Goal: Participate in discussion: Engage in conversation with other users on a specific topic

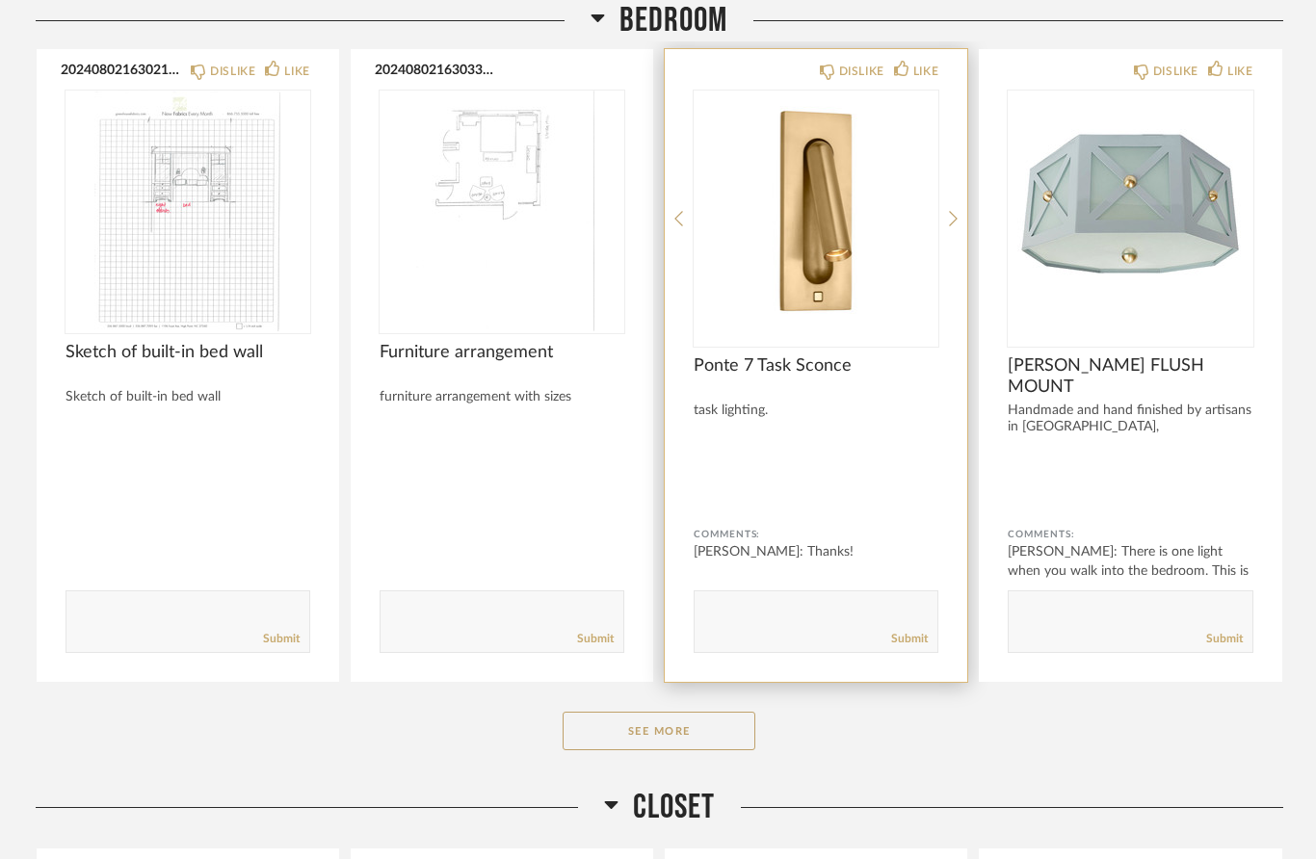
scroll to position [311, 0]
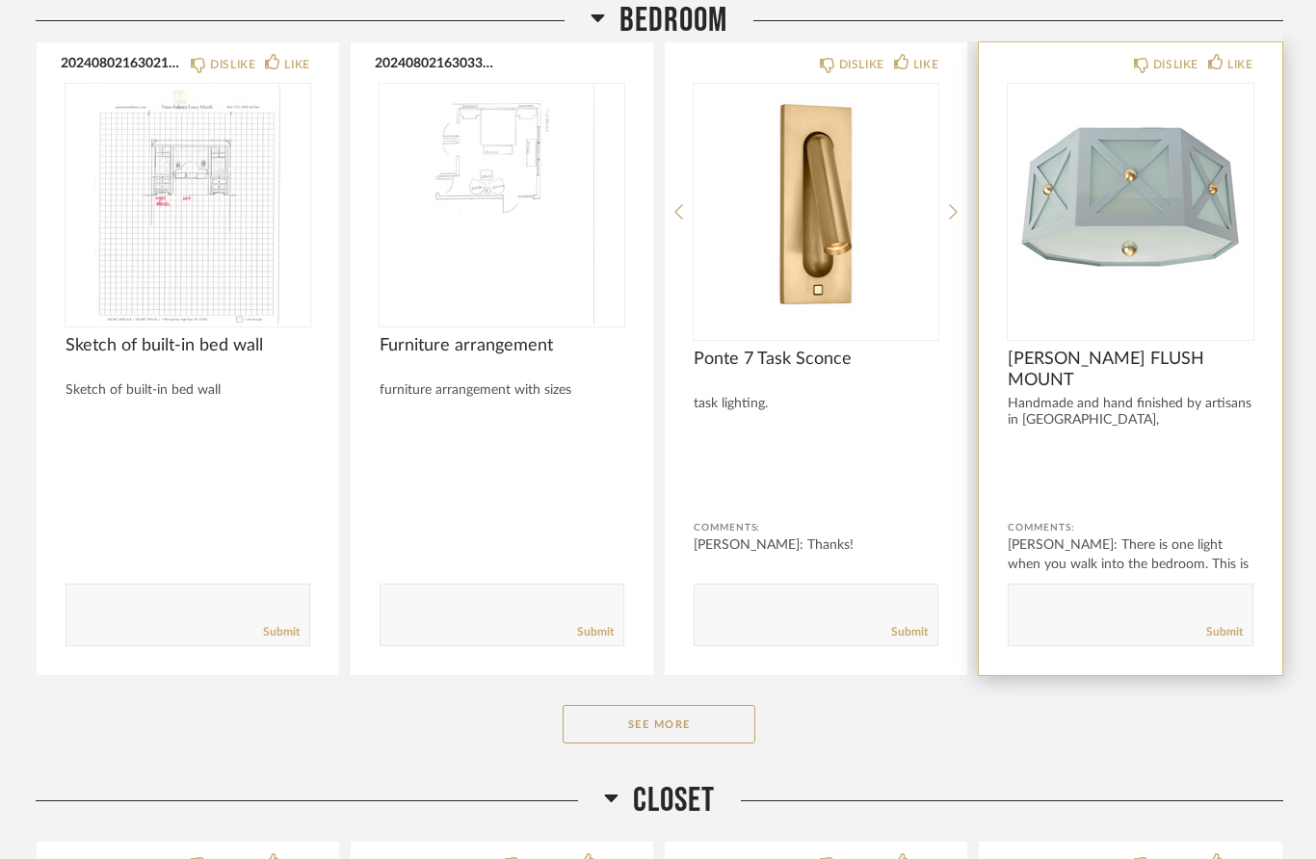
click at [1200, 482] on div at bounding box center [1130, 473] width 245 height 51
click at [1134, 561] on div "[PERSON_NAME]: There is one light when you walk into the bedroom. This is wha..." at bounding box center [1130, 565] width 245 height 58
click at [1167, 263] on img "0" at bounding box center [1130, 204] width 245 height 241
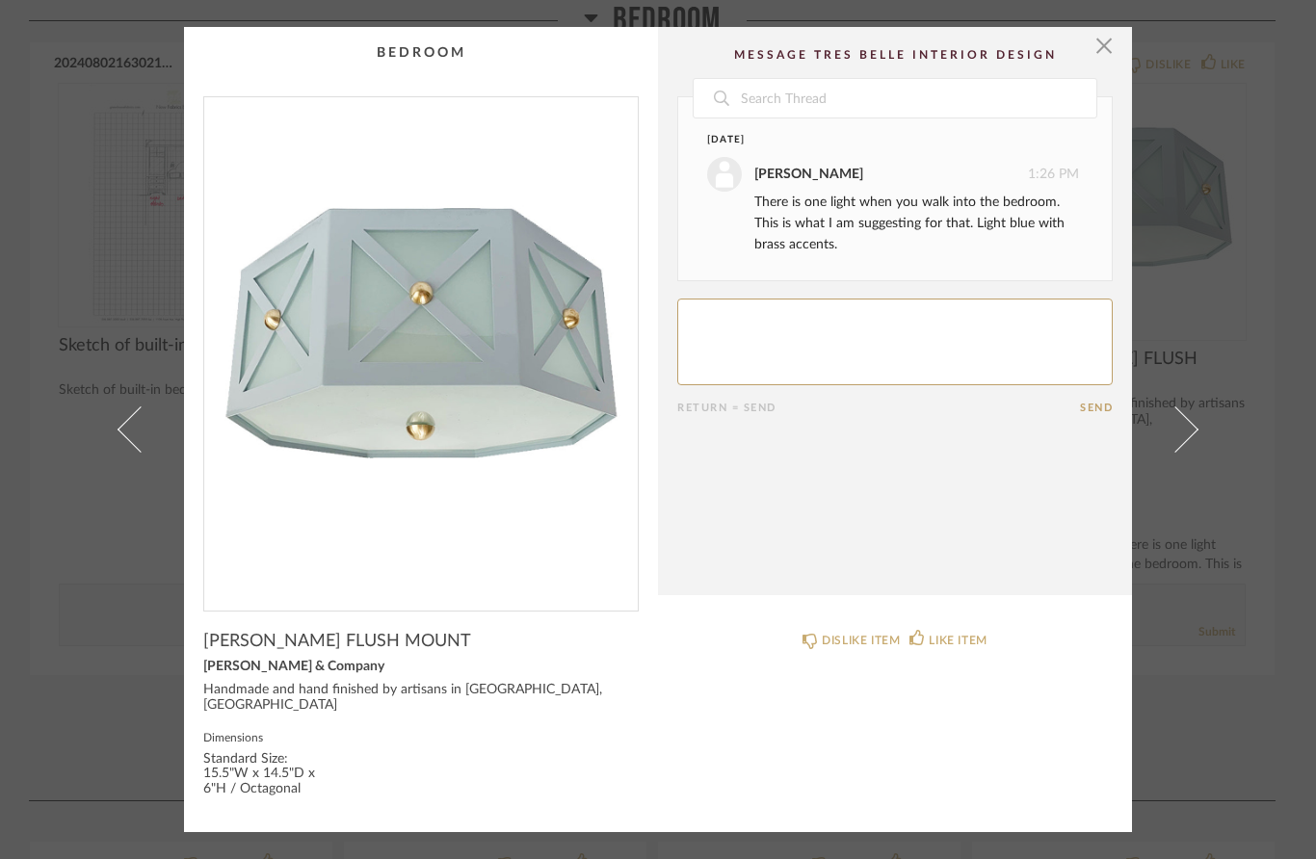
click at [1099, 53] on span "button" at bounding box center [1104, 46] width 39 height 39
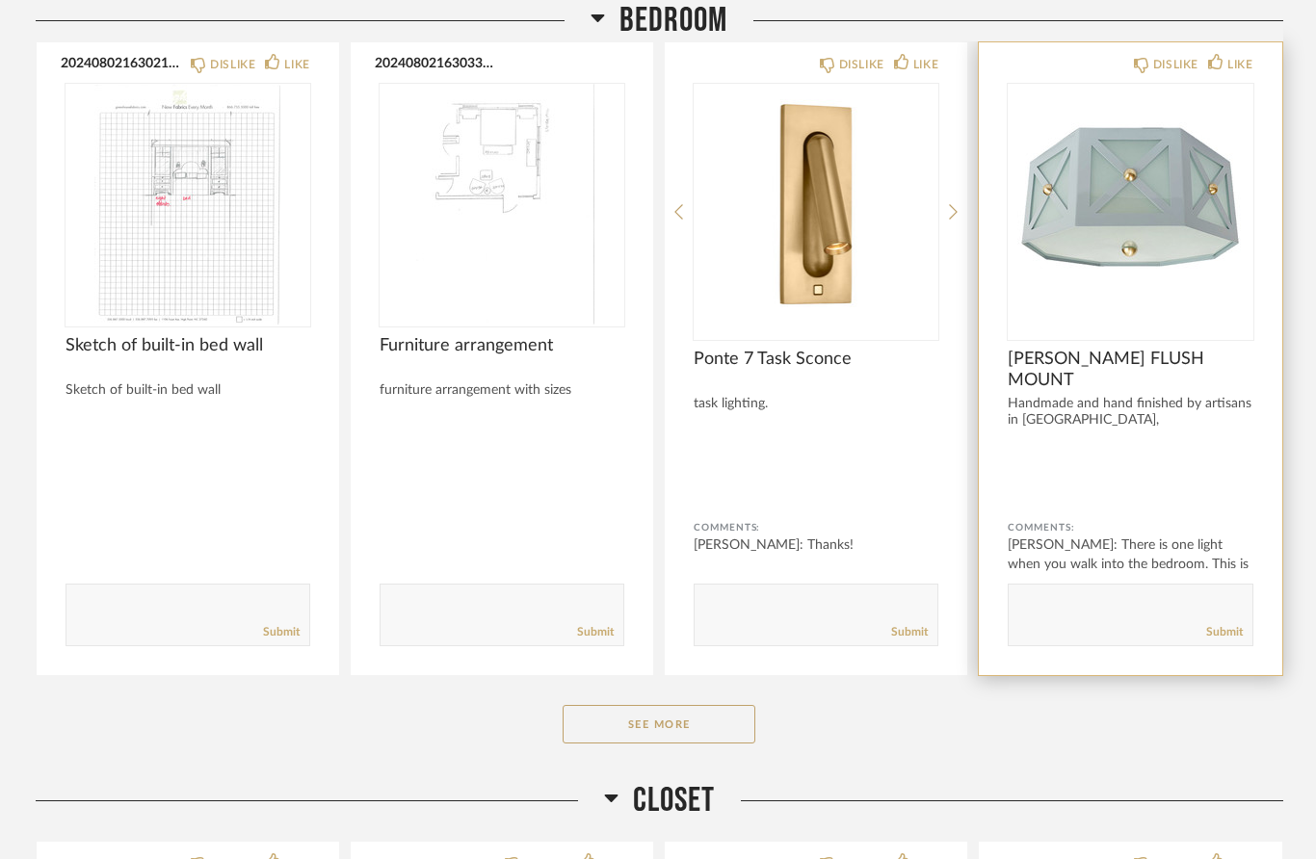
scroll to position [310, 0]
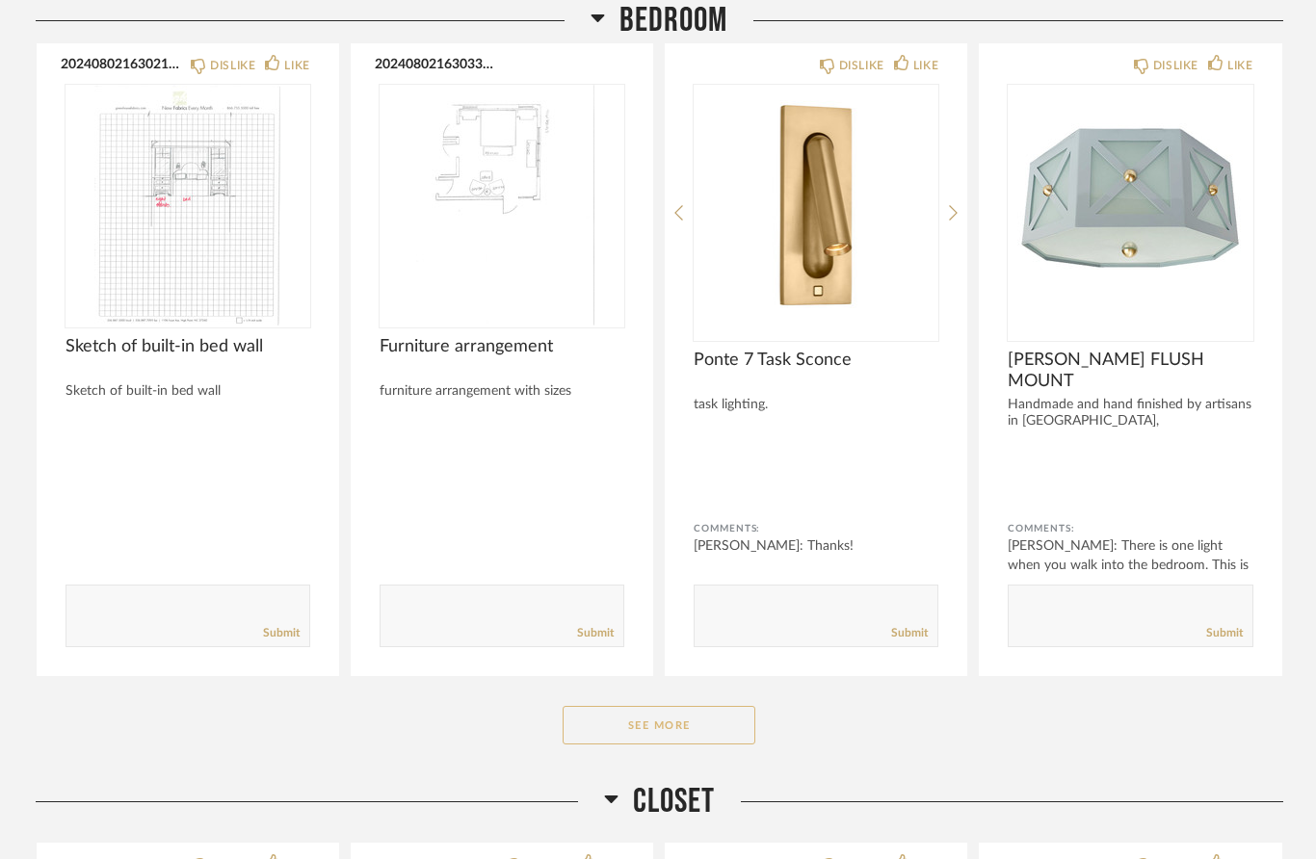
click at [673, 715] on button "See More" at bounding box center [659, 725] width 193 height 39
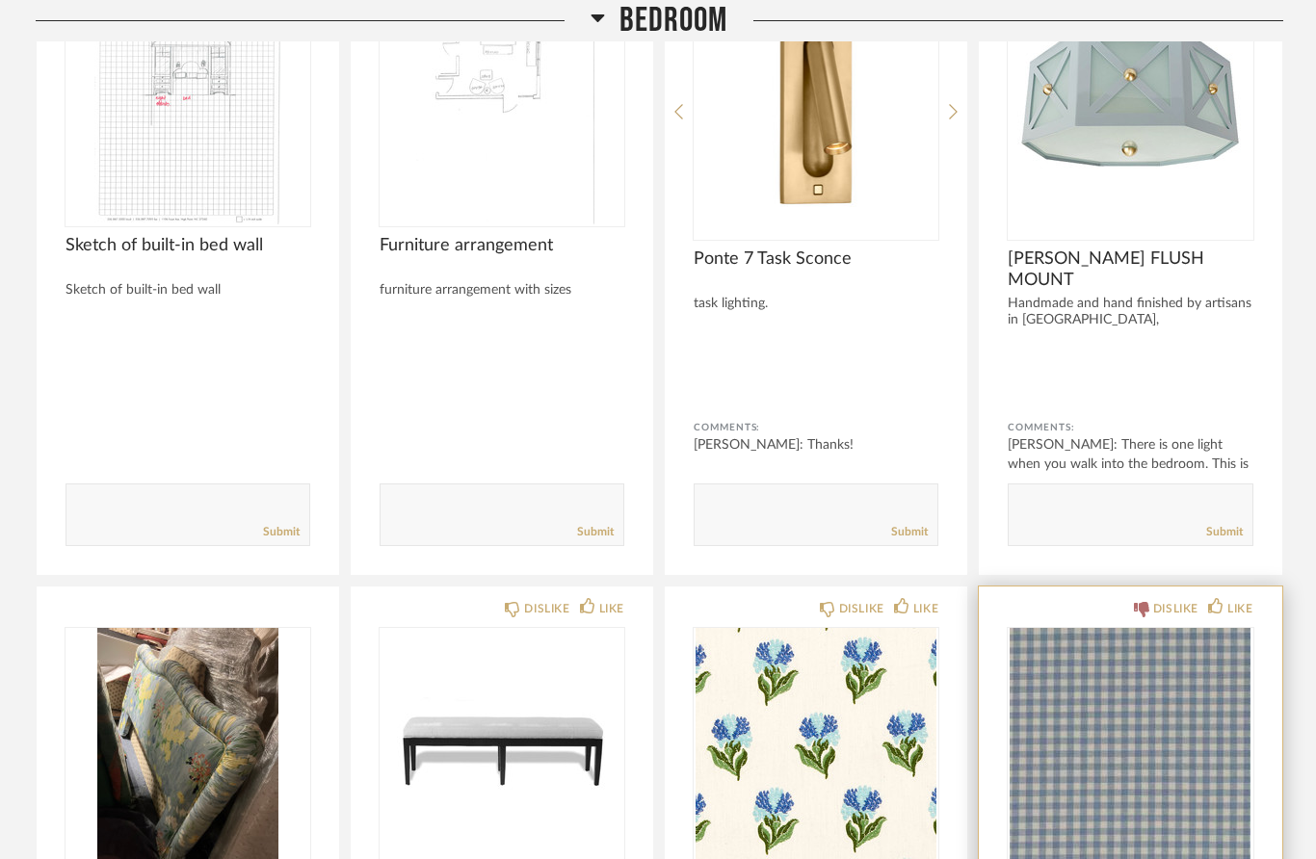
scroll to position [413, 0]
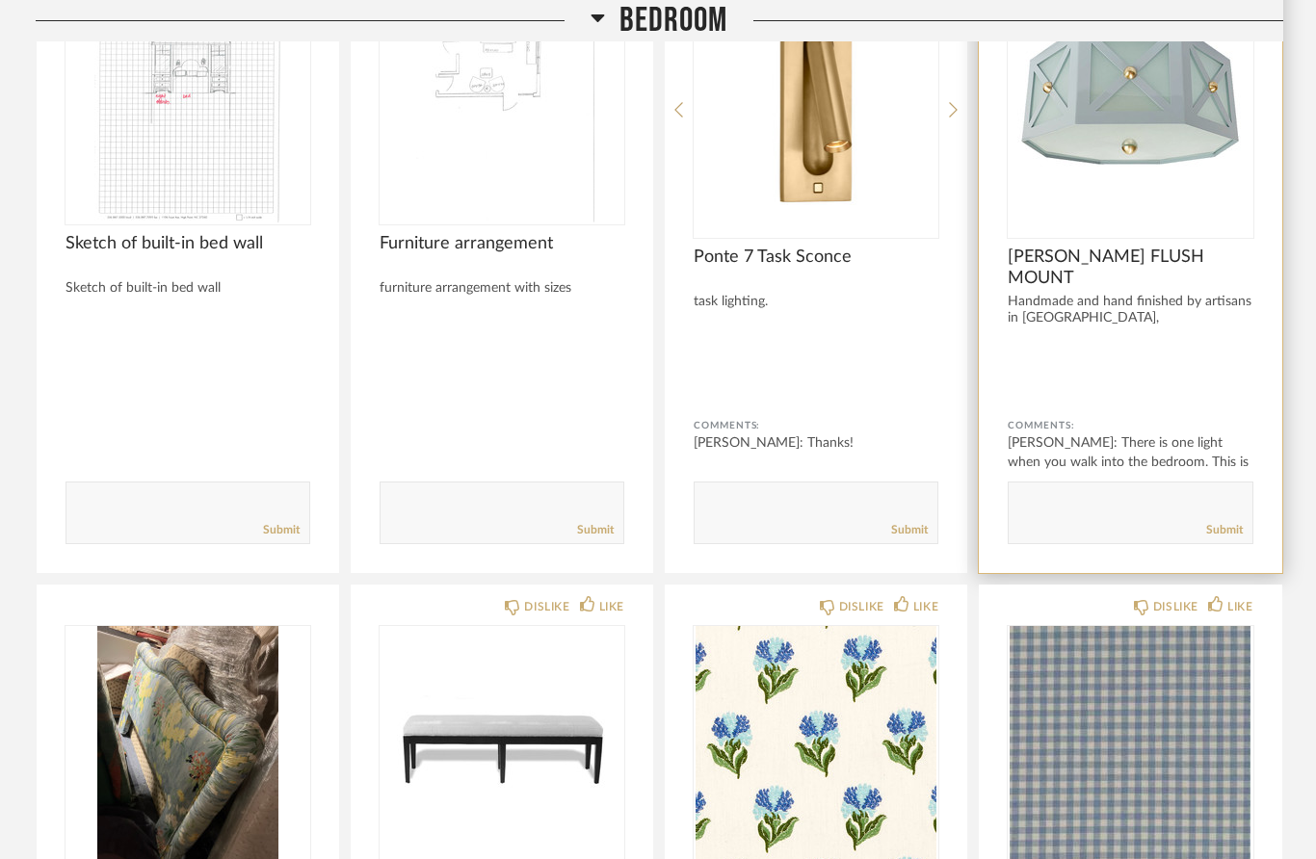
click at [1118, 489] on form "Submit" at bounding box center [1130, 513] width 245 height 63
click at [1055, 513] on textarea at bounding box center [1130, 504] width 243 height 26
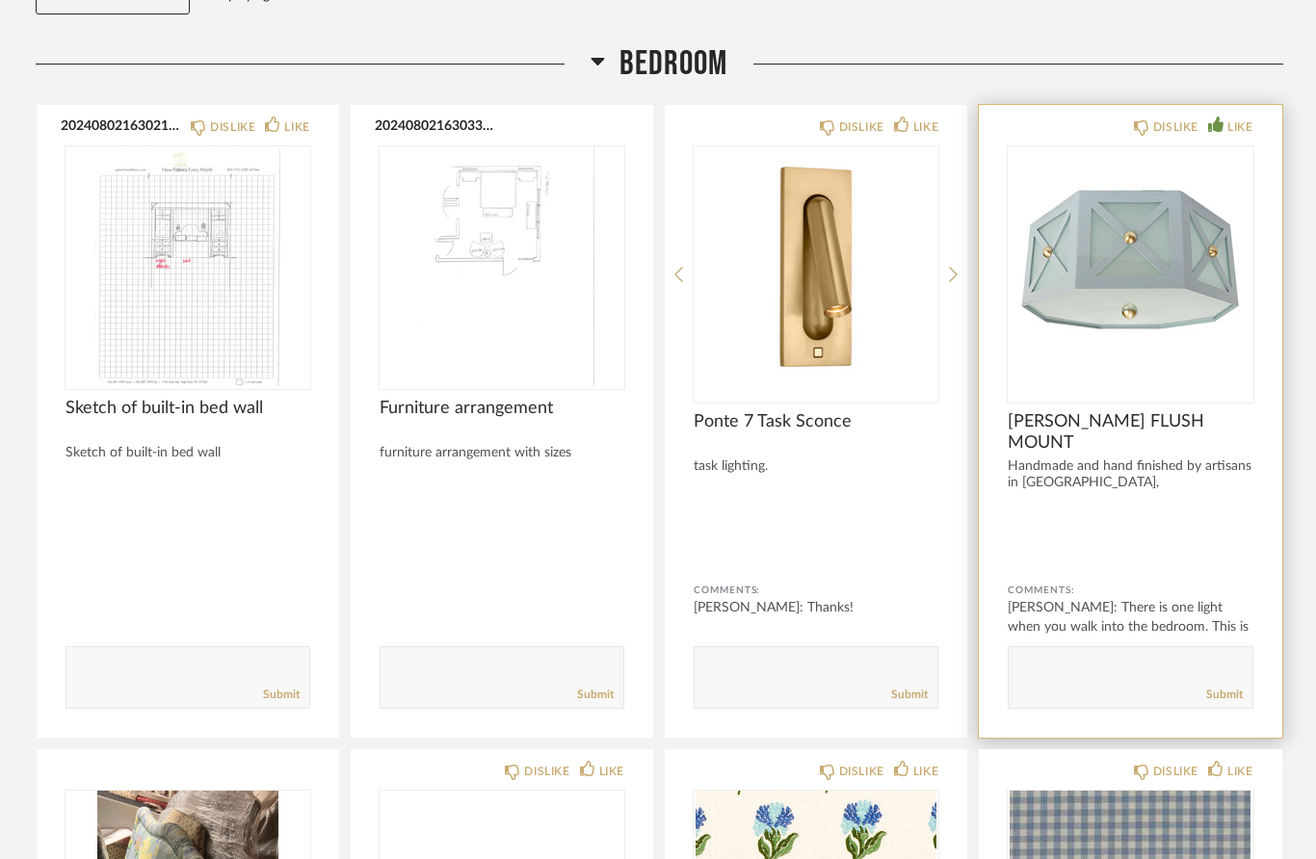
click at [1233, 120] on div "LIKE" at bounding box center [1240, 127] width 25 height 19
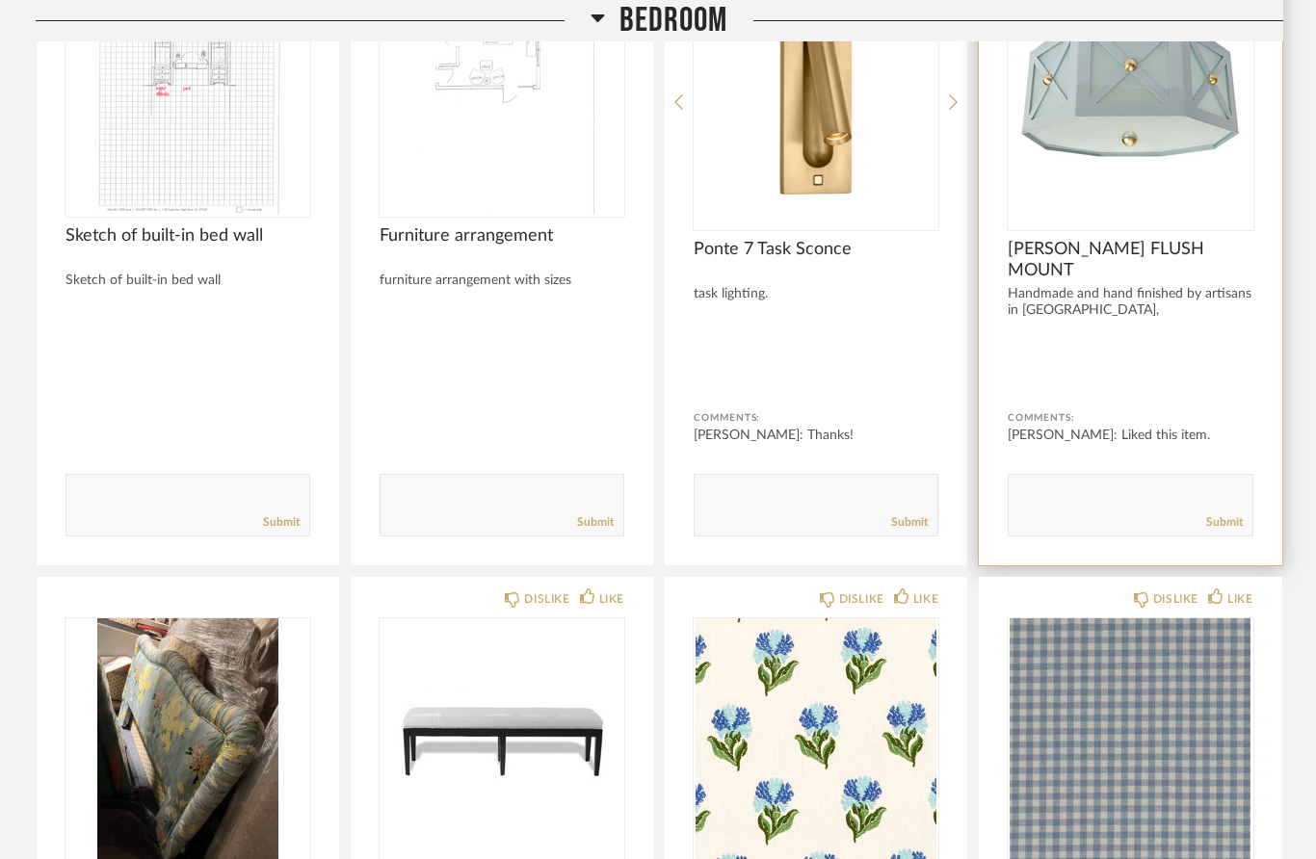
scroll to position [450, 0]
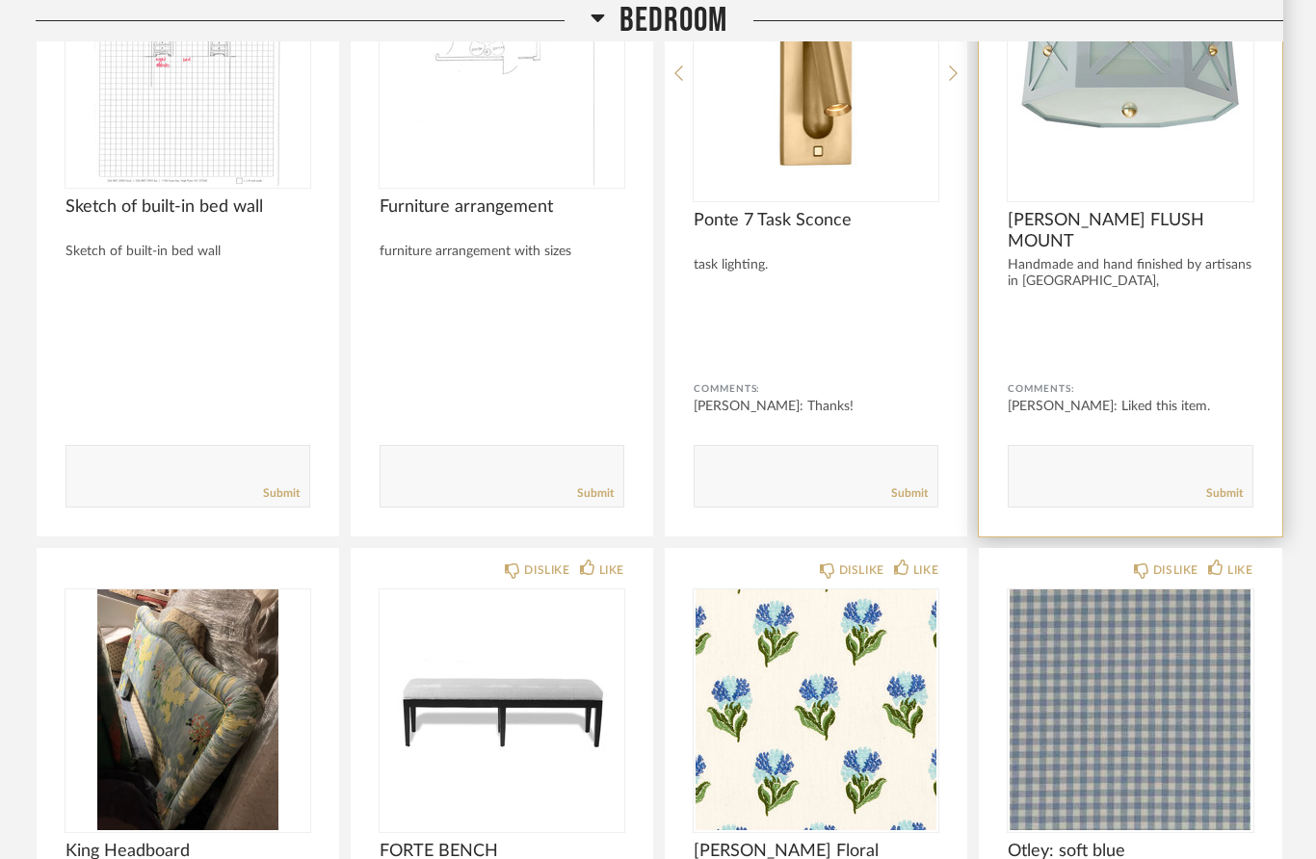
click at [1102, 481] on textarea at bounding box center [1130, 468] width 243 height 26
type textarea "I like this!"
click at [1230, 498] on link "Submit" at bounding box center [1224, 494] width 37 height 16
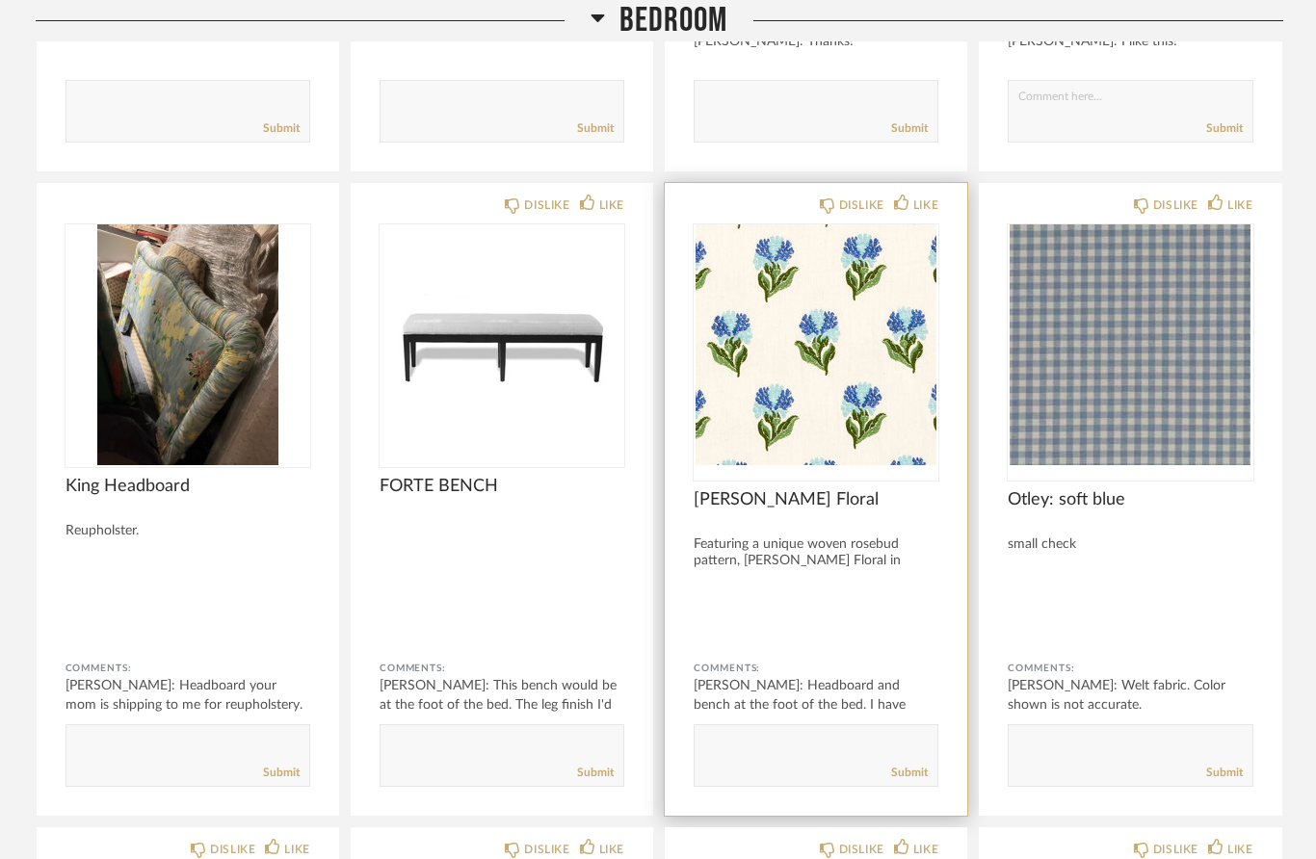
scroll to position [818, 0]
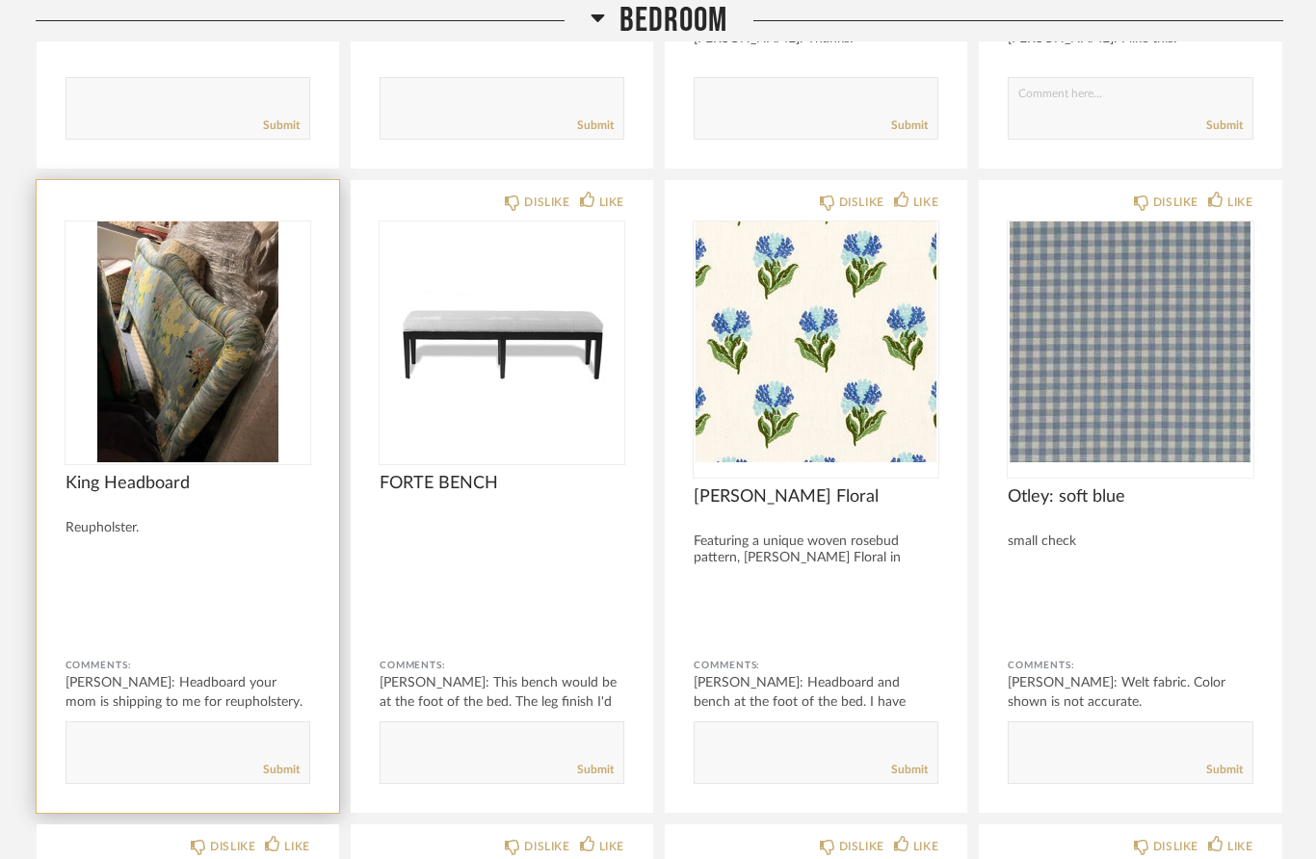
click at [279, 615] on div at bounding box center [188, 611] width 245 height 51
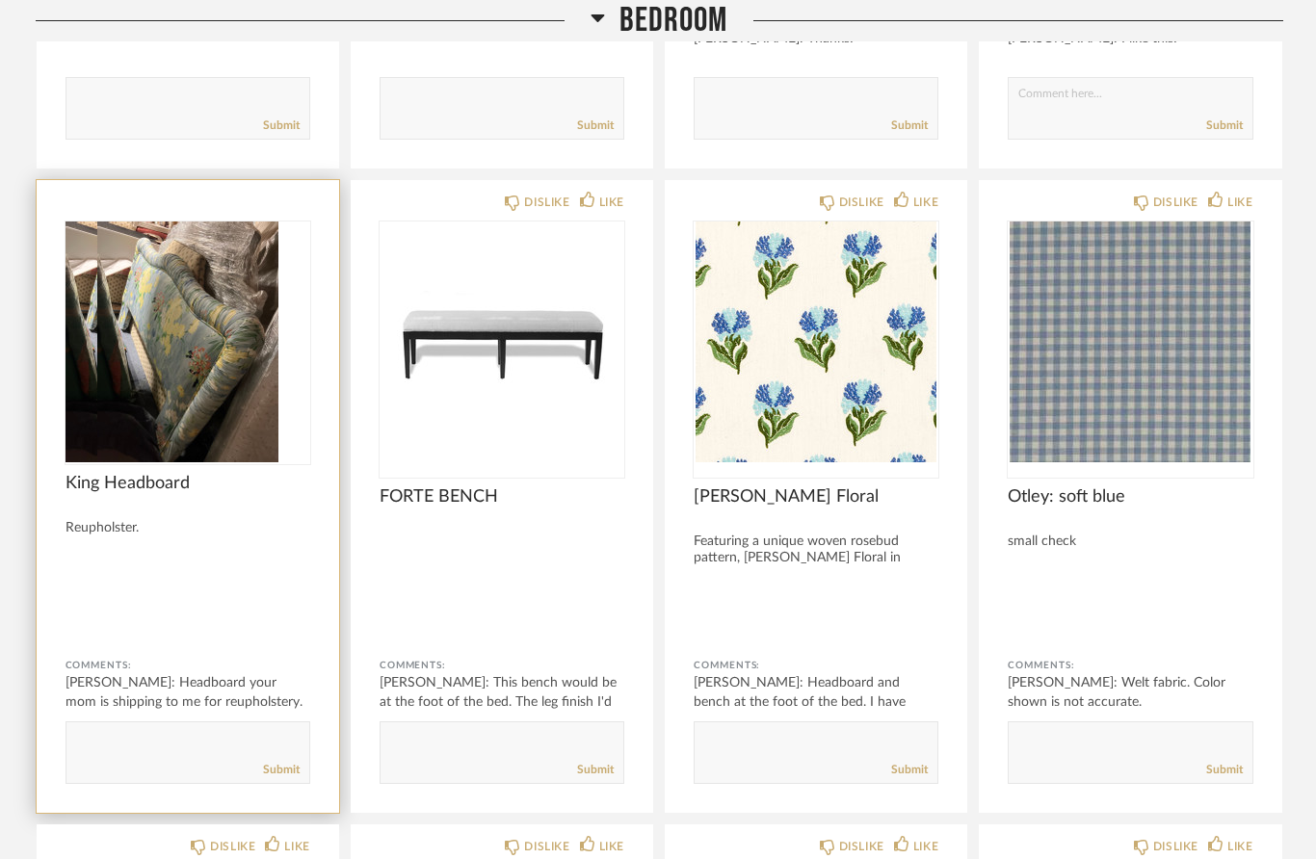
click at [212, 443] on img "0" at bounding box center [156, 342] width 181 height 241
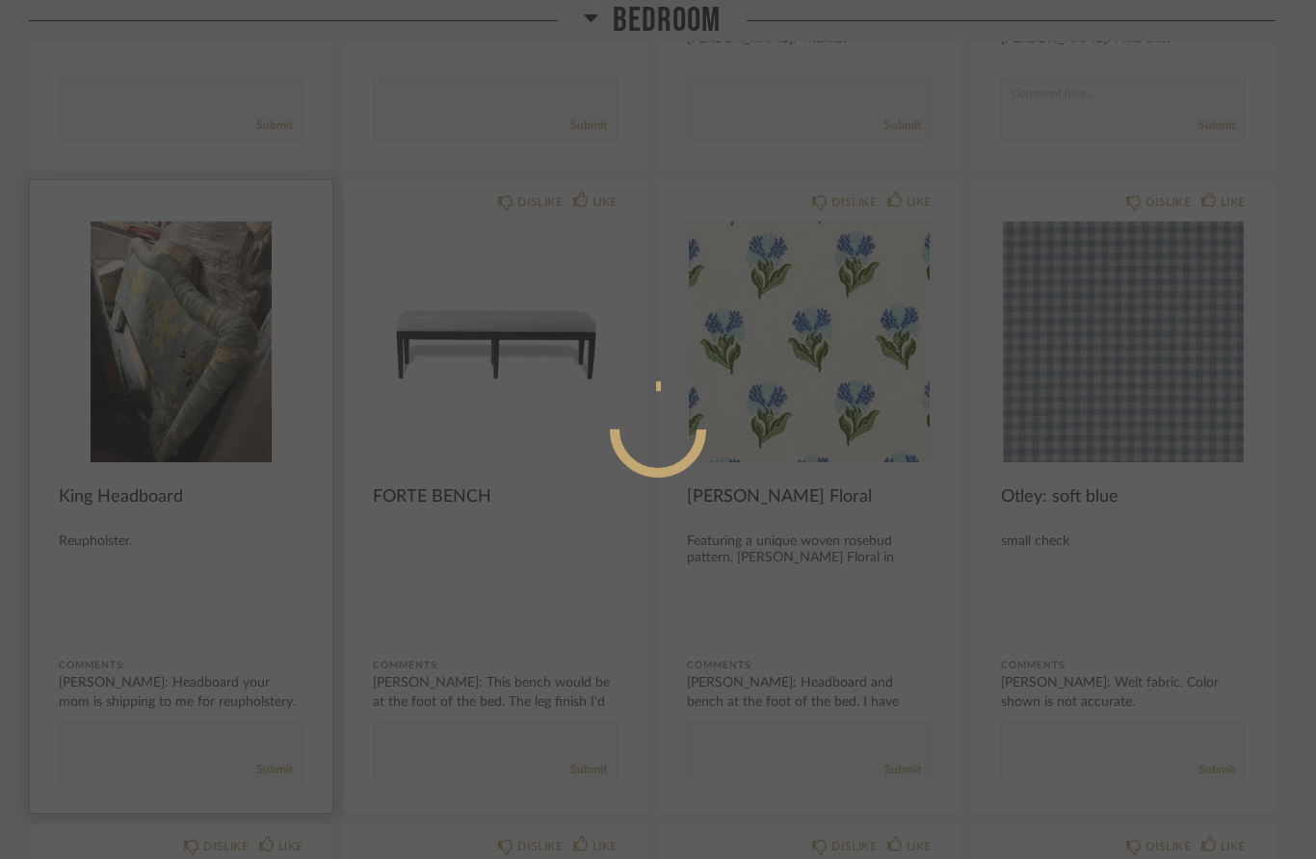
scroll to position [0, 0]
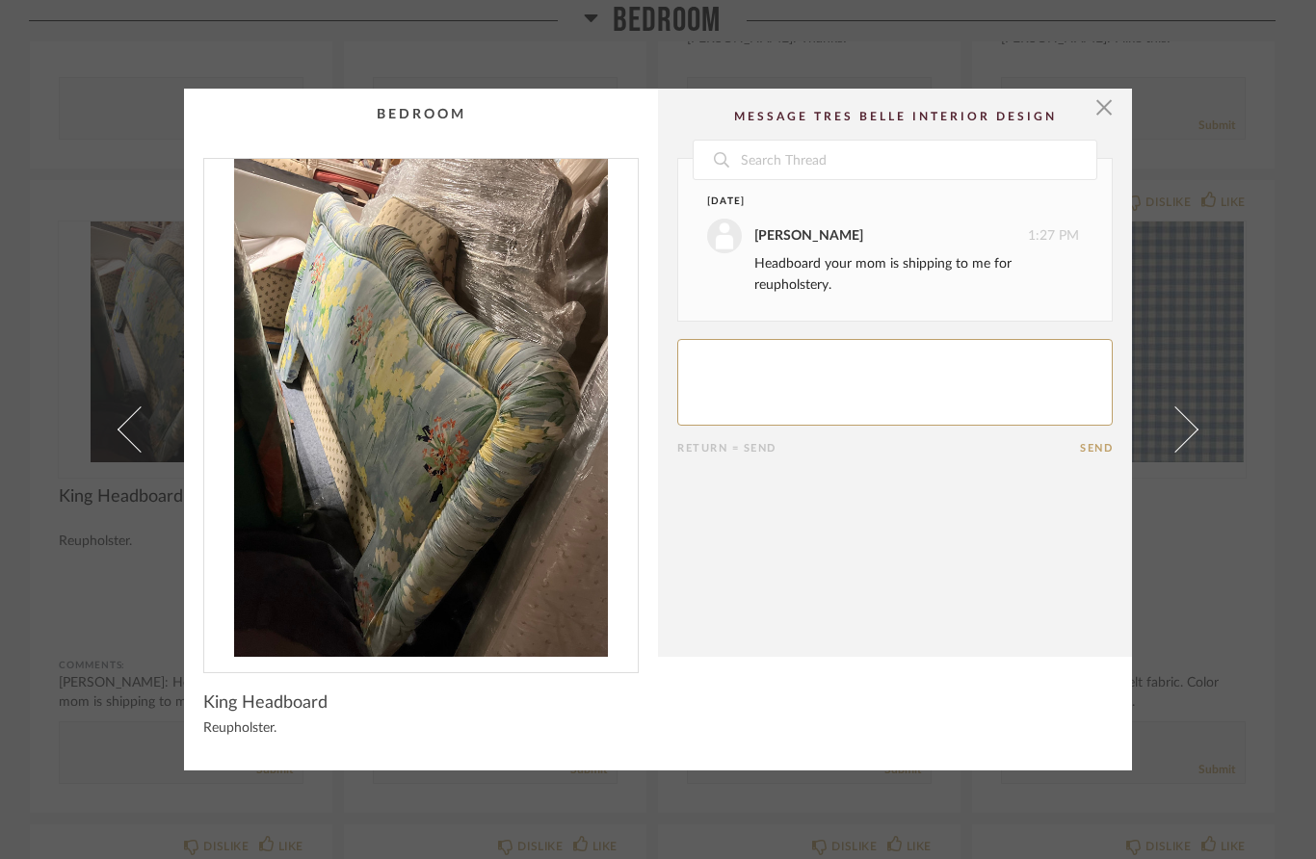
click at [1250, 296] on div "× Date [DATE] [PERSON_NAME] 1:27 PM Headboard your mom is shipping to me for re…" at bounding box center [658, 429] width 1316 height 859
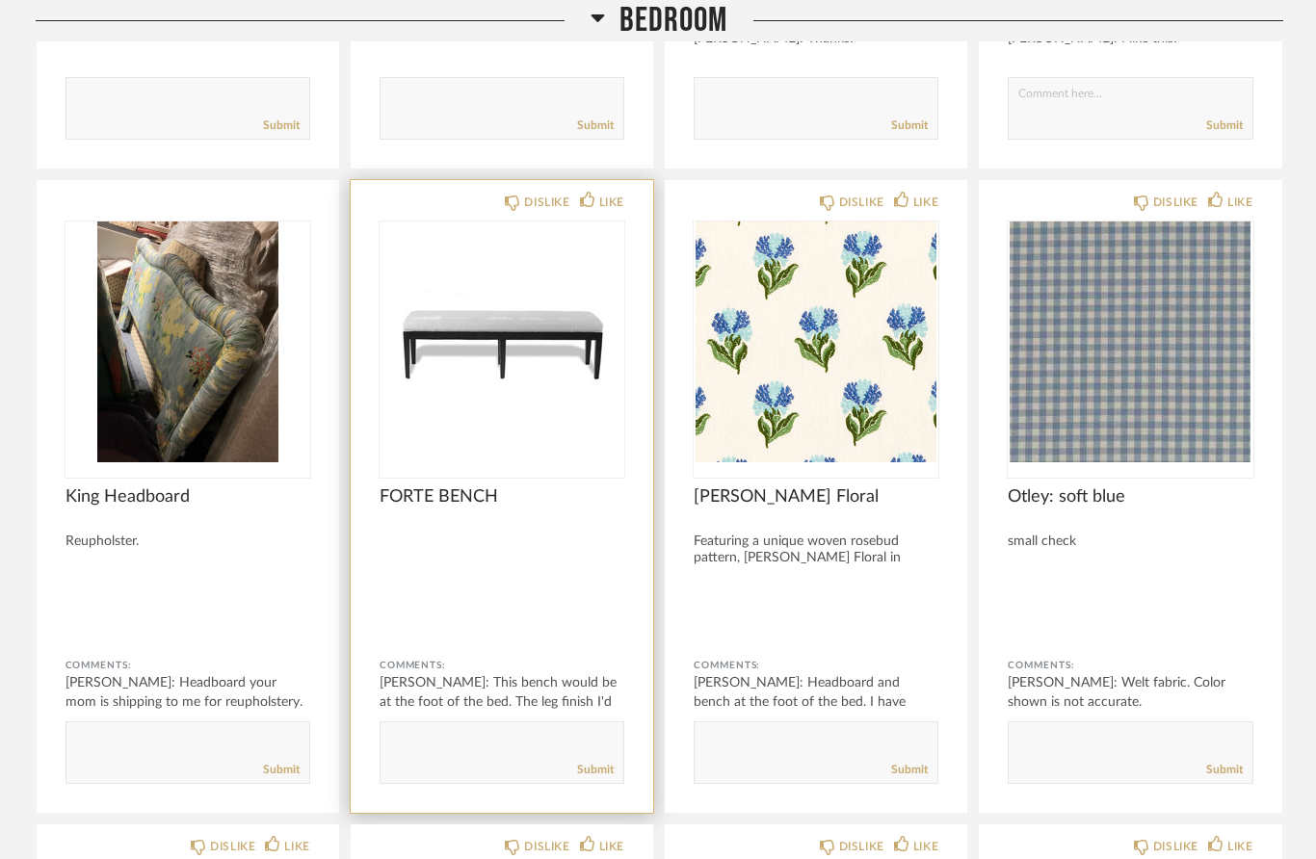
scroll to position [786, 0]
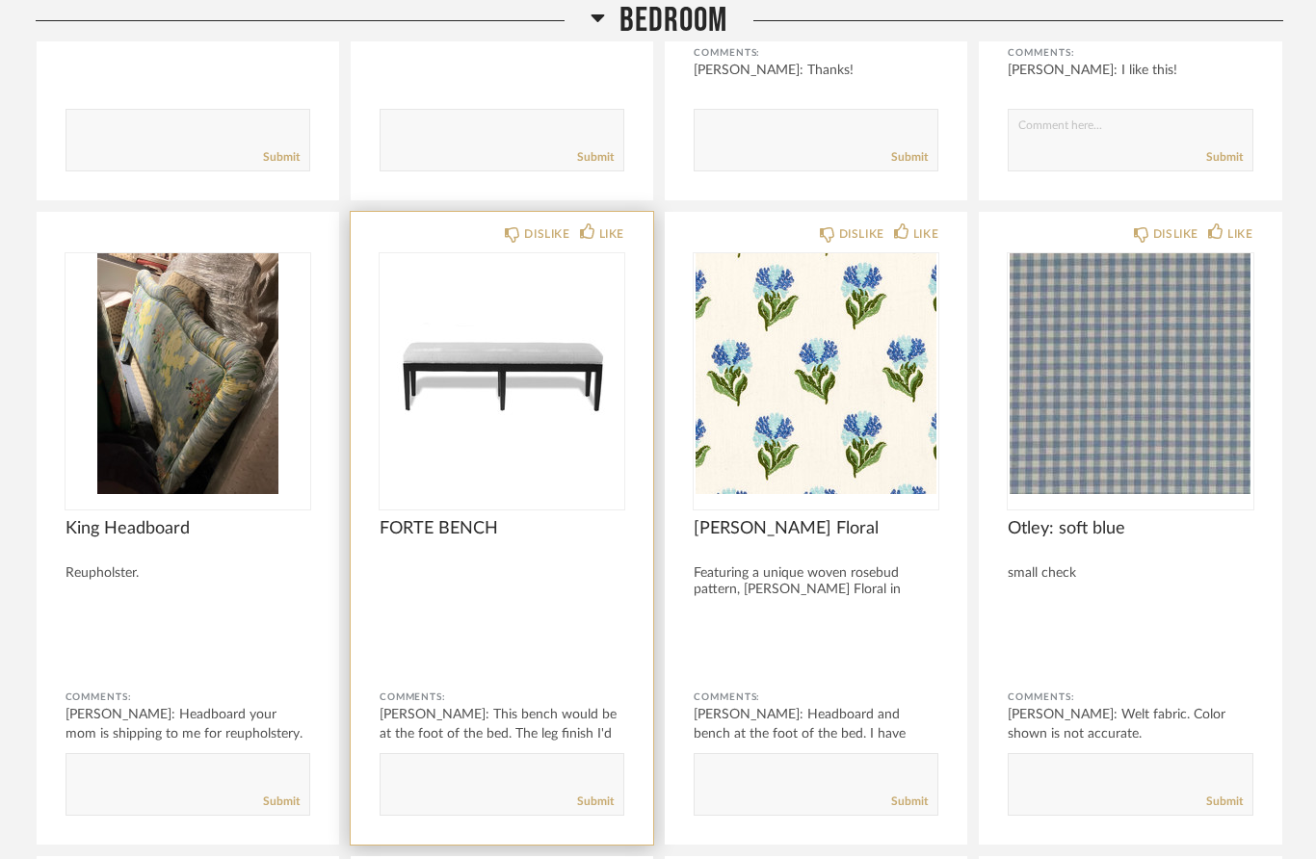
click at [547, 630] on div at bounding box center [502, 643] width 245 height 51
click at [532, 736] on div "[PERSON_NAME]: This bench would be at the foot of the bed. The leg finish I'd l…" at bounding box center [502, 734] width 245 height 58
click at [494, 435] on img "0" at bounding box center [502, 373] width 245 height 241
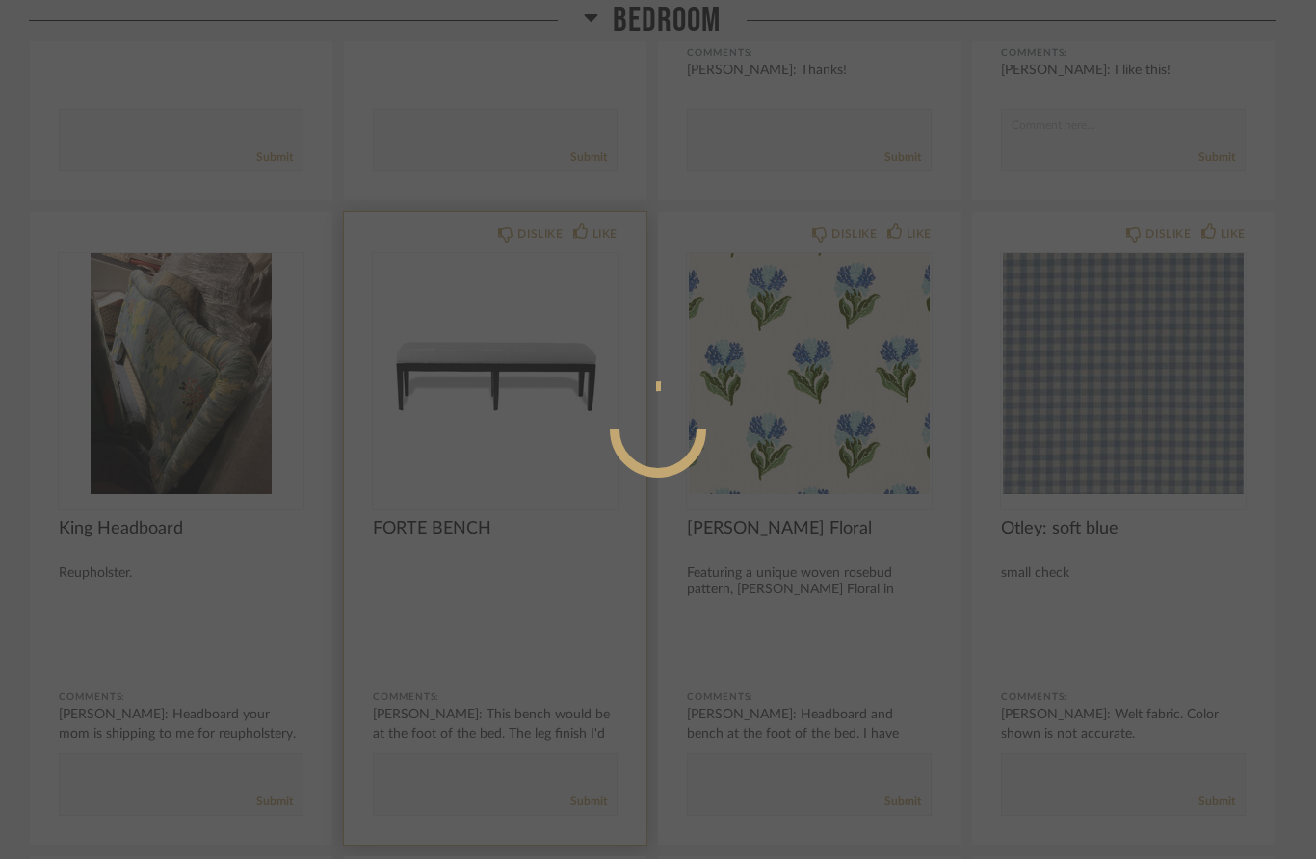
scroll to position [0, 0]
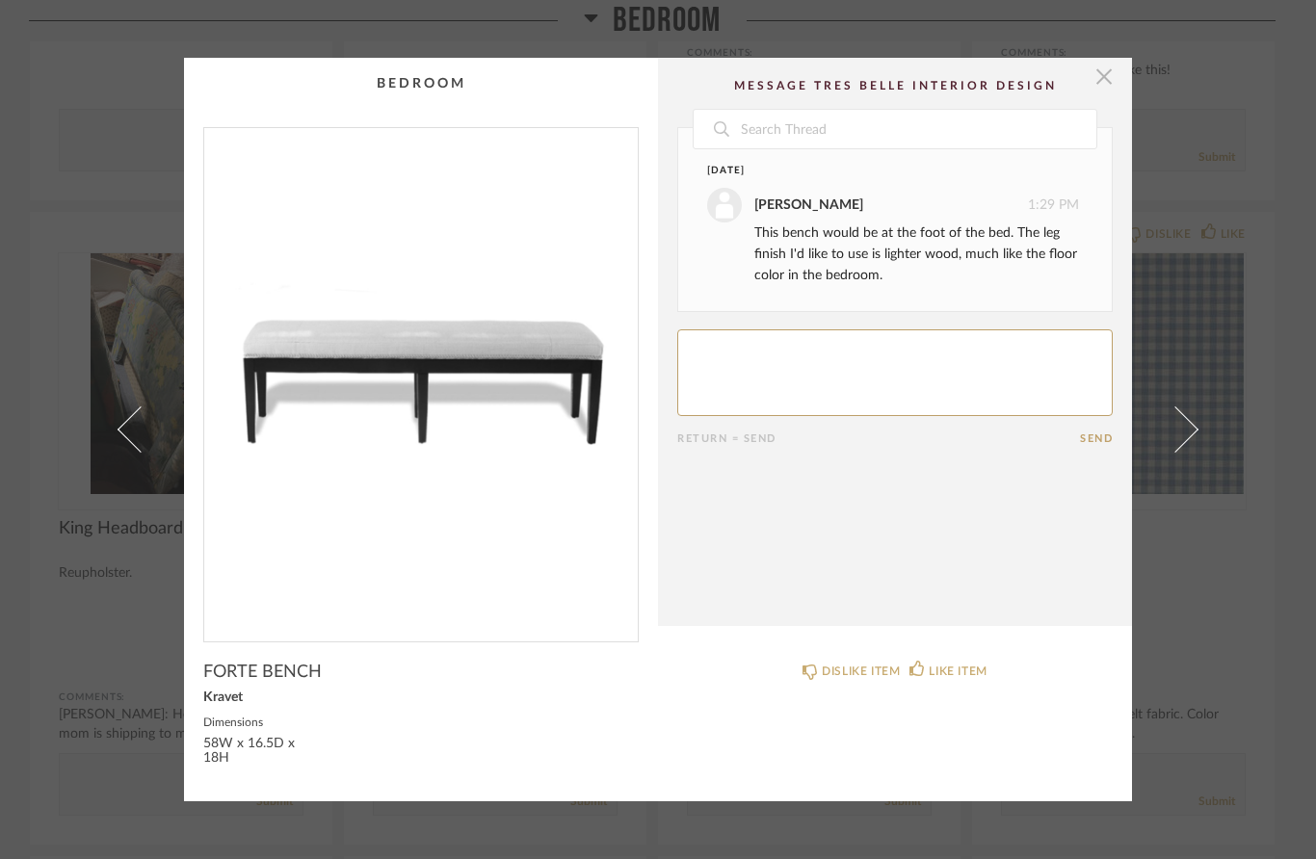
click at [1113, 65] on span "button" at bounding box center [1104, 77] width 39 height 39
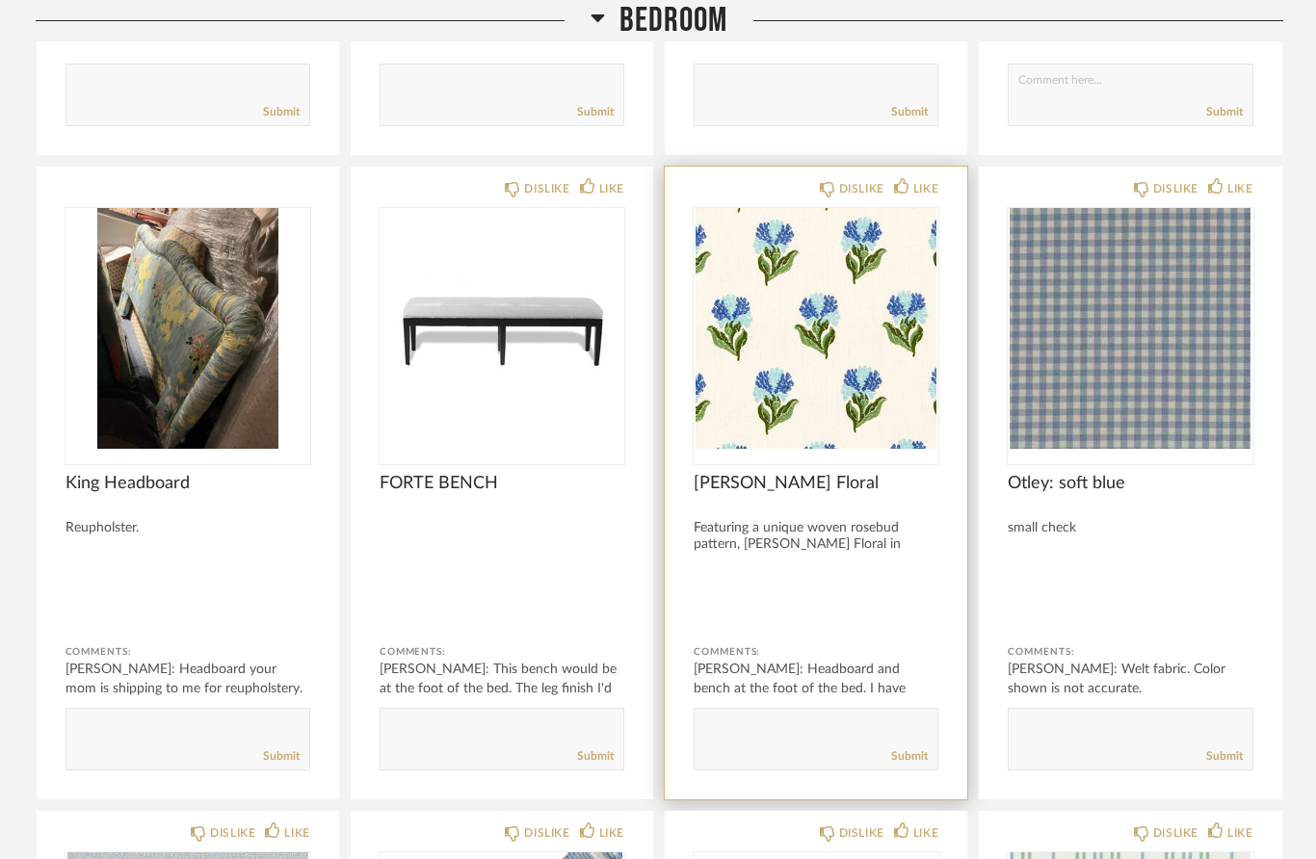
scroll to position [833, 0]
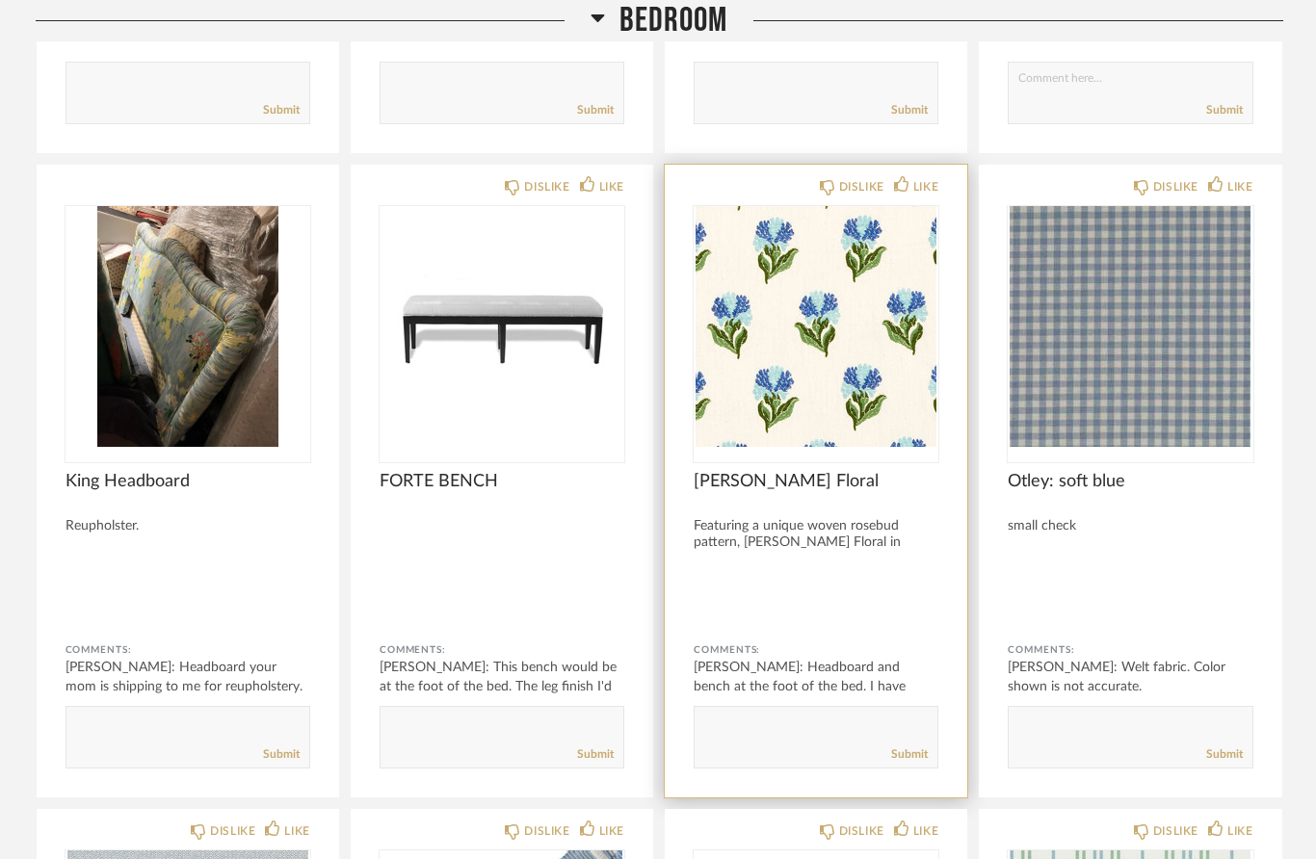
click at [849, 447] on img "0" at bounding box center [816, 326] width 245 height 241
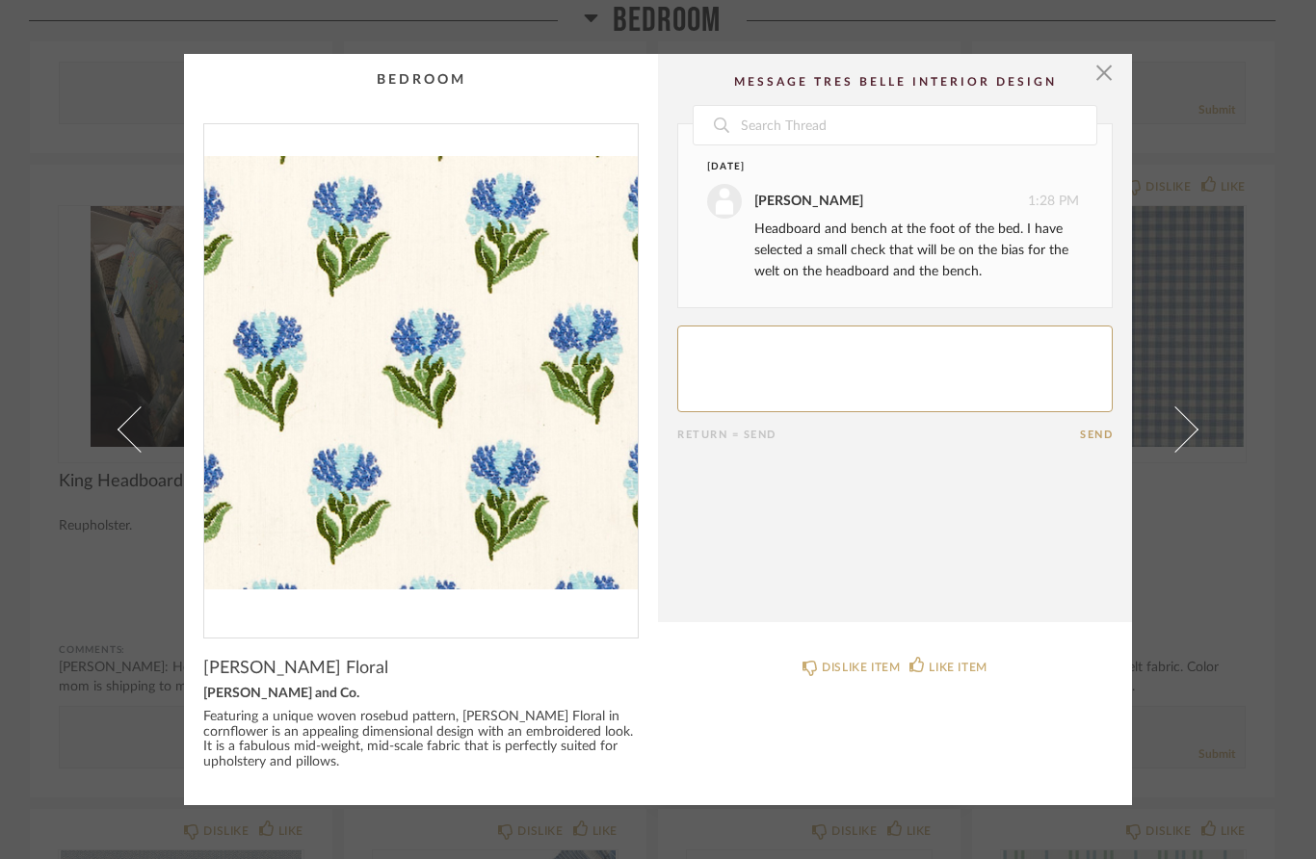
scroll to position [0, 0]
click at [1108, 70] on span "button" at bounding box center [1104, 73] width 39 height 39
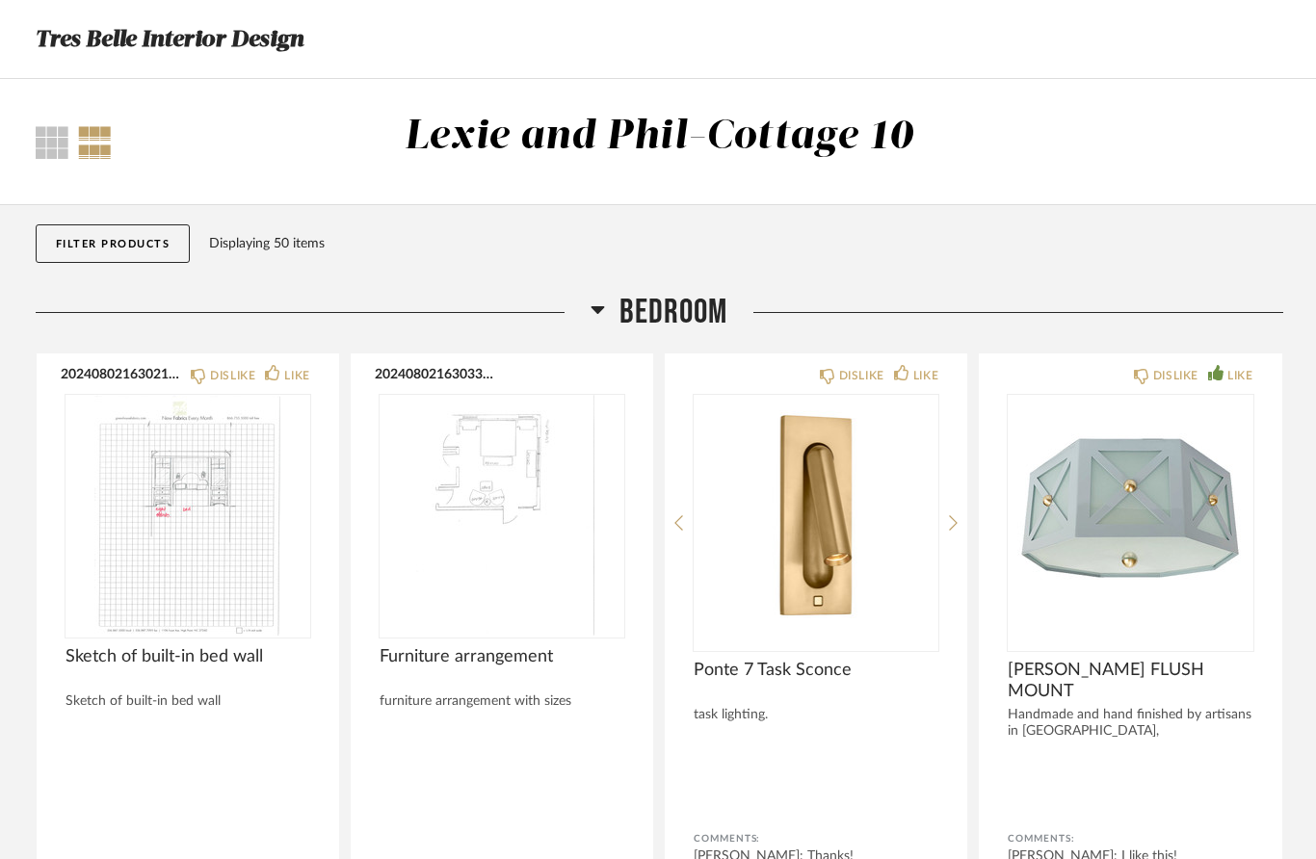
scroll to position [833, 0]
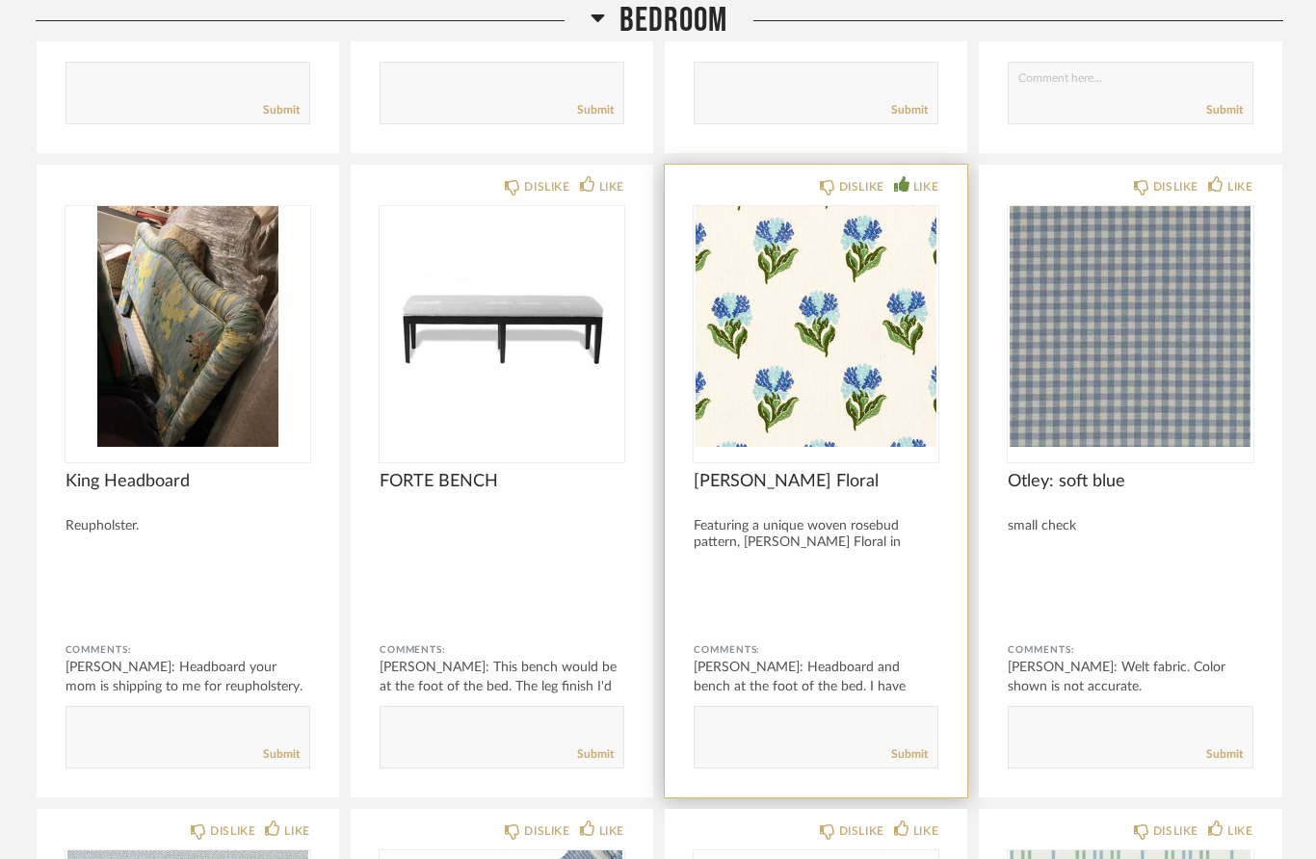
click at [930, 182] on div "LIKE" at bounding box center [925, 186] width 25 height 19
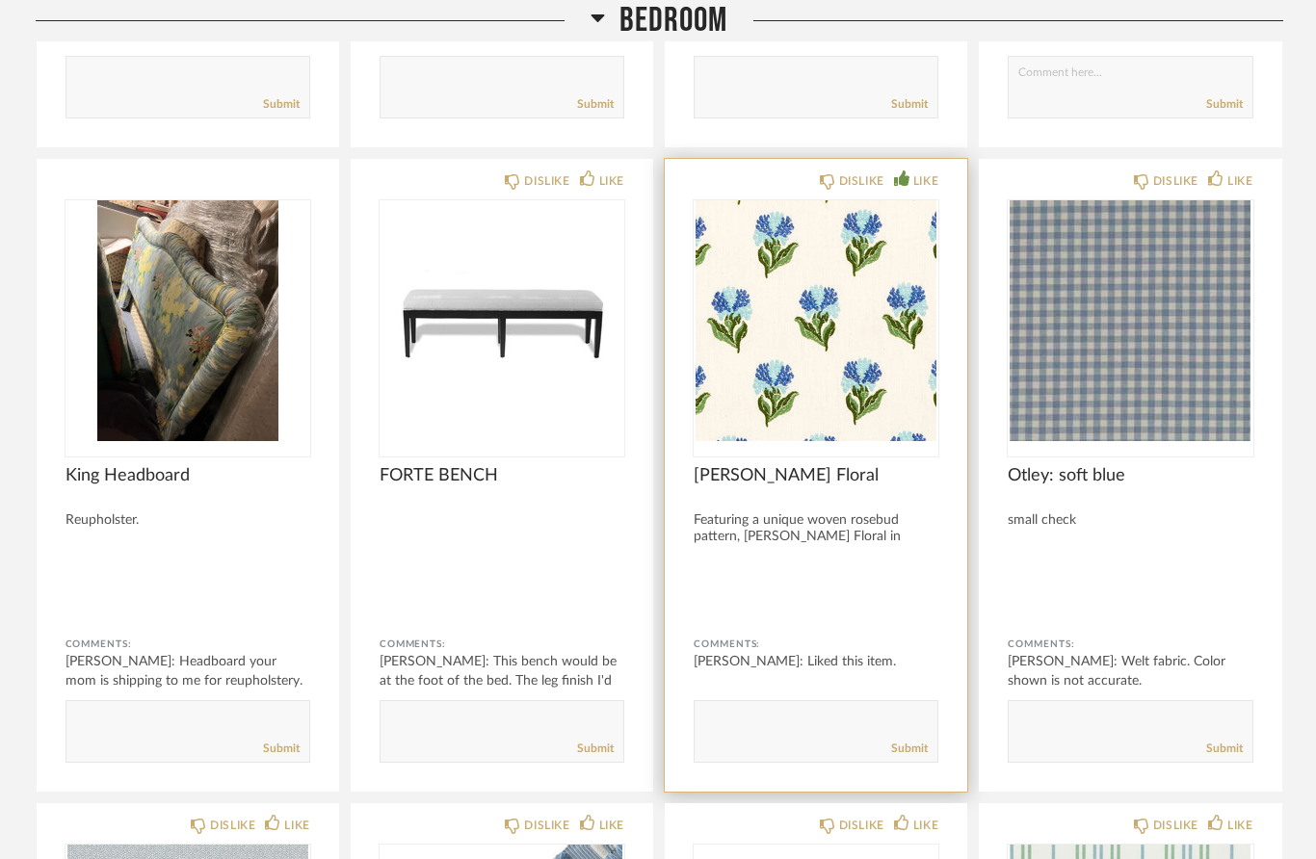
scroll to position [840, 0]
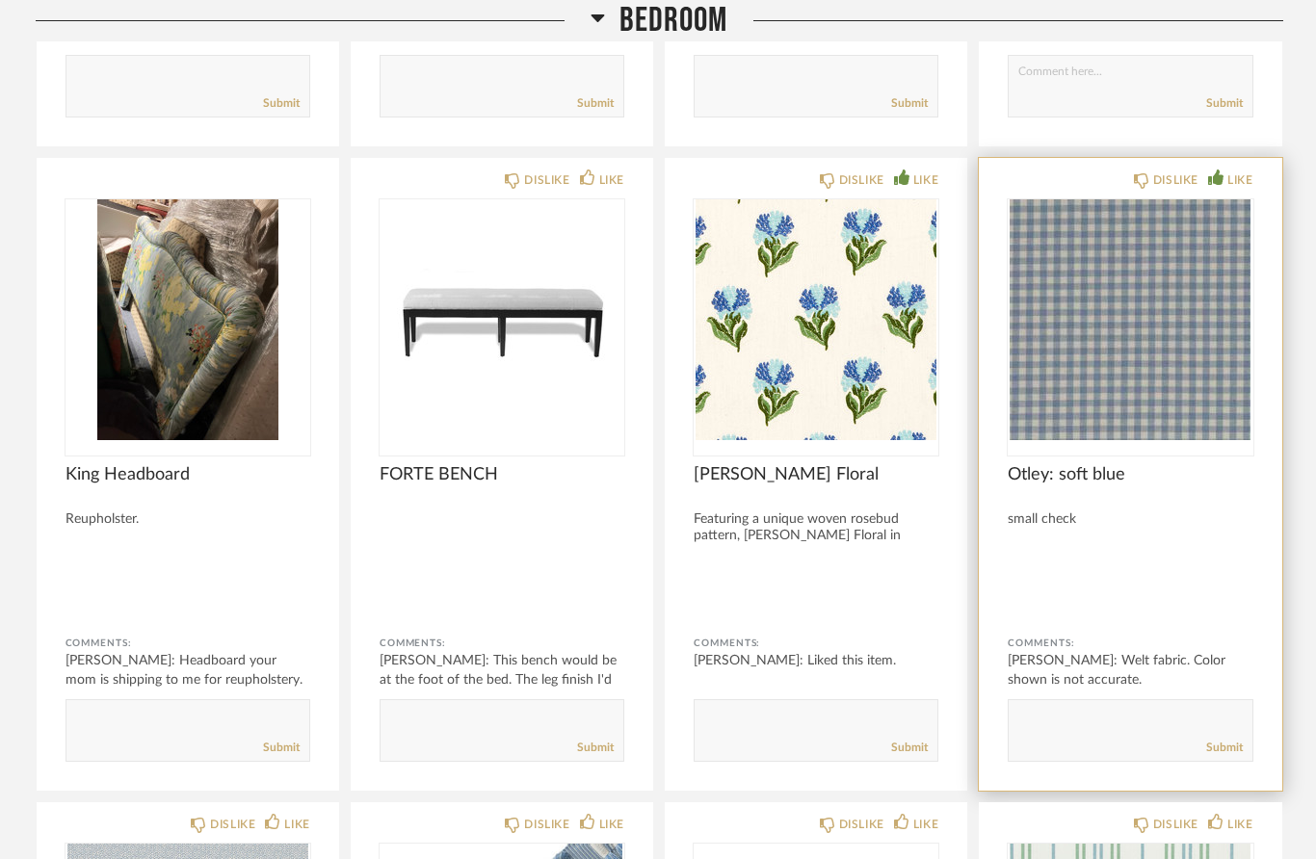
click at [1235, 181] on div "LIKE" at bounding box center [1240, 180] width 25 height 19
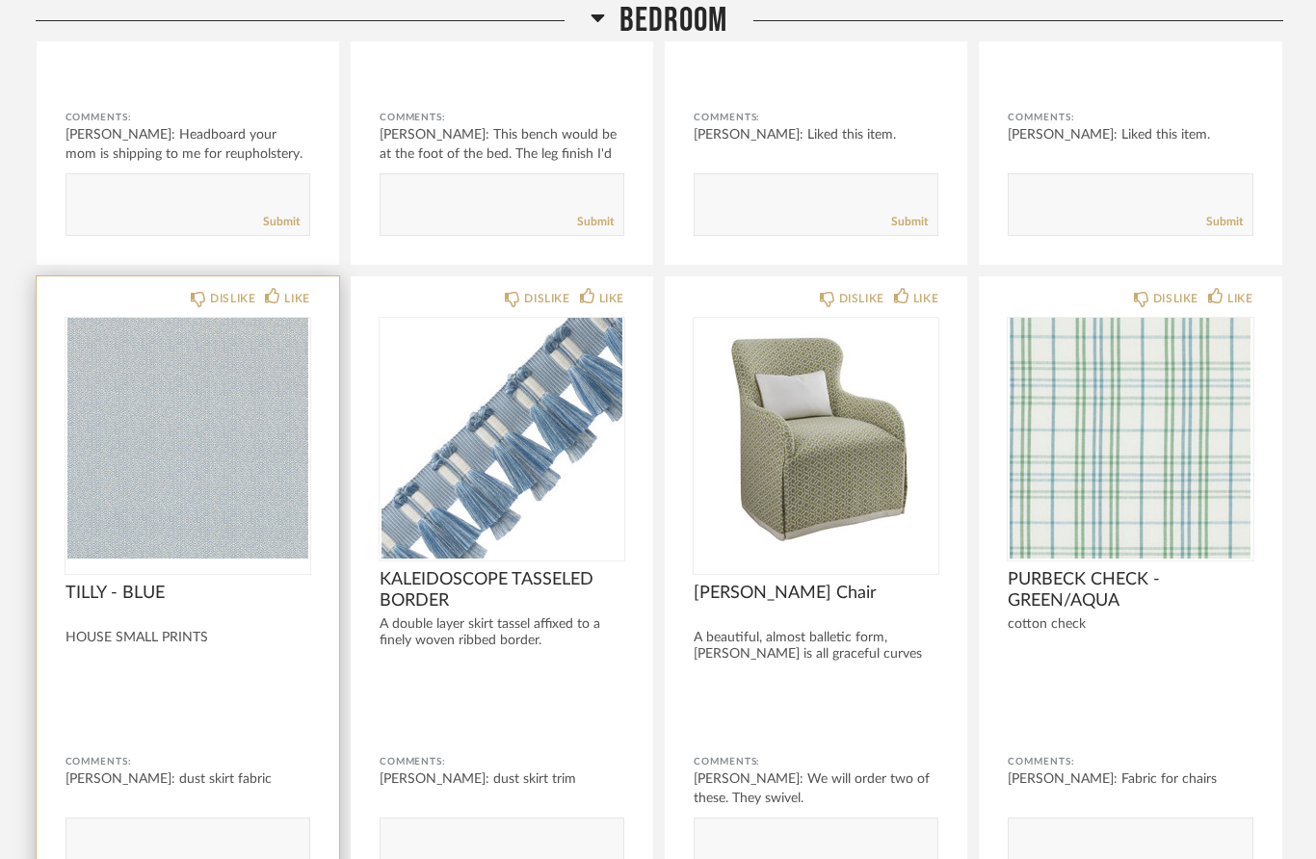
scroll to position [1430, 0]
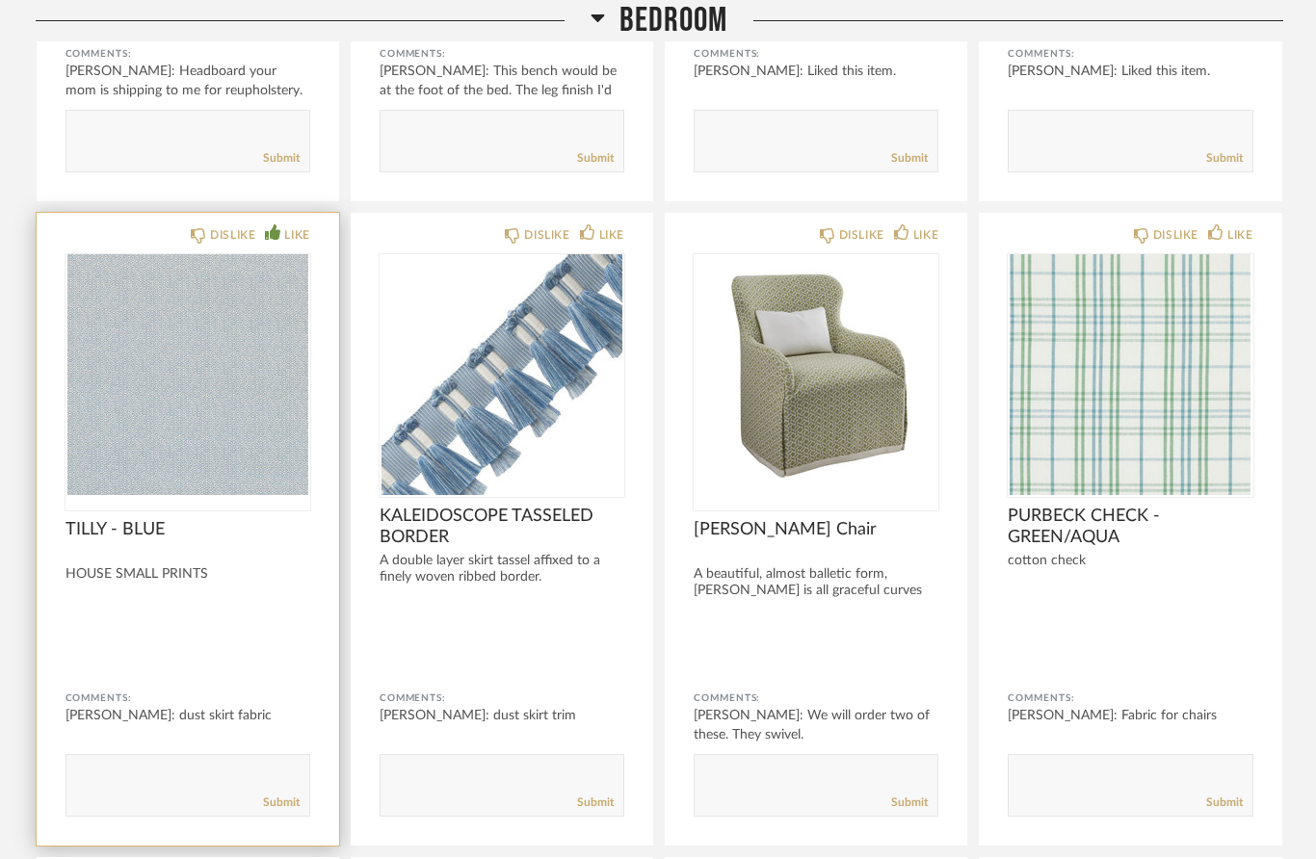
click at [289, 228] on div "LIKE" at bounding box center [296, 234] width 25 height 19
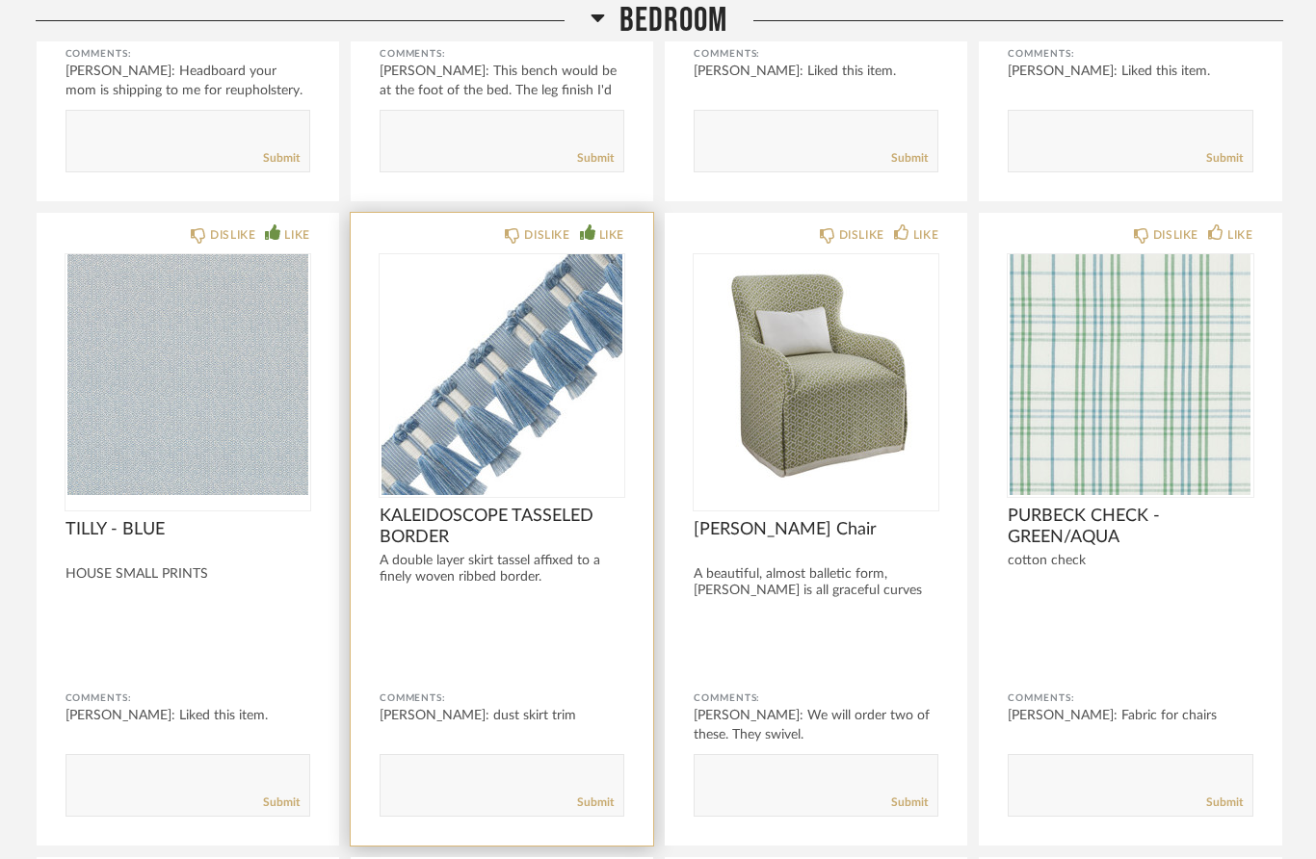
click at [611, 234] on div "LIKE" at bounding box center [611, 234] width 25 height 19
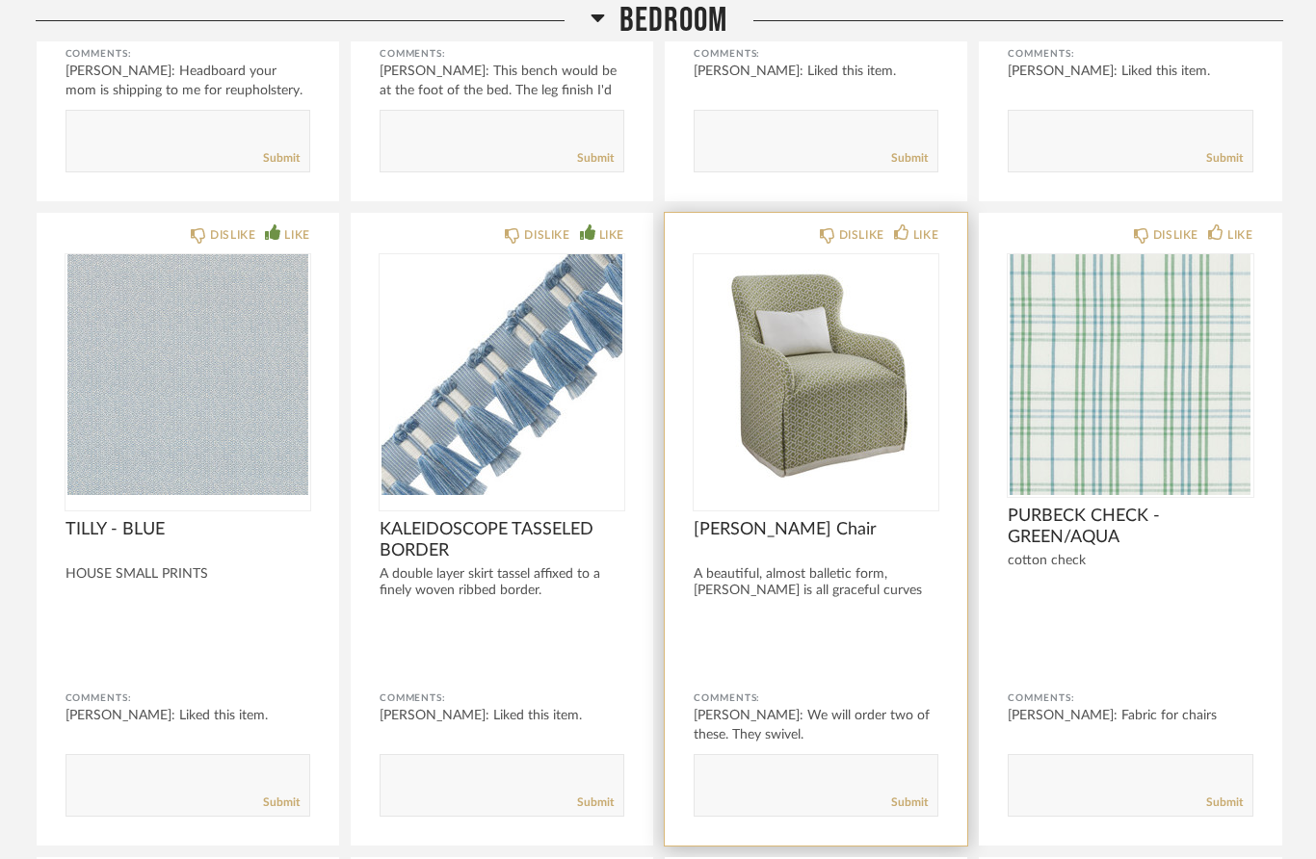
click at [859, 479] on img "0" at bounding box center [816, 374] width 245 height 241
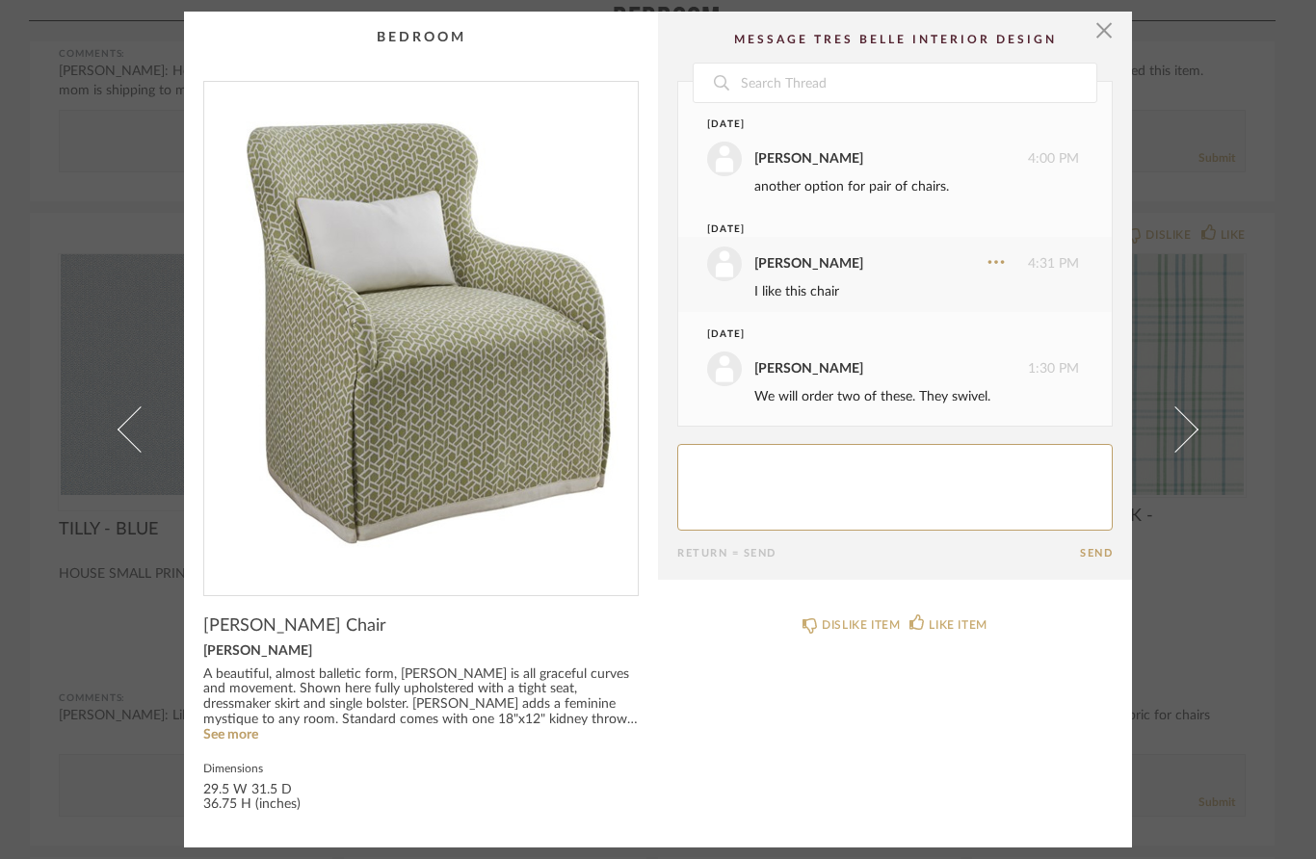
scroll to position [7, 0]
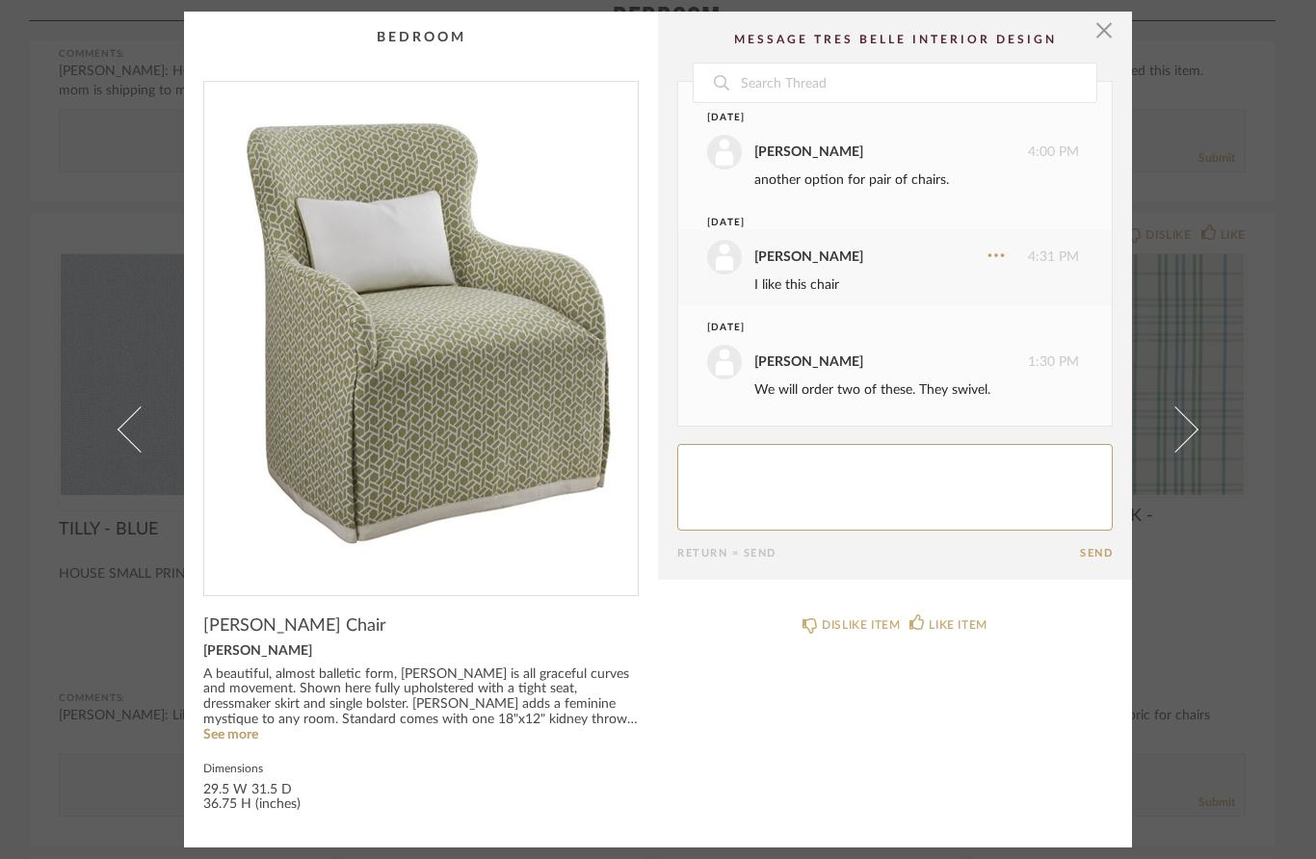
click at [1107, 30] on span "button" at bounding box center [1104, 31] width 39 height 39
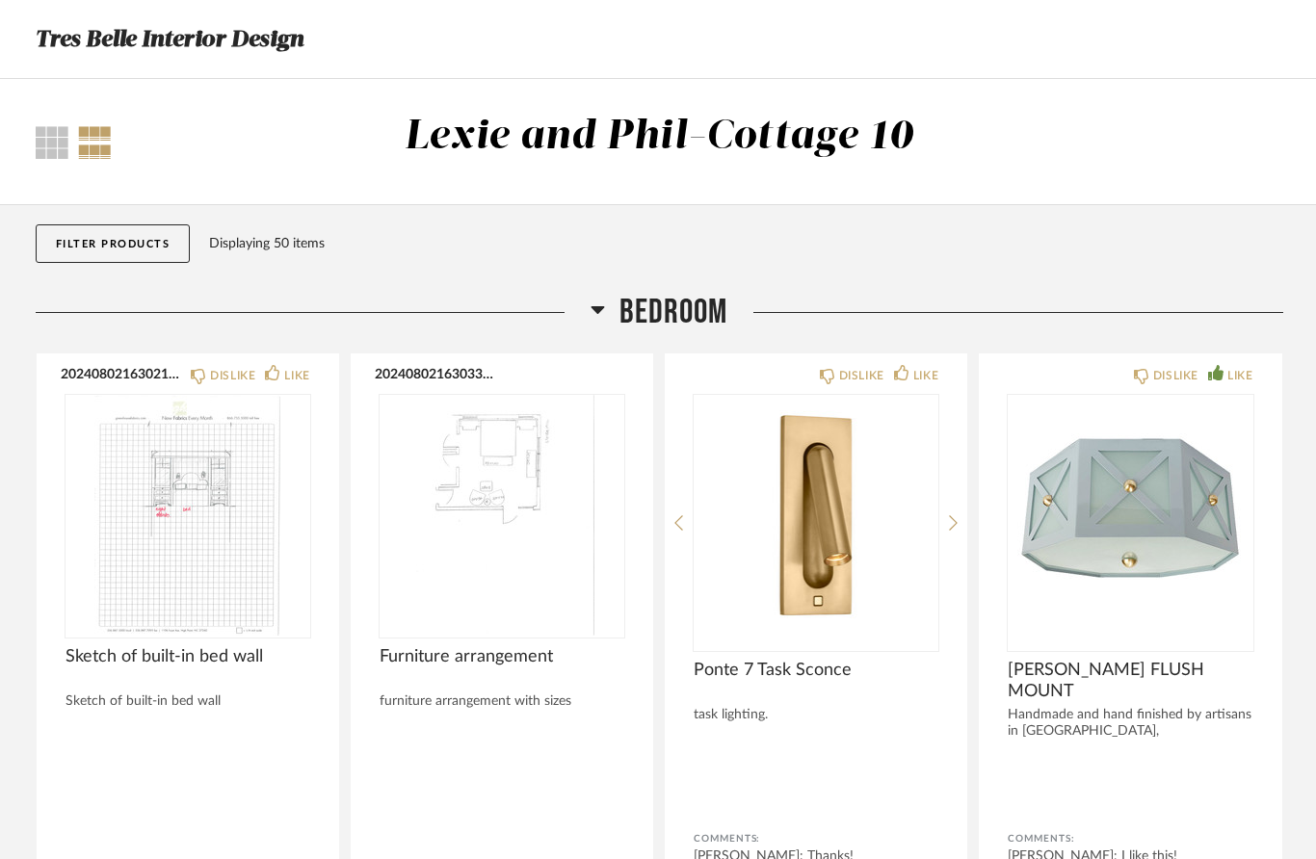
scroll to position [1430, 0]
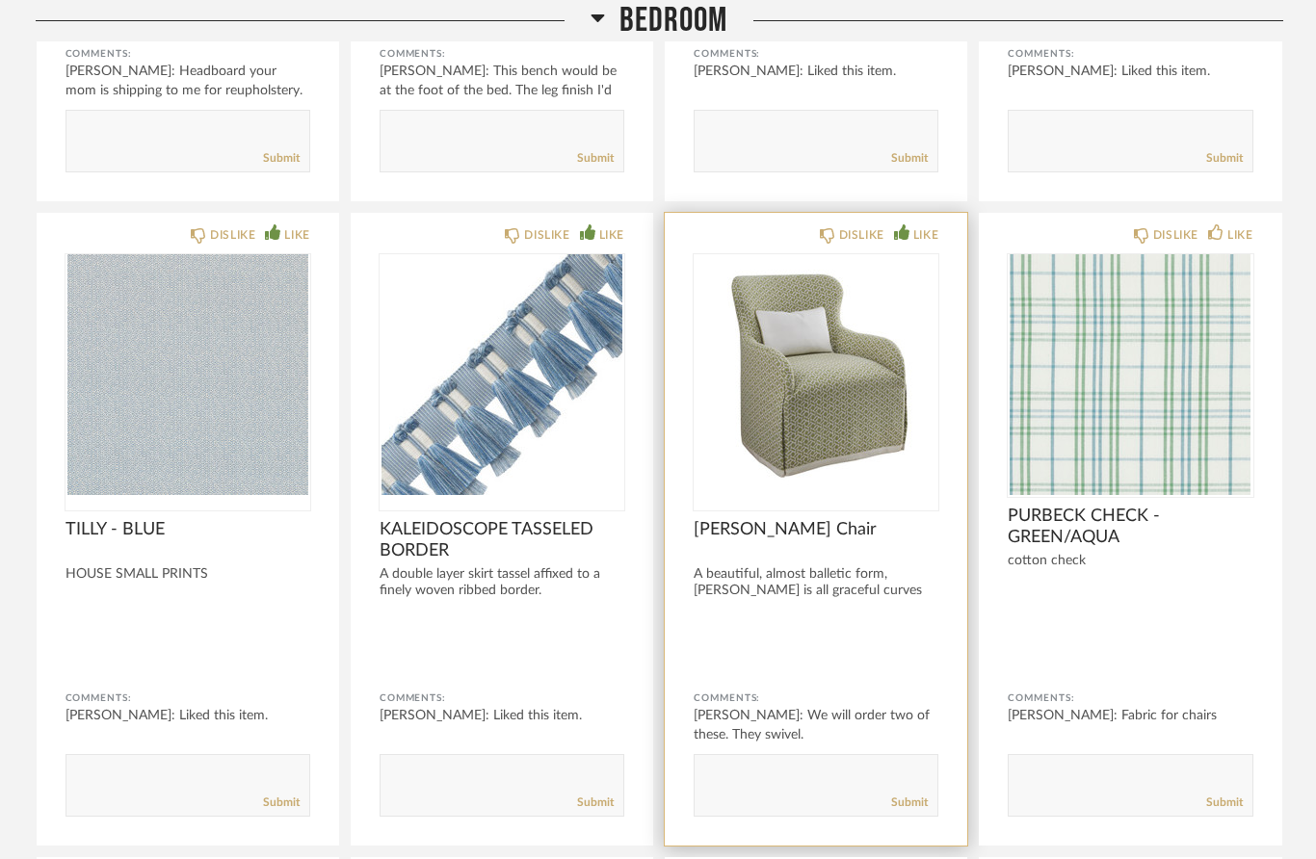
click at [917, 234] on div "LIKE" at bounding box center [925, 234] width 25 height 19
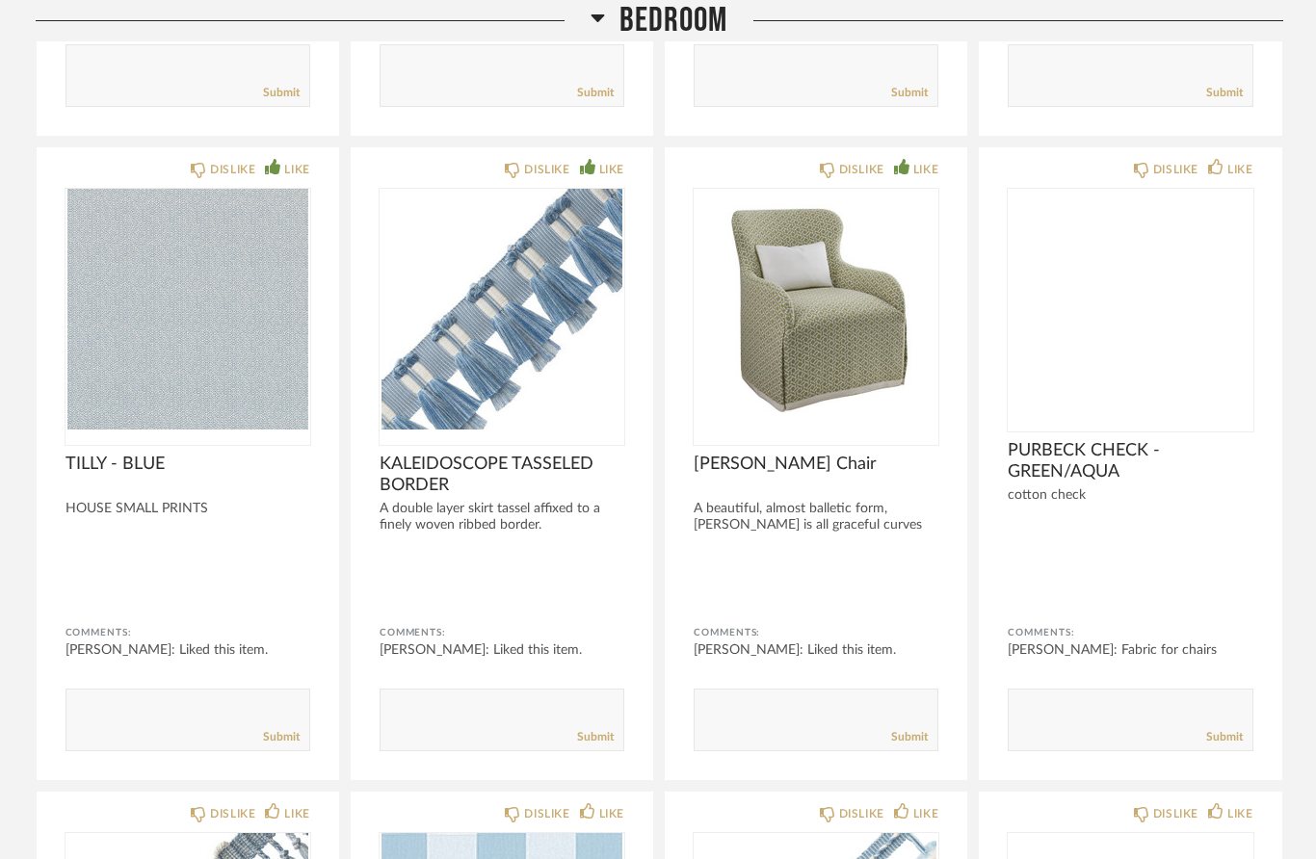
scroll to position [1534, 0]
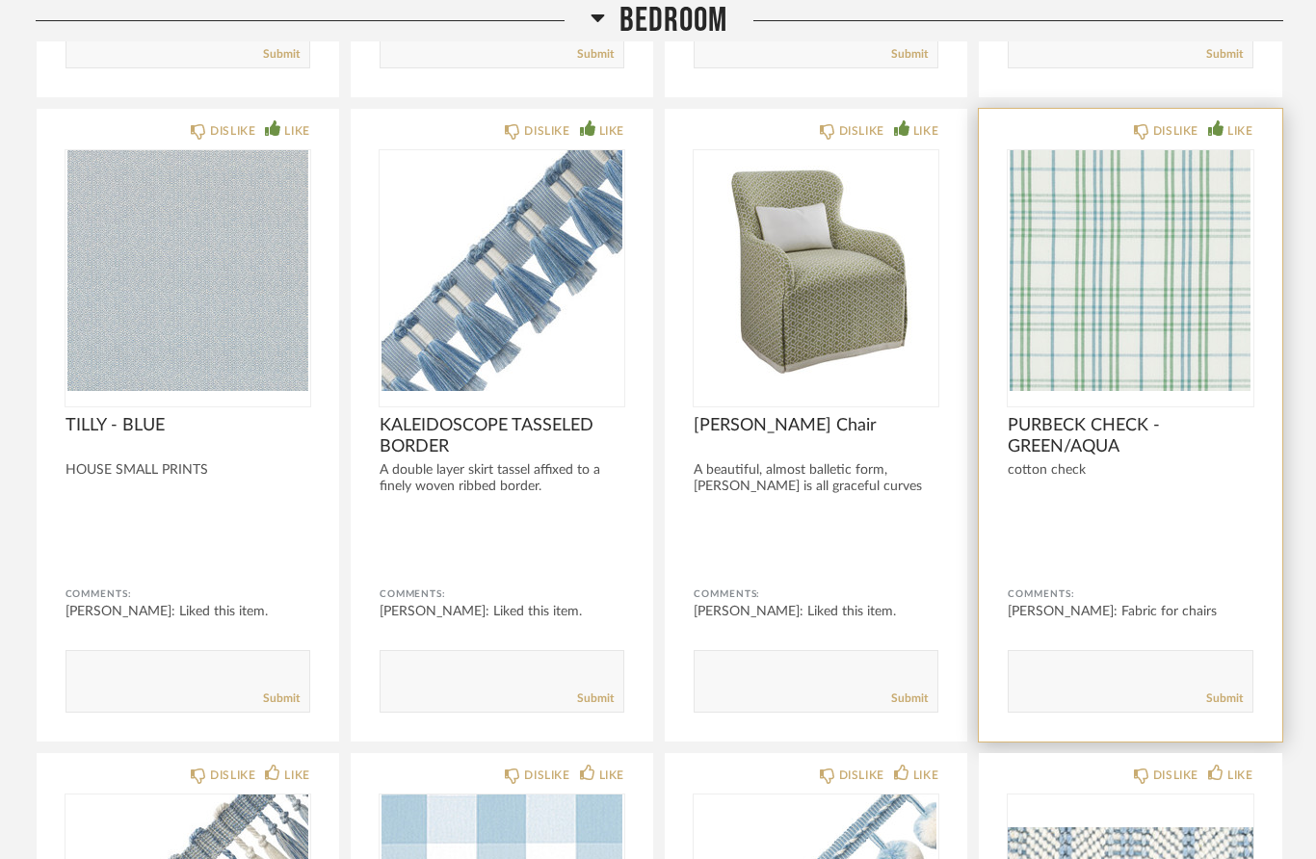
click at [1229, 133] on div "LIKE" at bounding box center [1240, 130] width 25 height 19
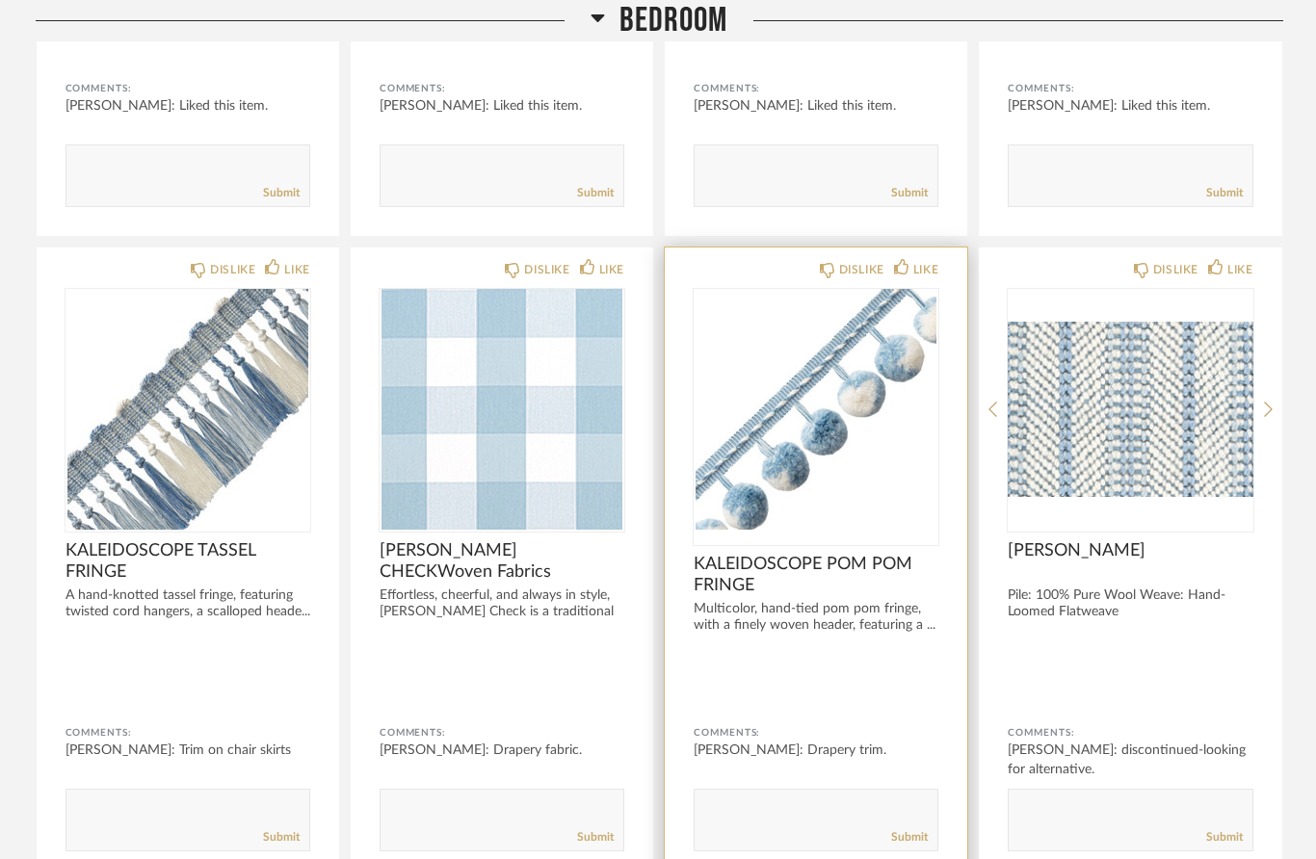
scroll to position [2044, 0]
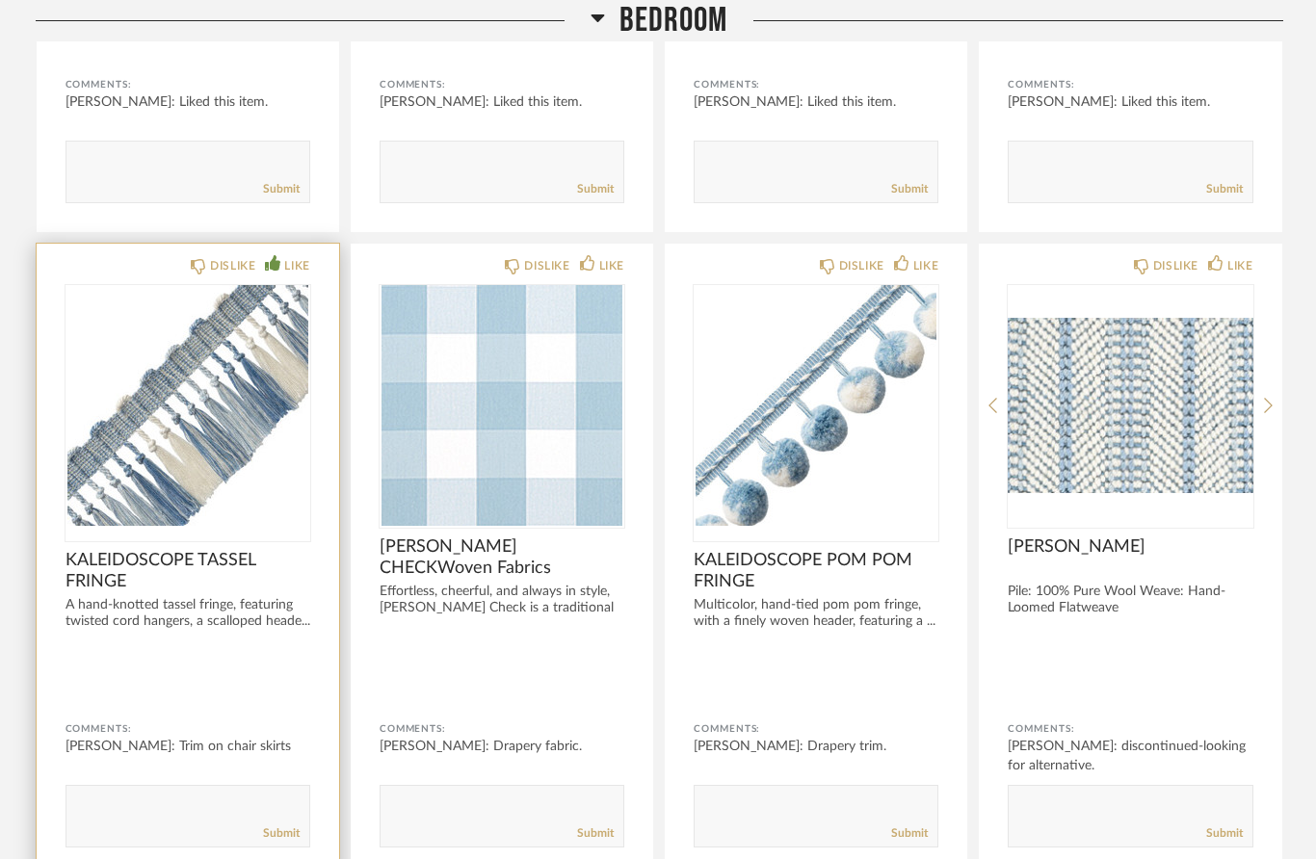
click at [292, 266] on div "LIKE" at bounding box center [296, 265] width 25 height 19
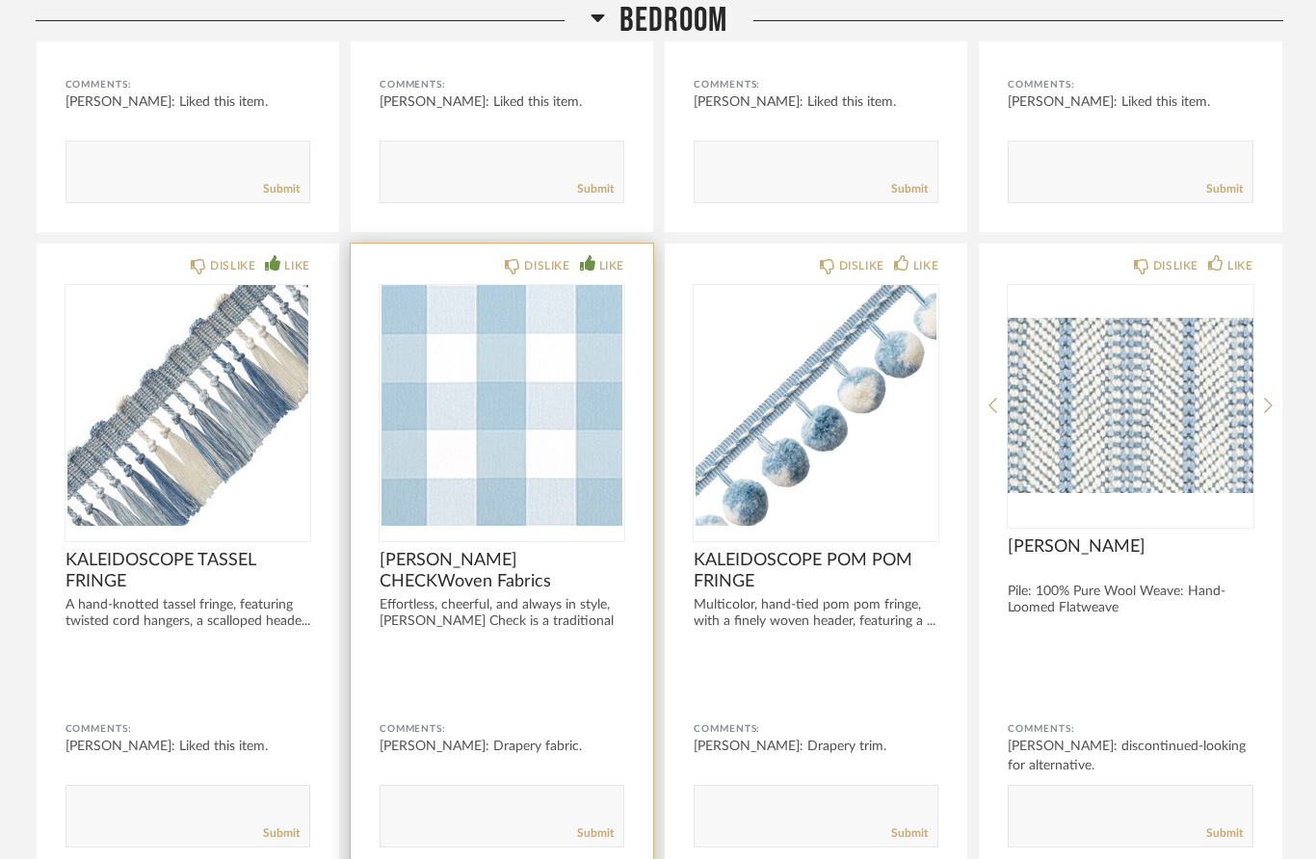
click at [609, 259] on div "LIKE" at bounding box center [611, 265] width 25 height 19
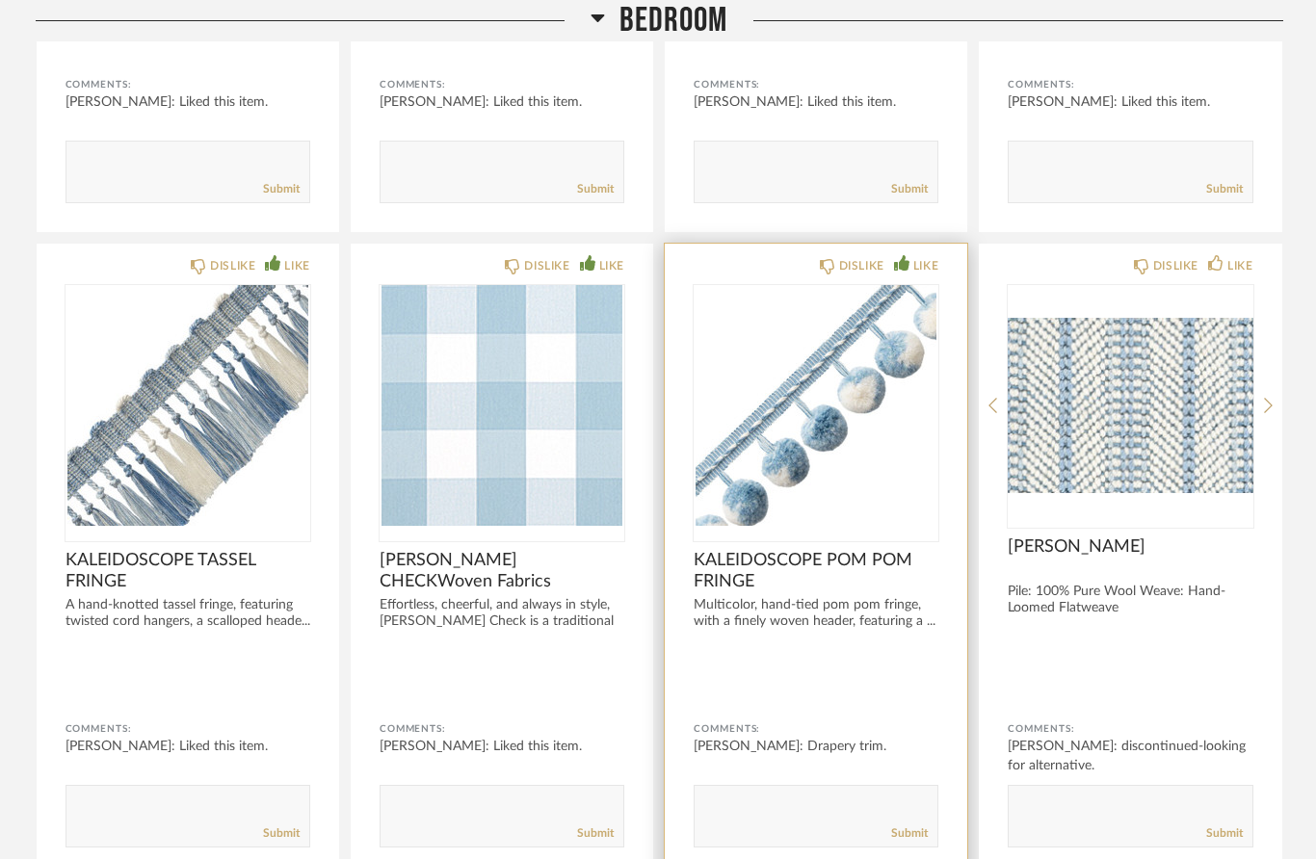
click at [919, 263] on div "LIKE" at bounding box center [925, 265] width 25 height 19
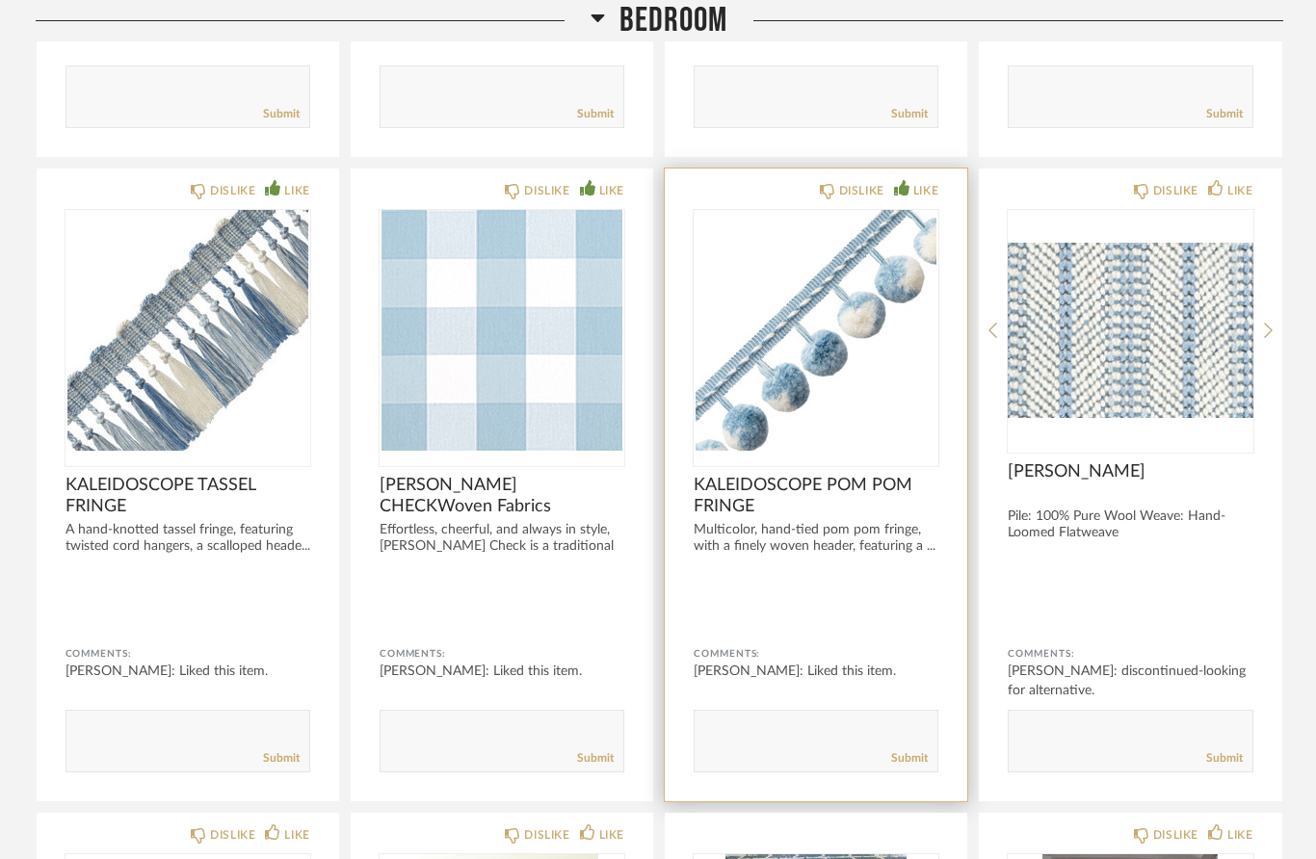
scroll to position [2125, 0]
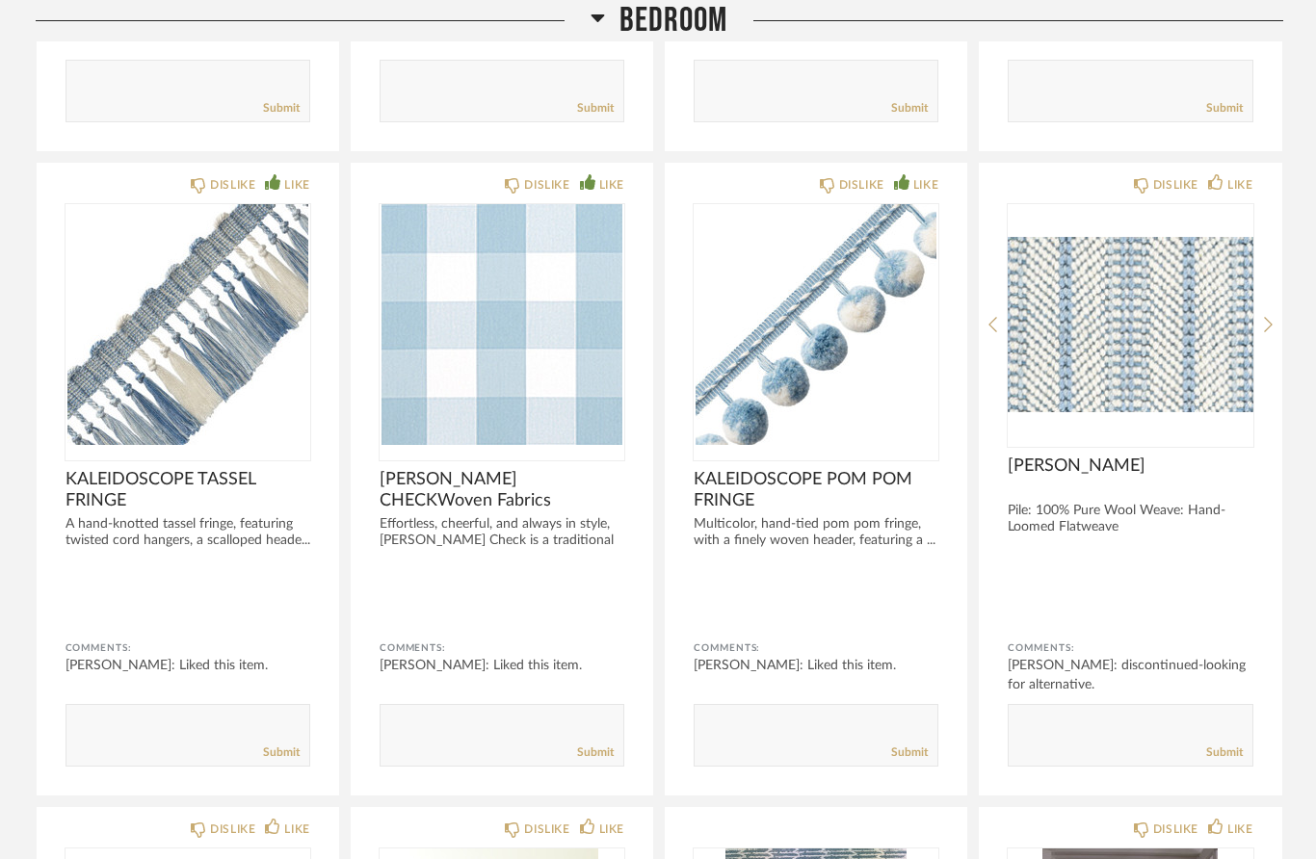
drag, startPoint x: 1082, startPoint y: 717, endPoint x: 1082, endPoint y: 1067, distance: 349.8
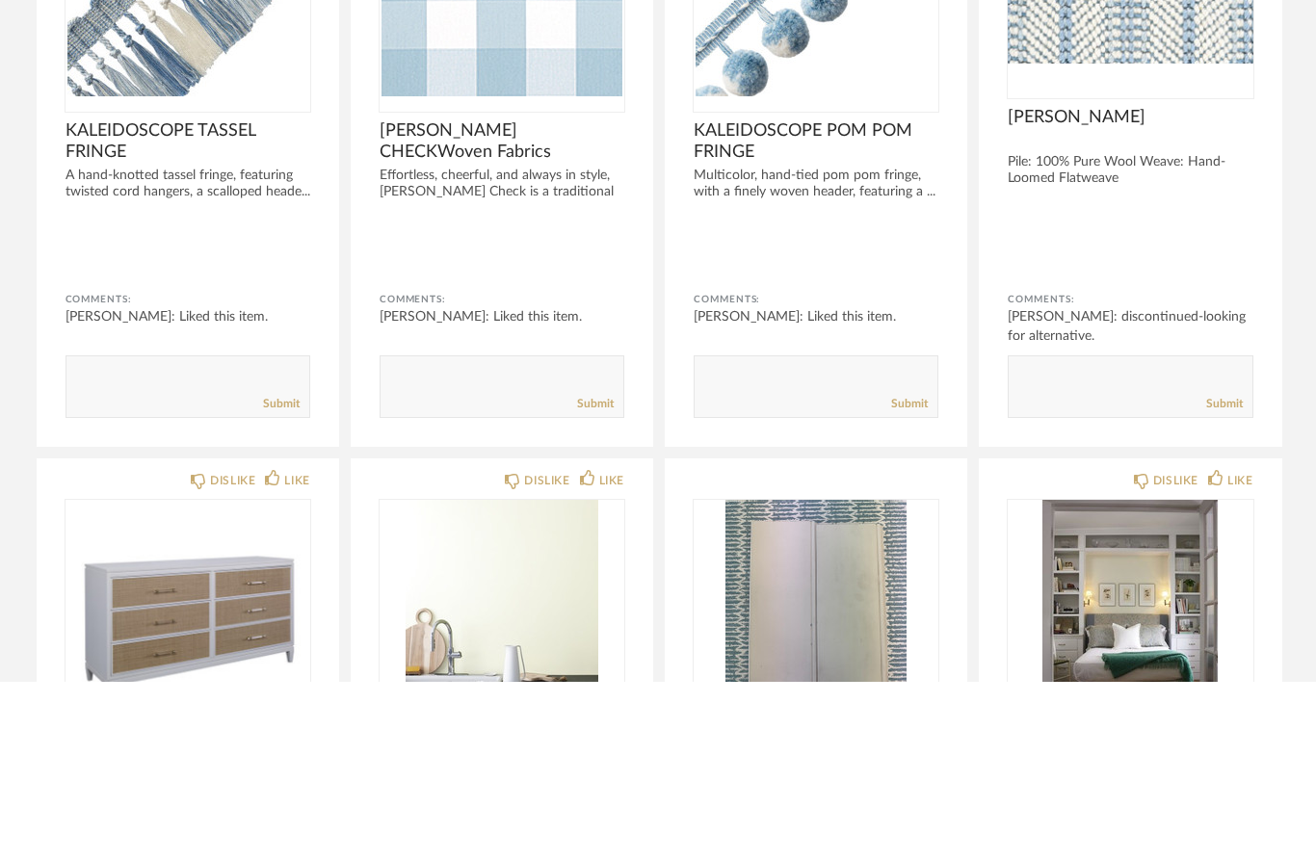
scroll to position [2316, 0]
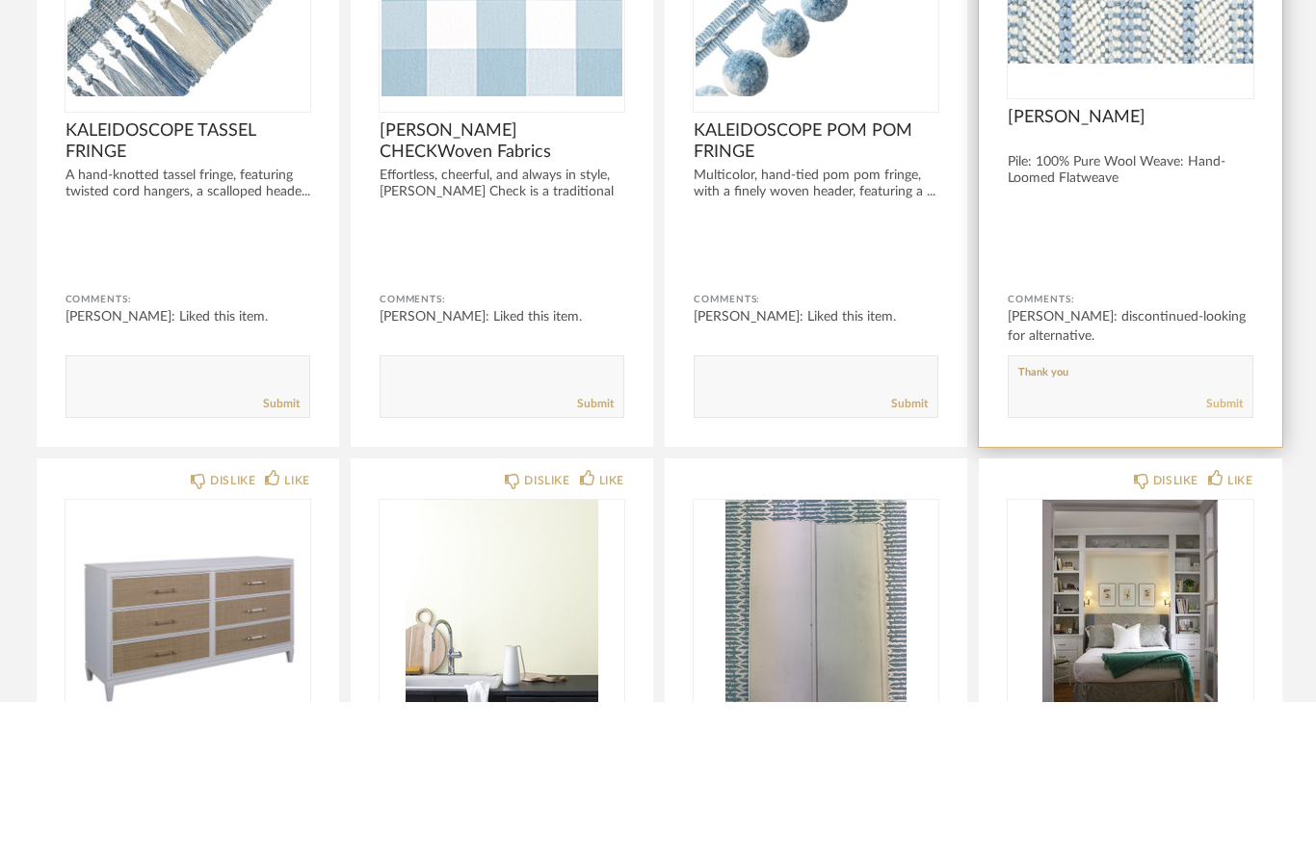
type textarea "Thank you"
click at [1230, 553] on link "Submit" at bounding box center [1224, 561] width 37 height 16
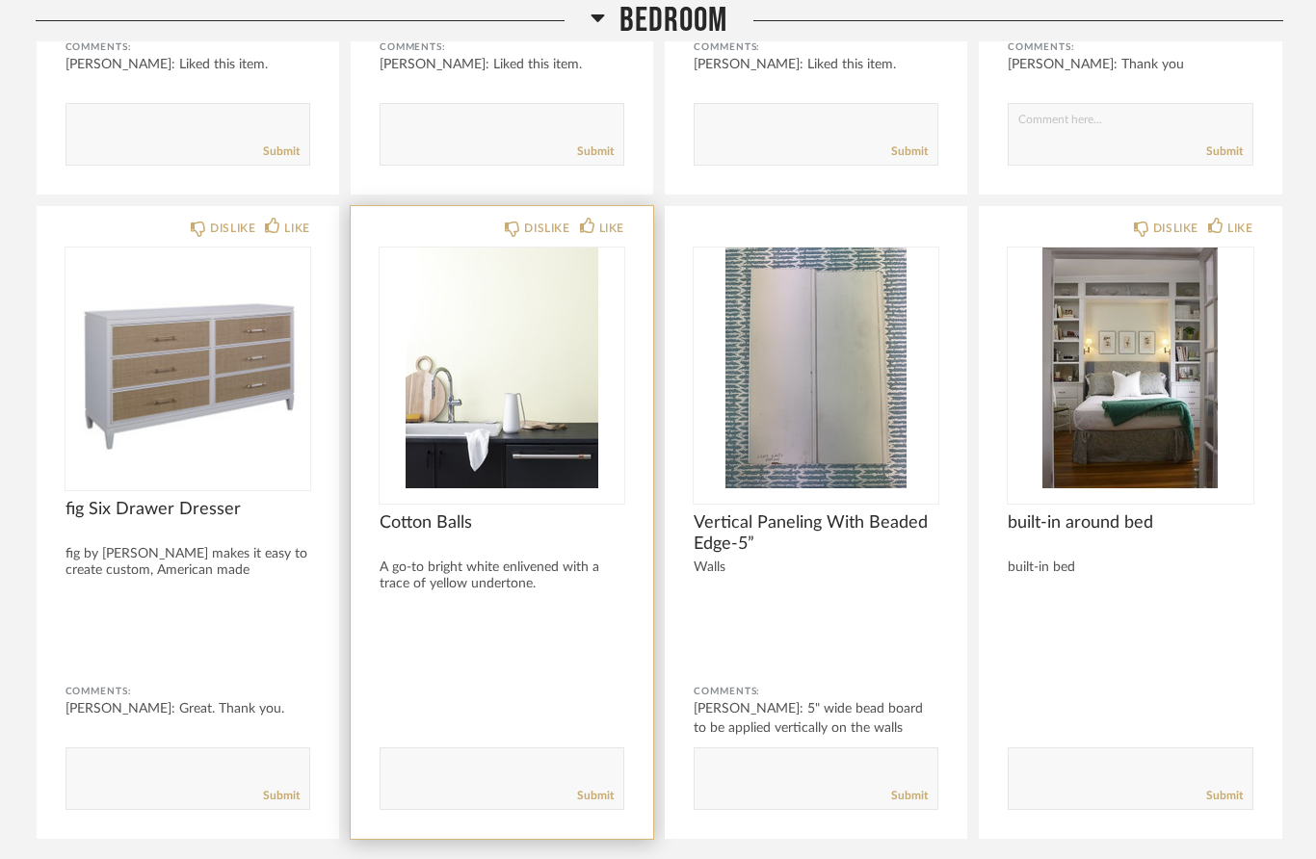
scroll to position [2790, 0]
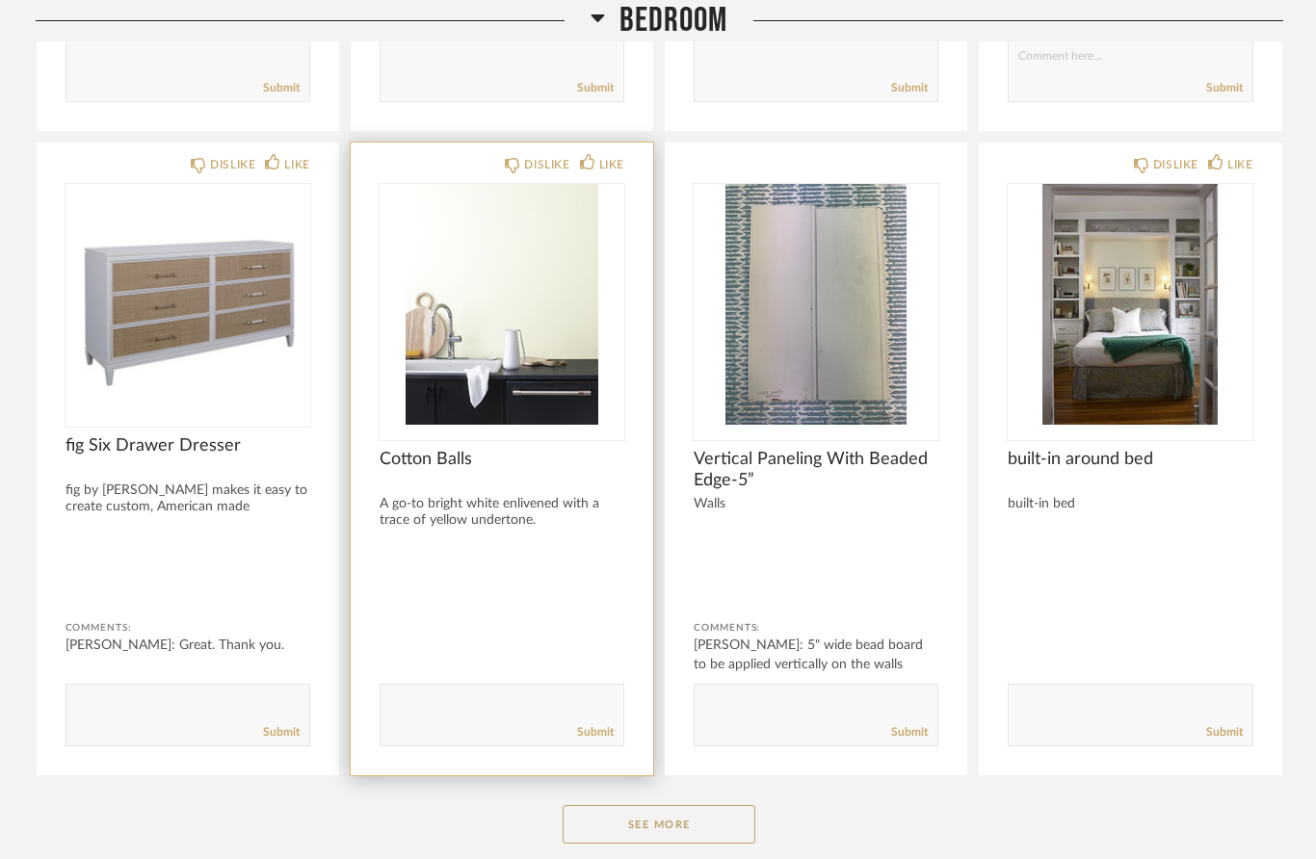
click at [512, 479] on div "Cotton Balls" at bounding box center [502, 470] width 245 height 42
click at [514, 371] on img "0" at bounding box center [502, 304] width 245 height 241
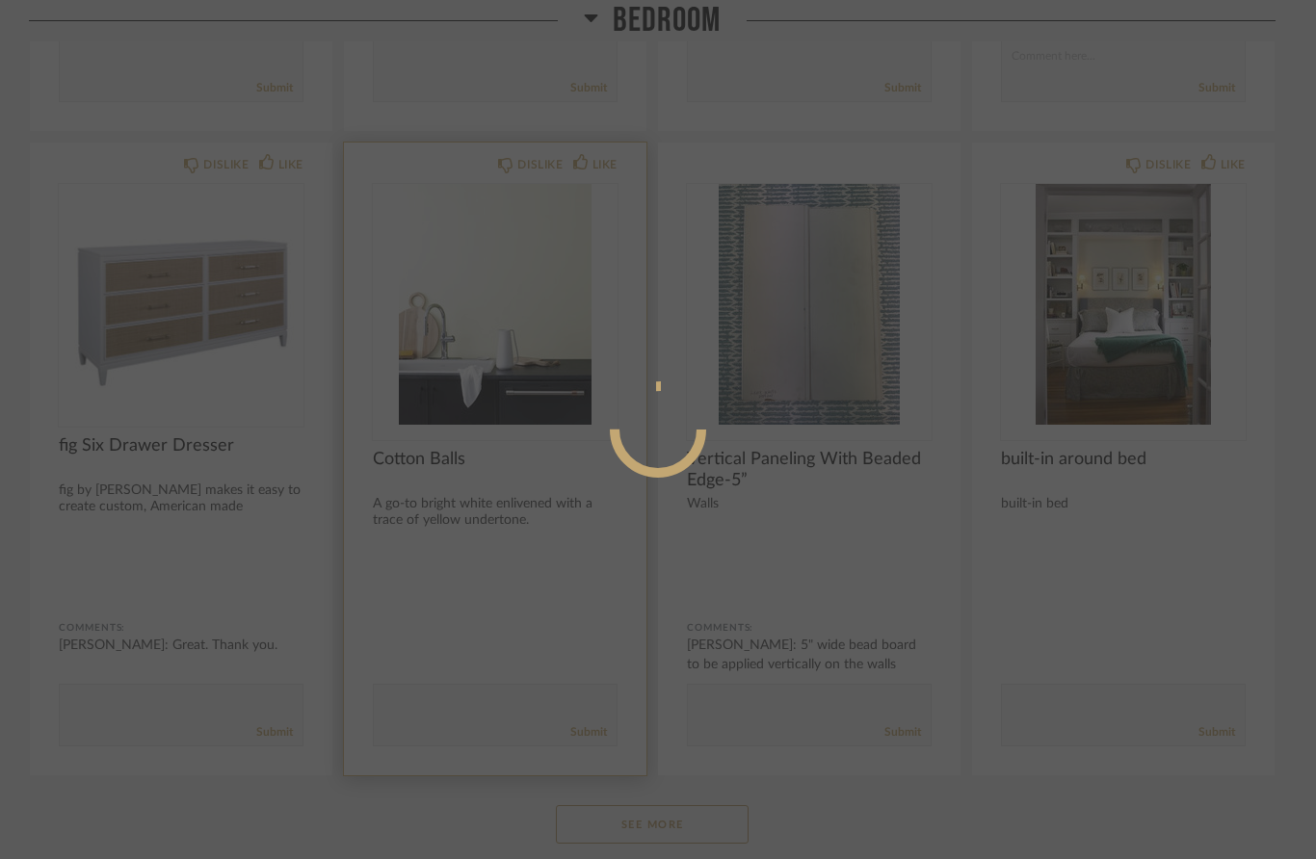
scroll to position [0, 0]
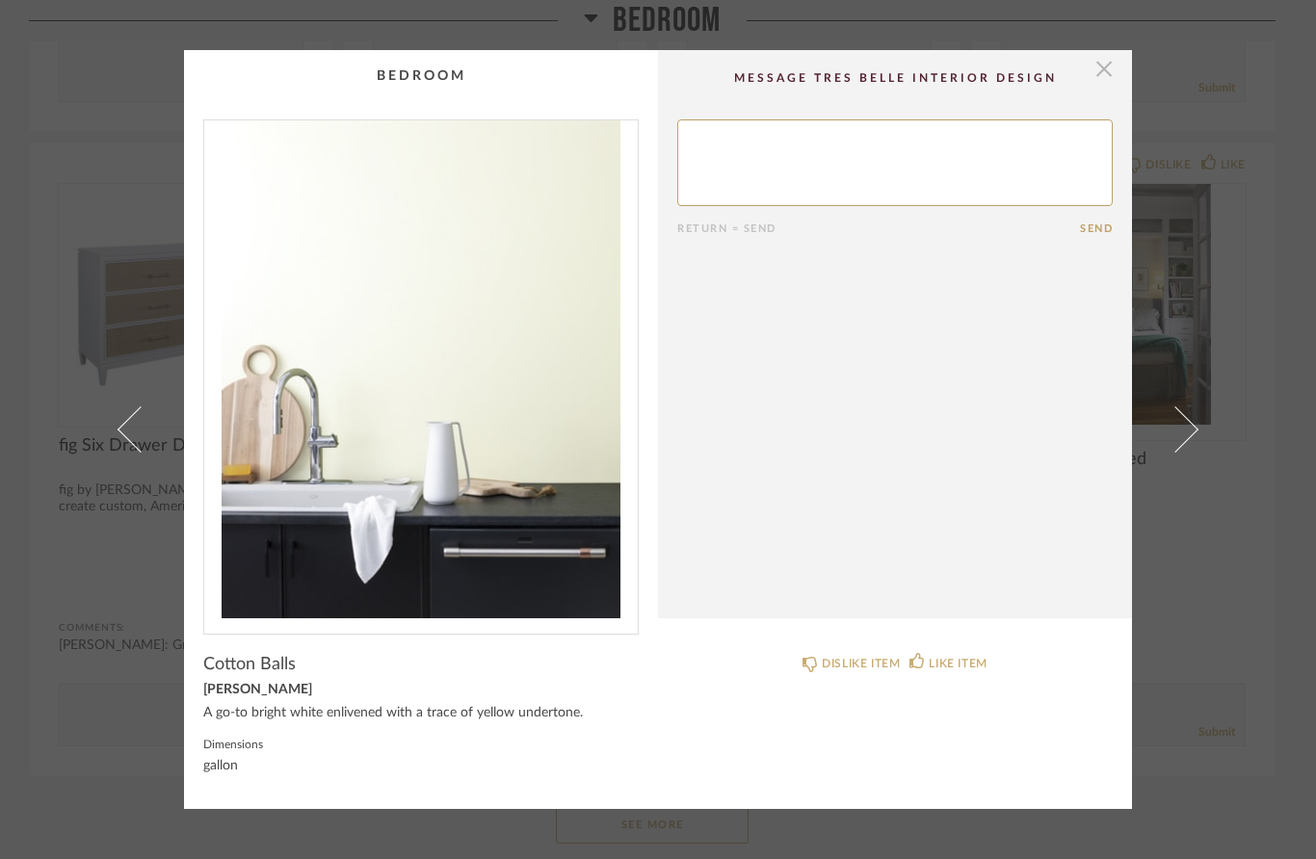
click at [1102, 80] on span "button" at bounding box center [1104, 69] width 39 height 39
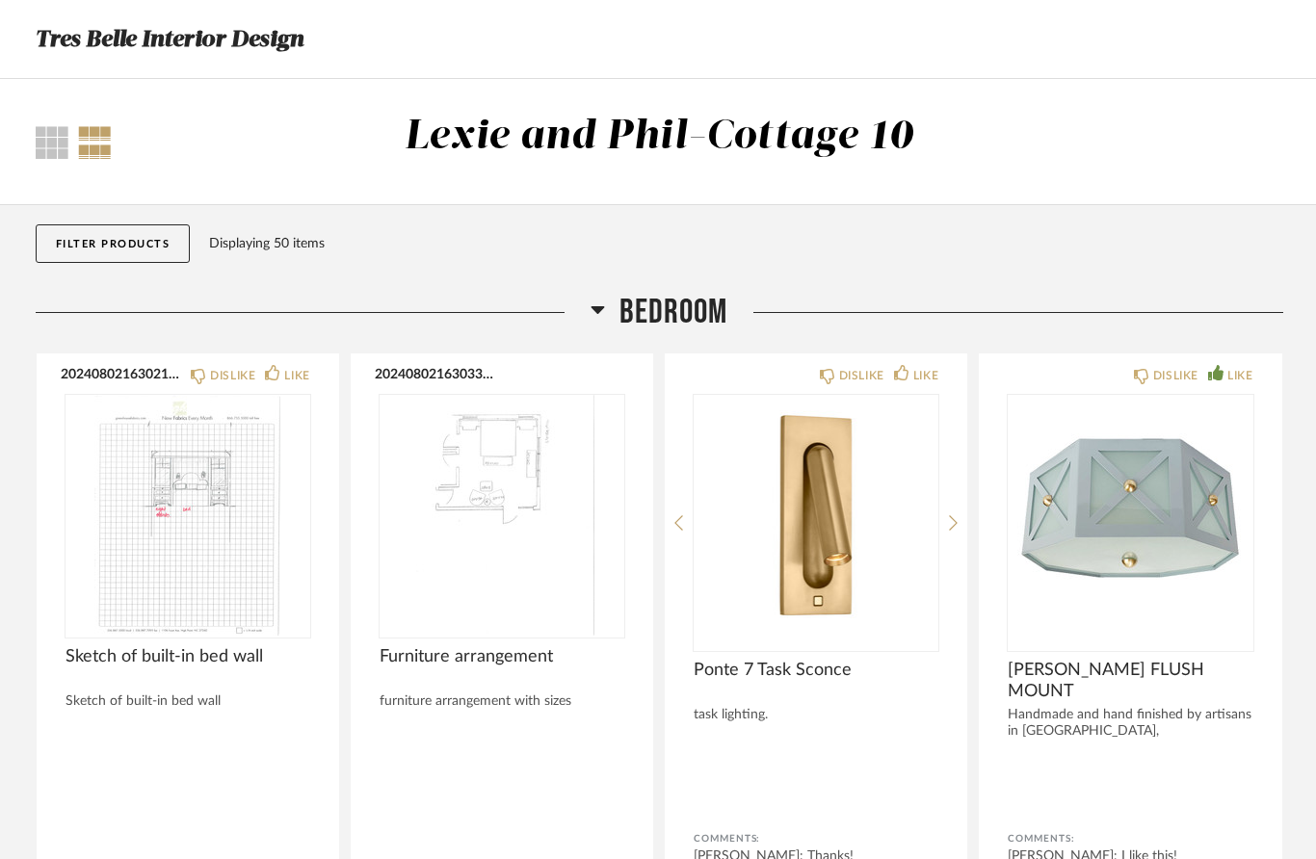
scroll to position [2790, 0]
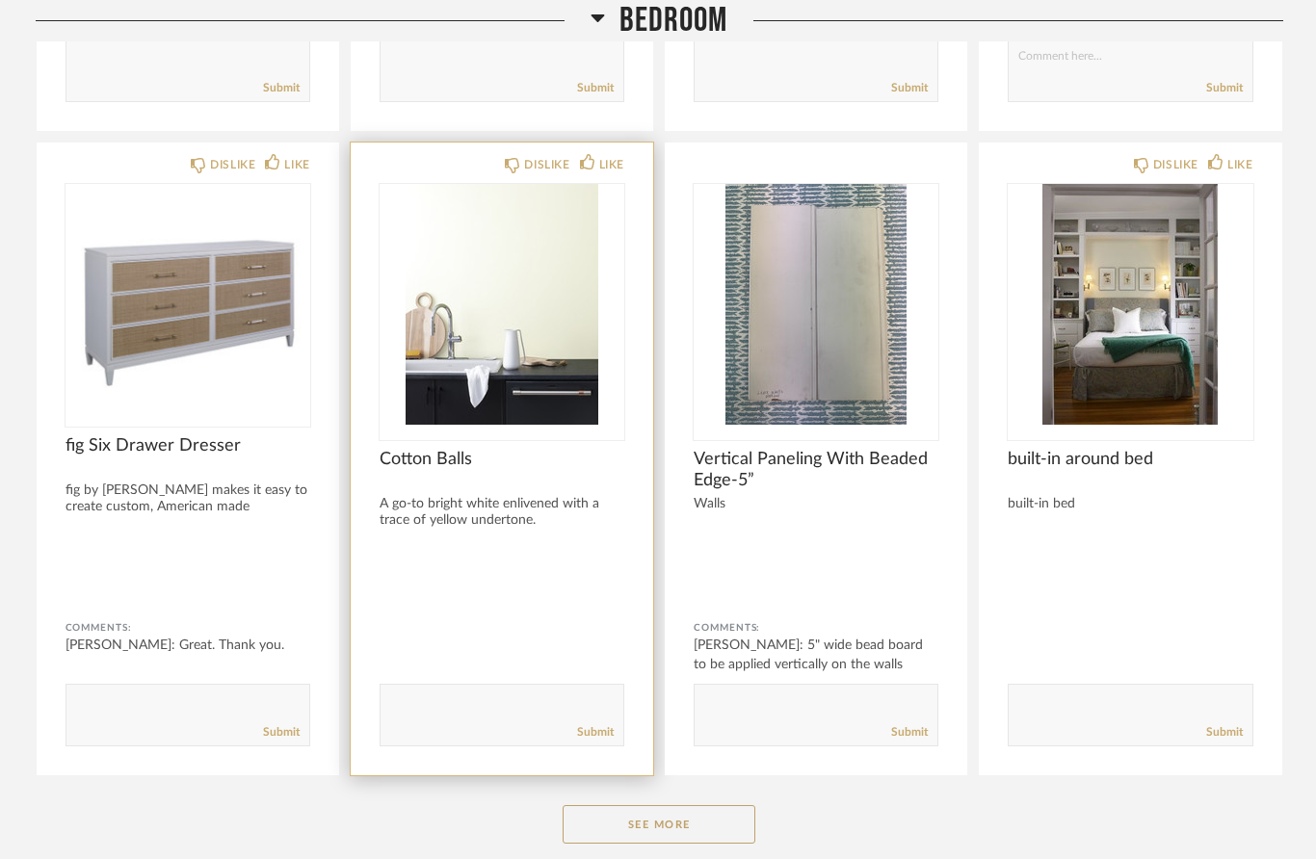
click at [476, 723] on div "Submit" at bounding box center [502, 733] width 243 height 26
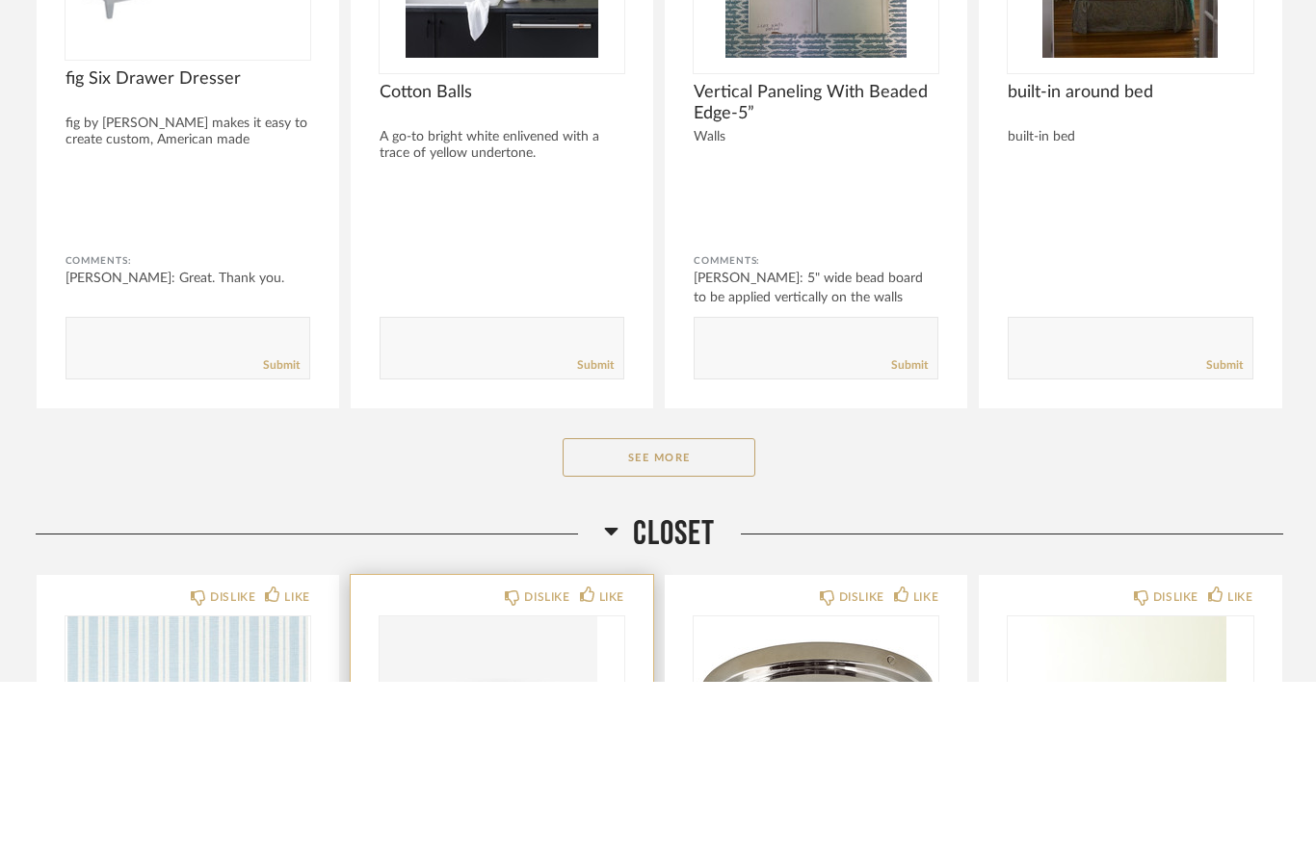
scroll to position [3000, 0]
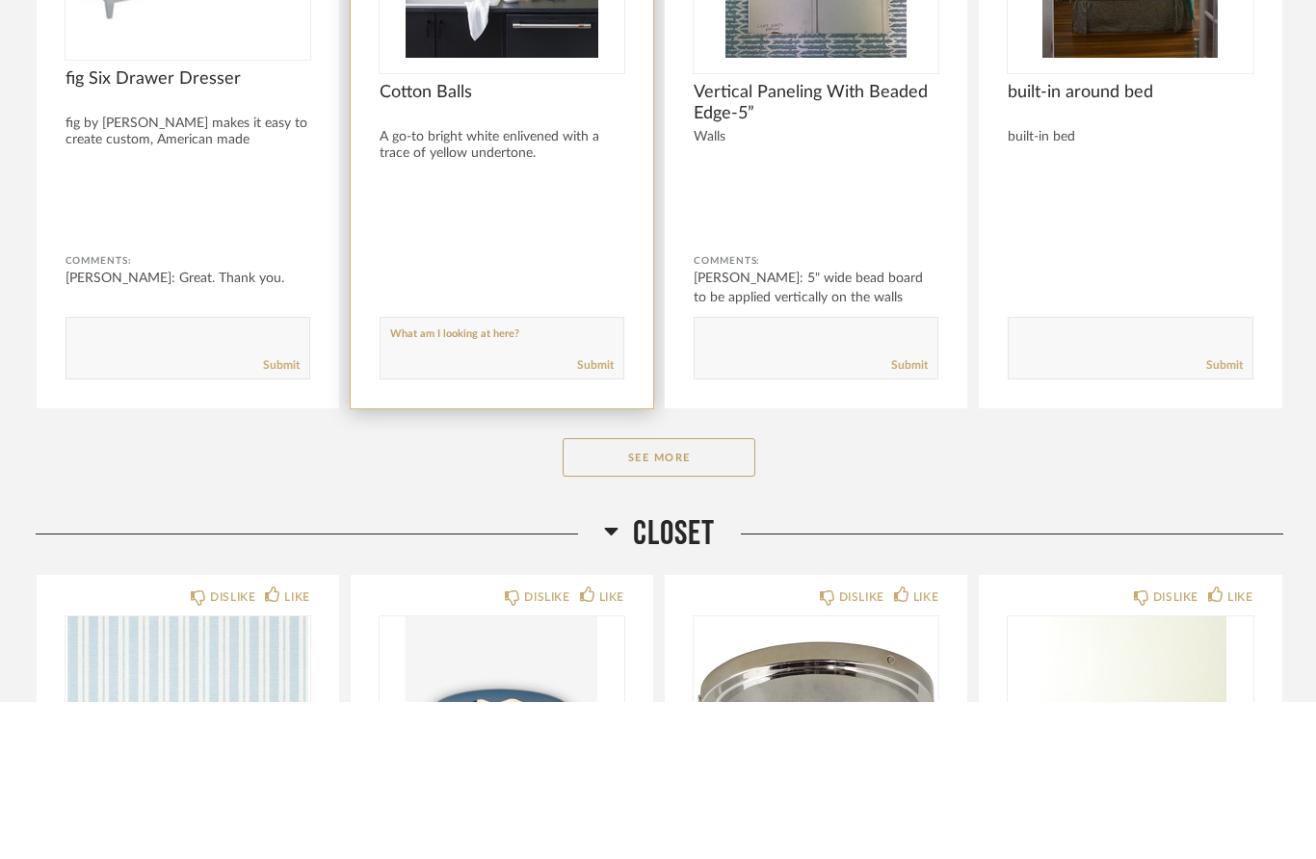
type textarea "What am I looking at here?"
click at [604, 510] on div "Submit" at bounding box center [502, 523] width 243 height 26
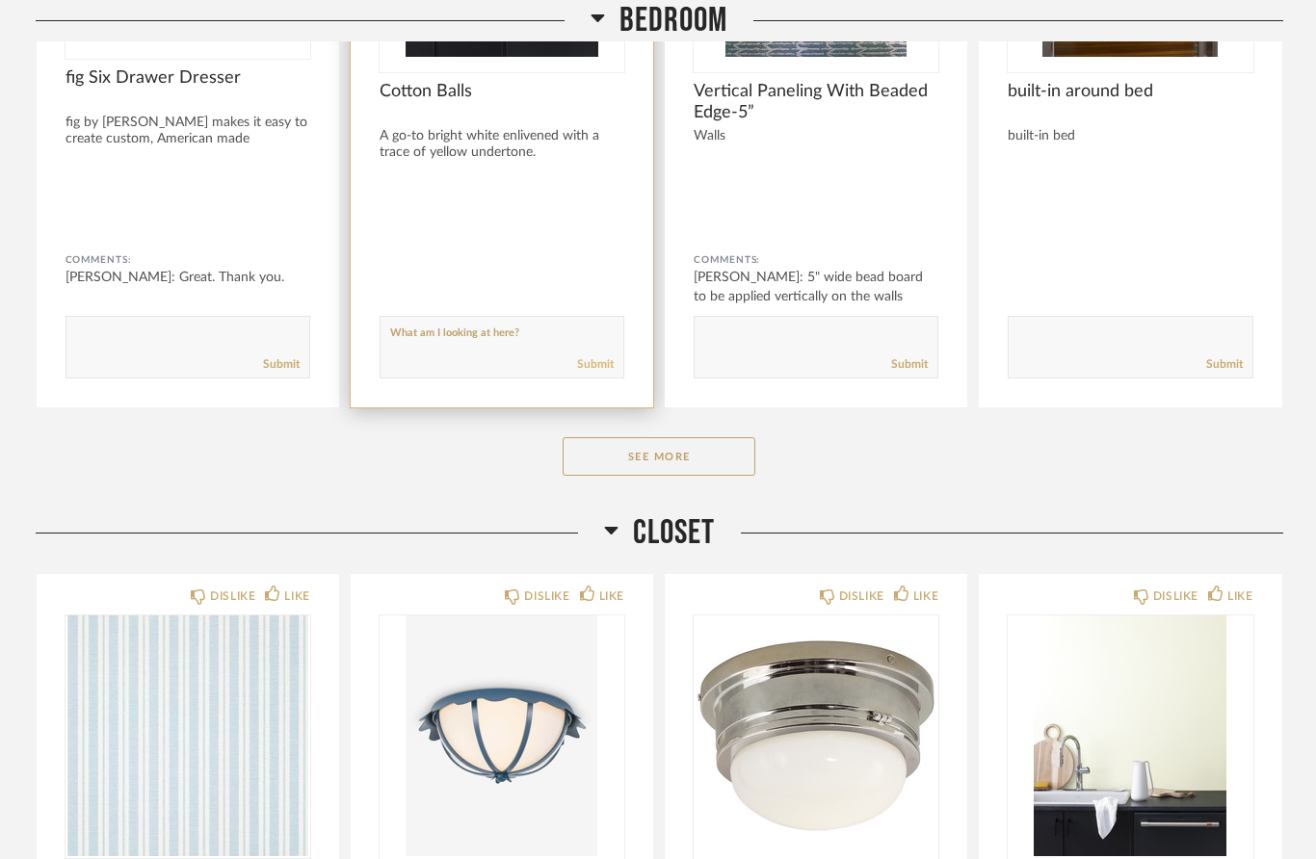
click at [600, 359] on link "Submit" at bounding box center [595, 365] width 37 height 16
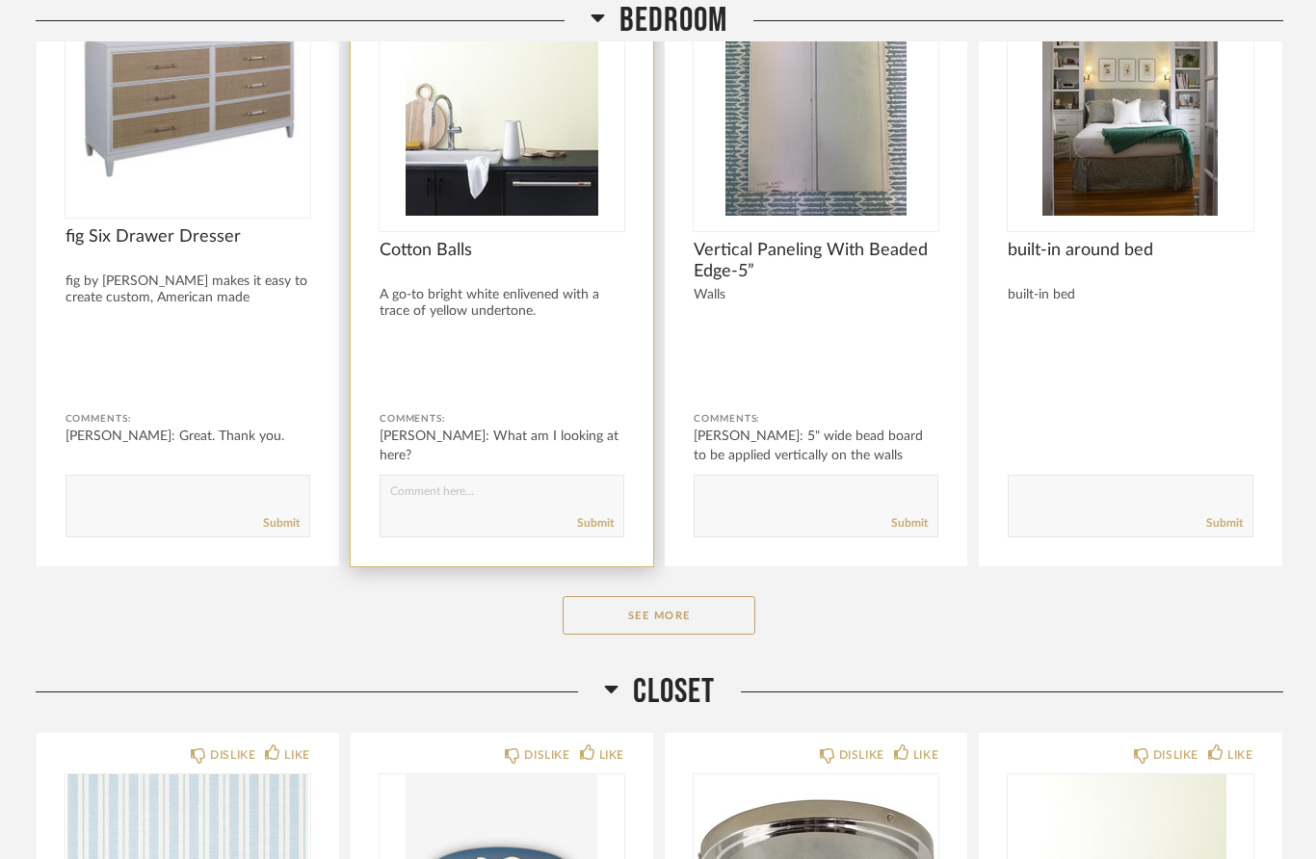
scroll to position [2898, 0]
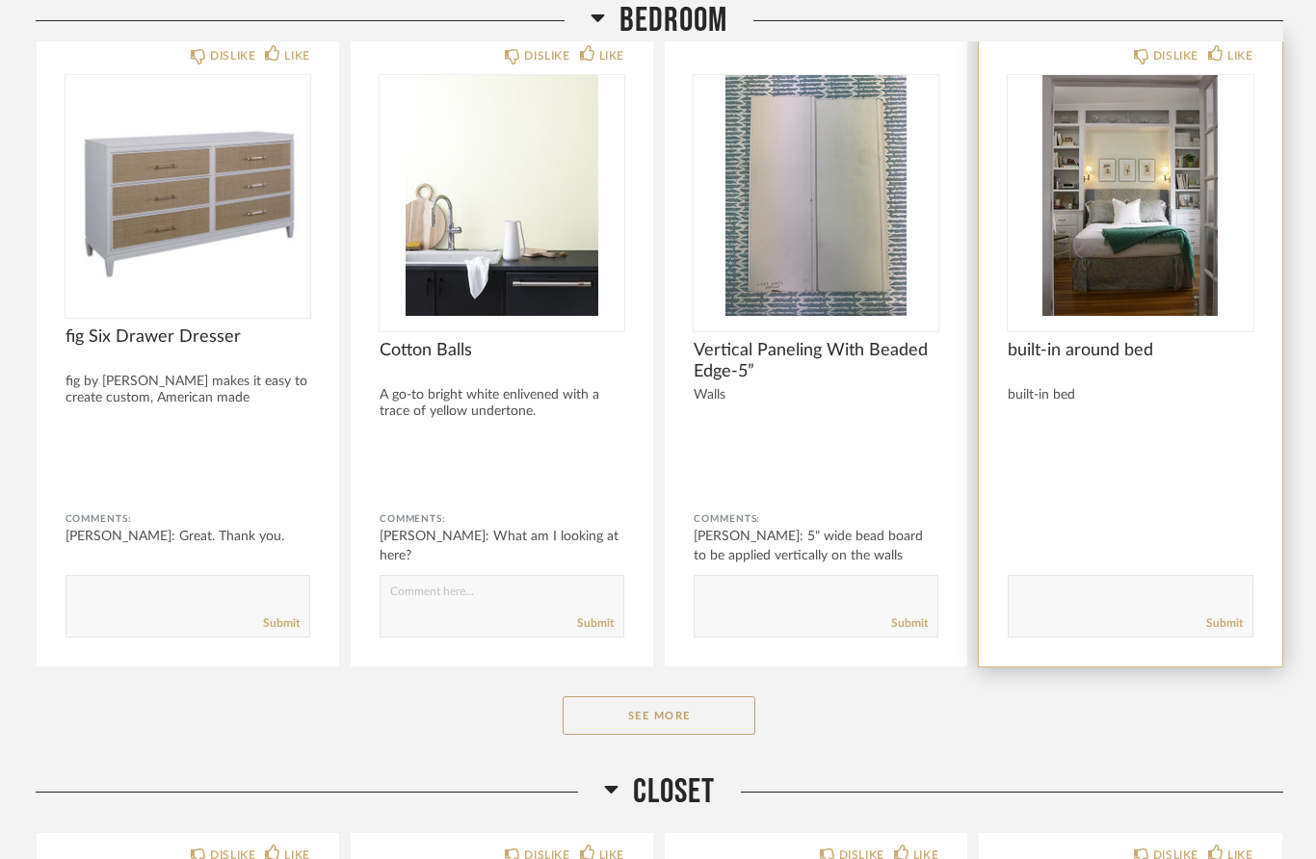
click at [1146, 239] on img "0" at bounding box center [1130, 195] width 245 height 241
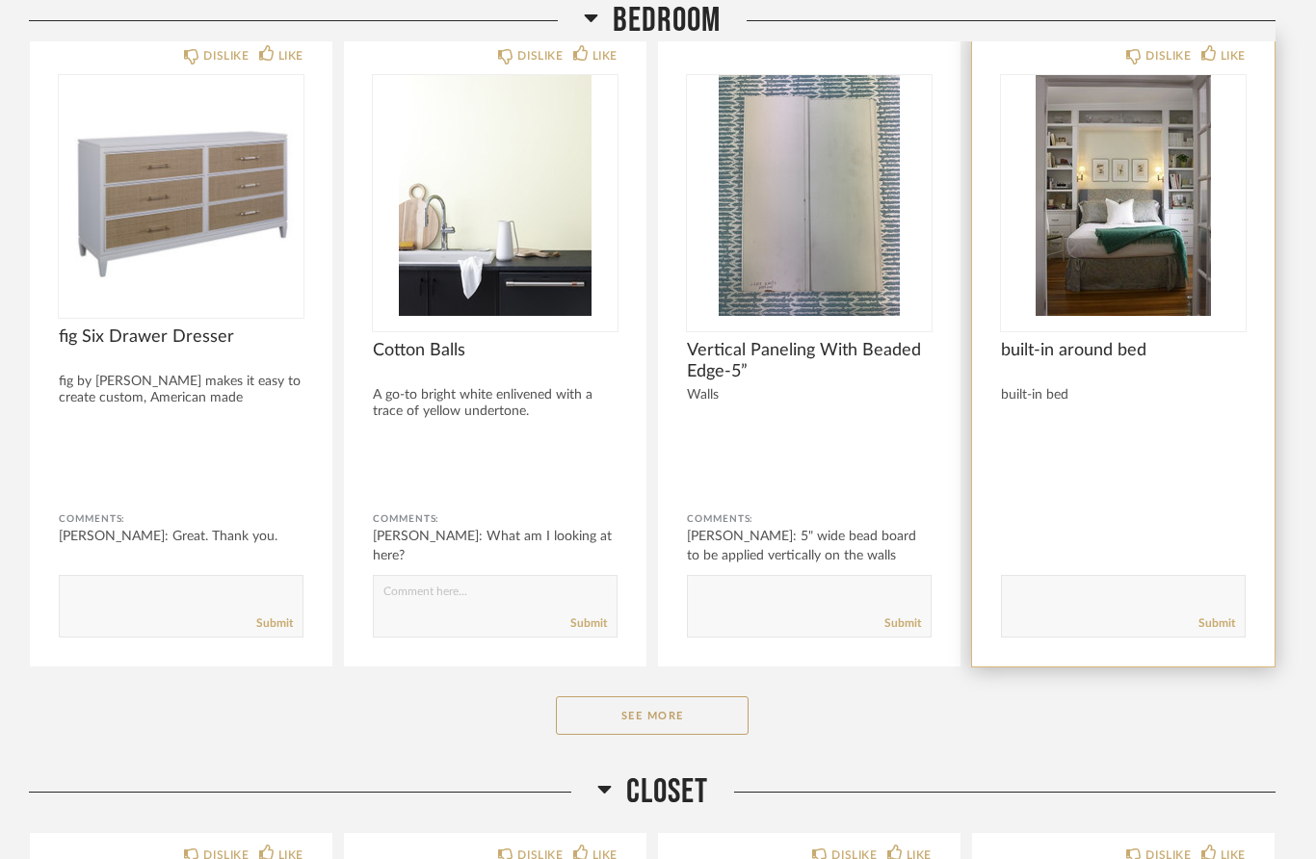
scroll to position [0, 0]
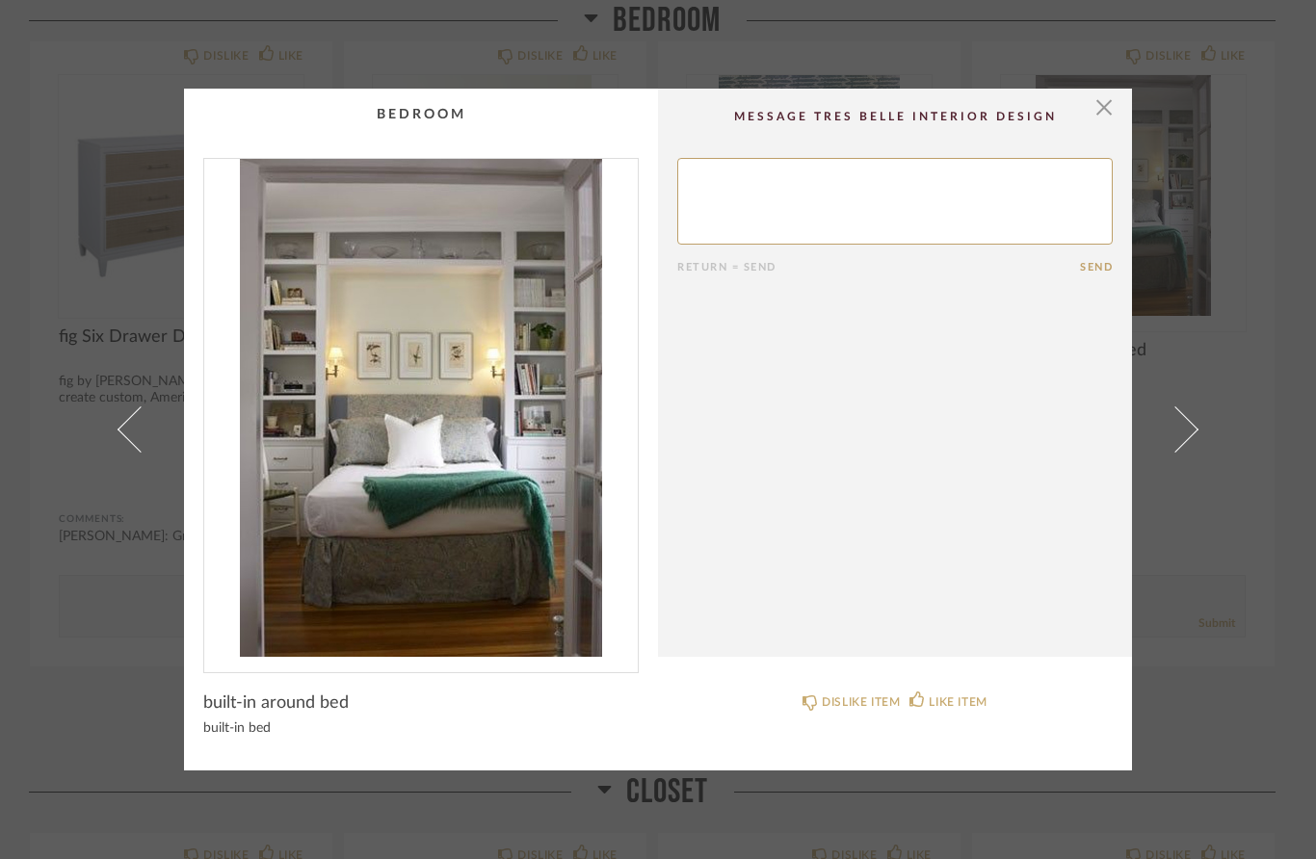
click at [1248, 456] on div "× Return = Send Send built-in around bed built-in bed DISLIKE ITEM LIKE ITEM" at bounding box center [658, 429] width 1316 height 859
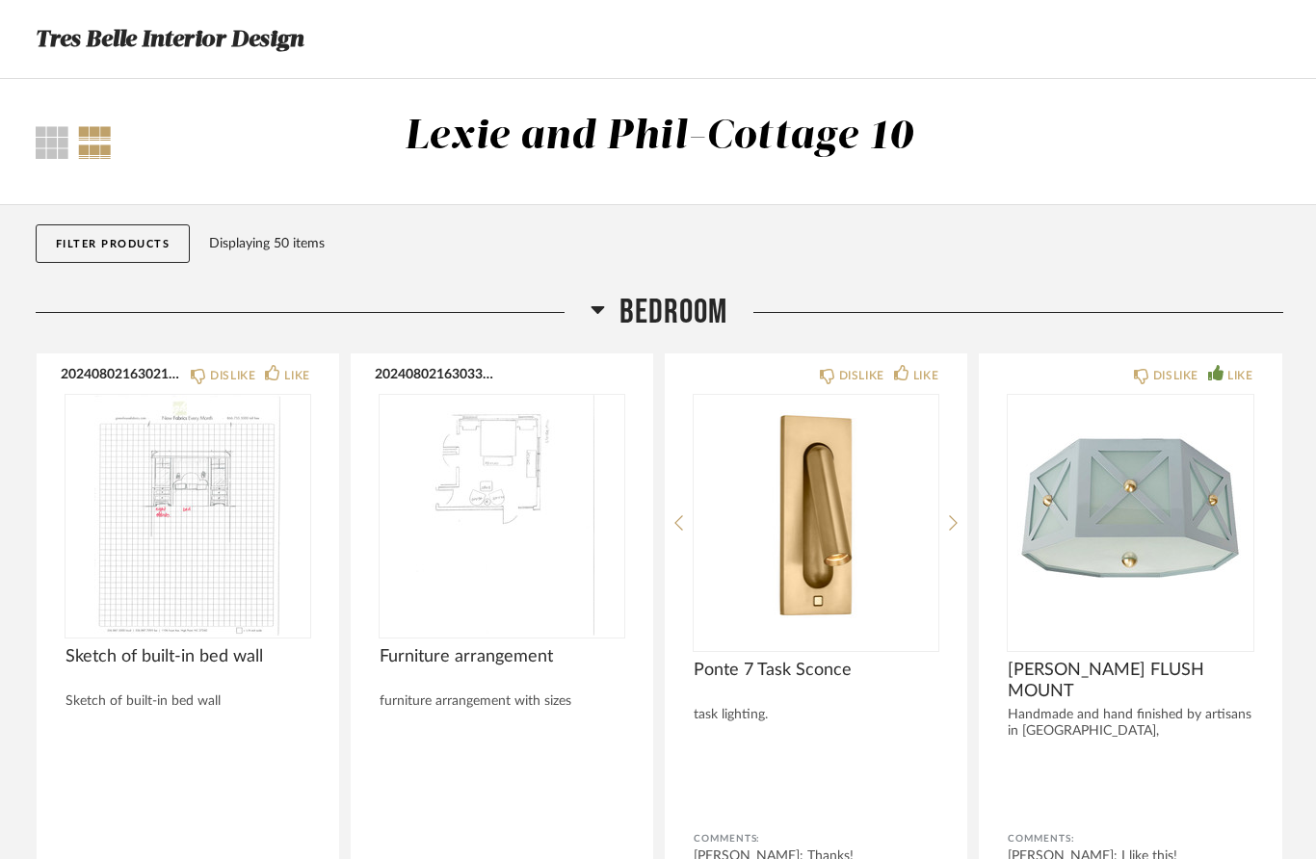
scroll to position [2898, 0]
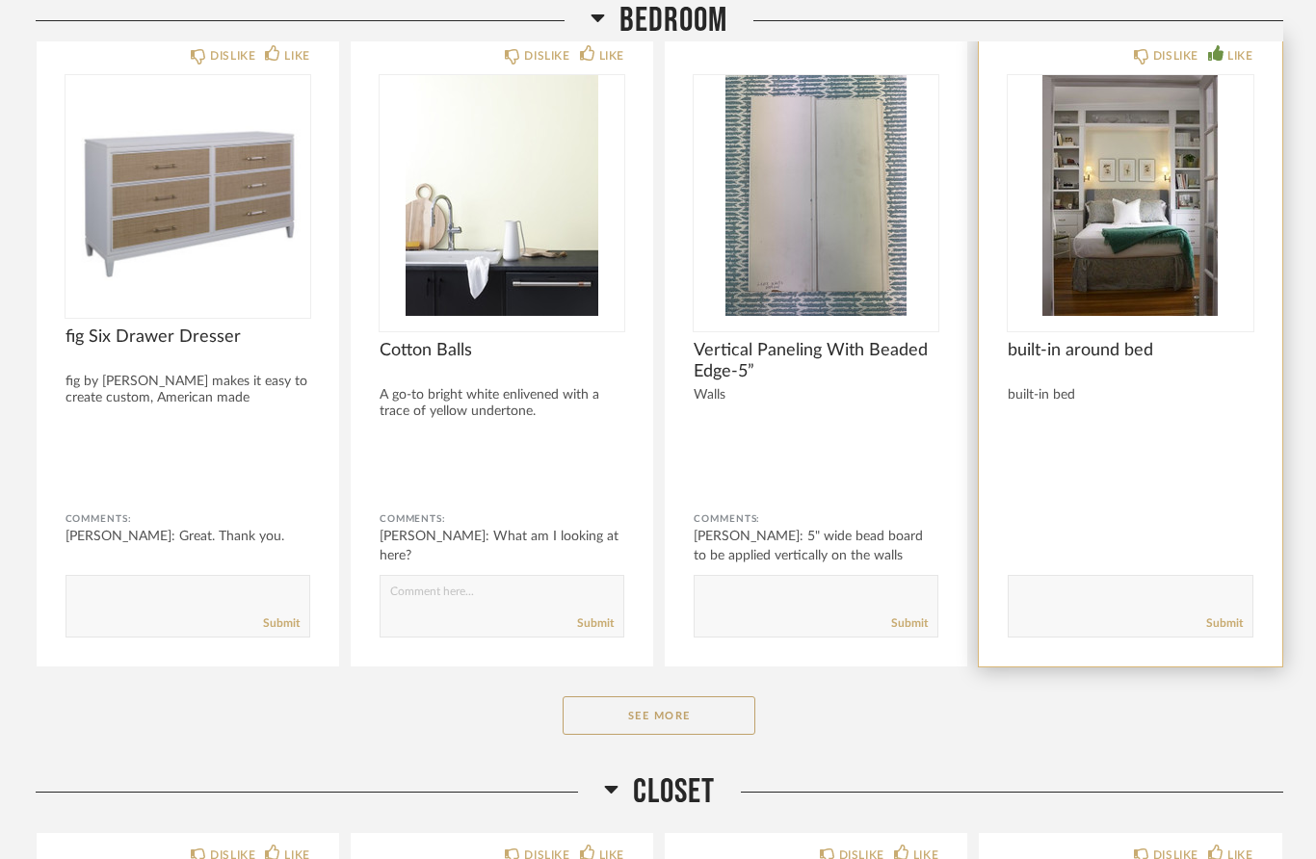
click at [1241, 58] on div "LIKE" at bounding box center [1240, 55] width 25 height 19
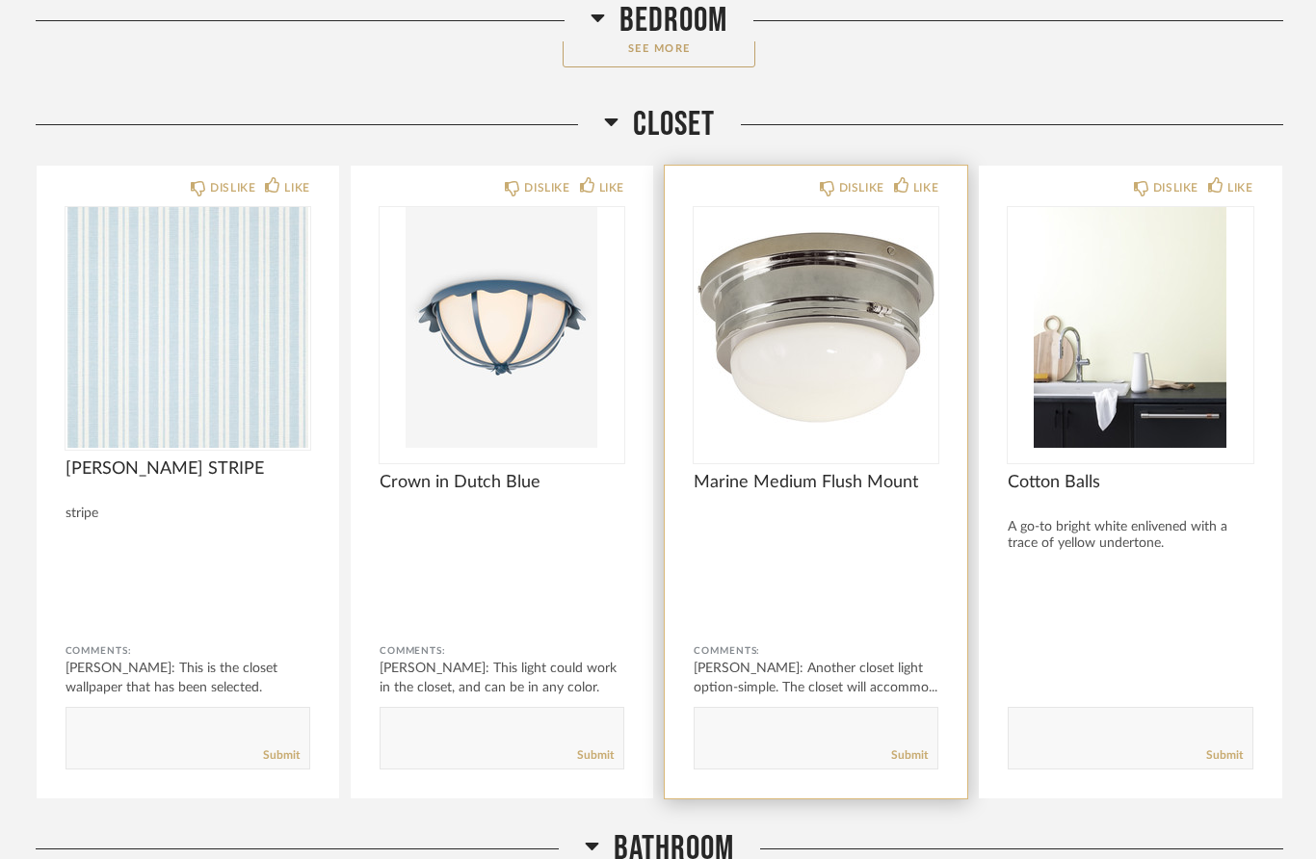
scroll to position [3570, 0]
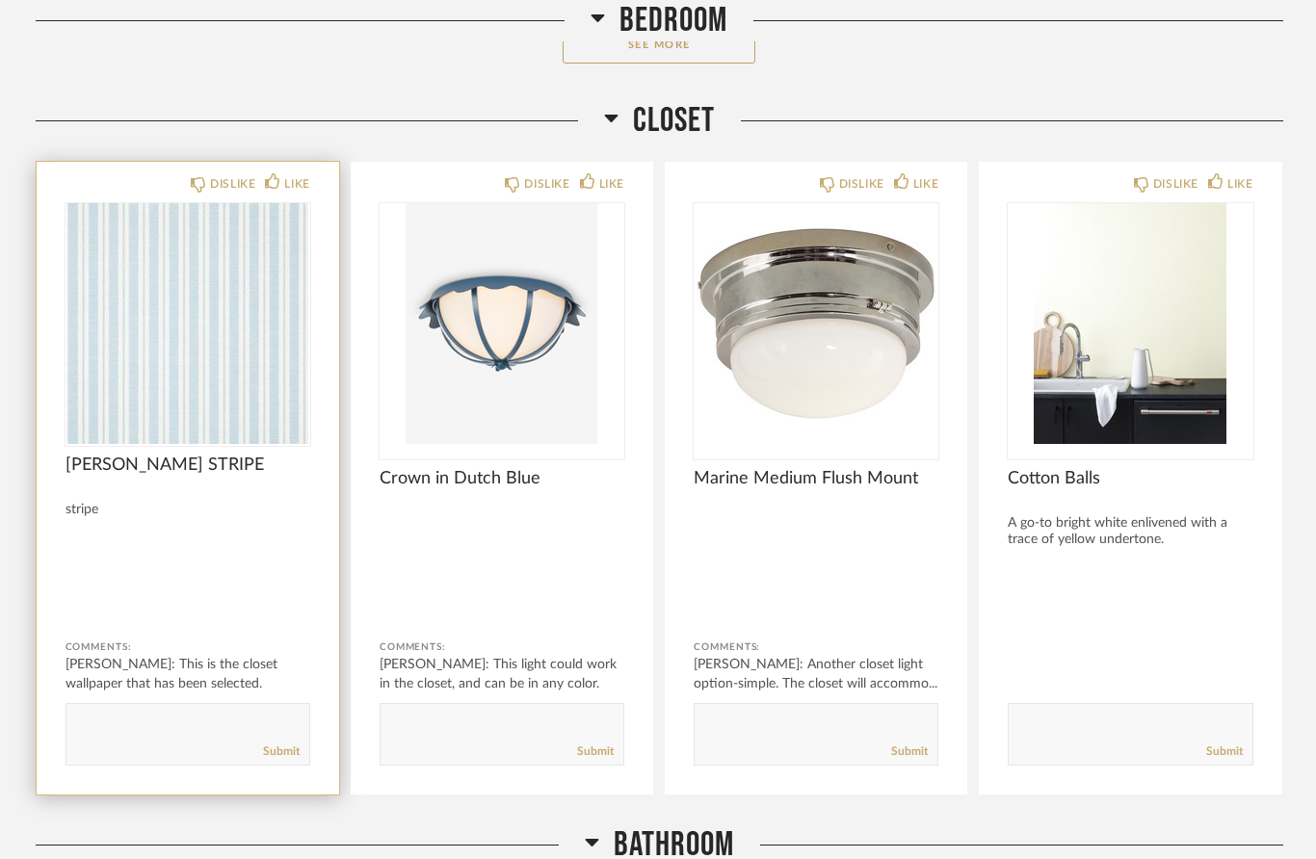
click at [170, 559] on div "DISLIKE LIKE [PERSON_NAME] STRIPE stripe Comments: [PERSON_NAME]: This is the c…" at bounding box center [188, 478] width 303 height 633
click at [287, 190] on div "LIKE" at bounding box center [296, 183] width 25 height 19
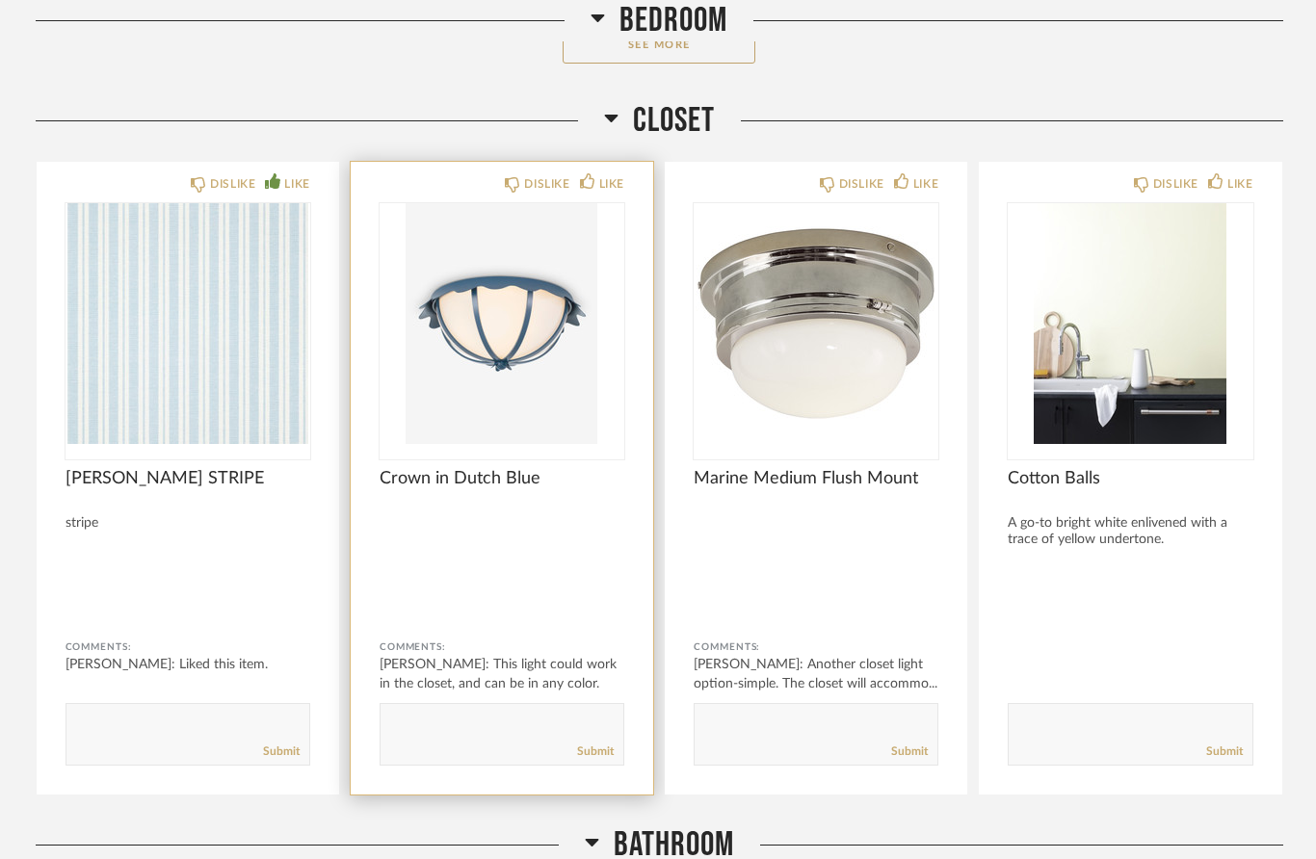
click at [581, 399] on img "0" at bounding box center [502, 323] width 245 height 241
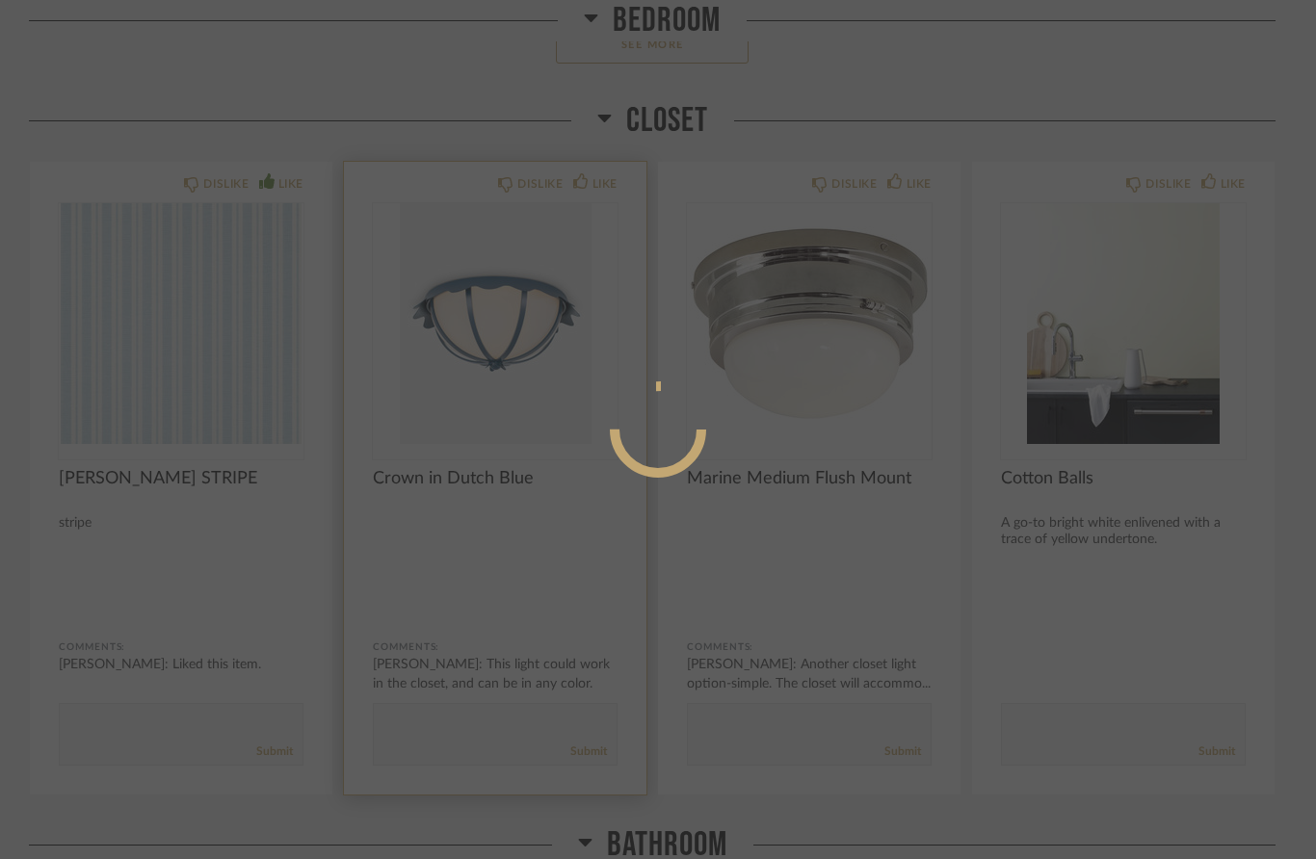
scroll to position [0, 0]
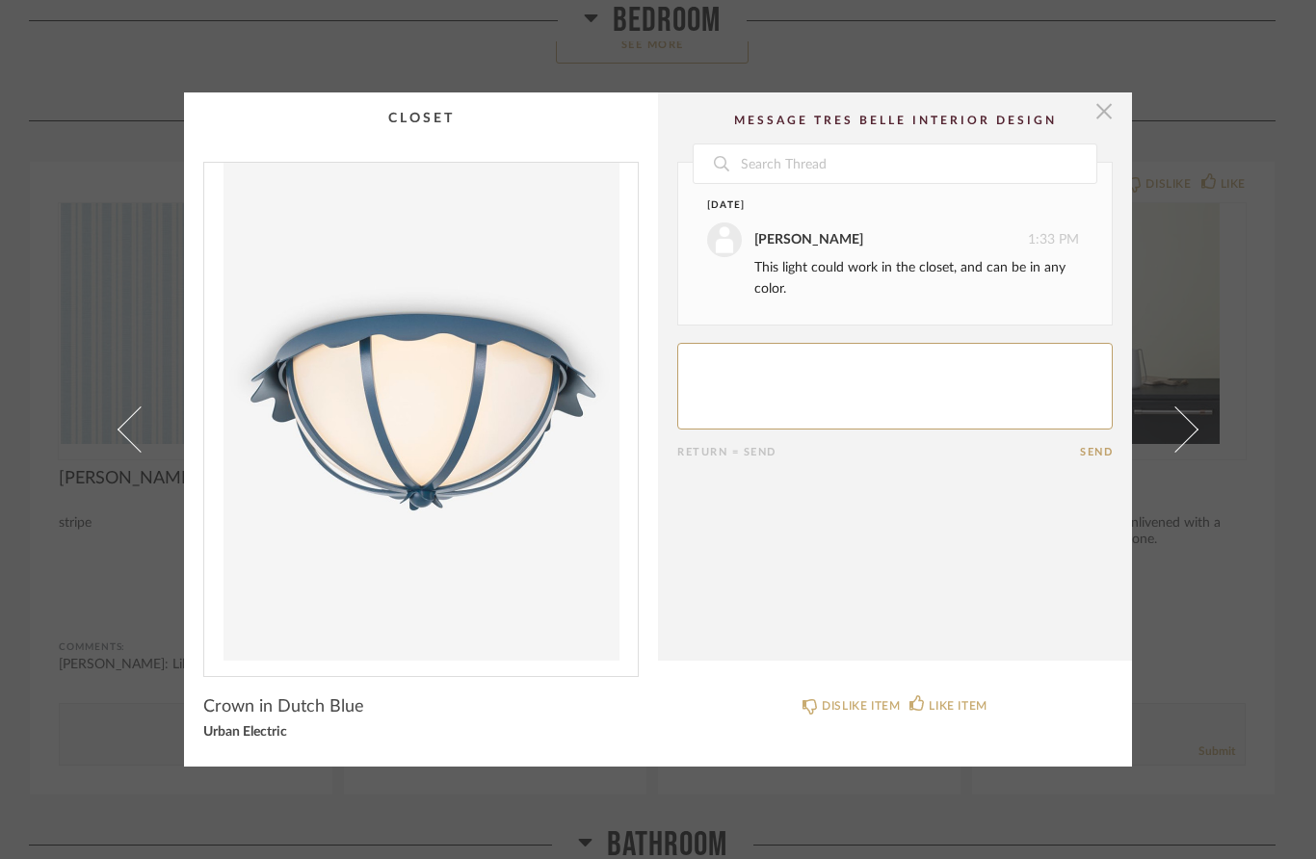
click at [1102, 120] on span "button" at bounding box center [1104, 112] width 39 height 39
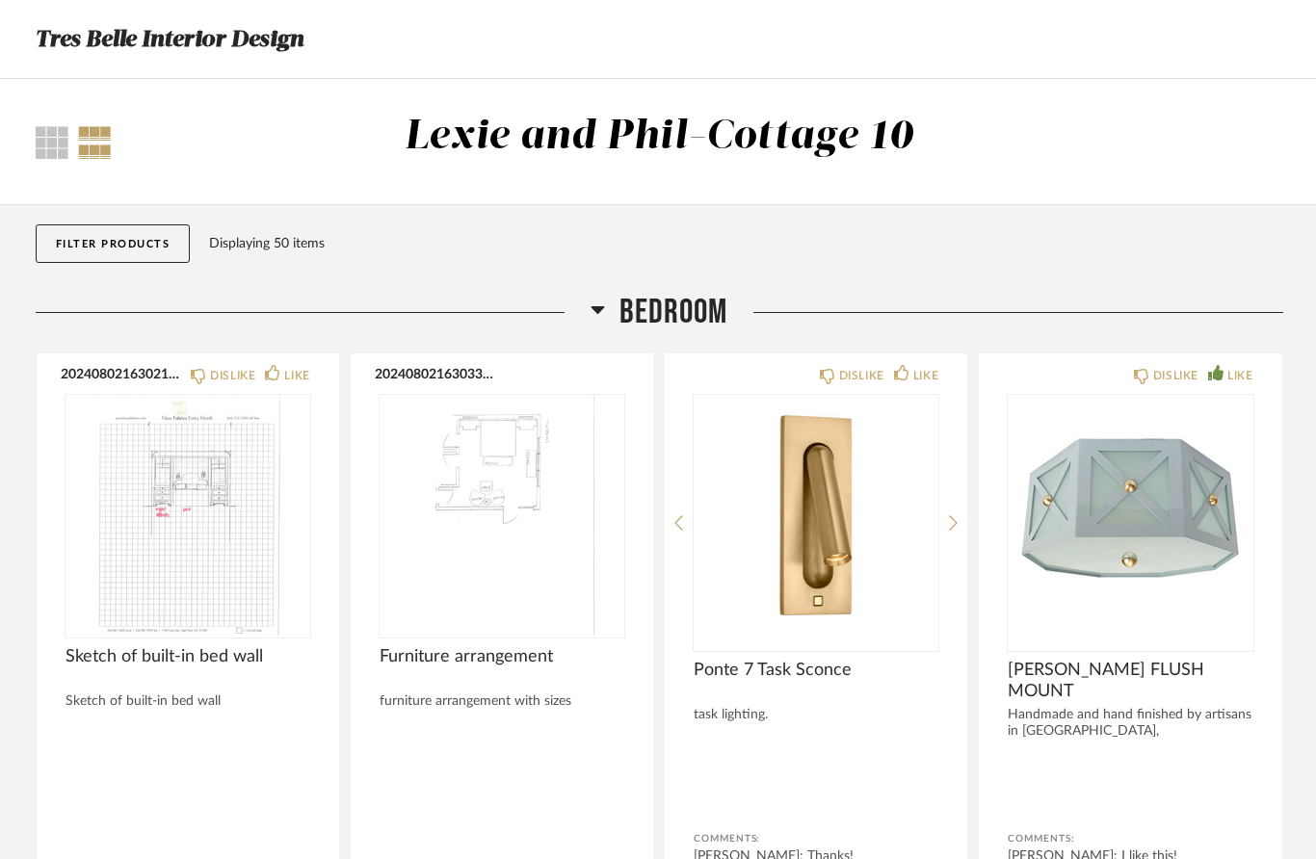
scroll to position [3570, 0]
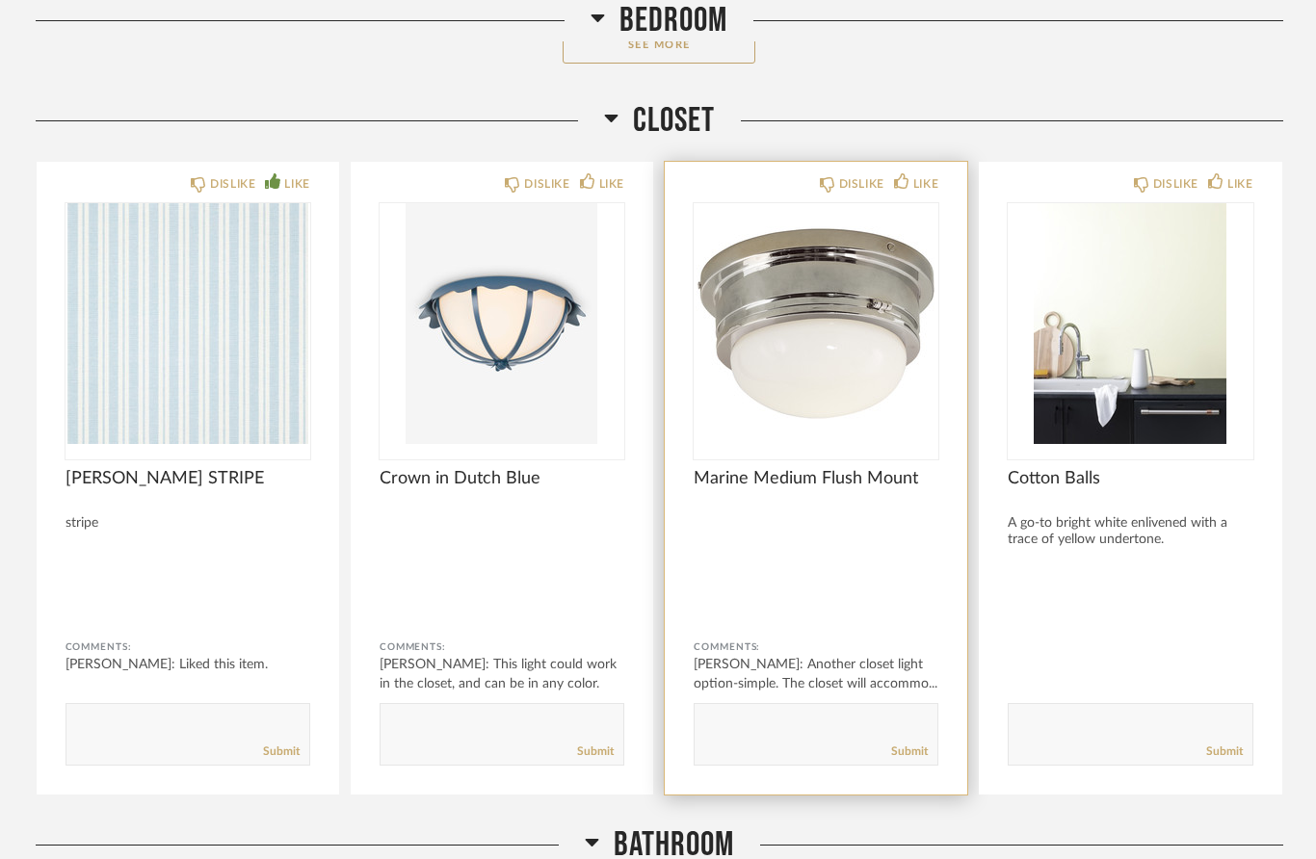
click at [822, 400] on img "0" at bounding box center [816, 323] width 245 height 241
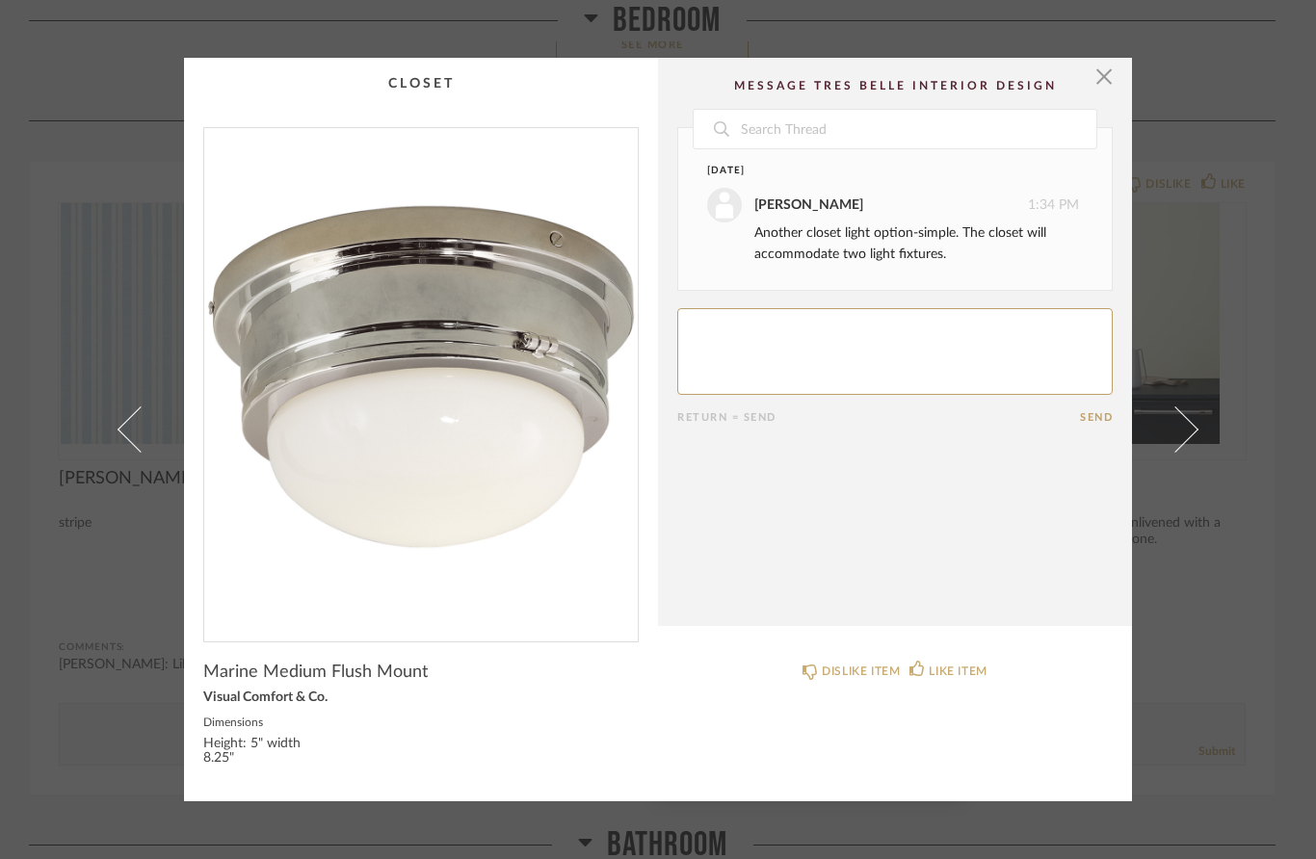
scroll to position [0, 0]
click at [1175, 257] on link at bounding box center [1187, 430] width 52 height 745
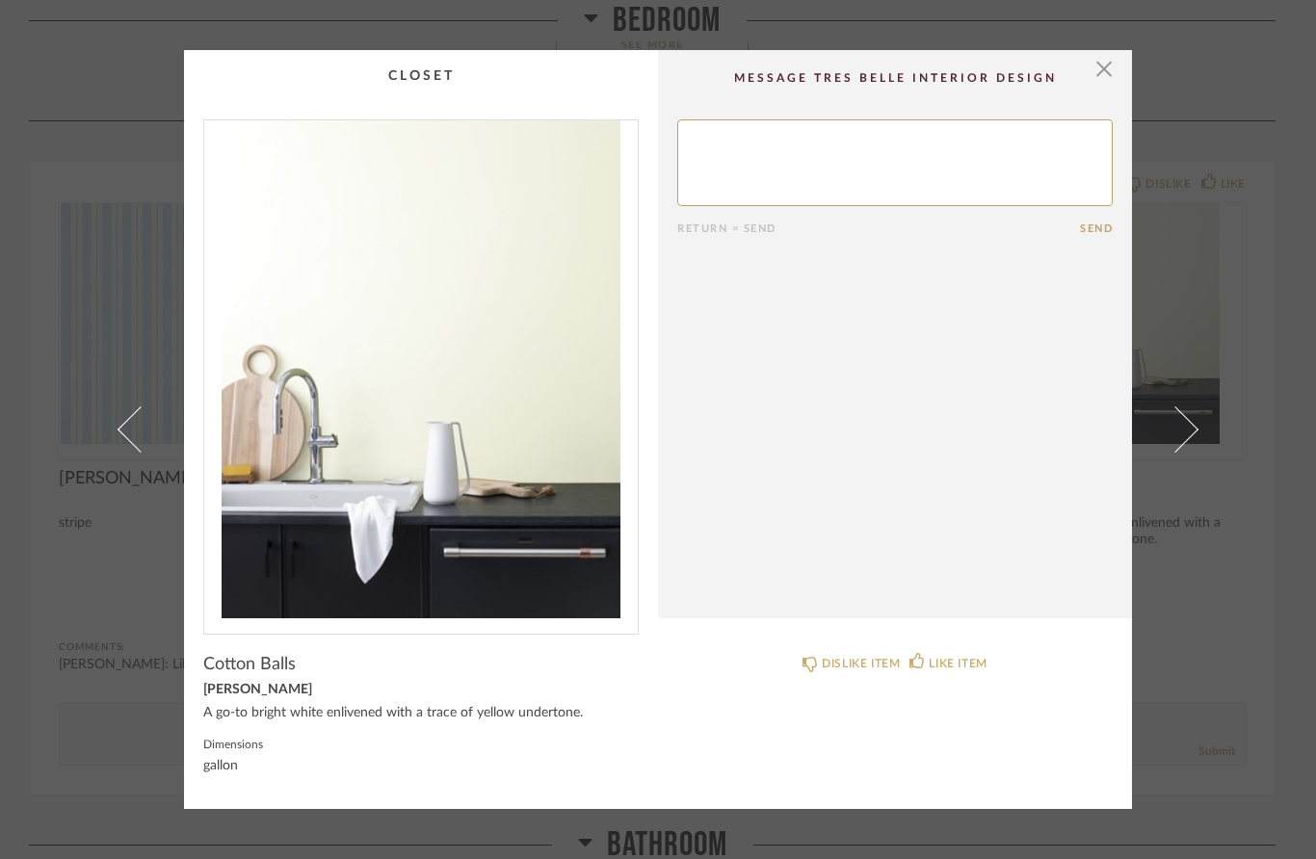
click at [1114, 61] on cpp-summary-comments "Return = Send Send" at bounding box center [895, 334] width 474 height 569
click at [1098, 81] on span "button" at bounding box center [1104, 69] width 39 height 39
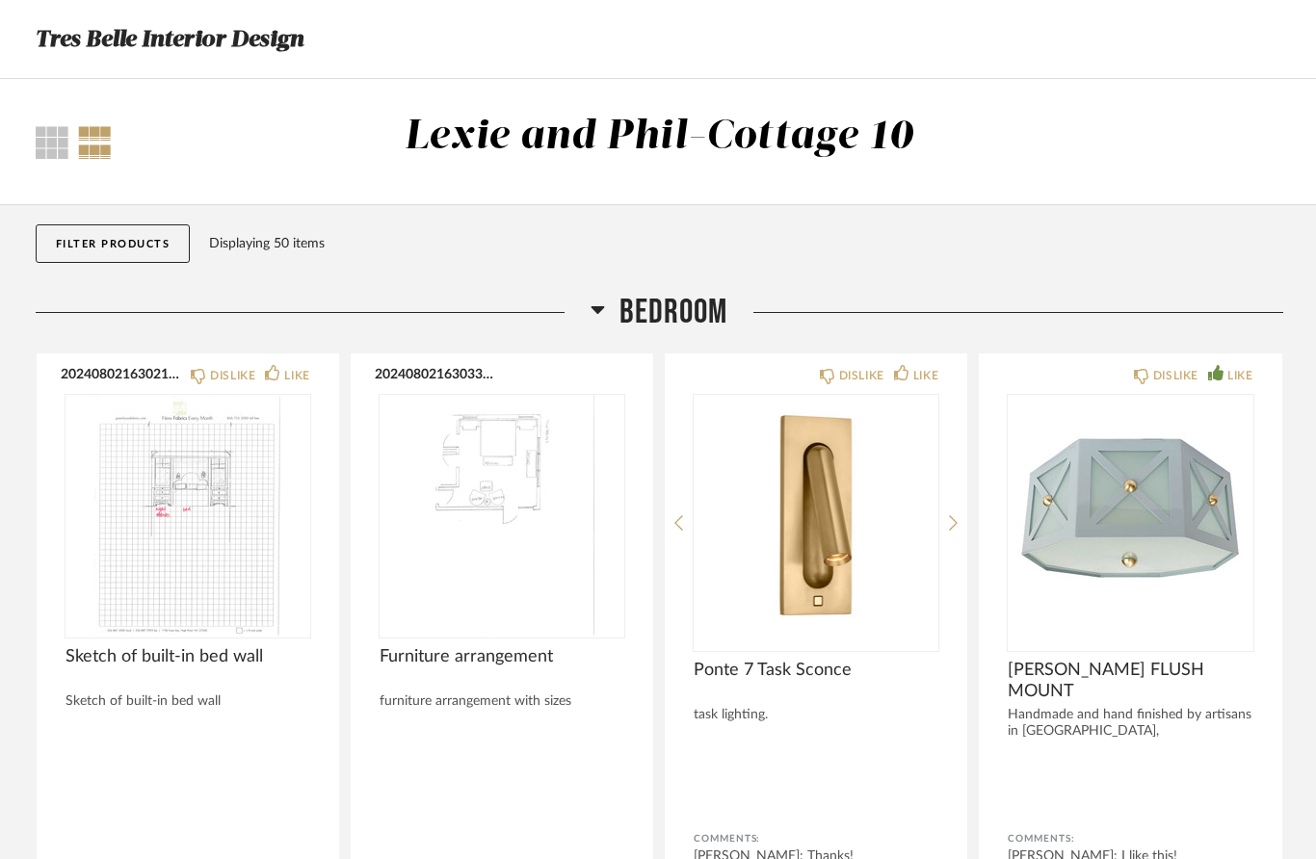
scroll to position [3570, 0]
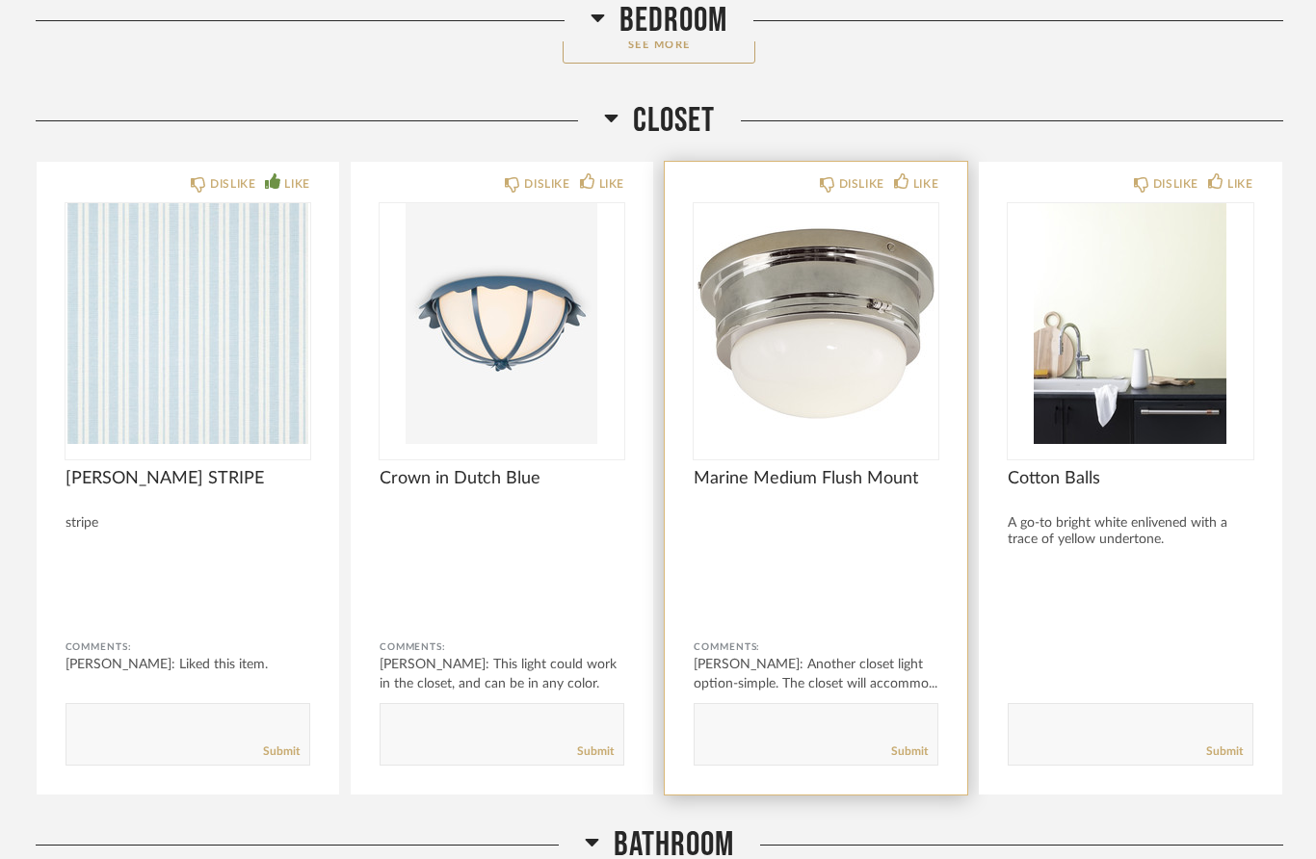
click at [776, 312] on img "0" at bounding box center [816, 323] width 245 height 241
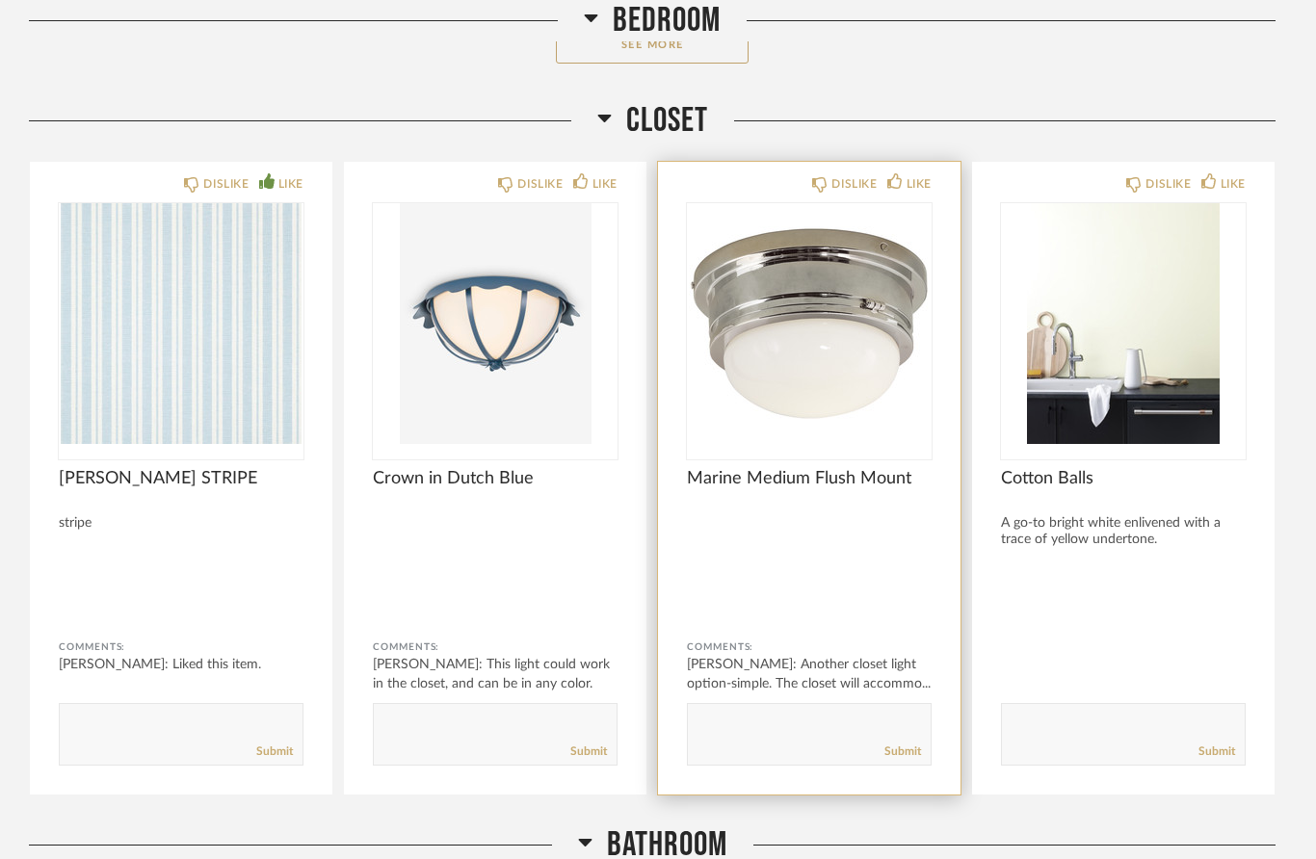
scroll to position [0, 0]
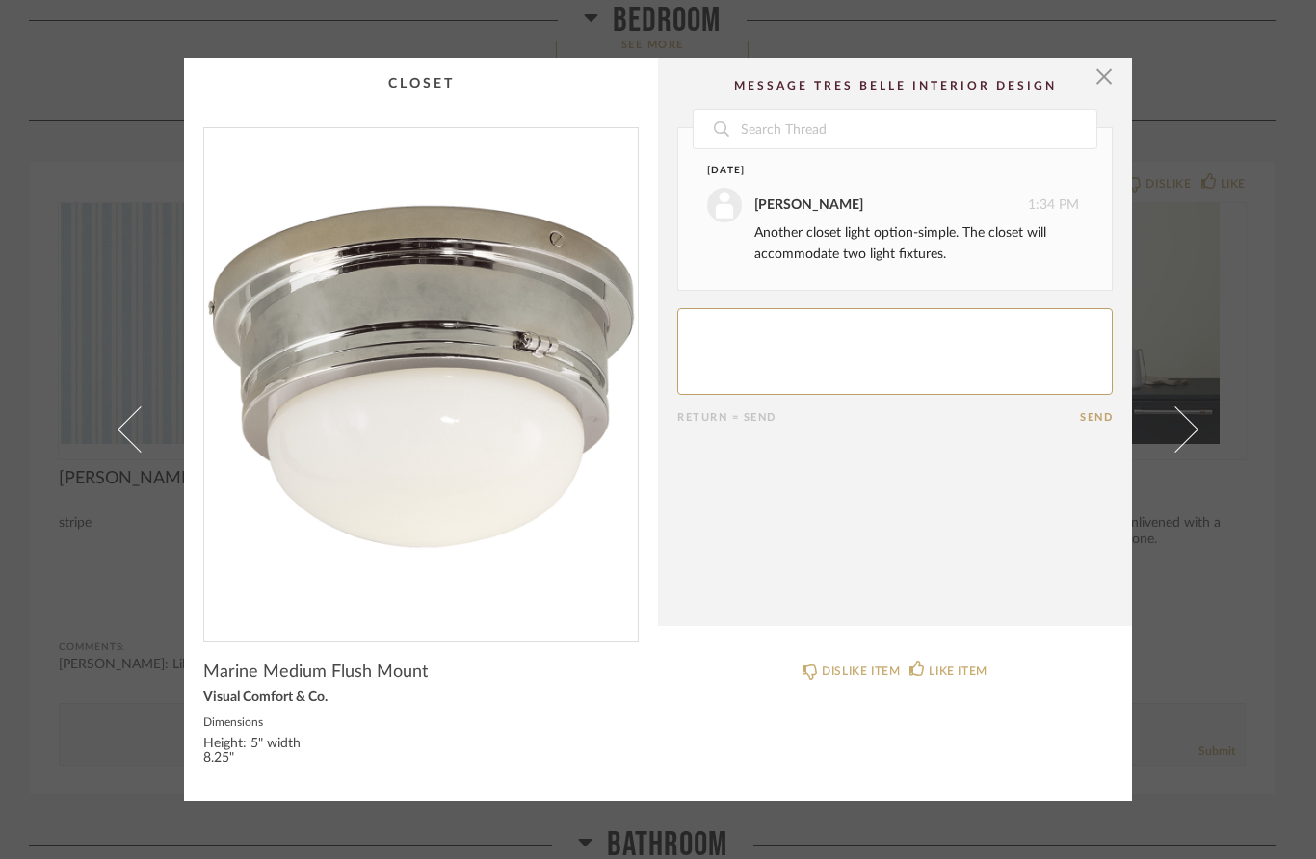
click at [1238, 528] on div "× Date [DATE] [PERSON_NAME] 1:34 PM Another closet light option-simple. The clo…" at bounding box center [658, 429] width 1316 height 859
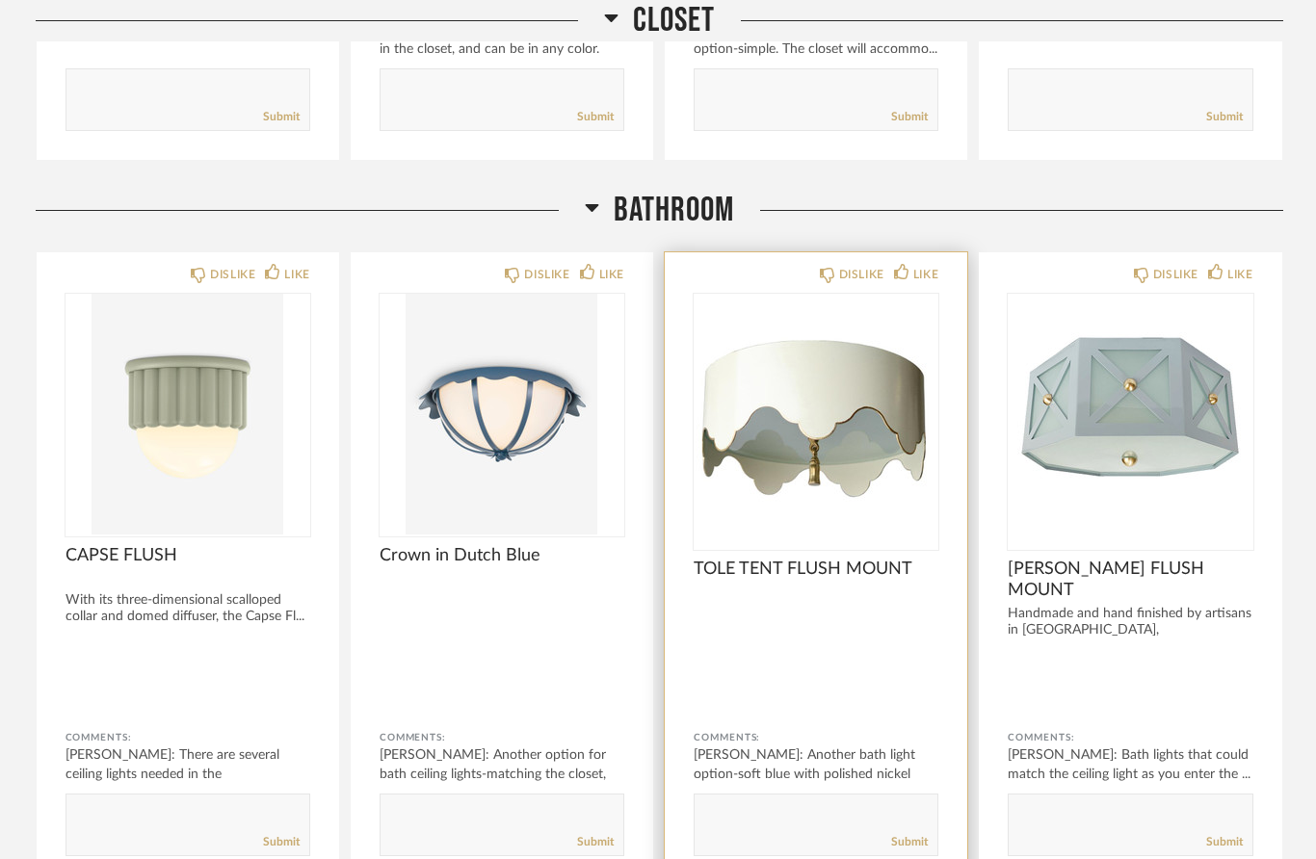
scroll to position [4279, 0]
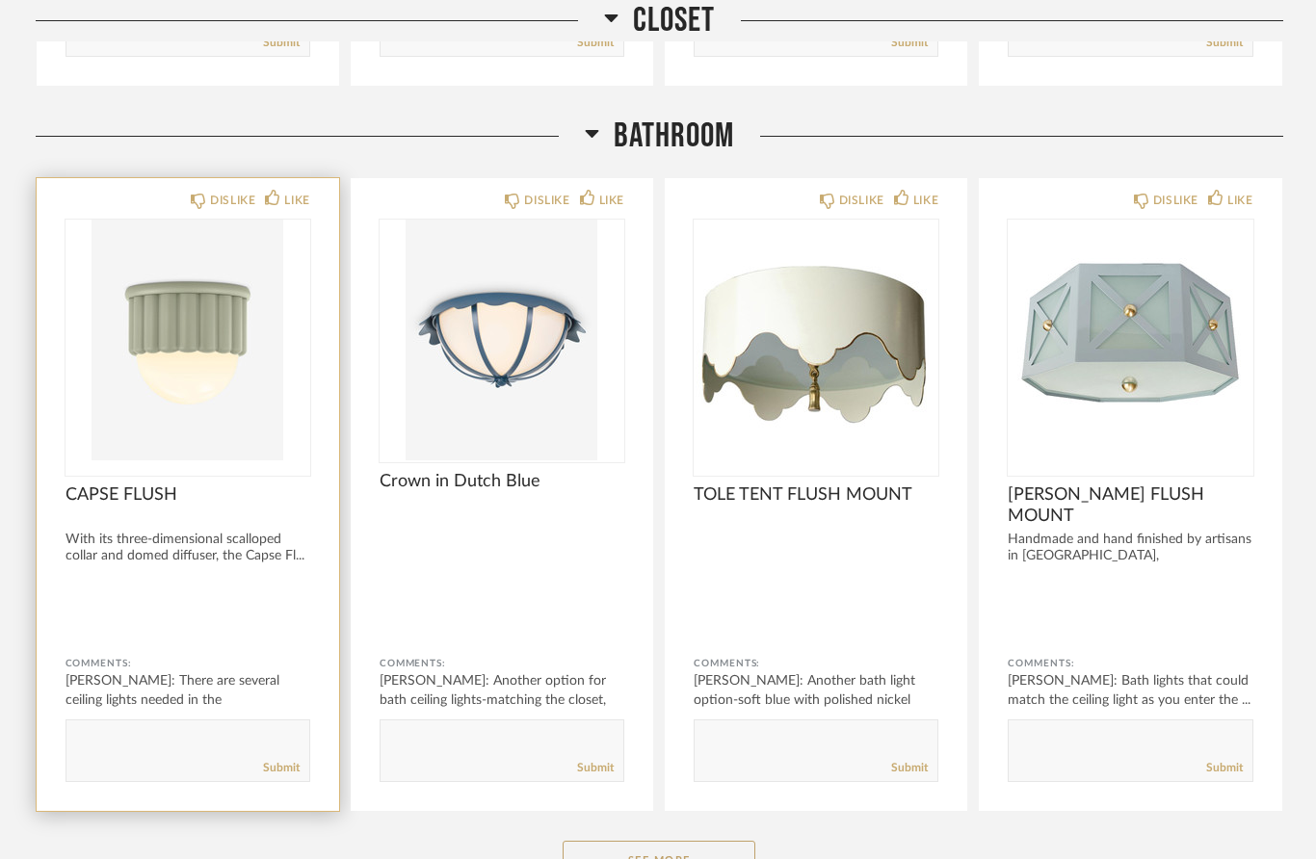
click at [244, 390] on img "0" at bounding box center [188, 340] width 245 height 241
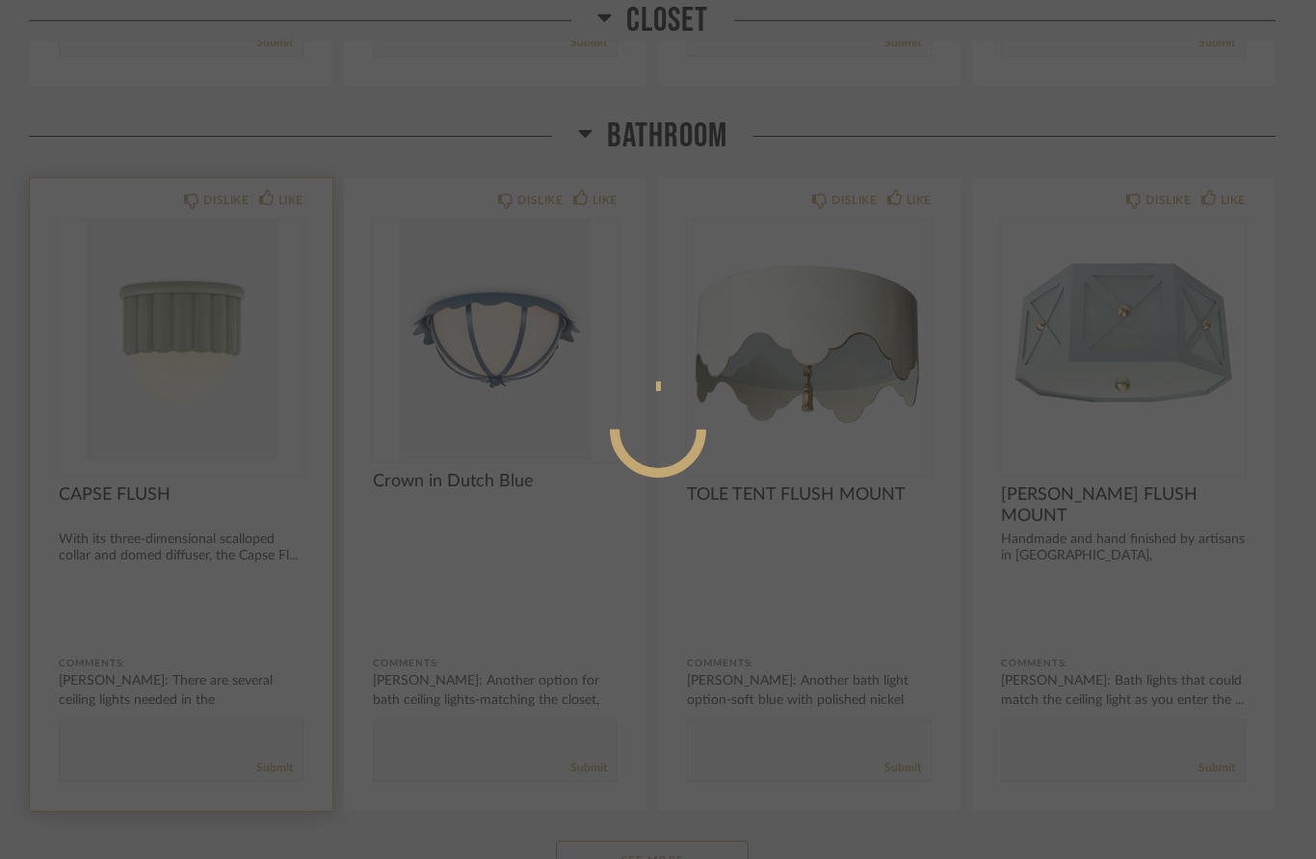
scroll to position [0, 0]
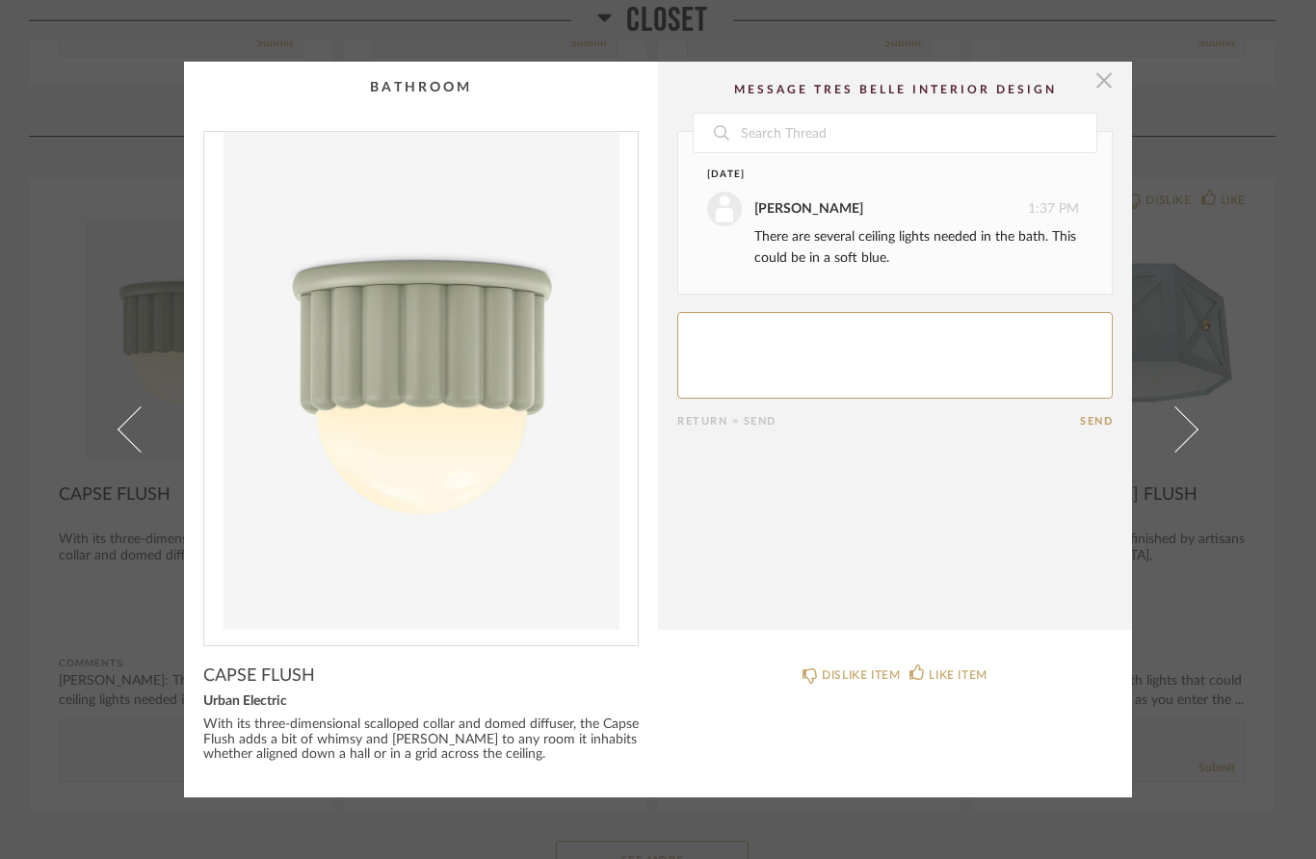
click at [1103, 87] on span "button" at bounding box center [1104, 81] width 39 height 39
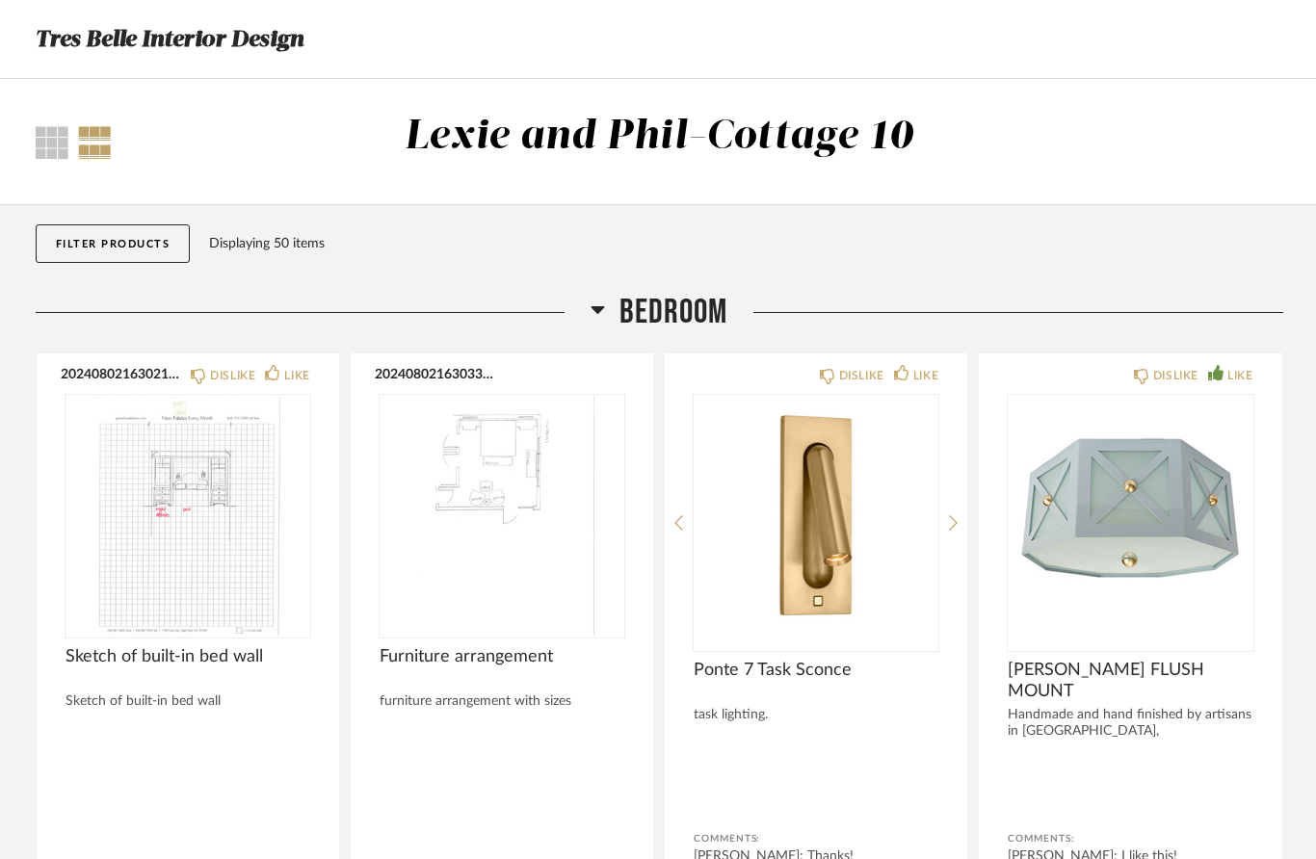
scroll to position [4279, 0]
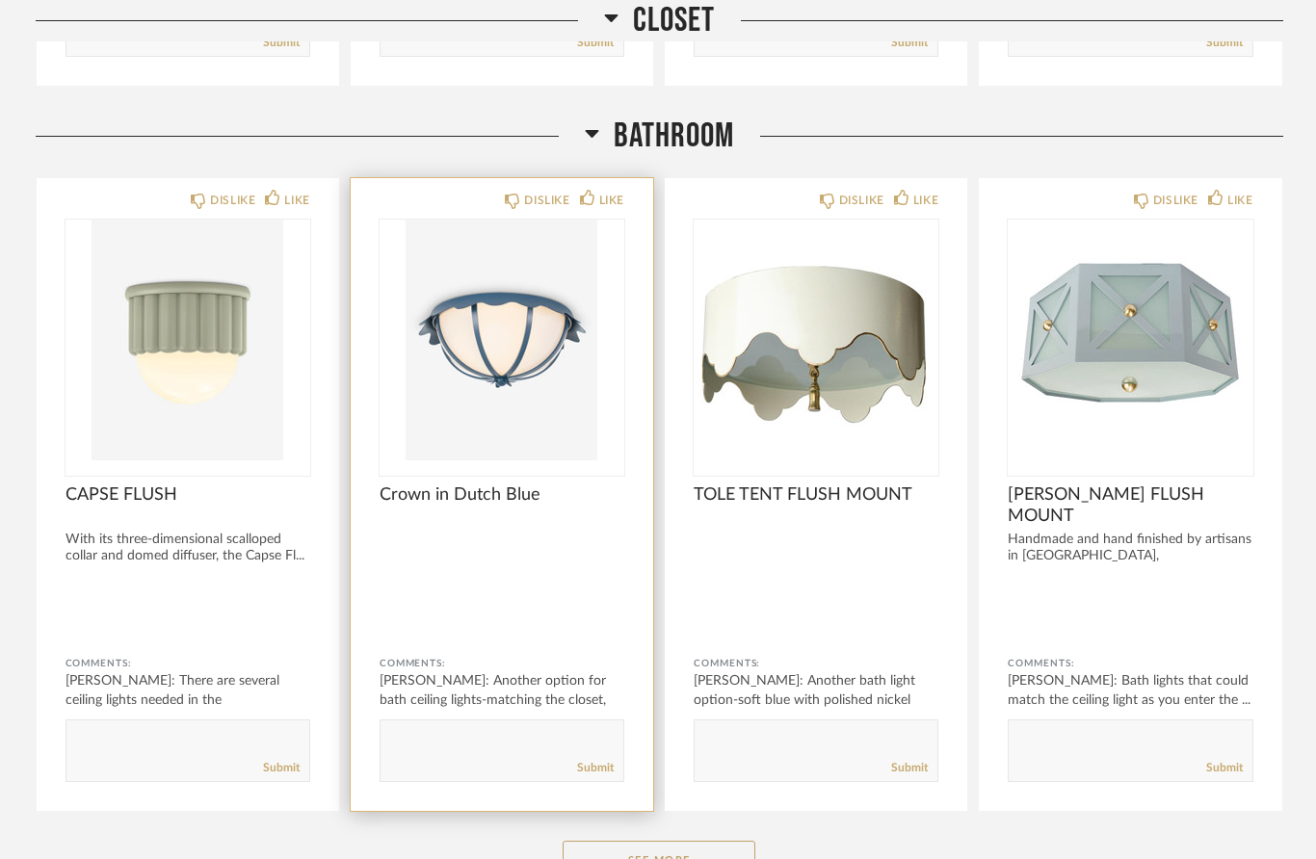
click at [563, 597] on div at bounding box center [502, 609] width 245 height 51
click at [511, 415] on img "0" at bounding box center [502, 340] width 245 height 241
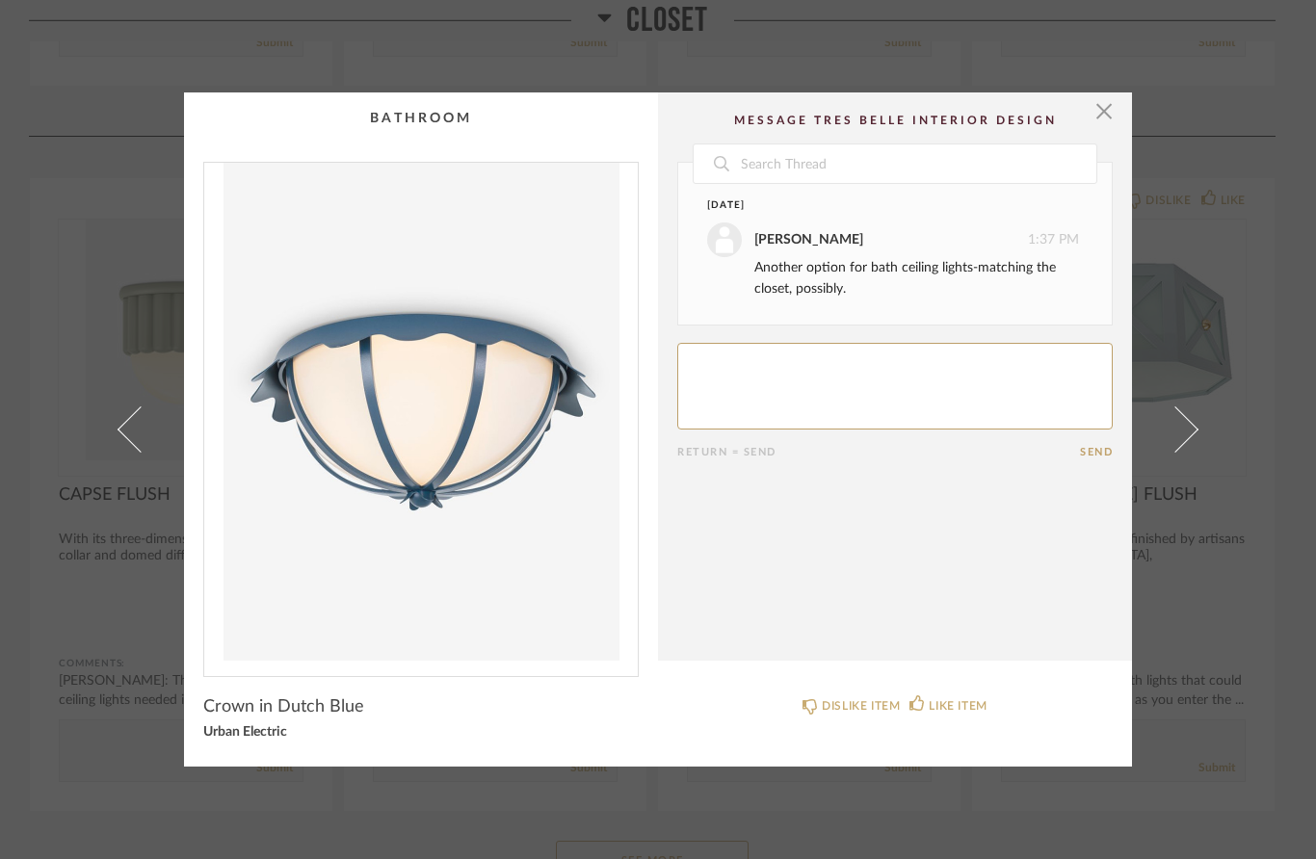
click at [1096, 102] on span "button" at bounding box center [1104, 112] width 39 height 39
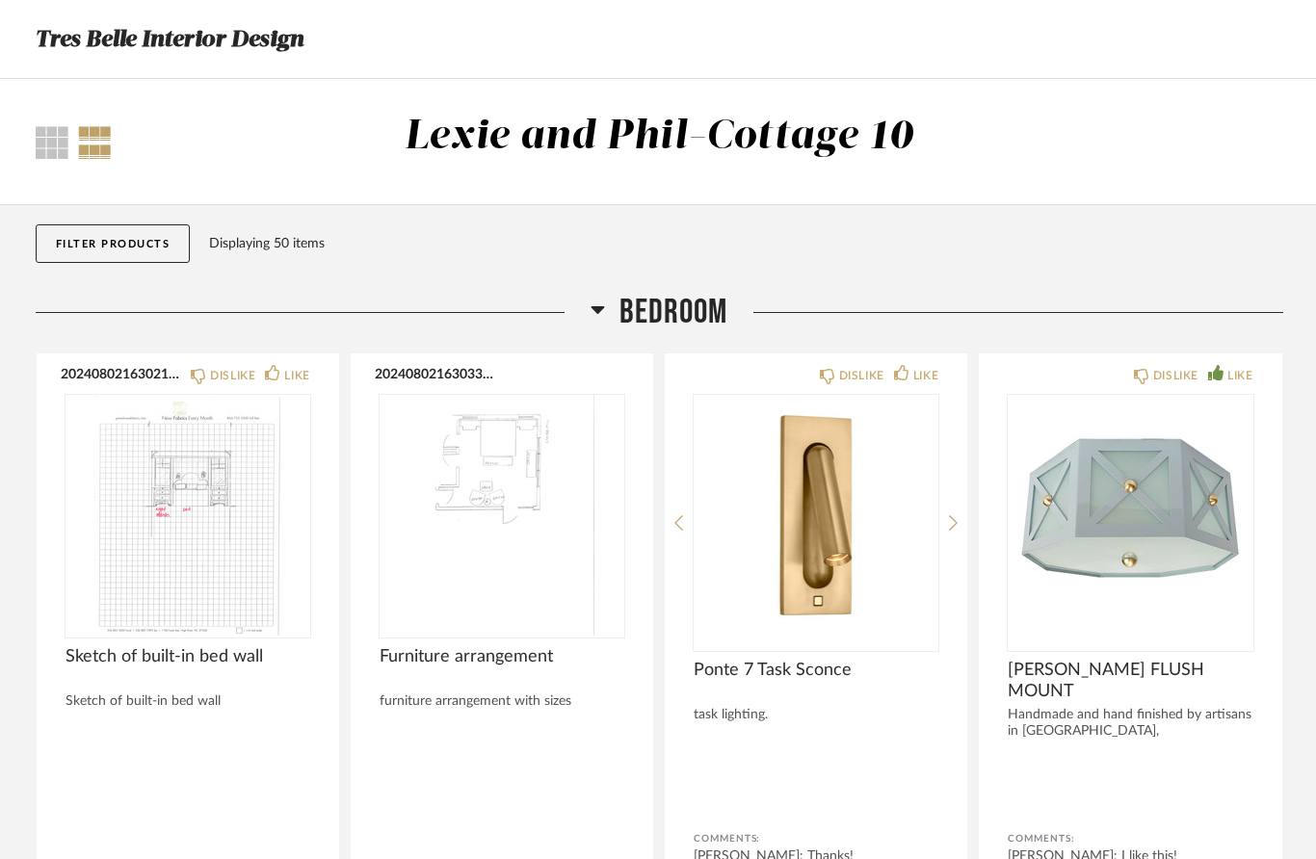
scroll to position [4279, 0]
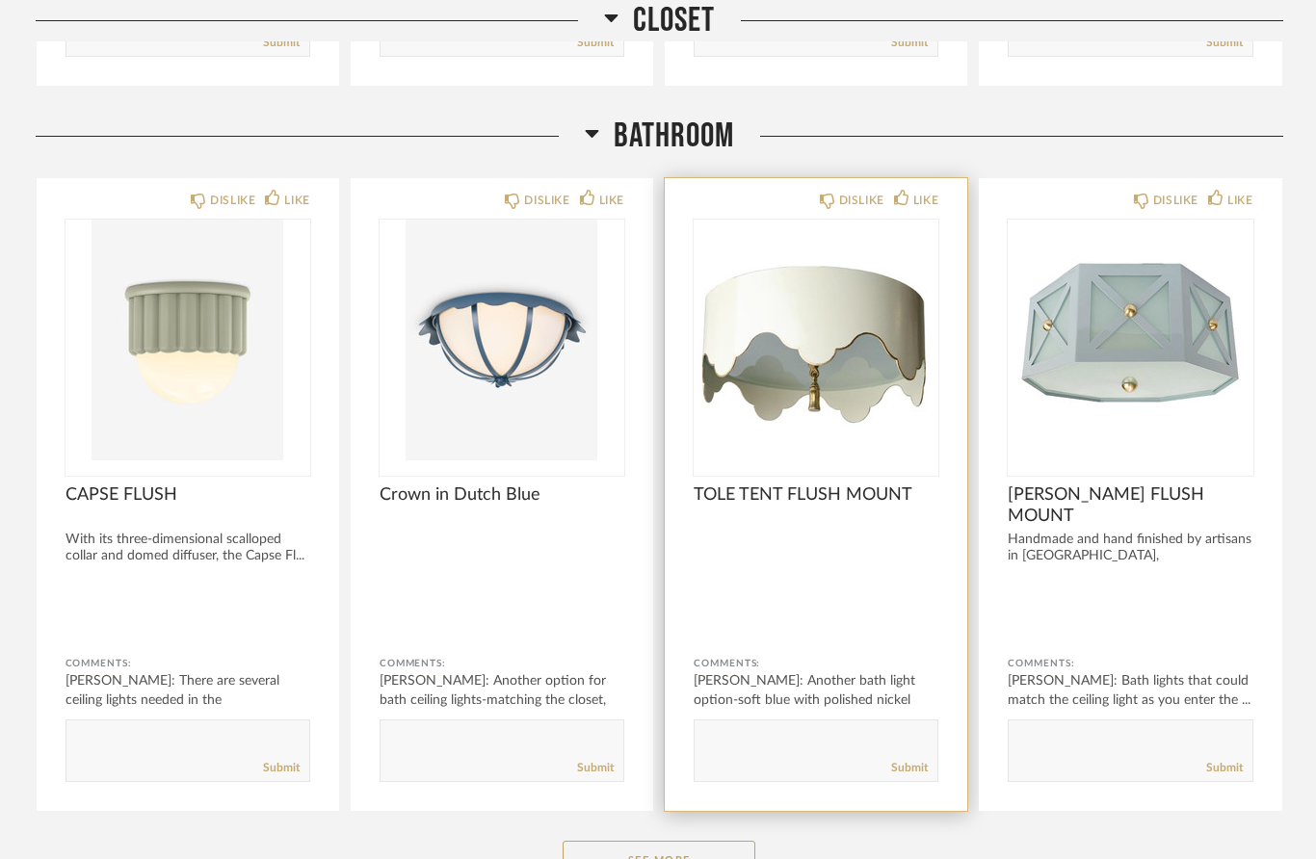
click at [855, 509] on div "TOLE TENT FLUSH MOUNT" at bounding box center [816, 506] width 245 height 42
click at [839, 369] on img "0" at bounding box center [816, 340] width 245 height 241
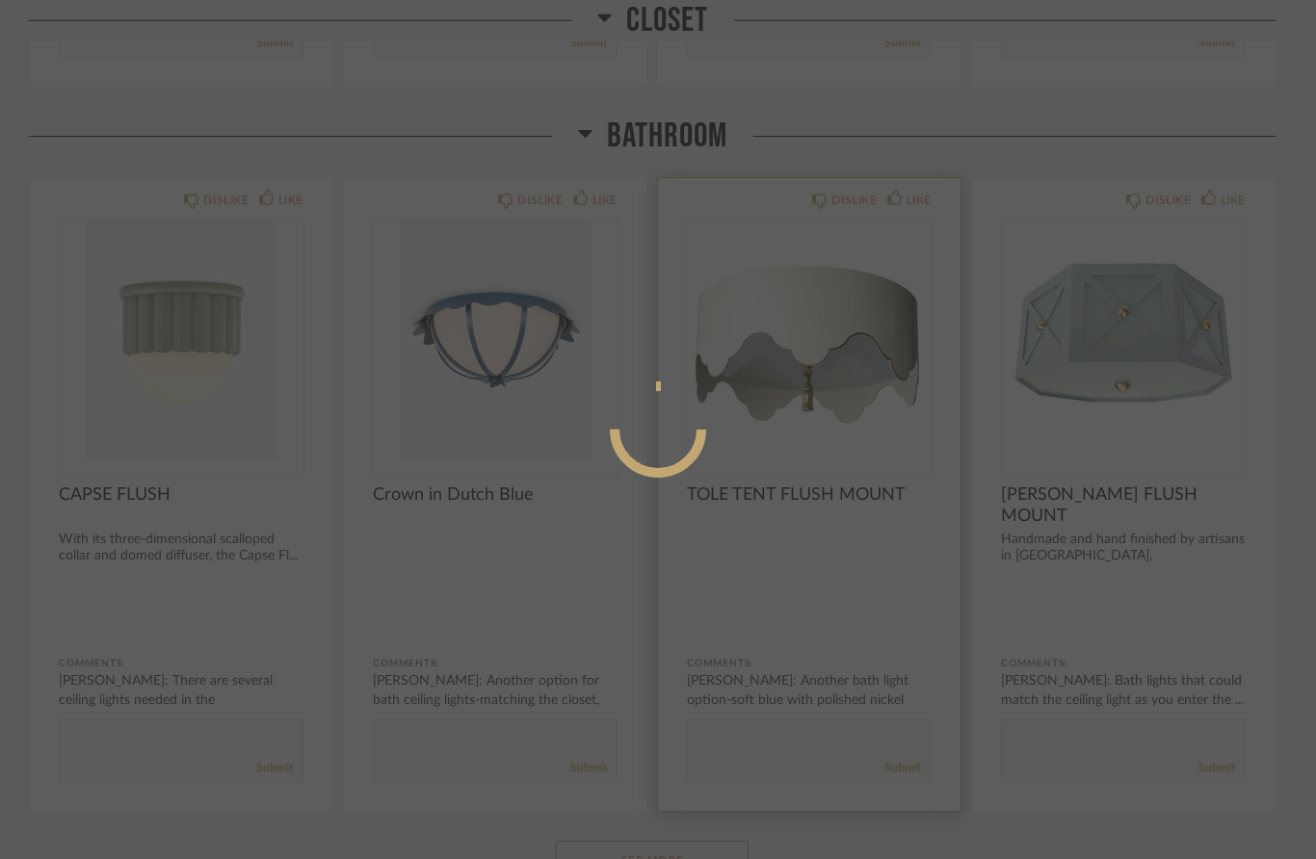
scroll to position [0, 0]
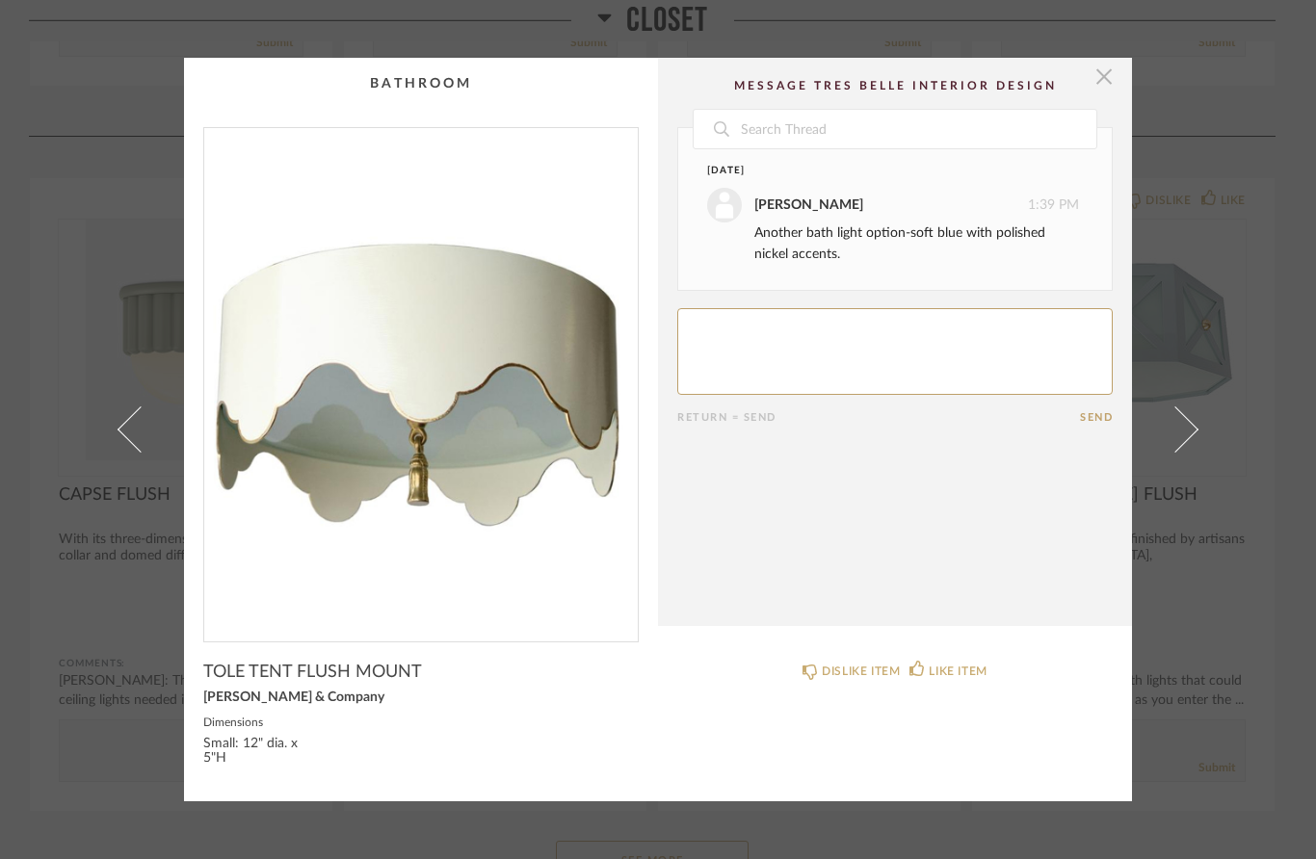
click at [1106, 85] on span "button" at bounding box center [1104, 77] width 39 height 39
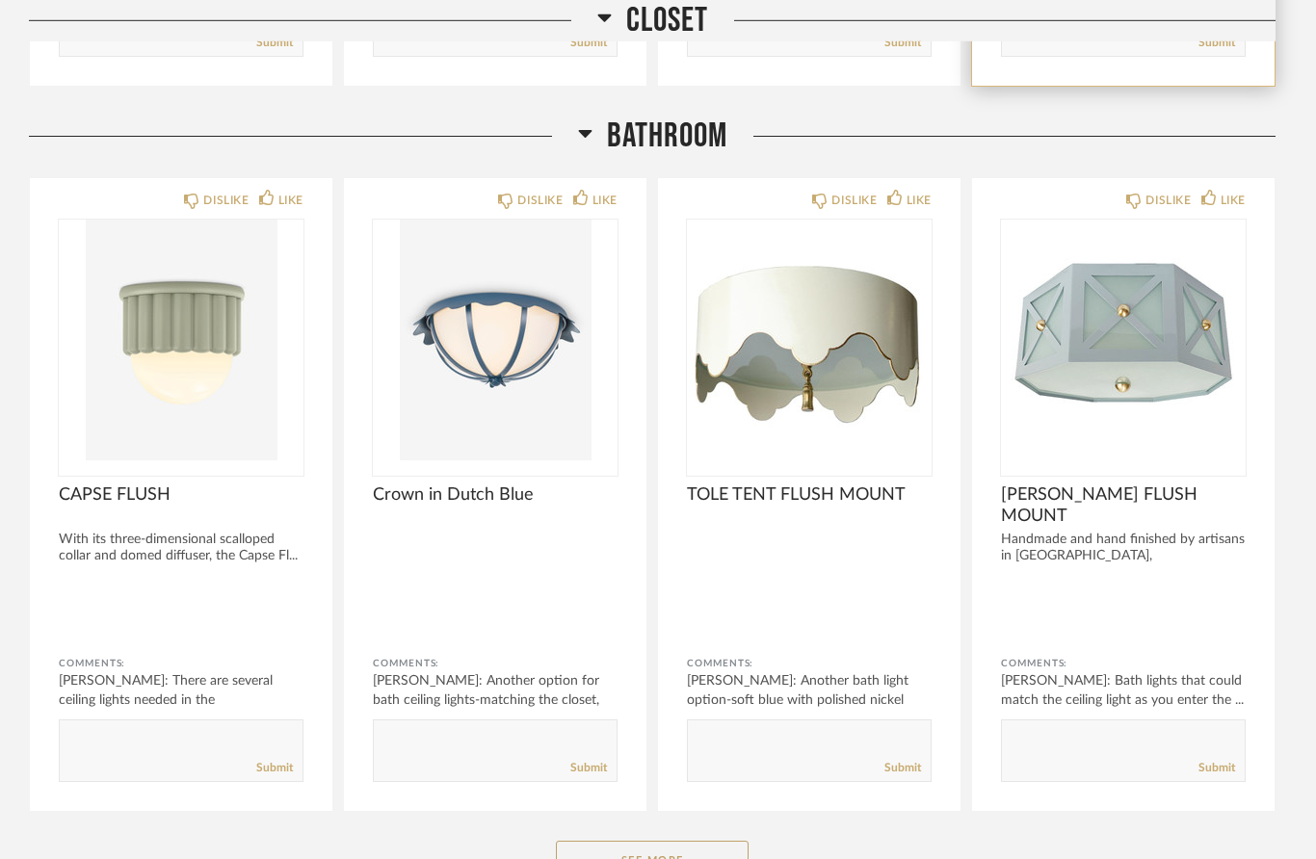
scroll to position [4279, 0]
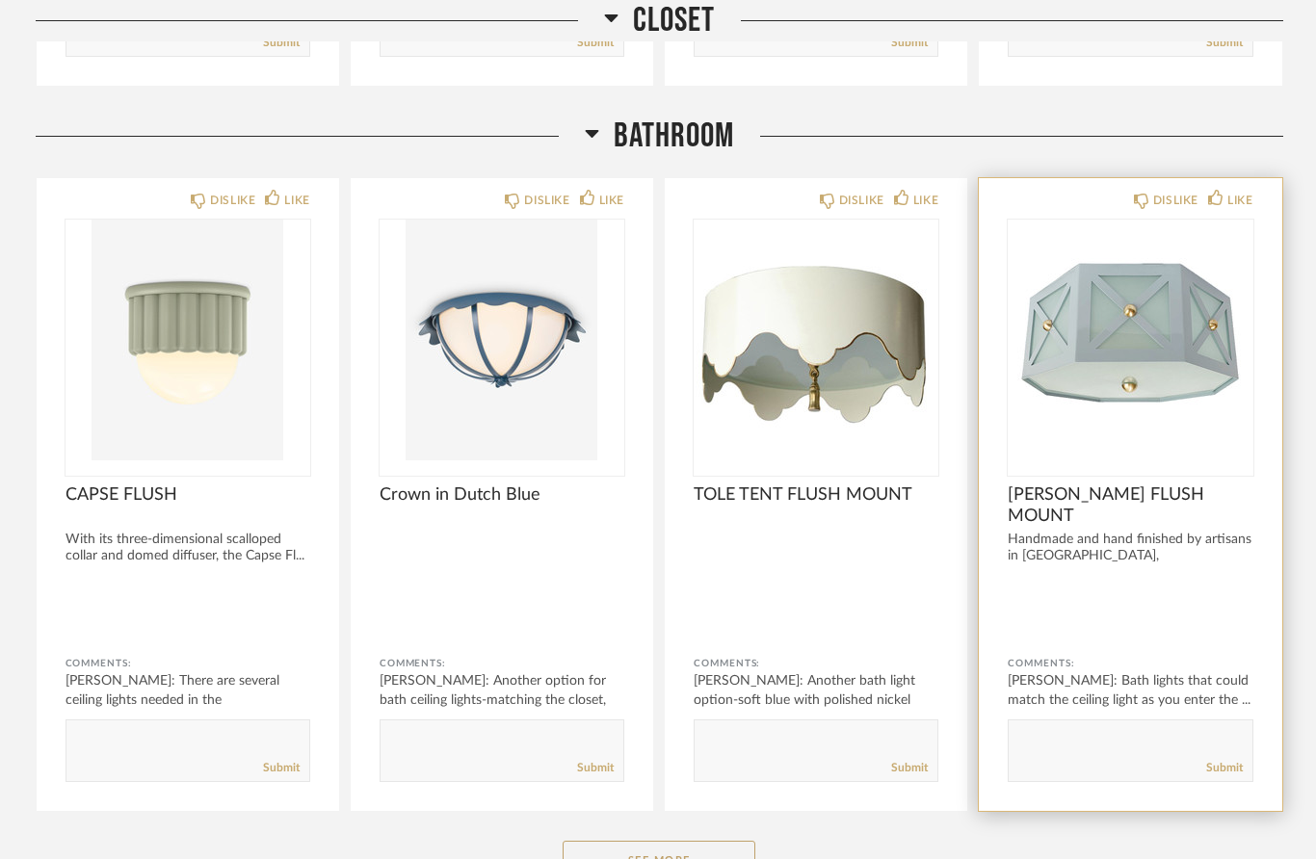
click at [1134, 521] on div "[PERSON_NAME] FLUSH MOUNT" at bounding box center [1130, 506] width 245 height 42
click at [1086, 683] on div "[PERSON_NAME]: Bath lights that could match the ceiling light as you enter the …" at bounding box center [1130, 691] width 245 height 39
click at [1103, 356] on img "0" at bounding box center [1130, 340] width 245 height 241
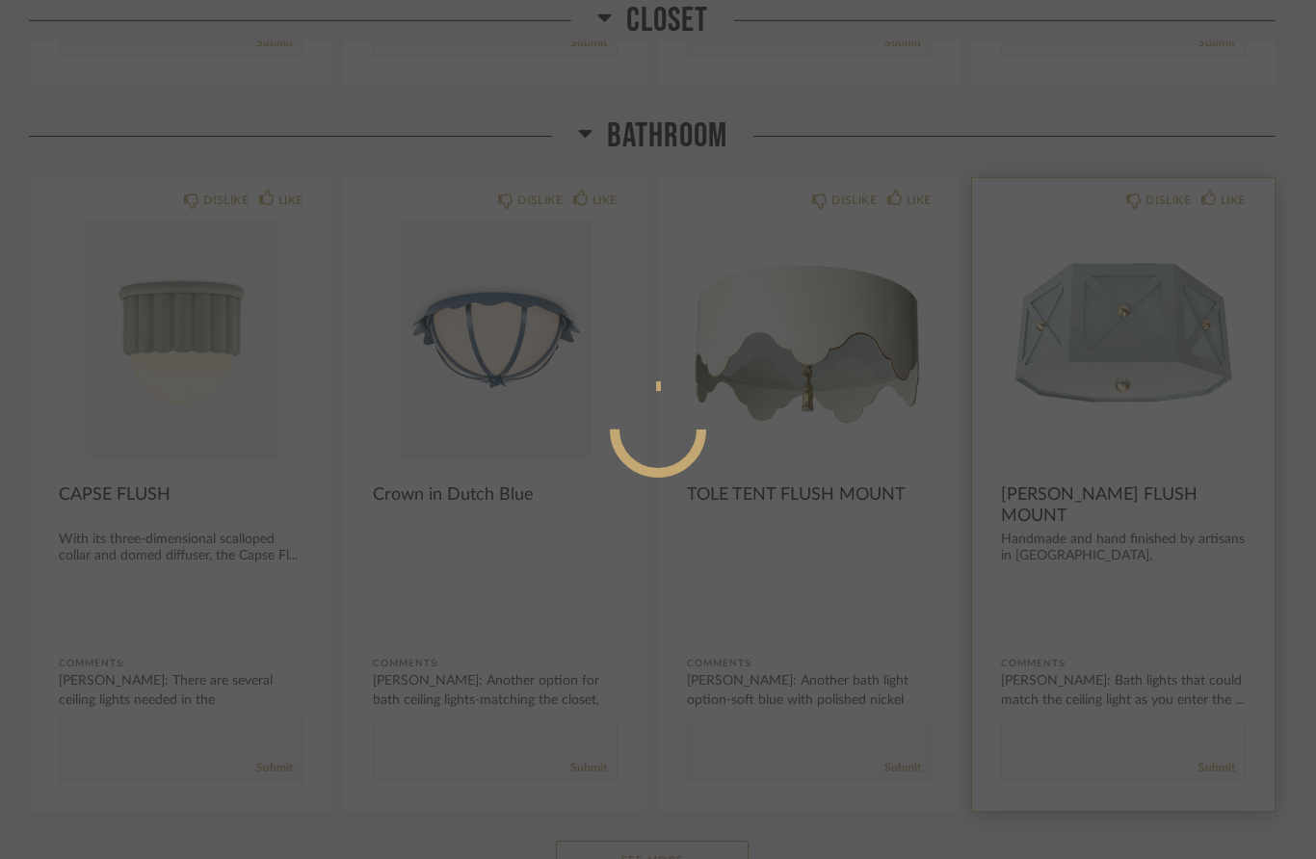
scroll to position [0, 0]
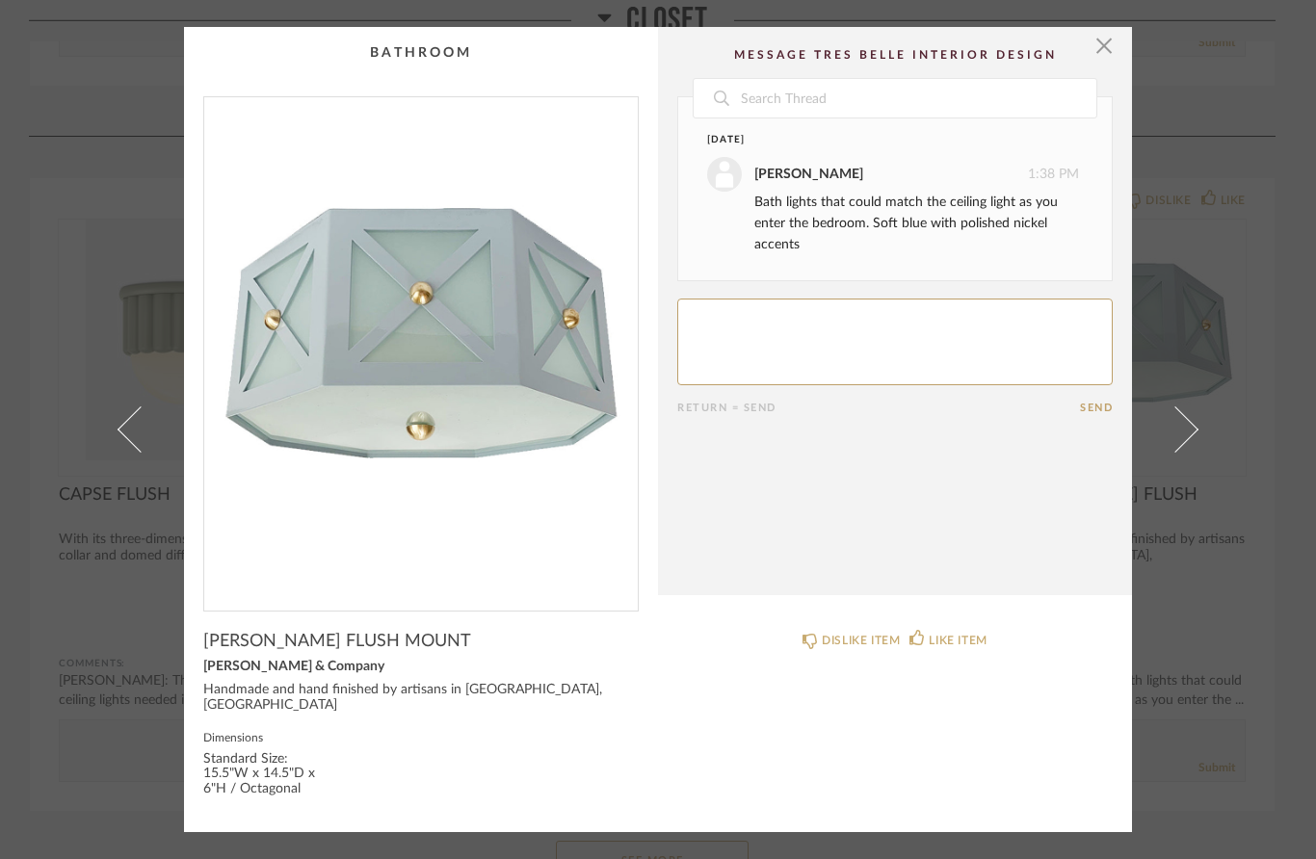
click at [1093, 66] on span "button" at bounding box center [1104, 46] width 39 height 39
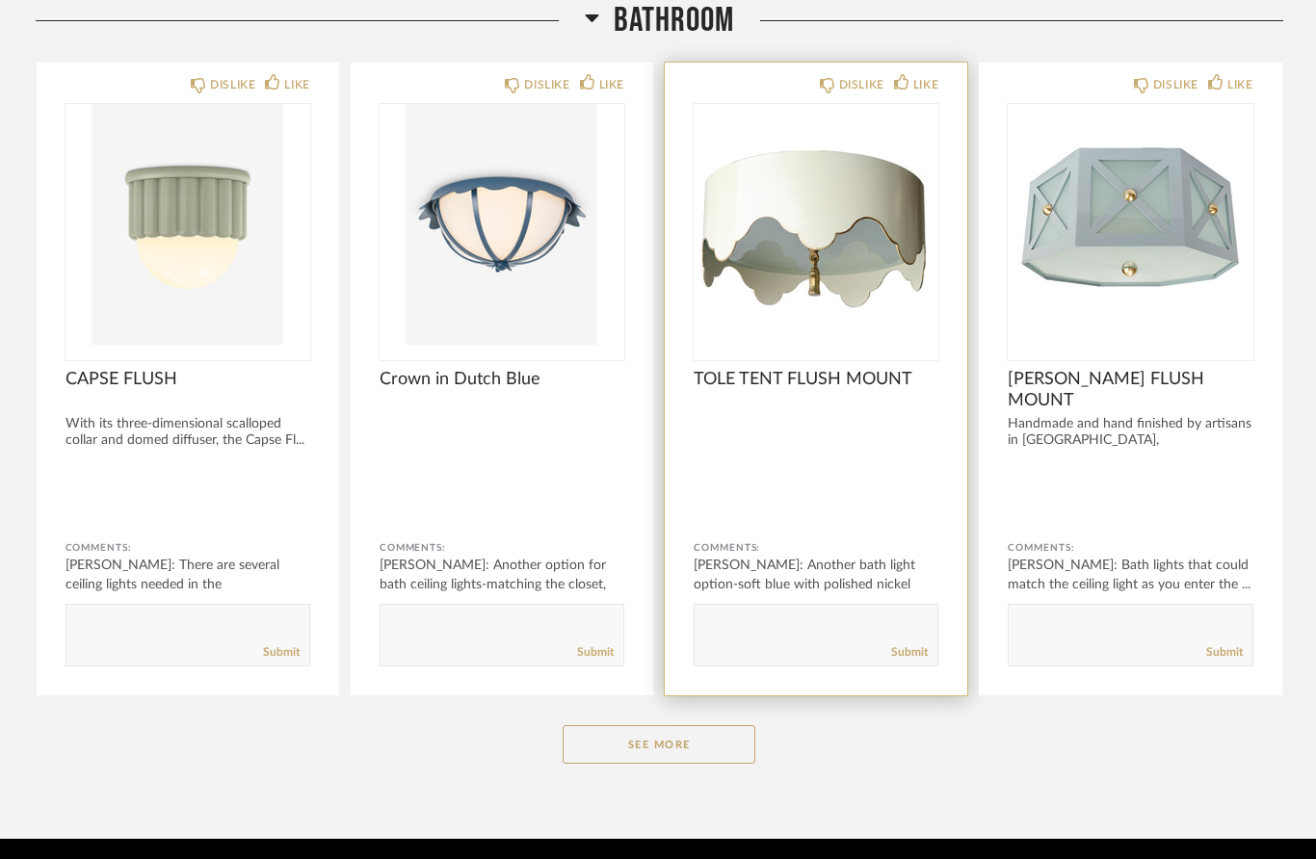
scroll to position [4387, 0]
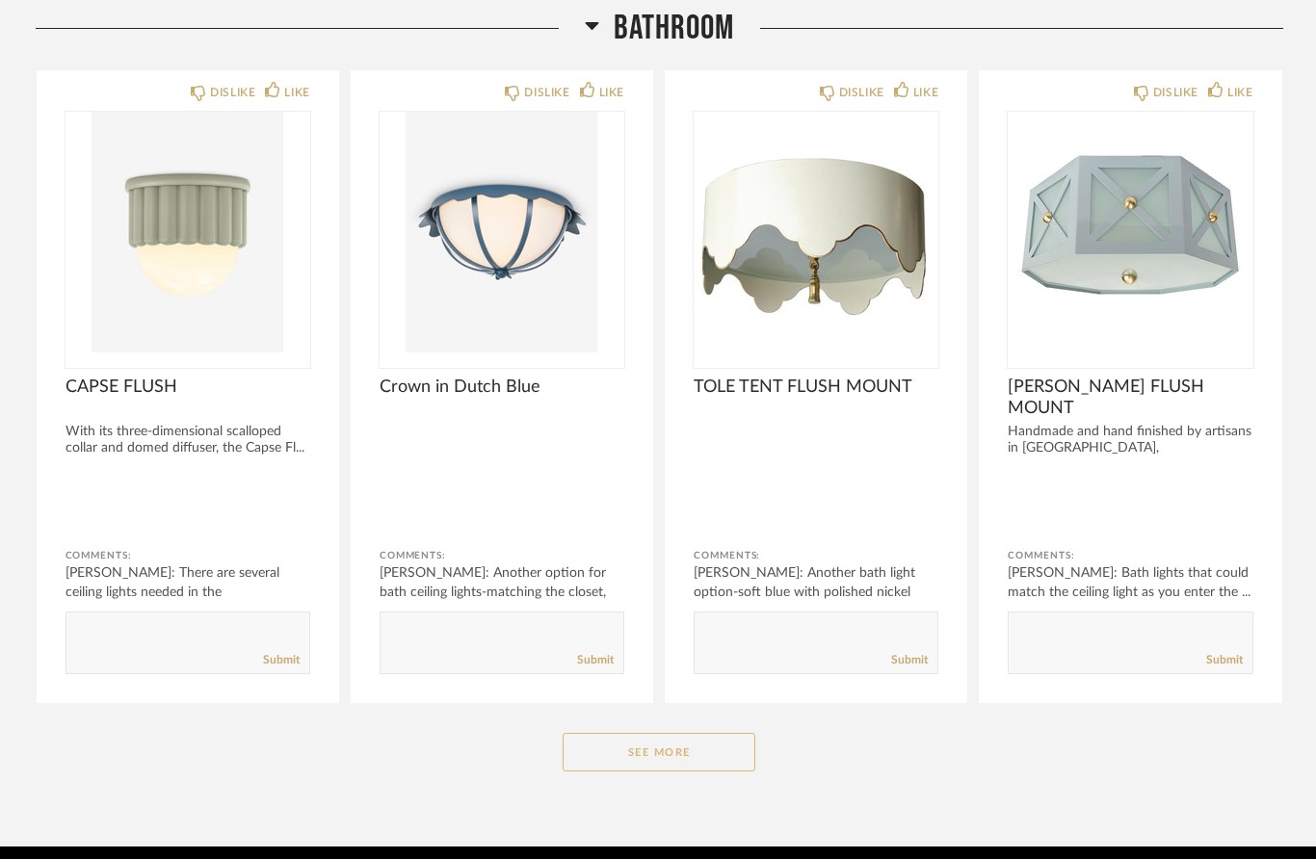
click at [700, 753] on button "See More" at bounding box center [659, 752] width 193 height 39
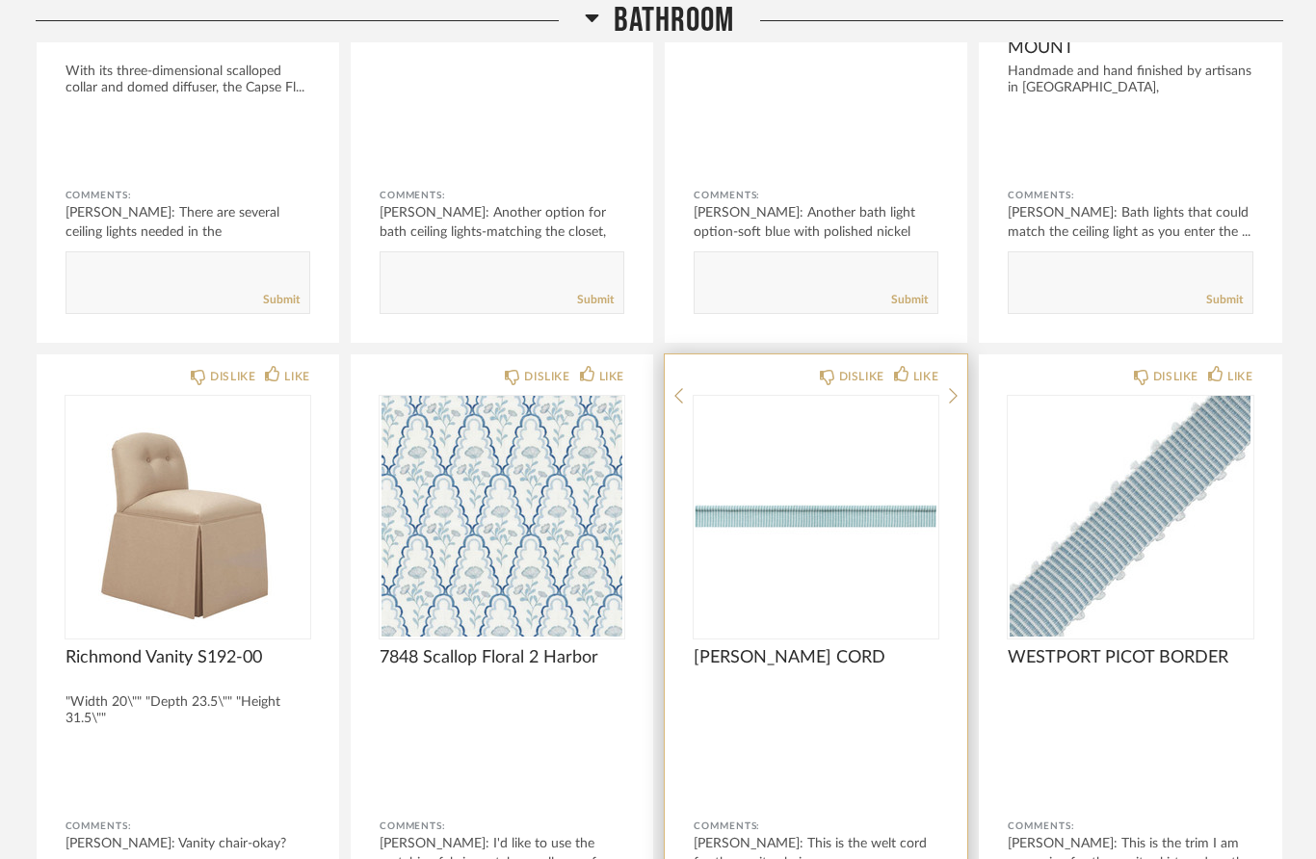
scroll to position [4860, 0]
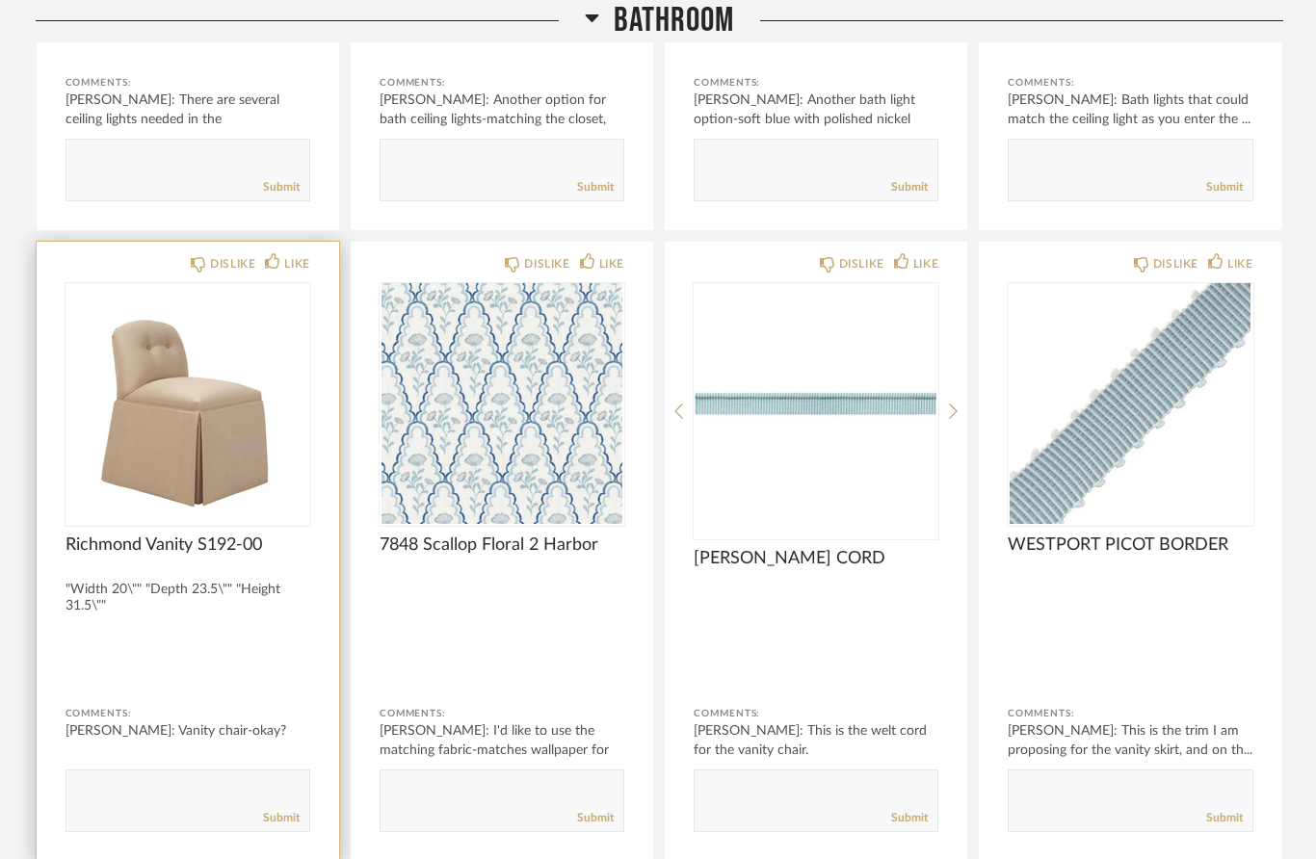
click at [174, 810] on div "Submit" at bounding box center [187, 819] width 243 height 26
click at [140, 779] on form "Submit" at bounding box center [188, 801] width 245 height 63
click at [136, 808] on div "Submit" at bounding box center [187, 819] width 243 height 26
click at [138, 800] on textarea at bounding box center [187, 793] width 243 height 26
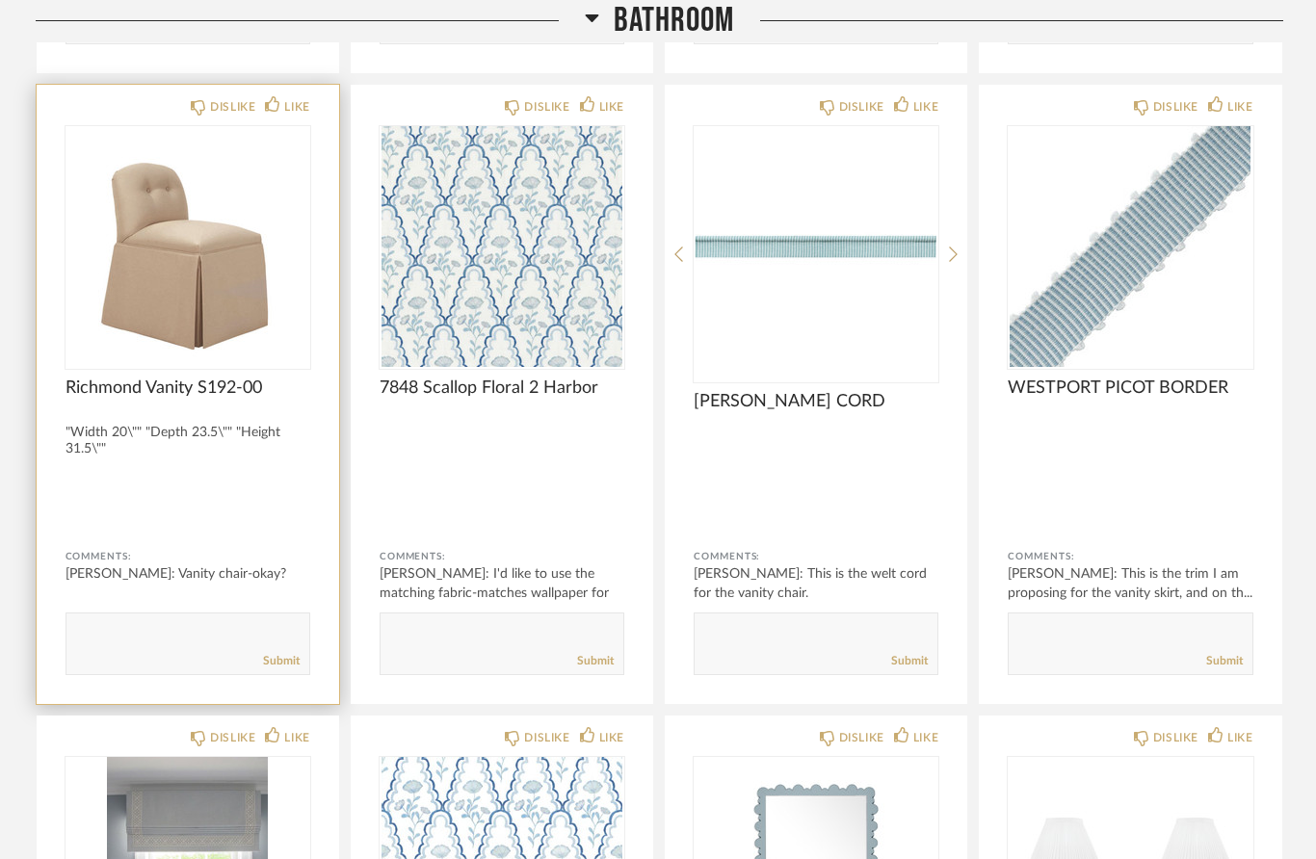
scroll to position [5019, 0]
type textarea "Do you have anything simpler for the vanity chair? This seems like a lot"
click at [275, 654] on link "Submit" at bounding box center [281, 659] width 37 height 16
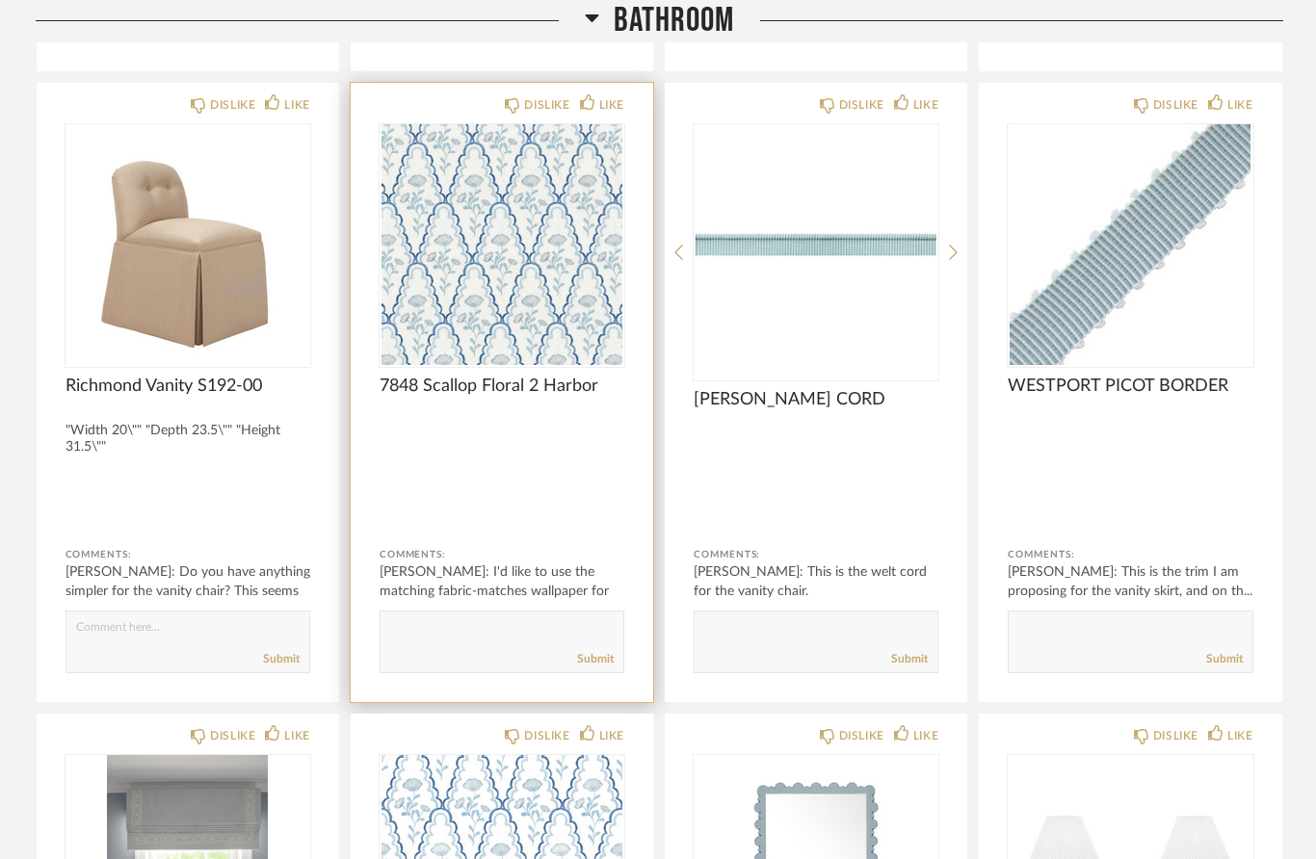
click at [552, 593] on div "[PERSON_NAME]: I'd like to use the matching fabric-matches wallpaper for the wi…" at bounding box center [502, 592] width 245 height 58
click at [469, 655] on div "Submit" at bounding box center [502, 660] width 243 height 26
click at [546, 581] on div "[PERSON_NAME]: I'd like to use the matching fabric-matches wallpaper for the wi…" at bounding box center [502, 592] width 245 height 58
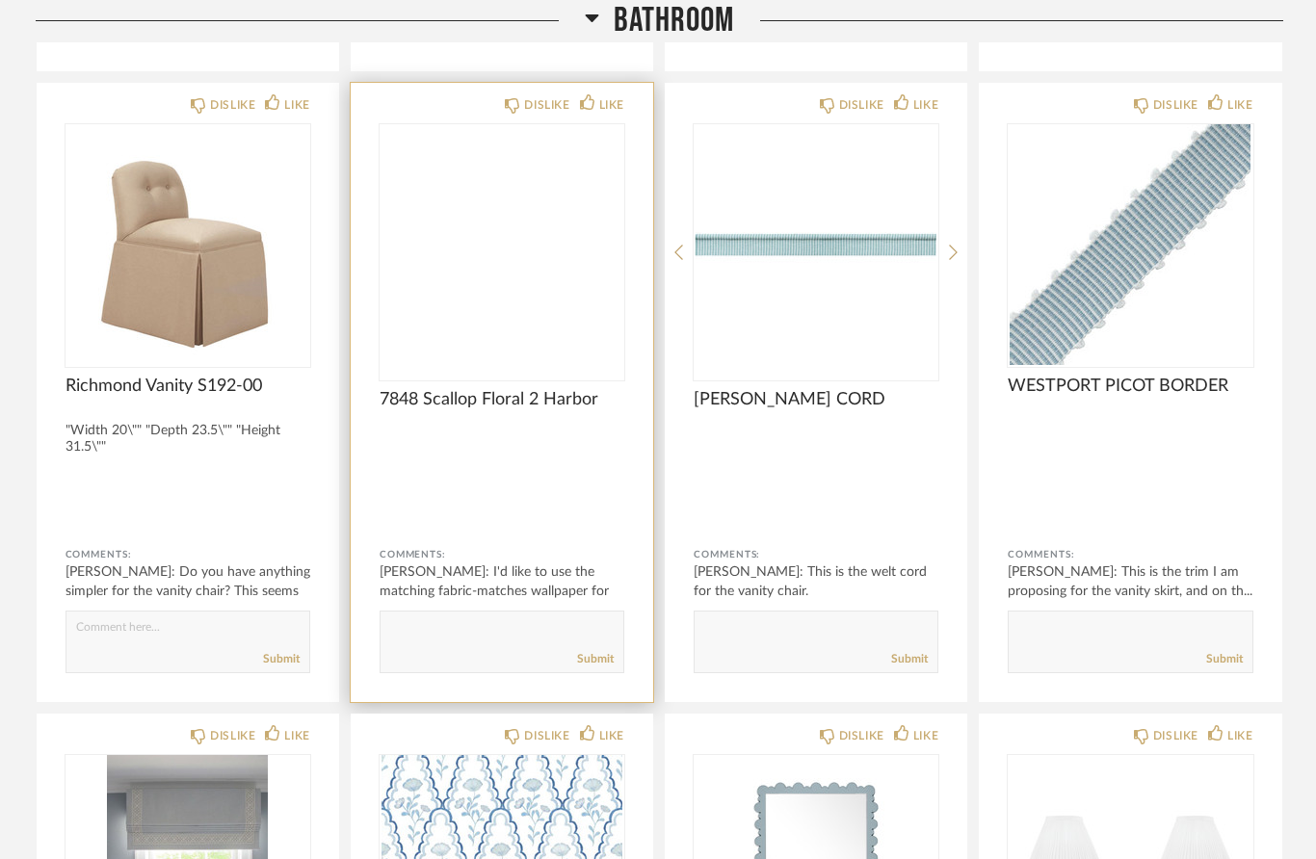
click at [0, 0] on img at bounding box center [0, 0] width 0 height 0
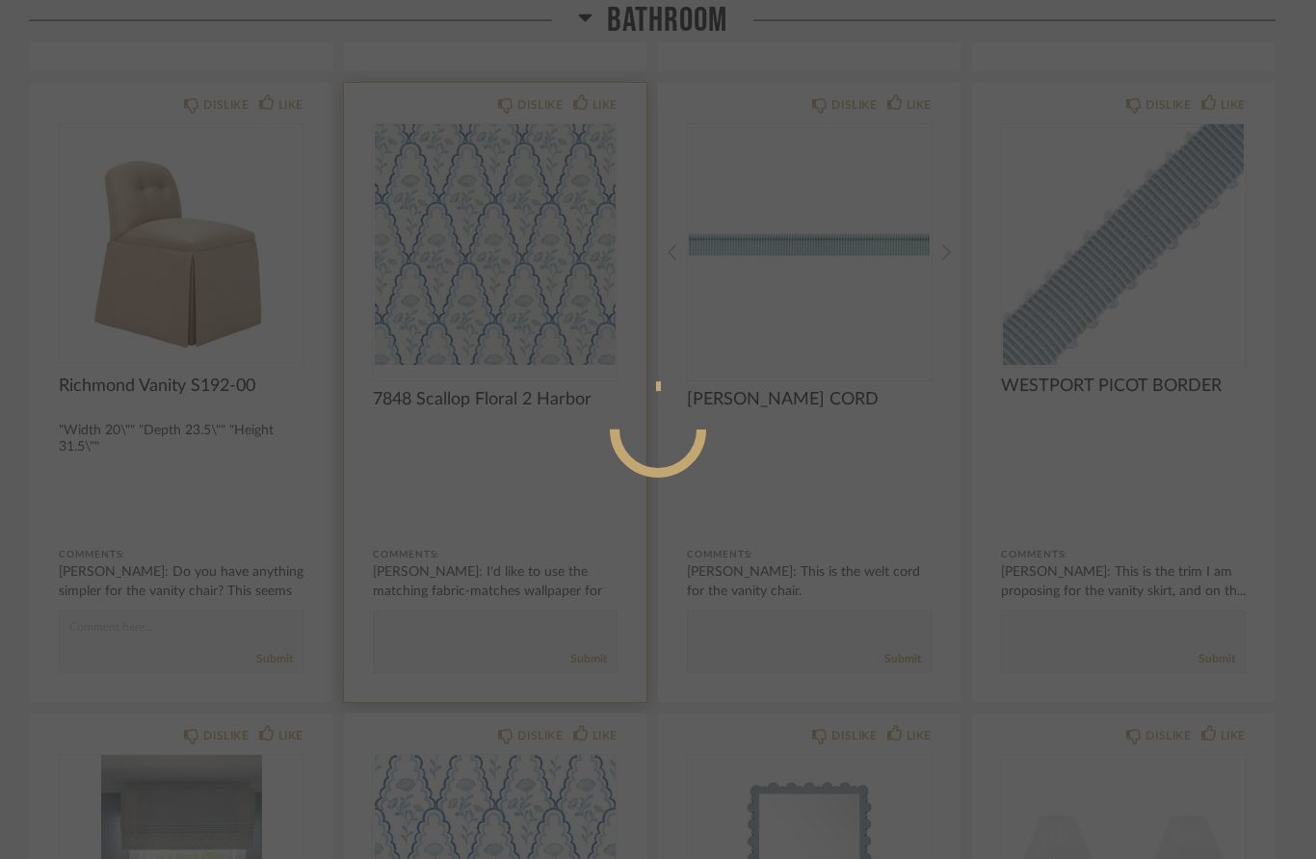
scroll to position [0, 0]
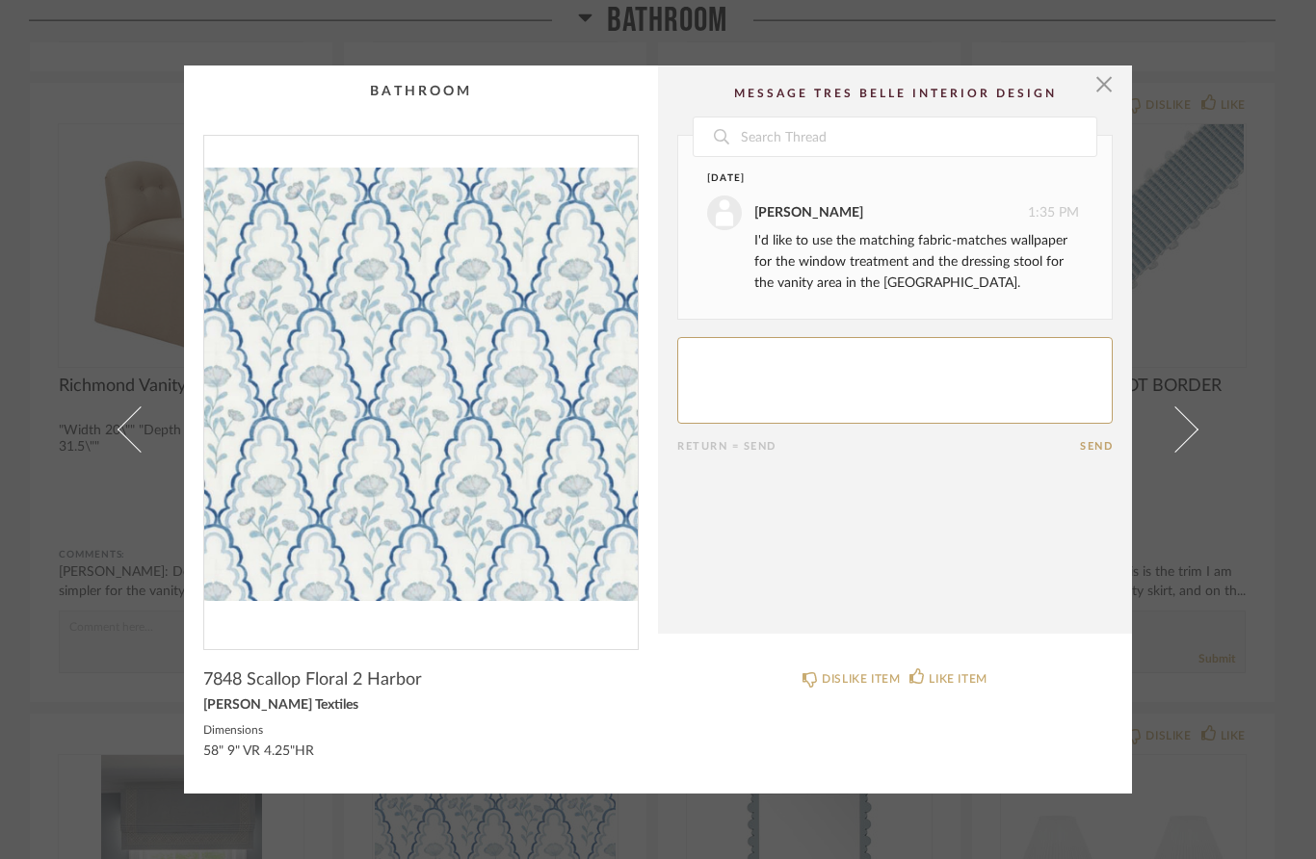
click at [1266, 315] on div "× Date [DATE] [PERSON_NAME] 1:35 PM I'd like to use the matching fabric-matches…" at bounding box center [658, 429] width 1316 height 859
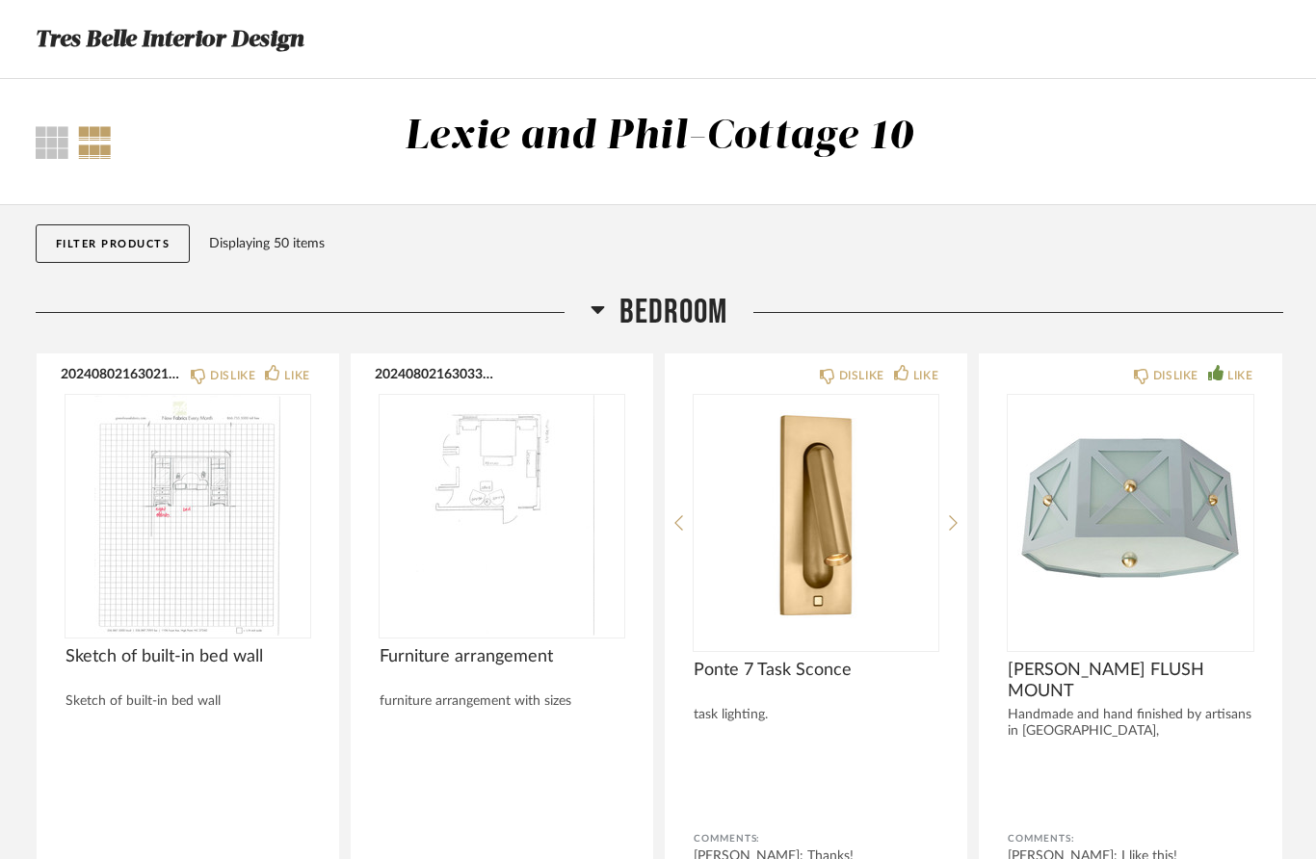
scroll to position [5019, 0]
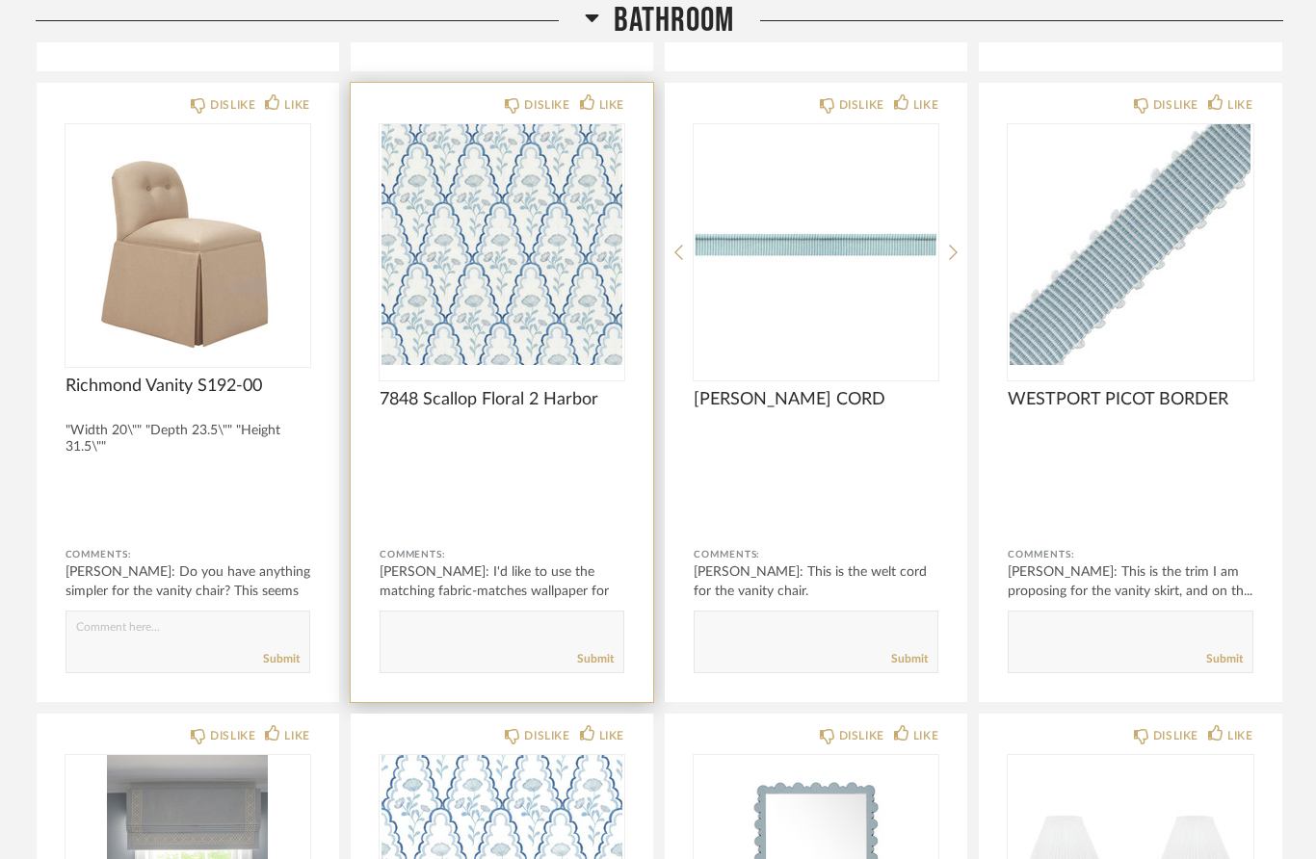
click at [509, 325] on img "0" at bounding box center [502, 244] width 245 height 241
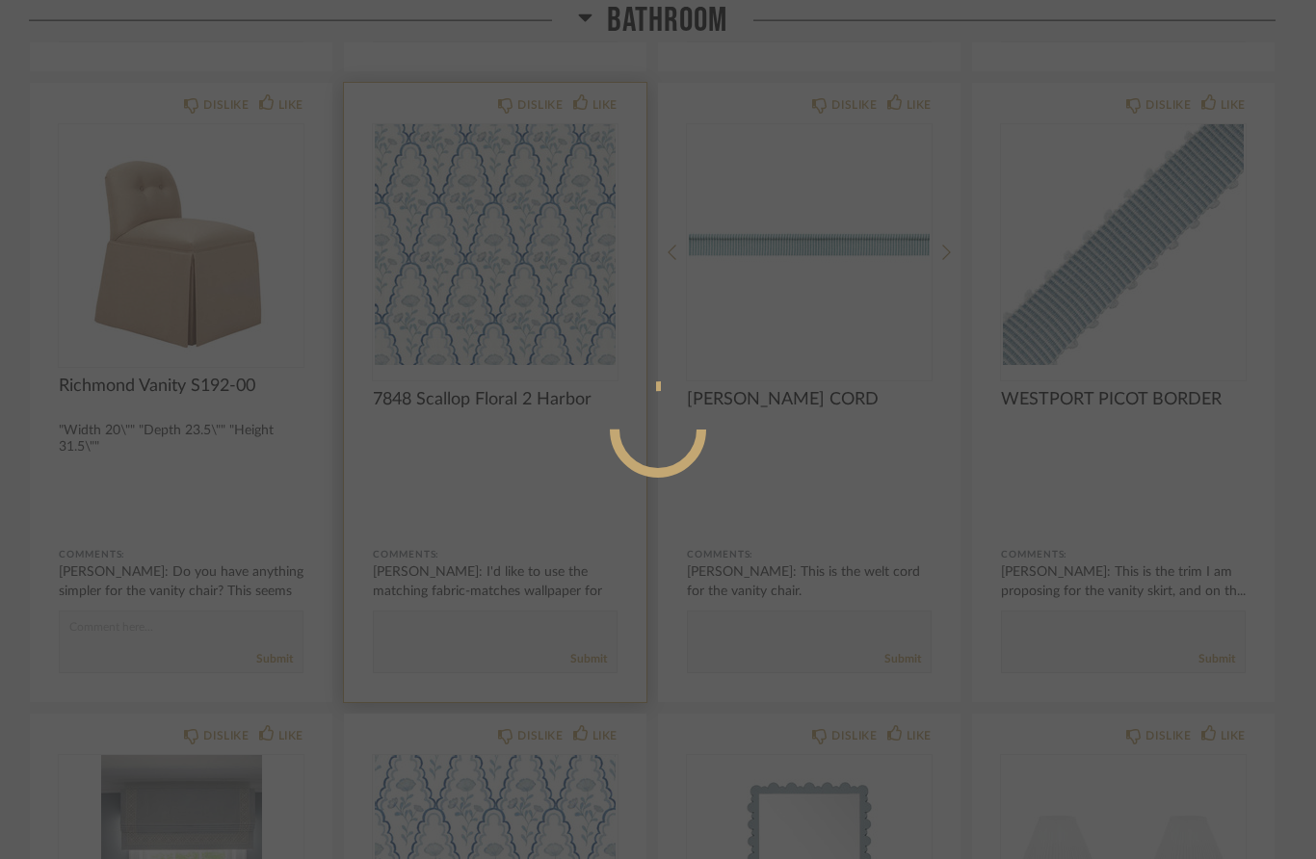
scroll to position [0, 0]
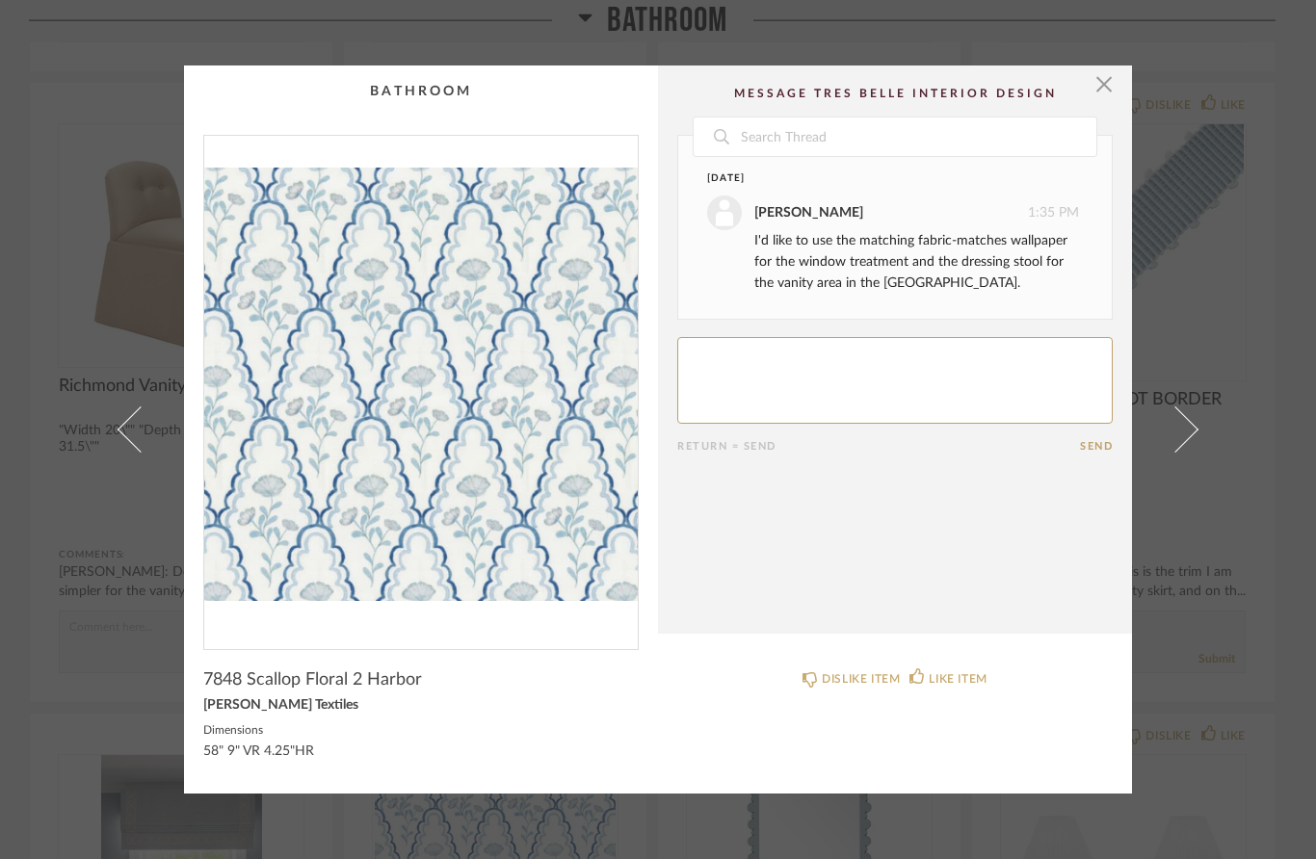
click at [1100, 89] on span "button" at bounding box center [1104, 85] width 39 height 39
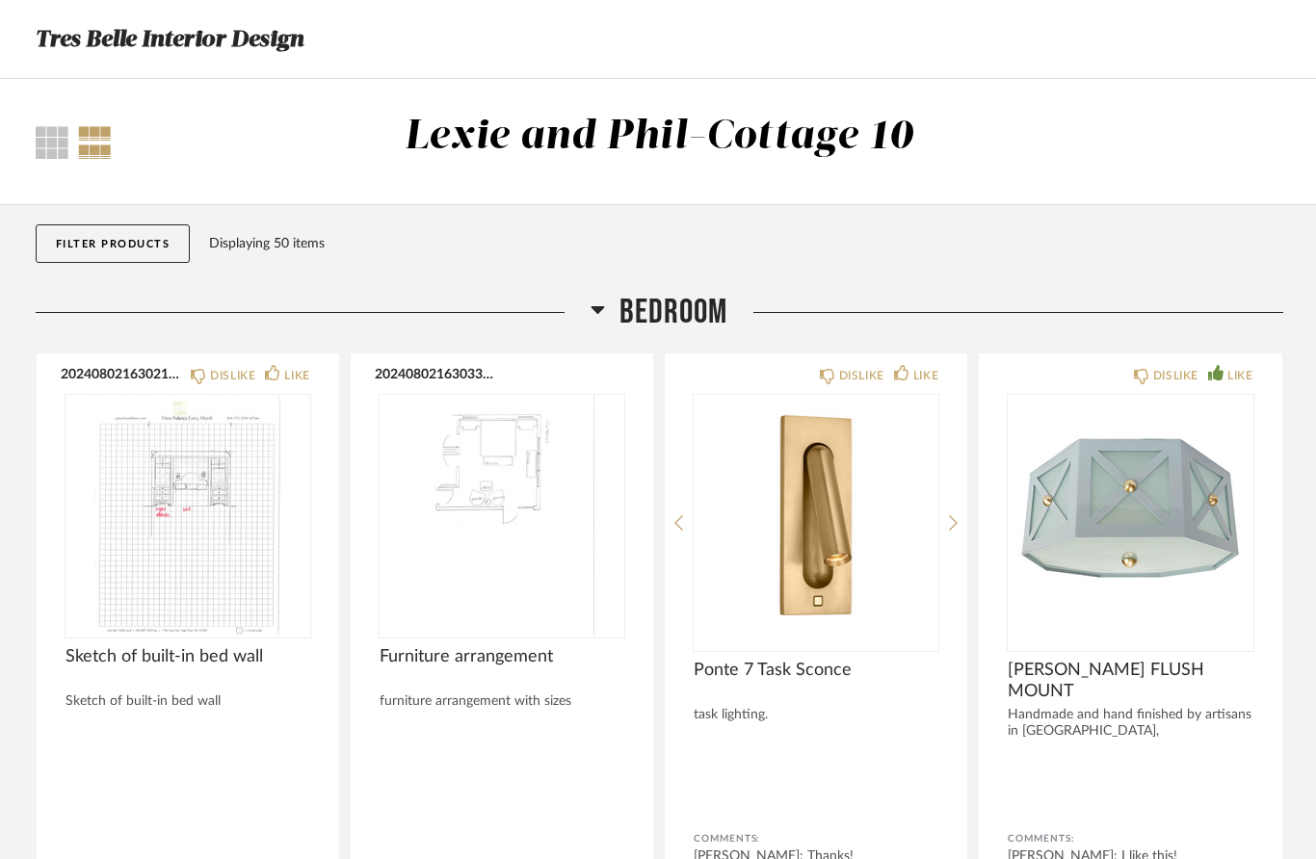
scroll to position [5019, 0]
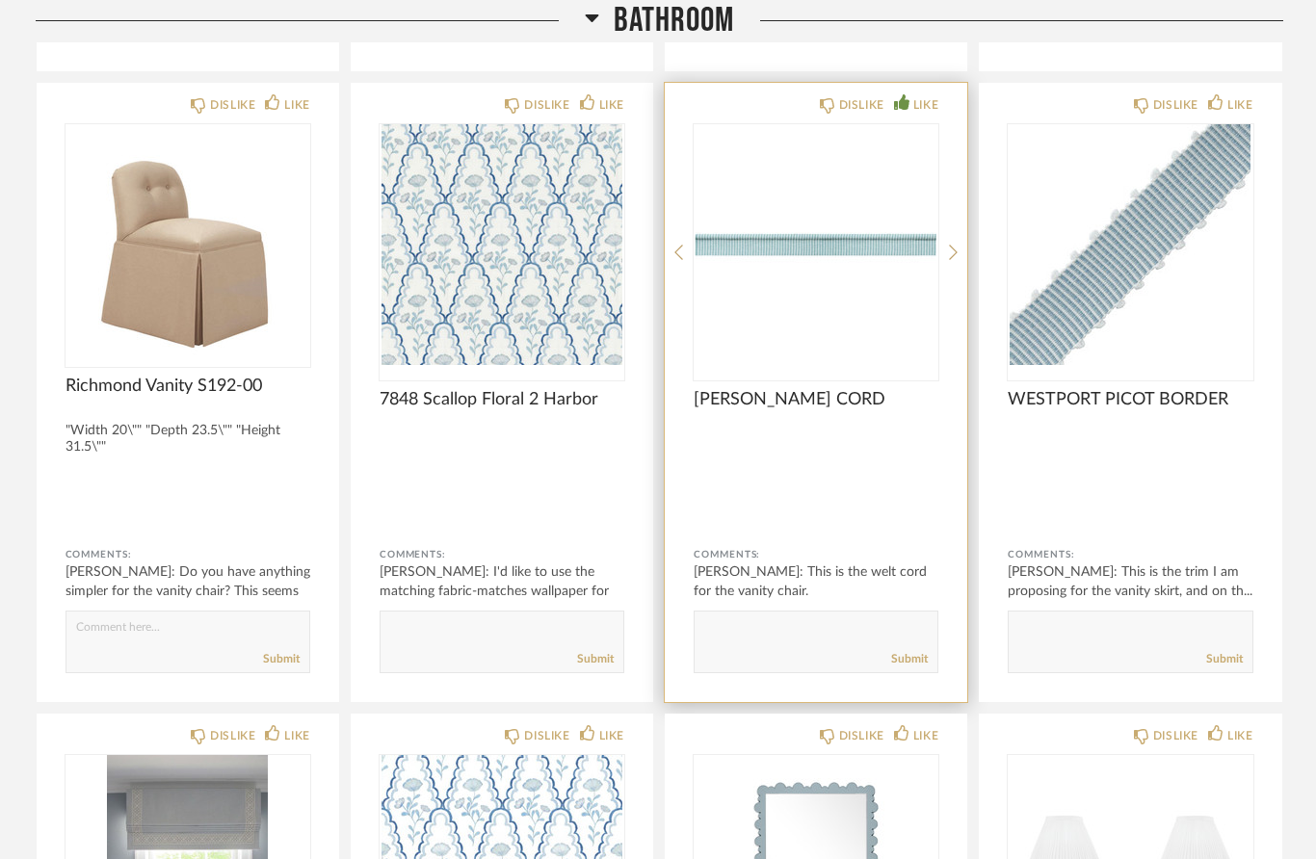
click at [910, 108] on div "LIKE" at bounding box center [916, 104] width 44 height 19
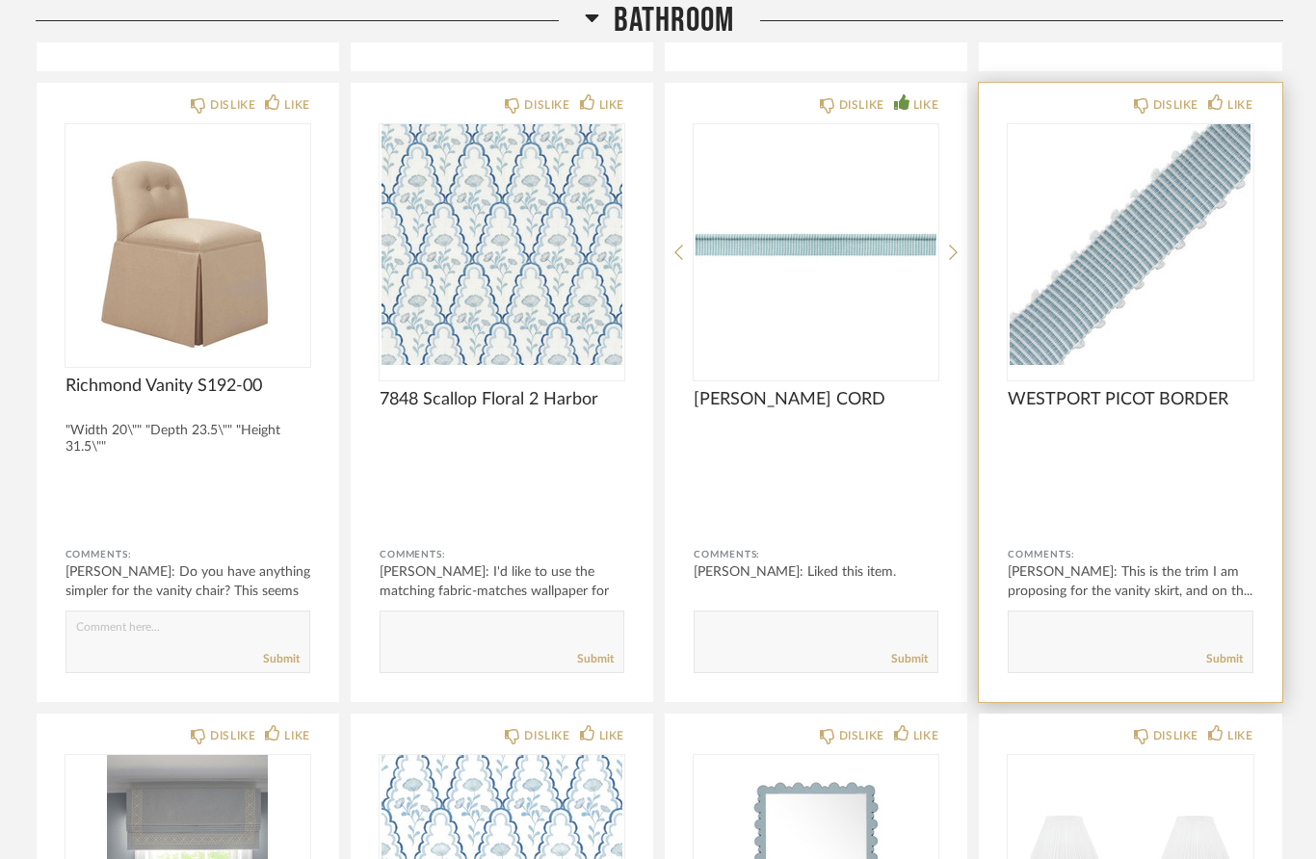
click at [1152, 340] on img "0" at bounding box center [1130, 244] width 245 height 241
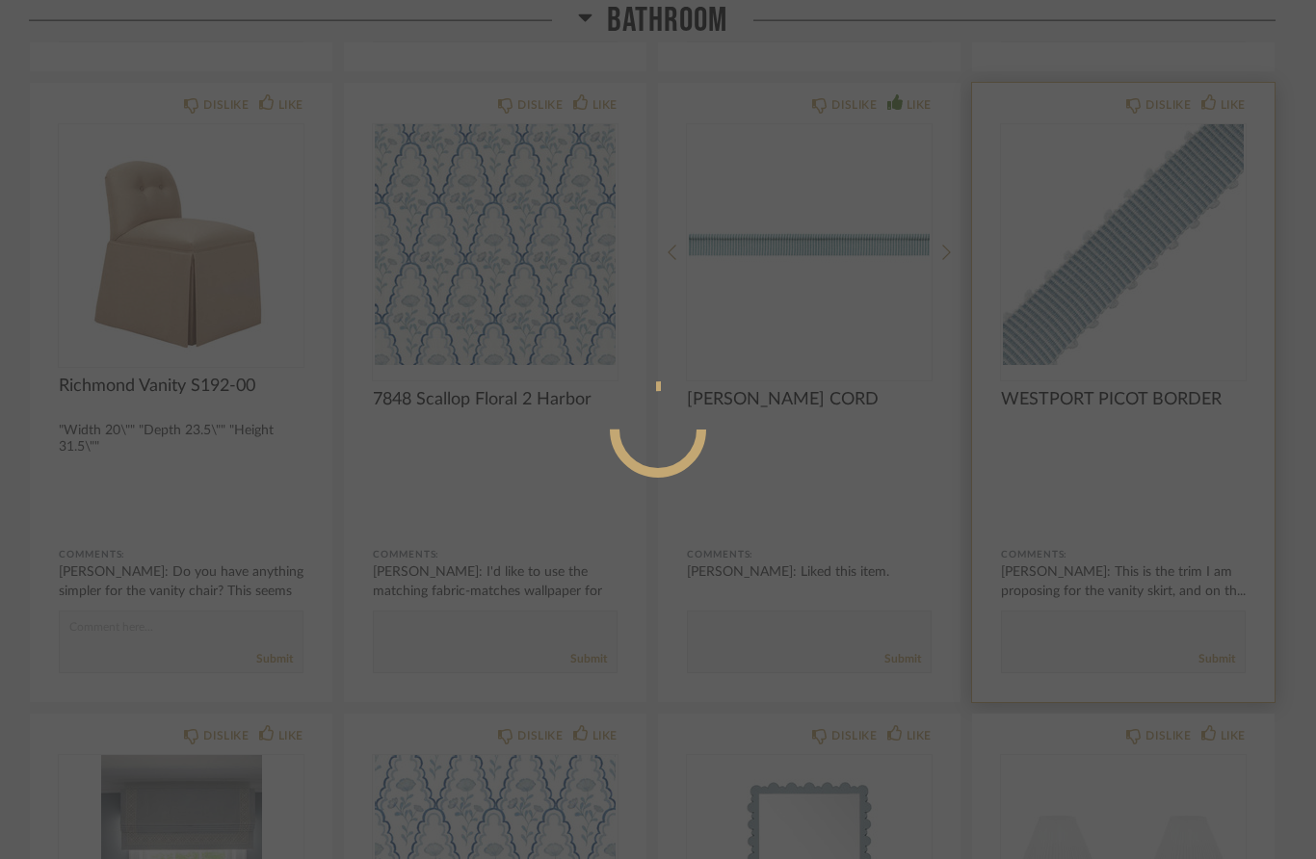
scroll to position [0, 0]
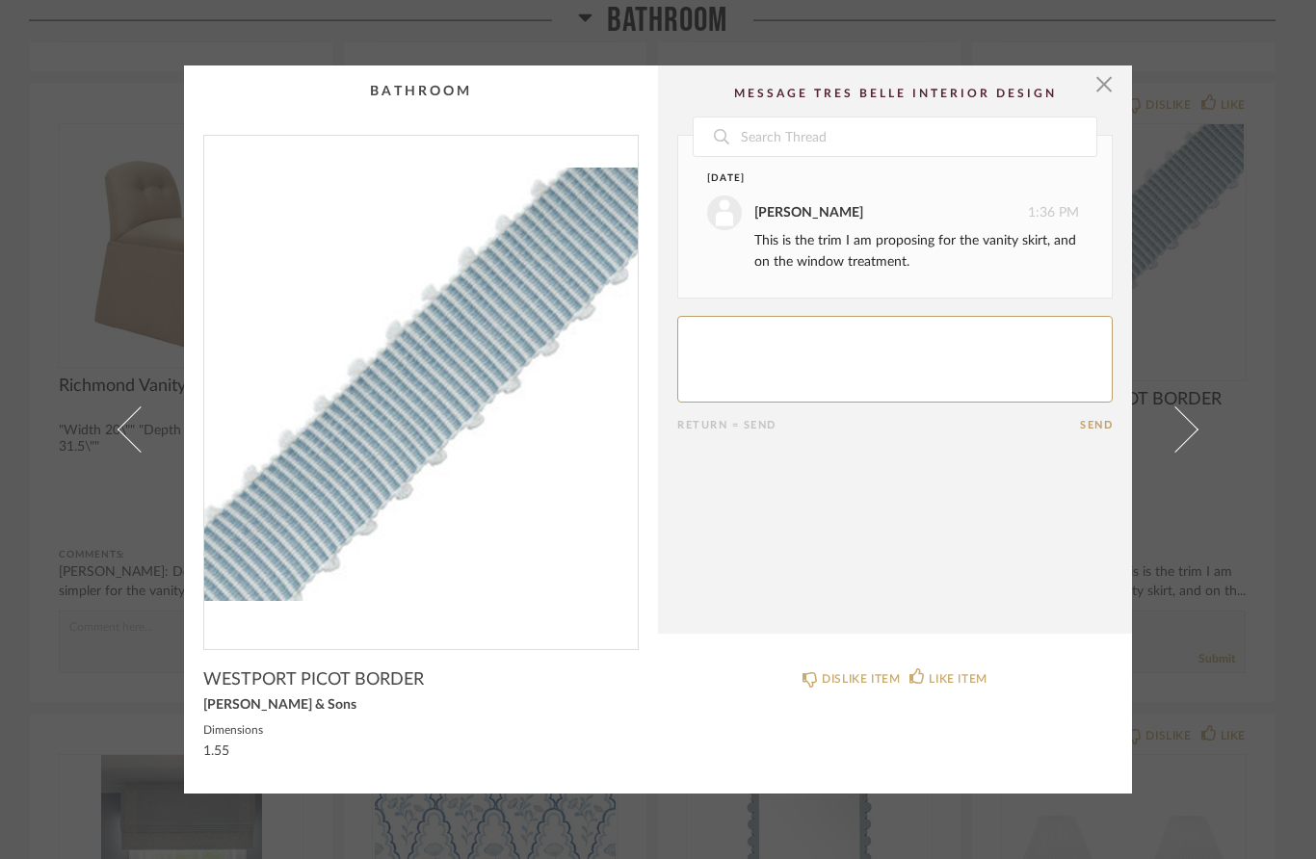
click at [1223, 439] on div "× Date [DATE] [PERSON_NAME] 1:36 PM This is the trim I am proposing for the van…" at bounding box center [658, 429] width 1316 height 859
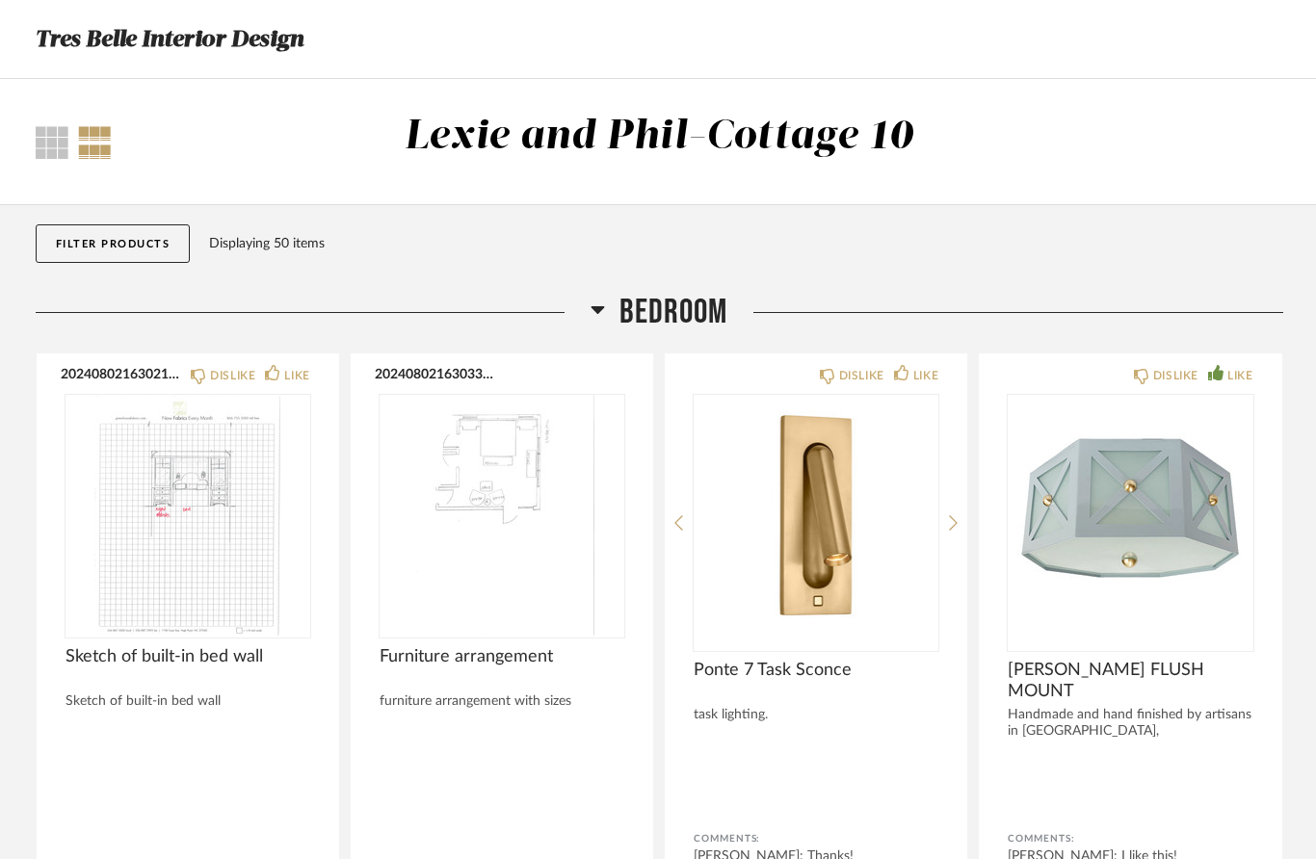
scroll to position [5019, 0]
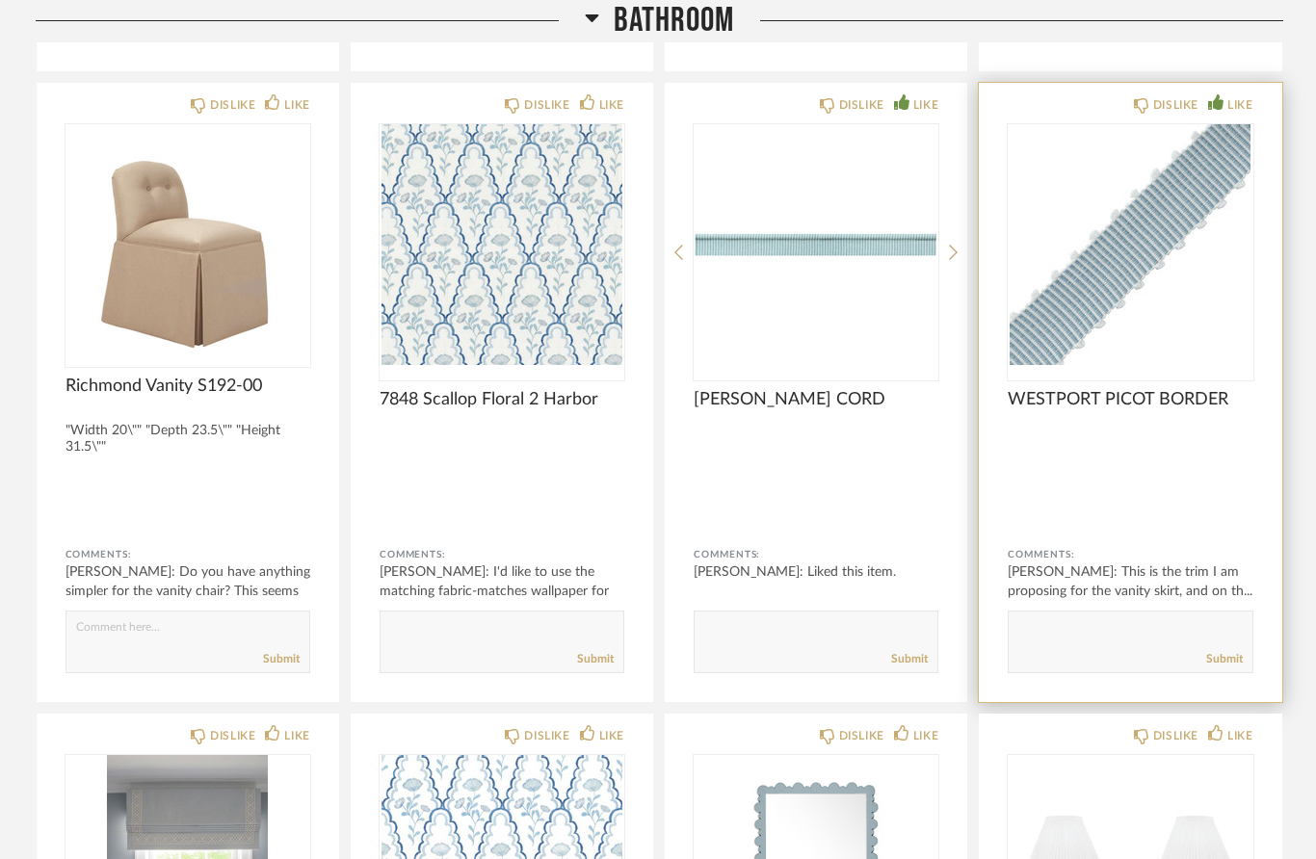
click at [1242, 105] on div "LIKE" at bounding box center [1240, 104] width 25 height 19
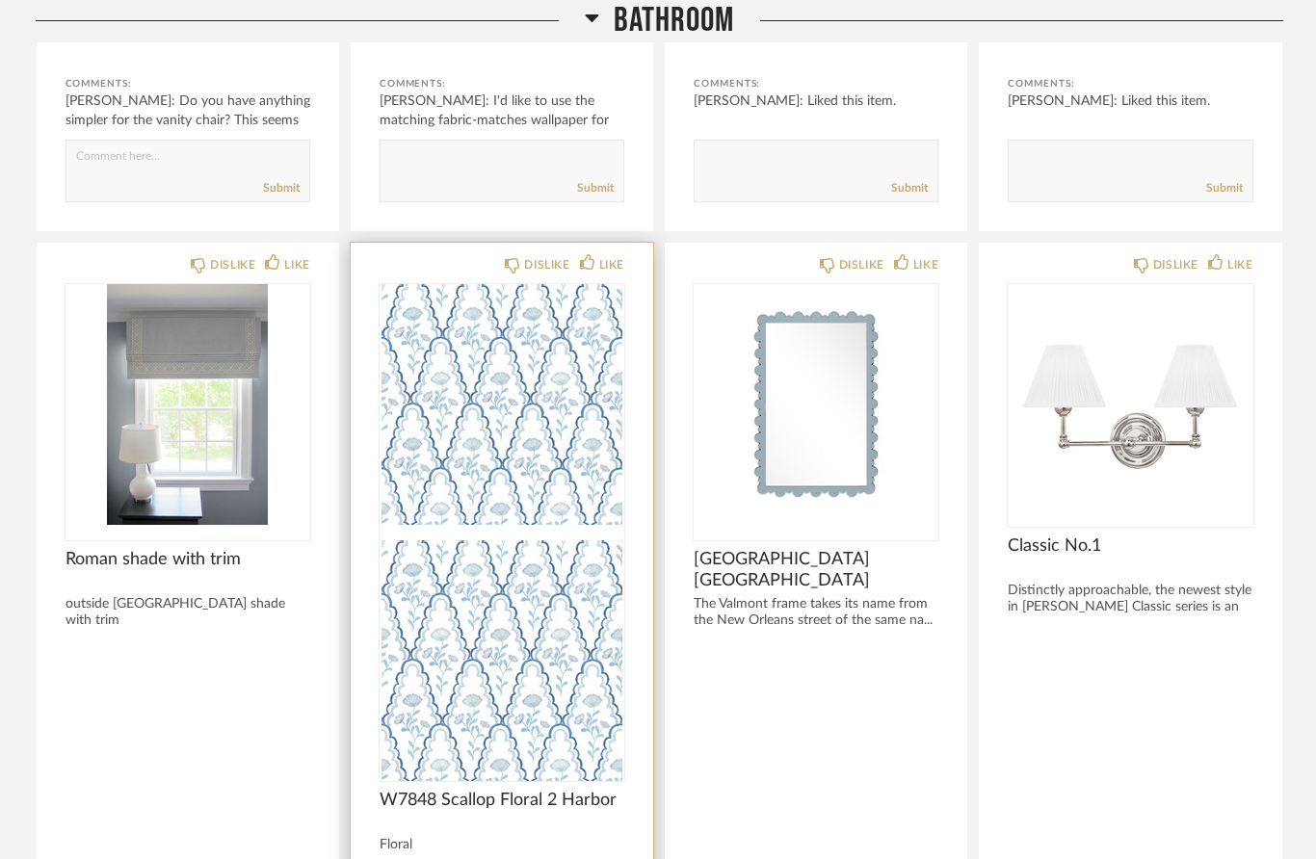
scroll to position [5491, 0]
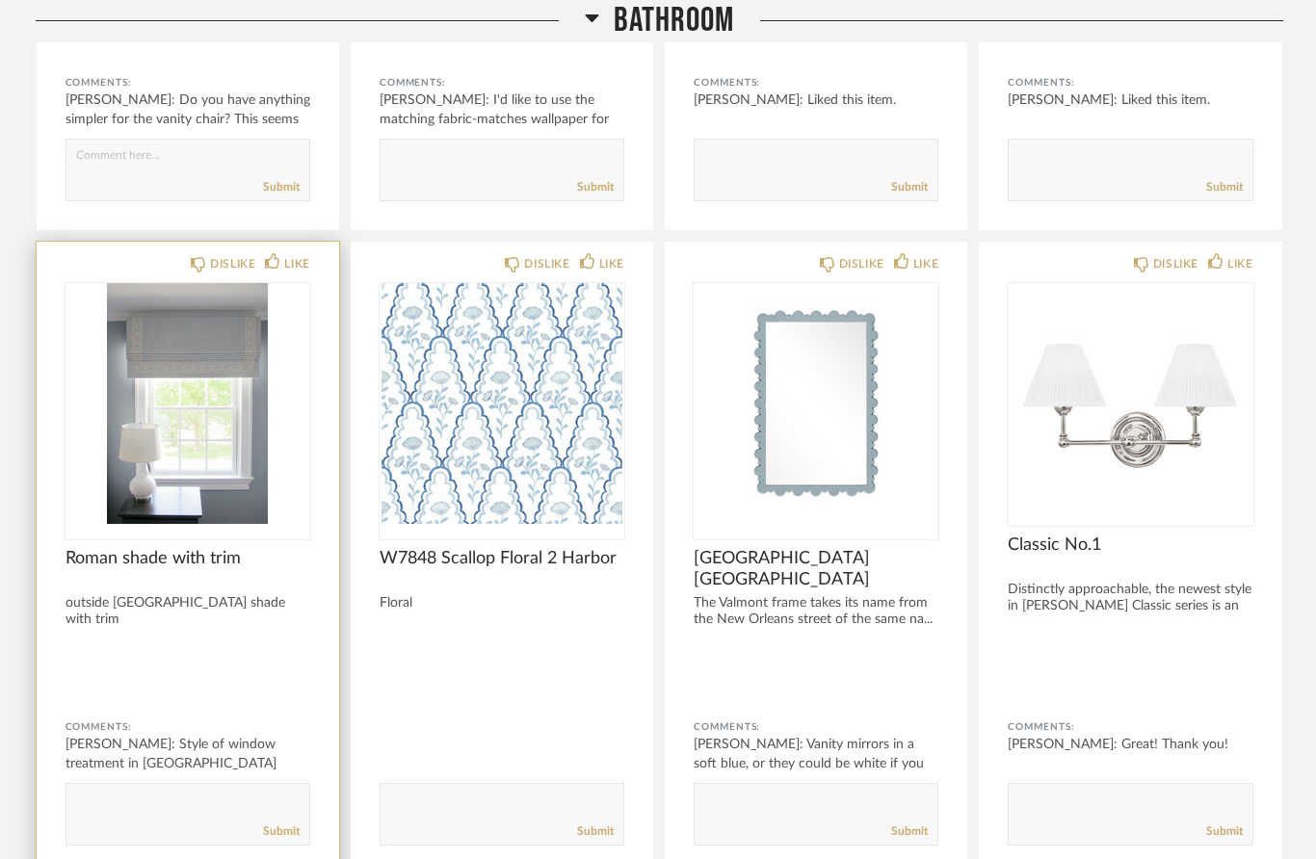
click at [192, 486] on img "0" at bounding box center [188, 403] width 245 height 241
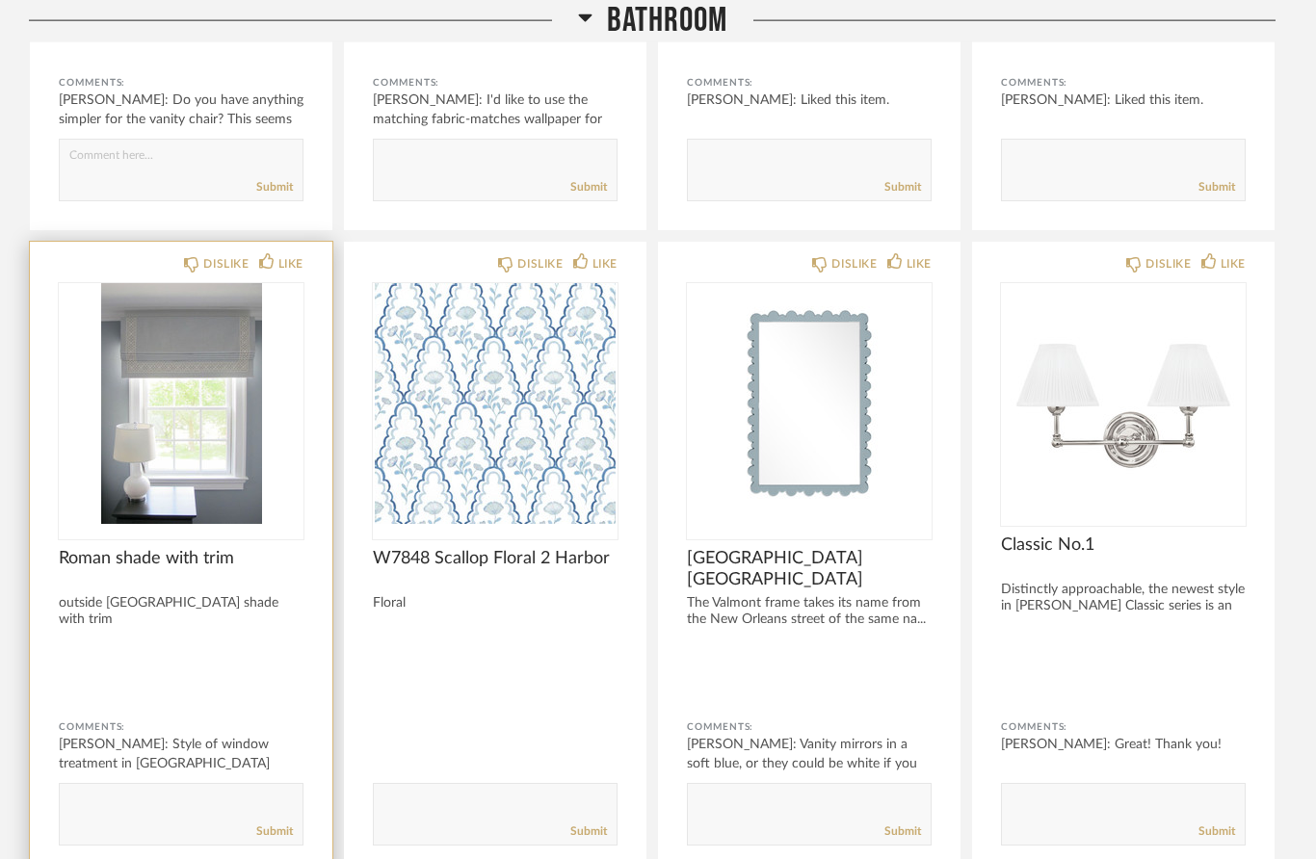
scroll to position [0, 0]
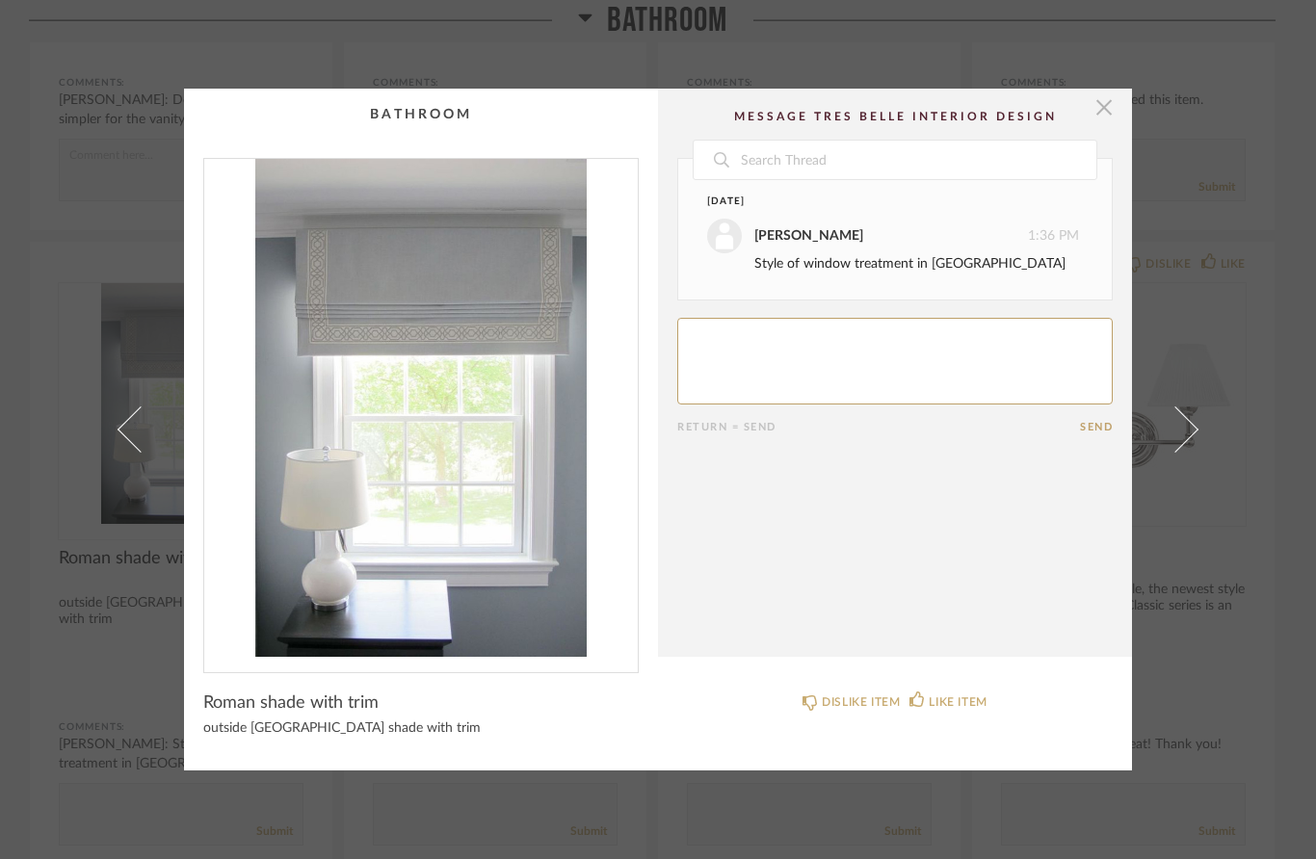
click at [1105, 114] on span "button" at bounding box center [1104, 108] width 39 height 39
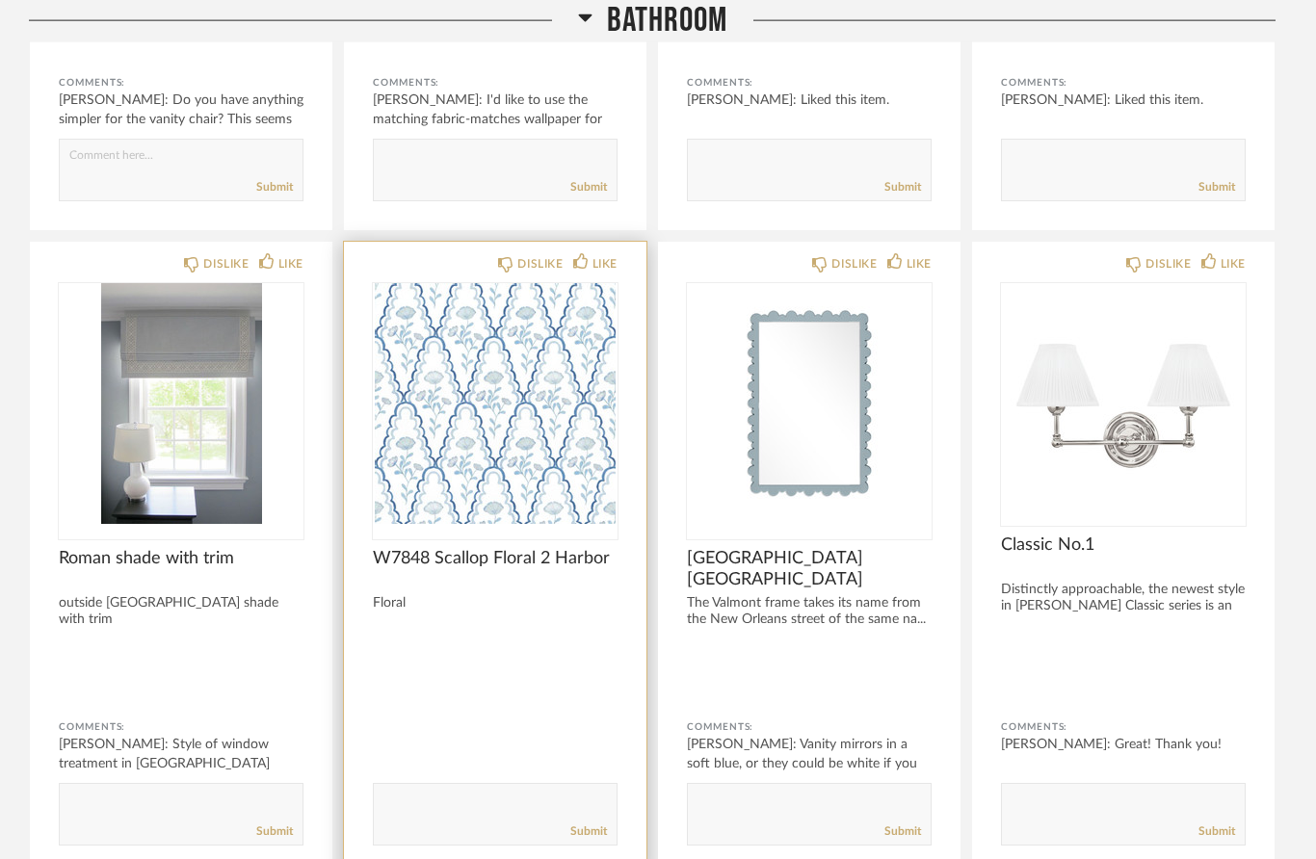
scroll to position [5491, 0]
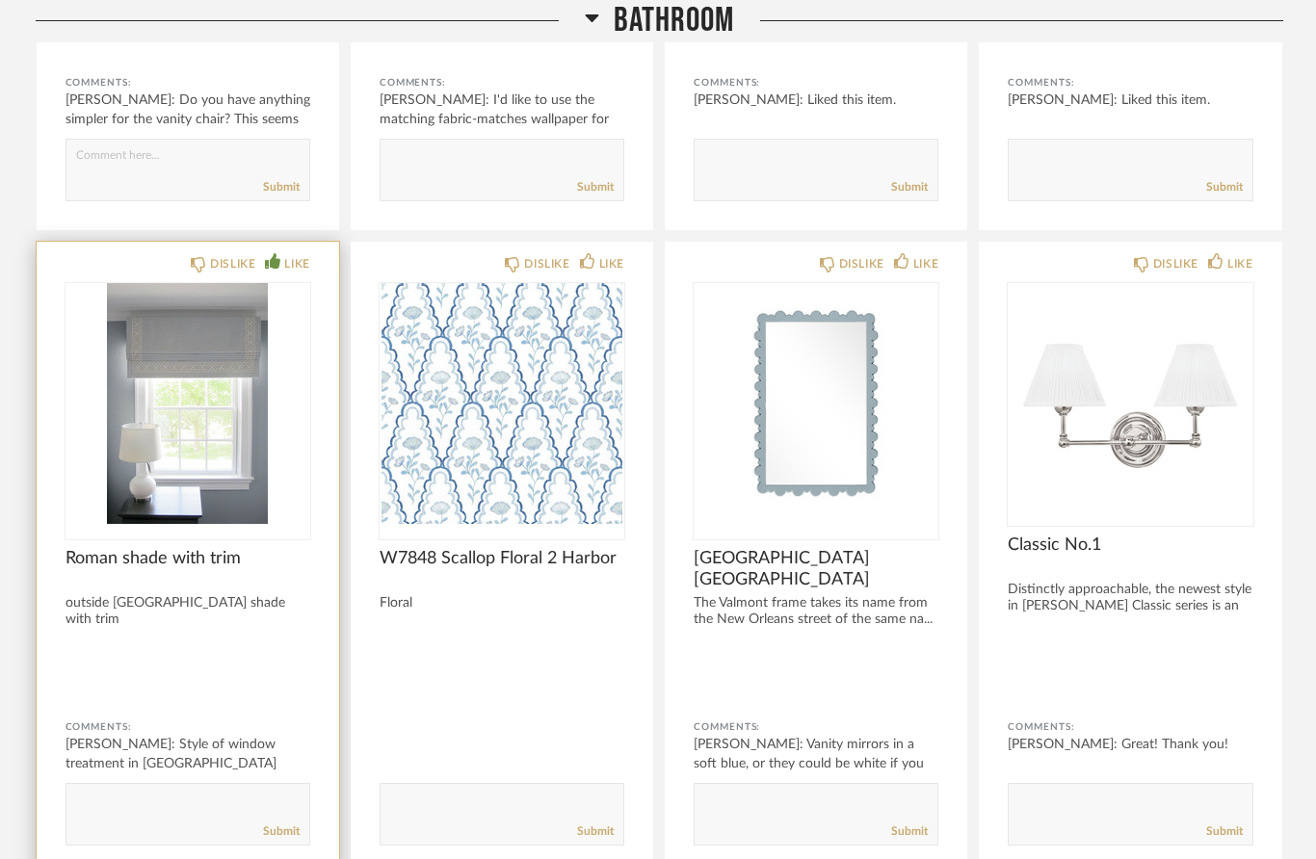
click at [275, 259] on icon at bounding box center [272, 260] width 15 height 15
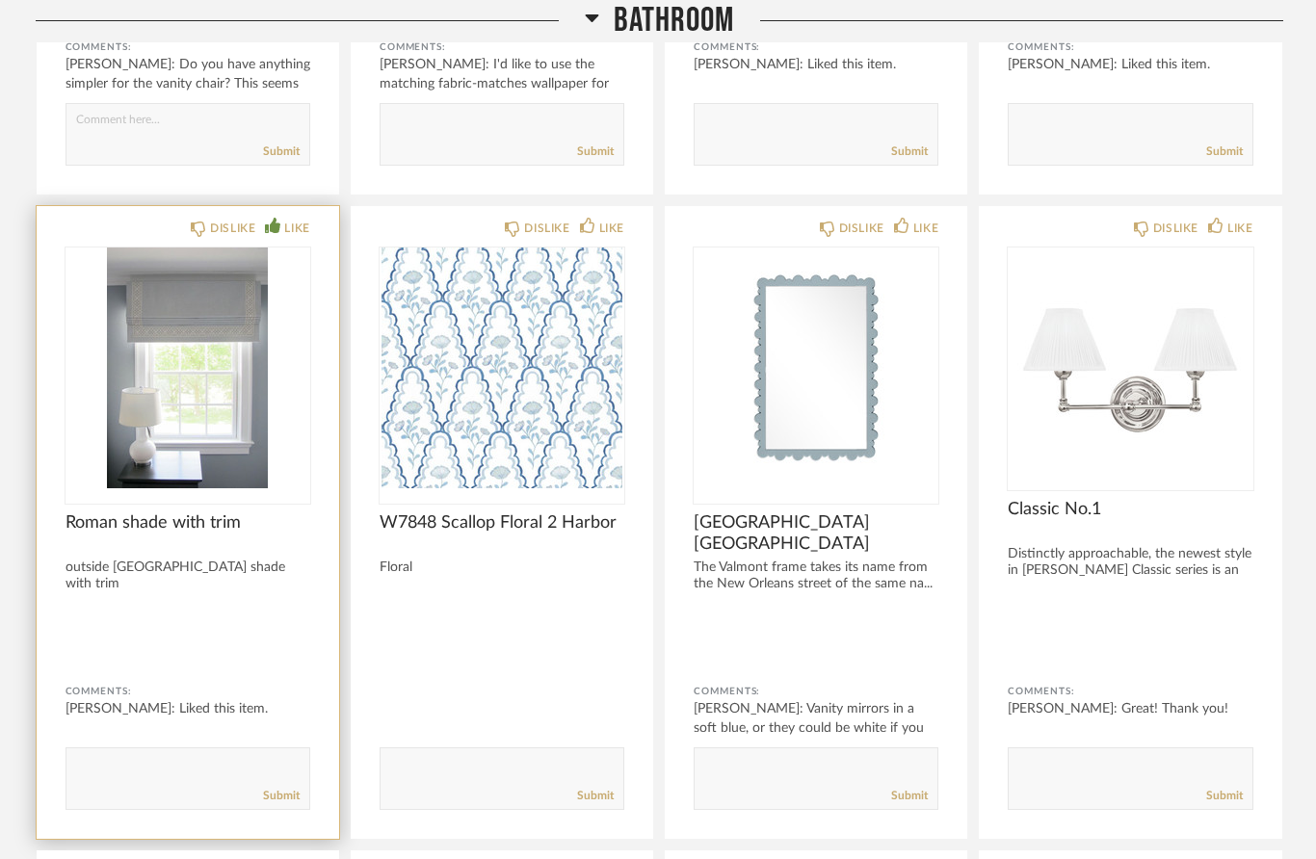
scroll to position [5528, 0]
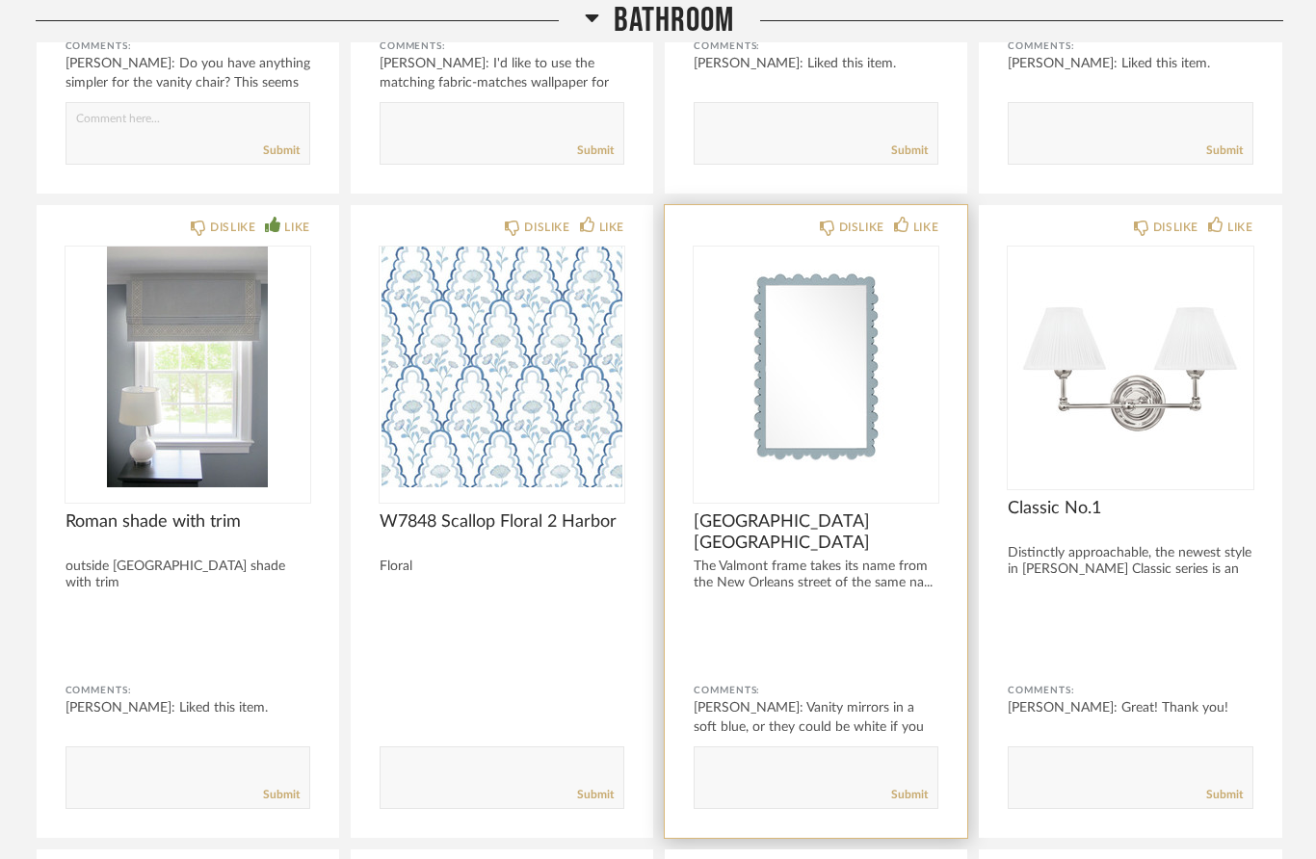
click at [807, 477] on img "0" at bounding box center [816, 367] width 245 height 241
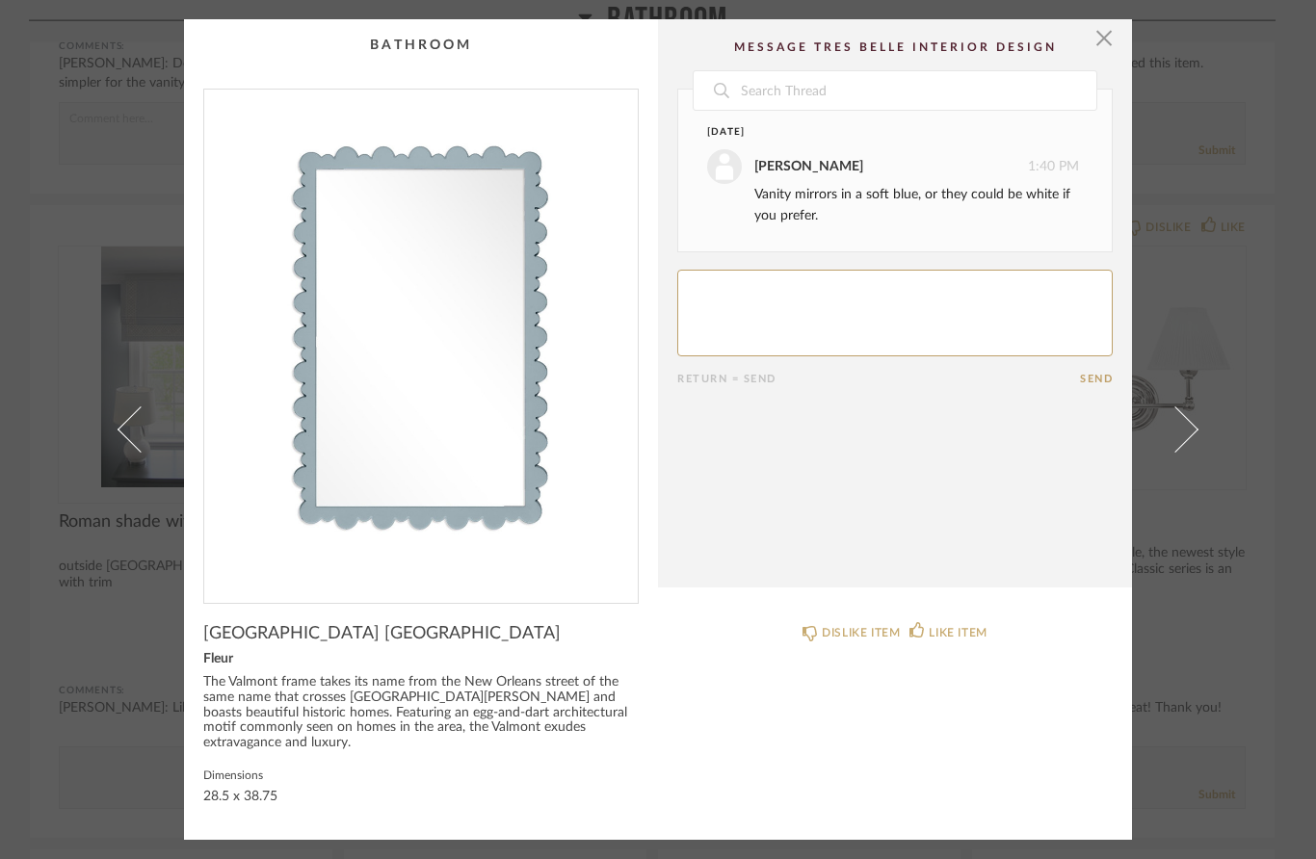
click at [1281, 242] on div "× Date [DATE] [PERSON_NAME] 1:40 PM Vanity mirrors in a soft blue, or they coul…" at bounding box center [658, 429] width 1316 height 859
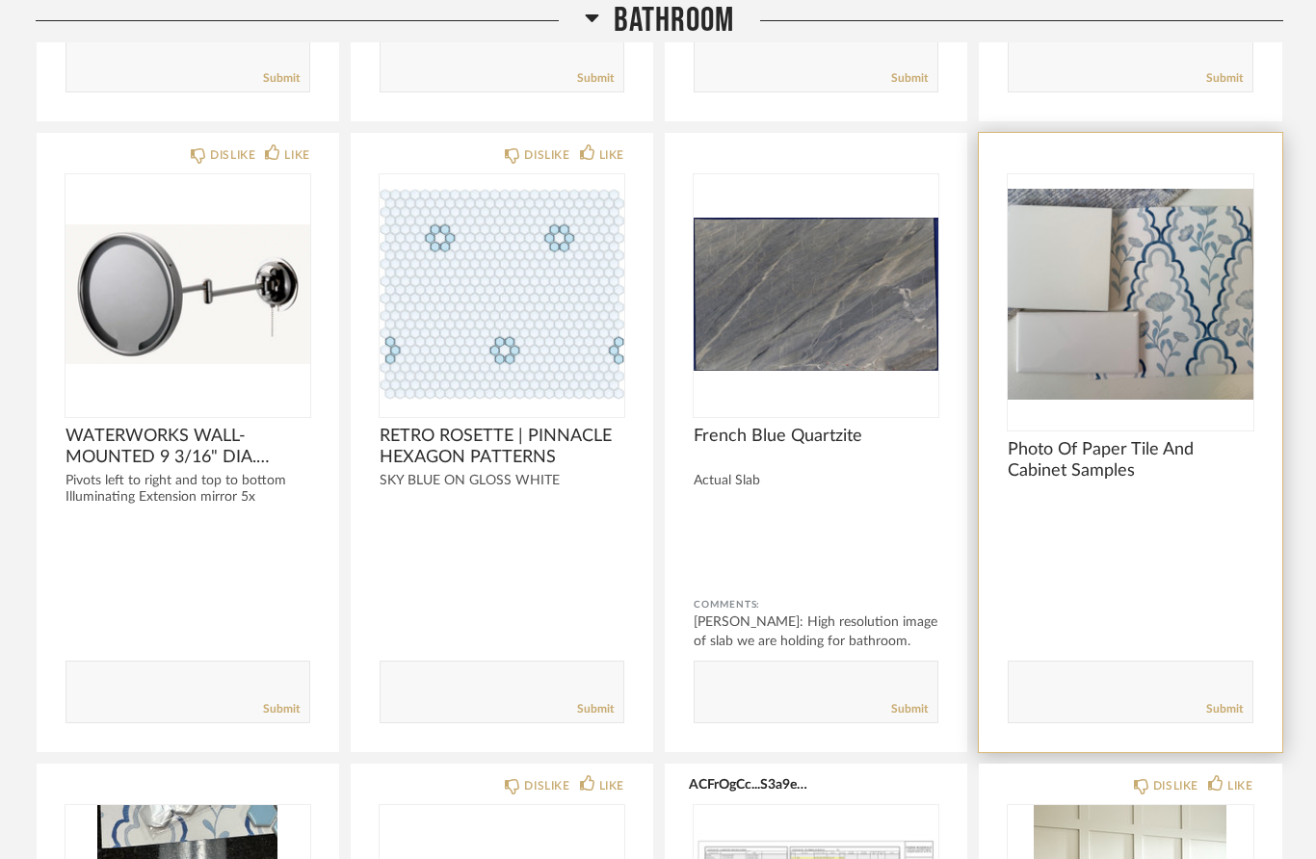
scroll to position [6262, 0]
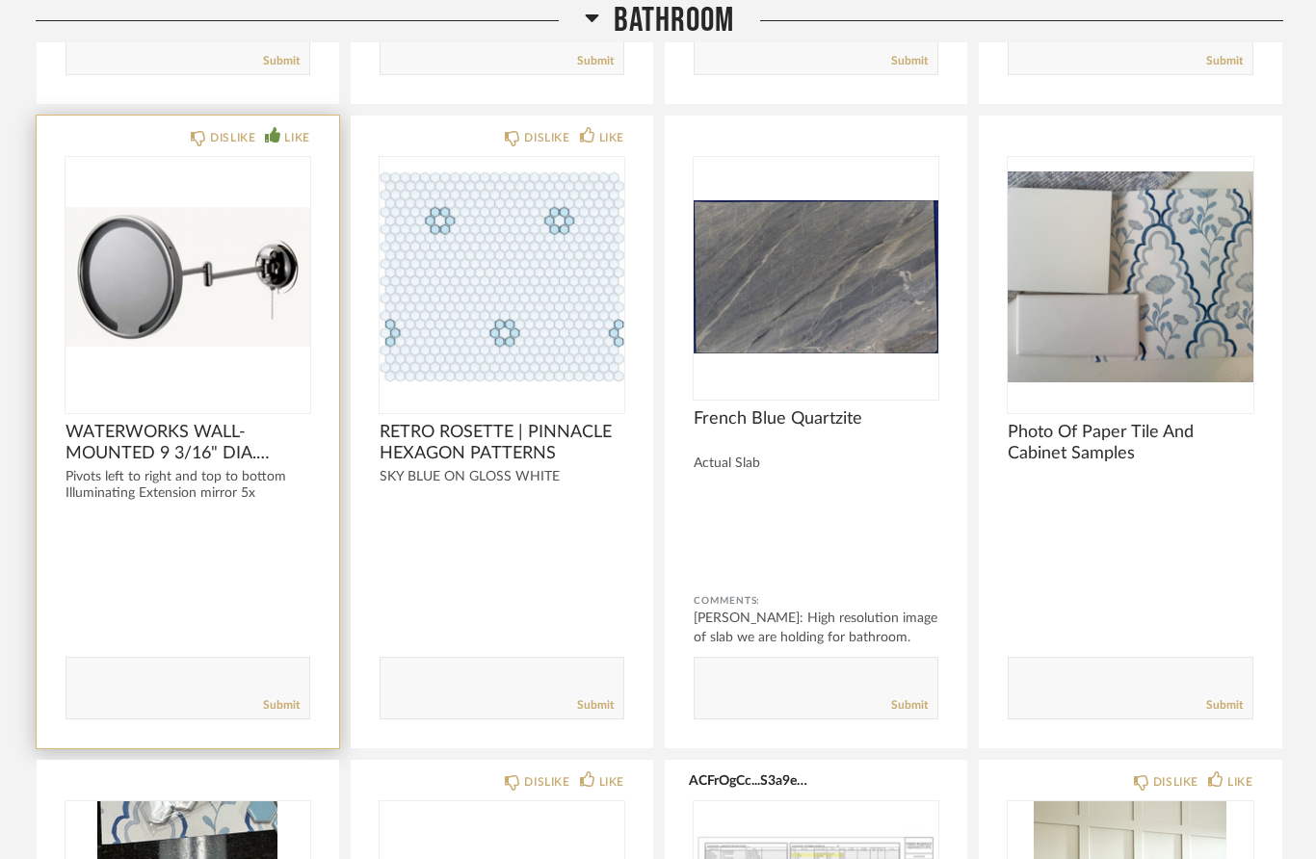
click at [295, 138] on div "LIKE" at bounding box center [296, 137] width 25 height 19
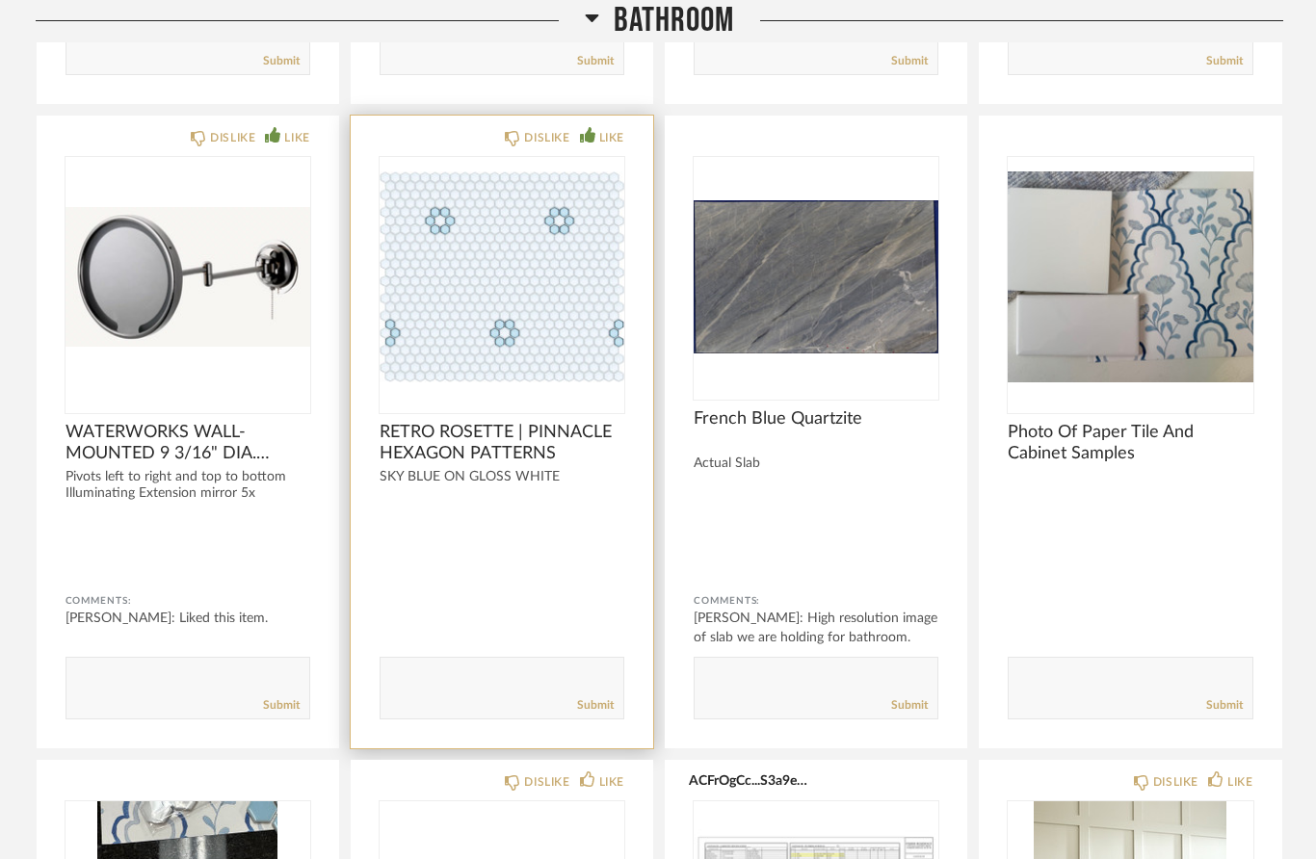
click at [610, 140] on div "LIKE" at bounding box center [611, 137] width 25 height 19
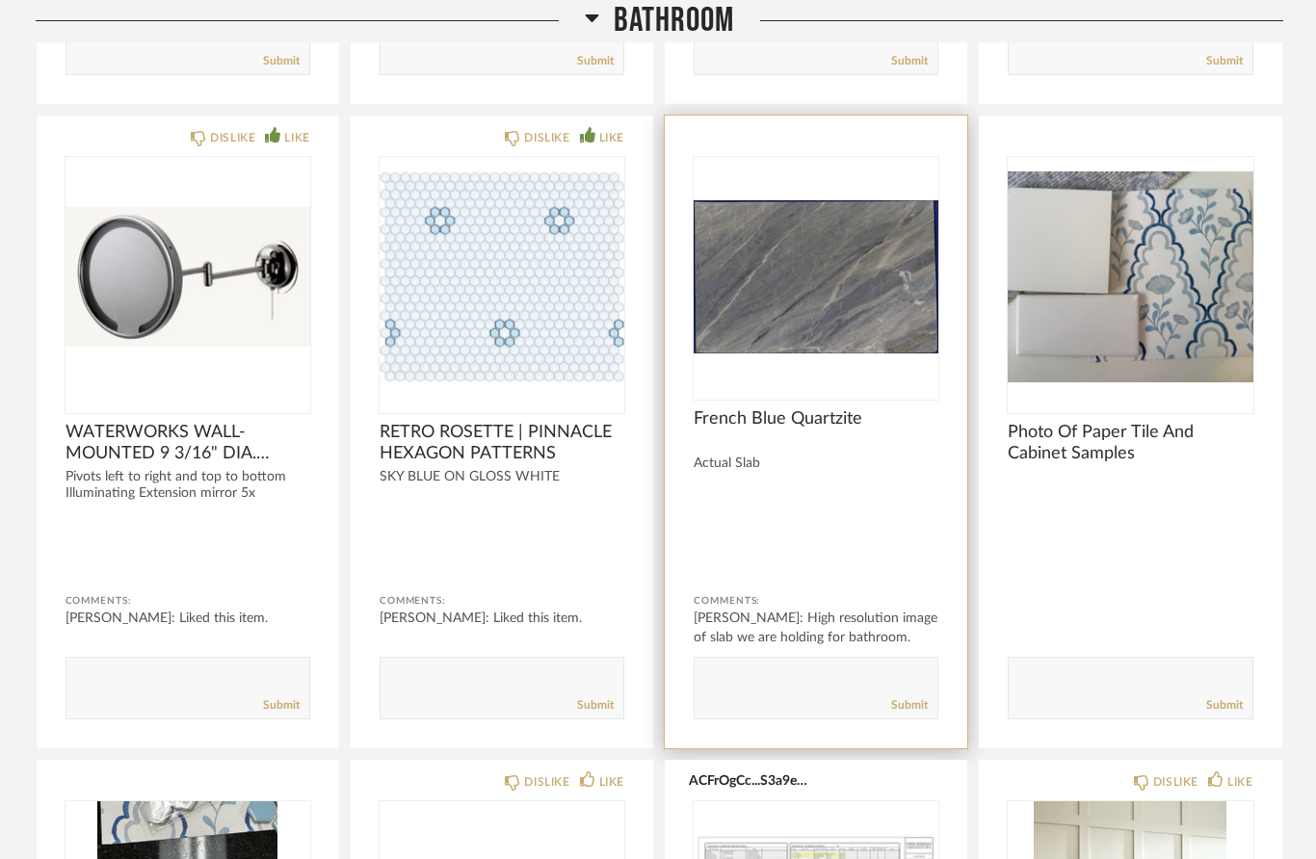
click at [842, 620] on div "[PERSON_NAME]: High resolution image of slab we are holding for bathroom. Polis…" at bounding box center [816, 638] width 245 height 58
click at [868, 348] on img "0" at bounding box center [816, 277] width 245 height 241
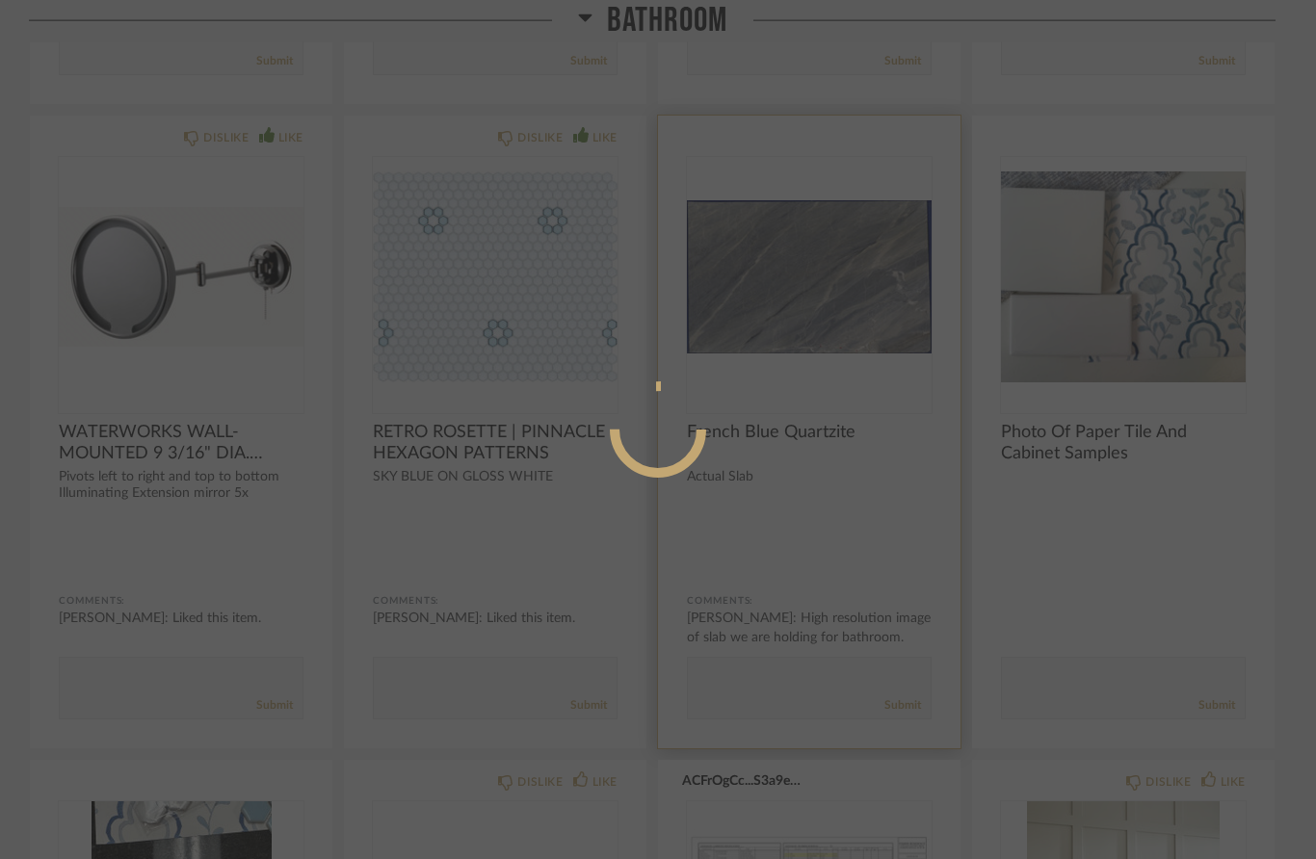
scroll to position [0, 0]
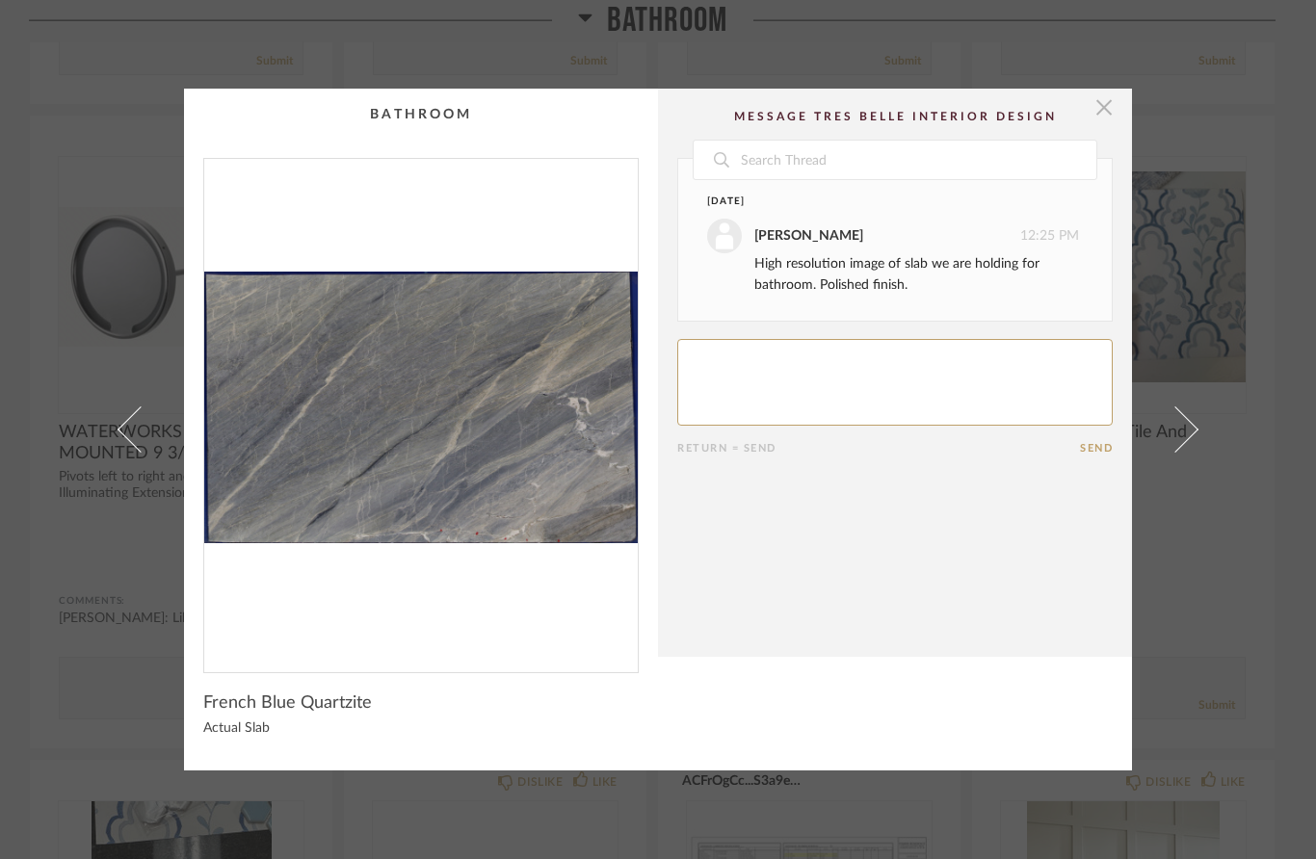
click at [1108, 118] on span "button" at bounding box center [1104, 108] width 39 height 39
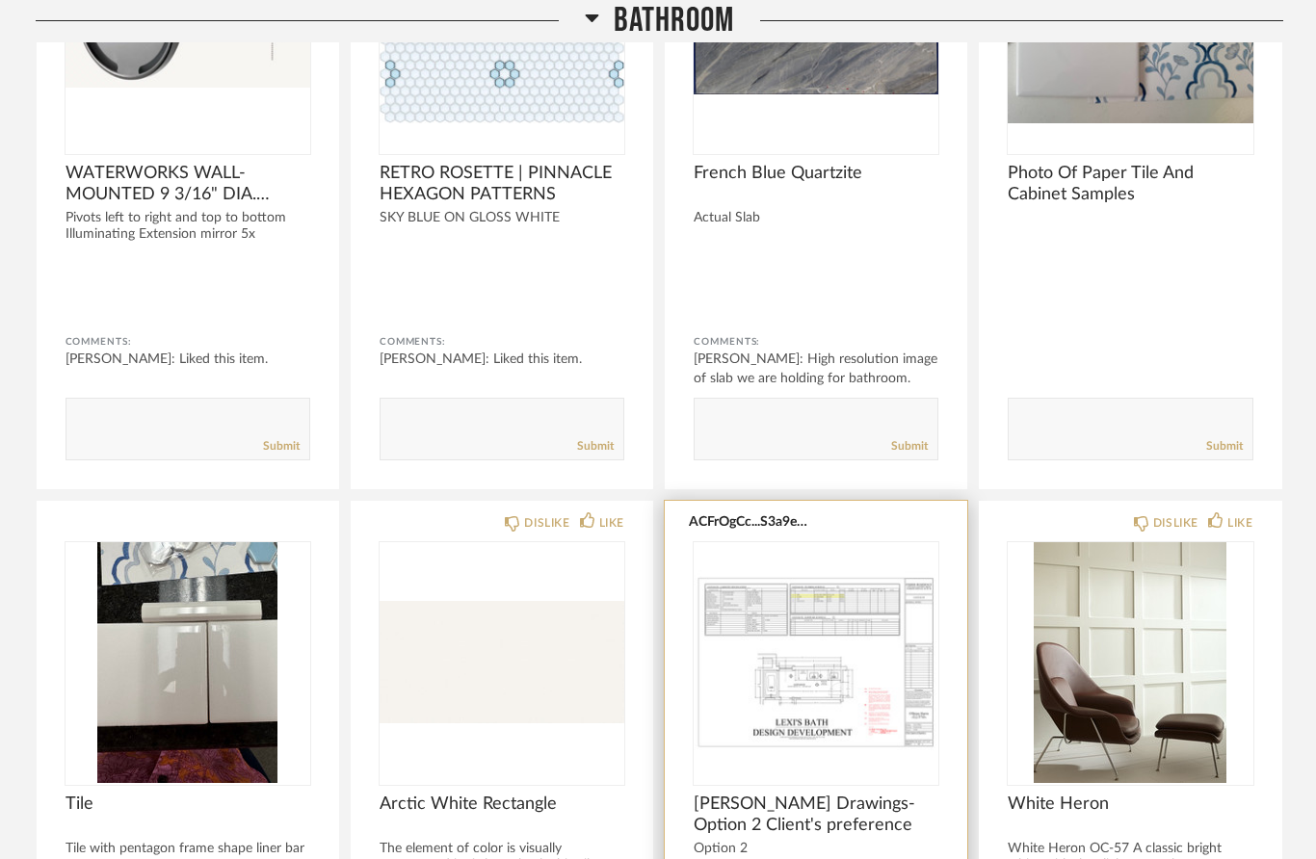
scroll to position [6524, 0]
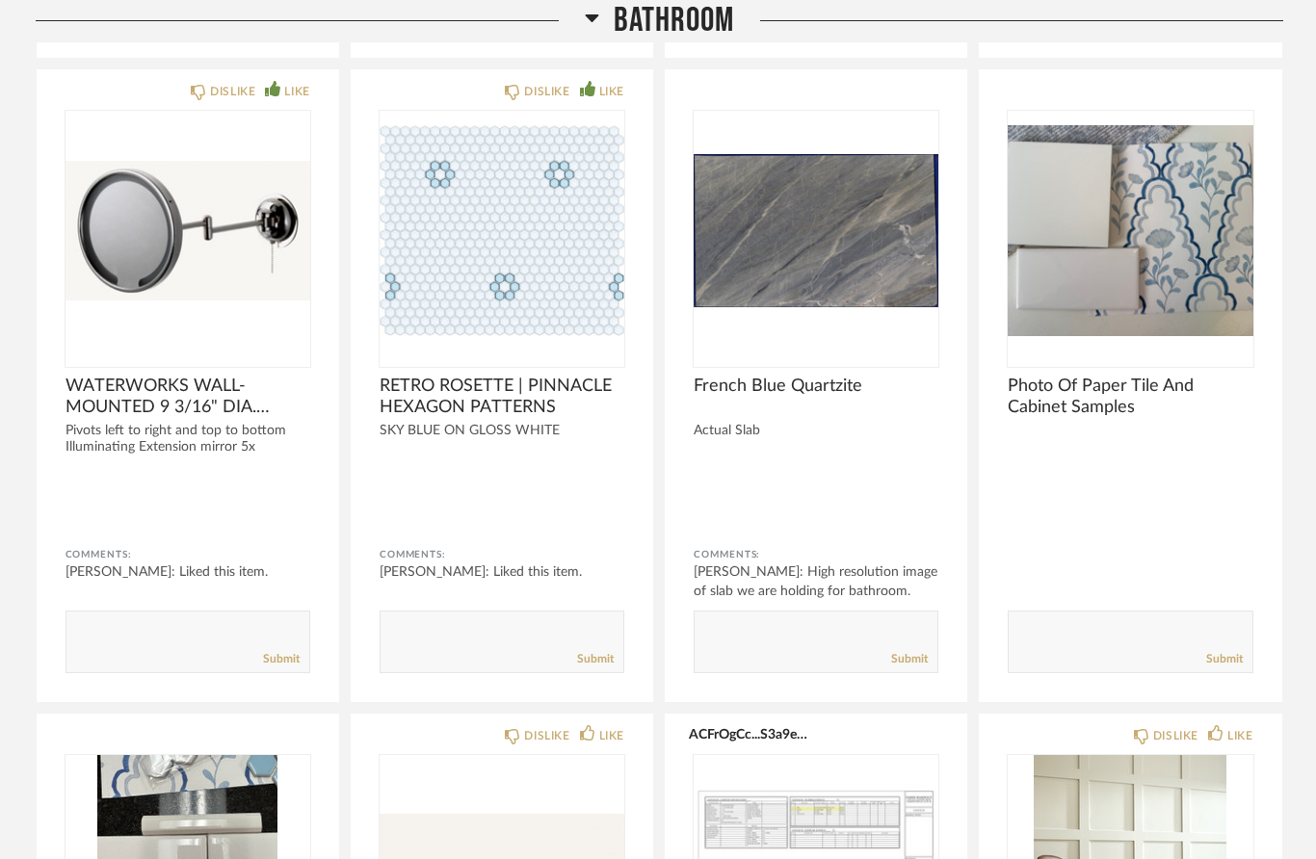
drag, startPoint x: 791, startPoint y: 641, endPoint x: 791, endPoint y: 934, distance: 292.9
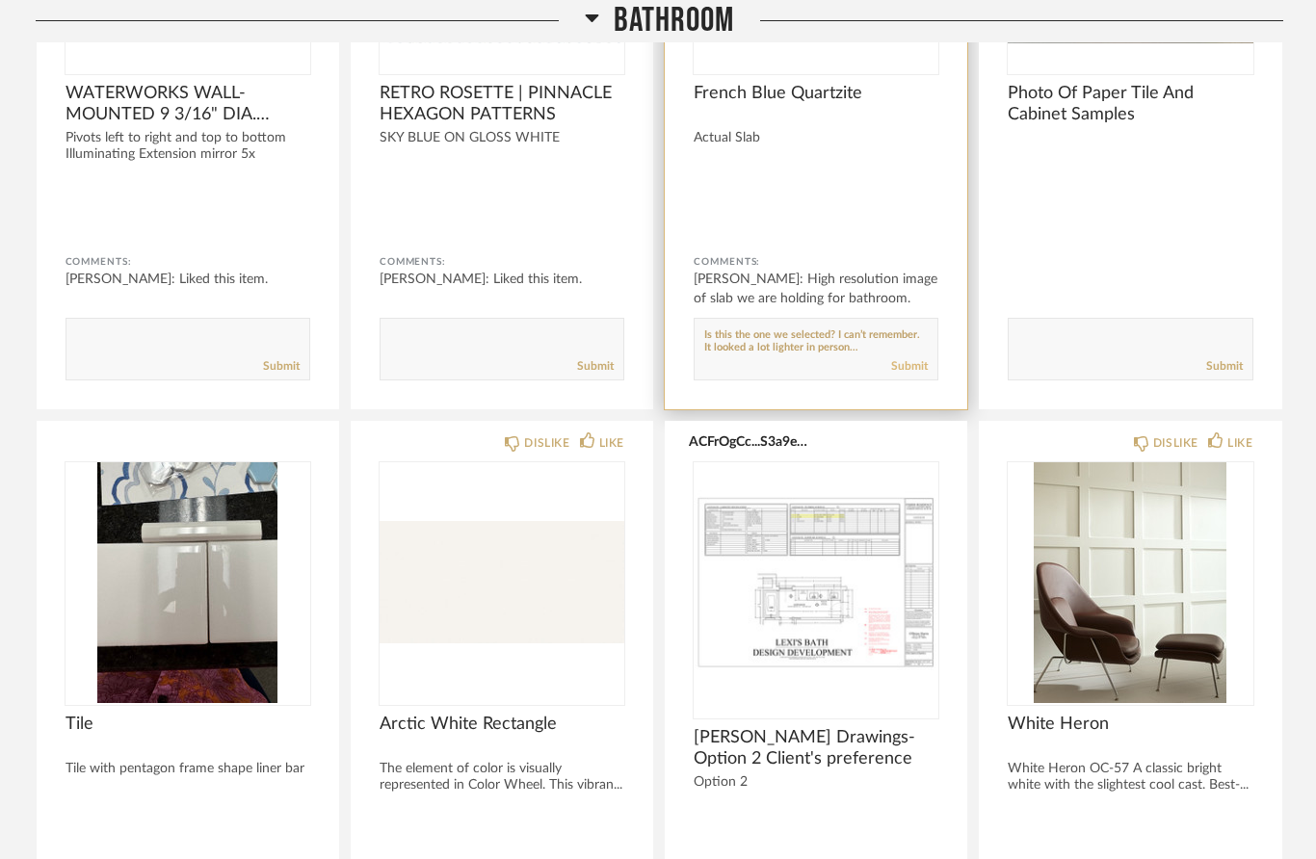
type textarea "Is this the one we selected? I can’t remember. It looked a lot lighter in perso…"
click at [914, 370] on link "Submit" at bounding box center [909, 365] width 37 height 16
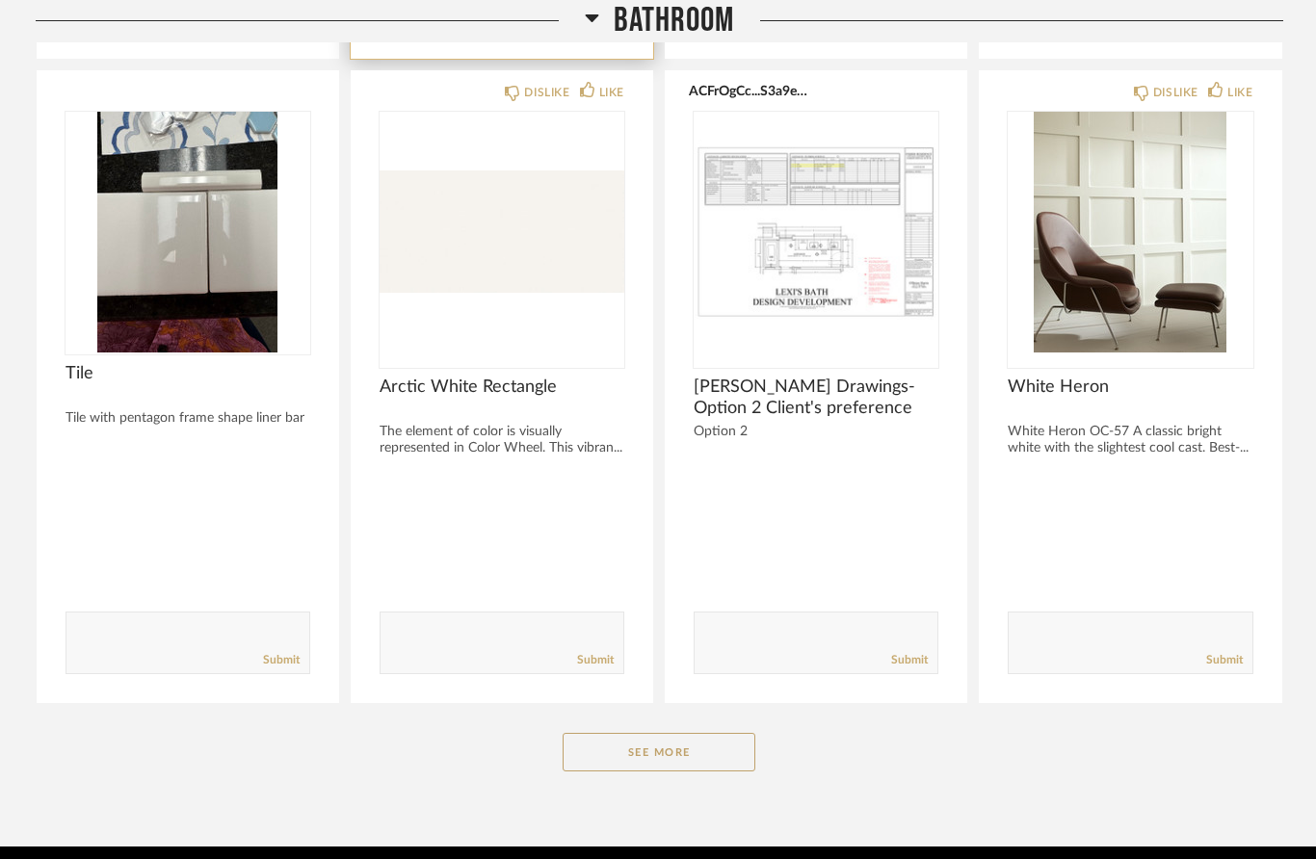
scroll to position [6952, 0]
click at [653, 760] on button "See More" at bounding box center [659, 752] width 193 height 39
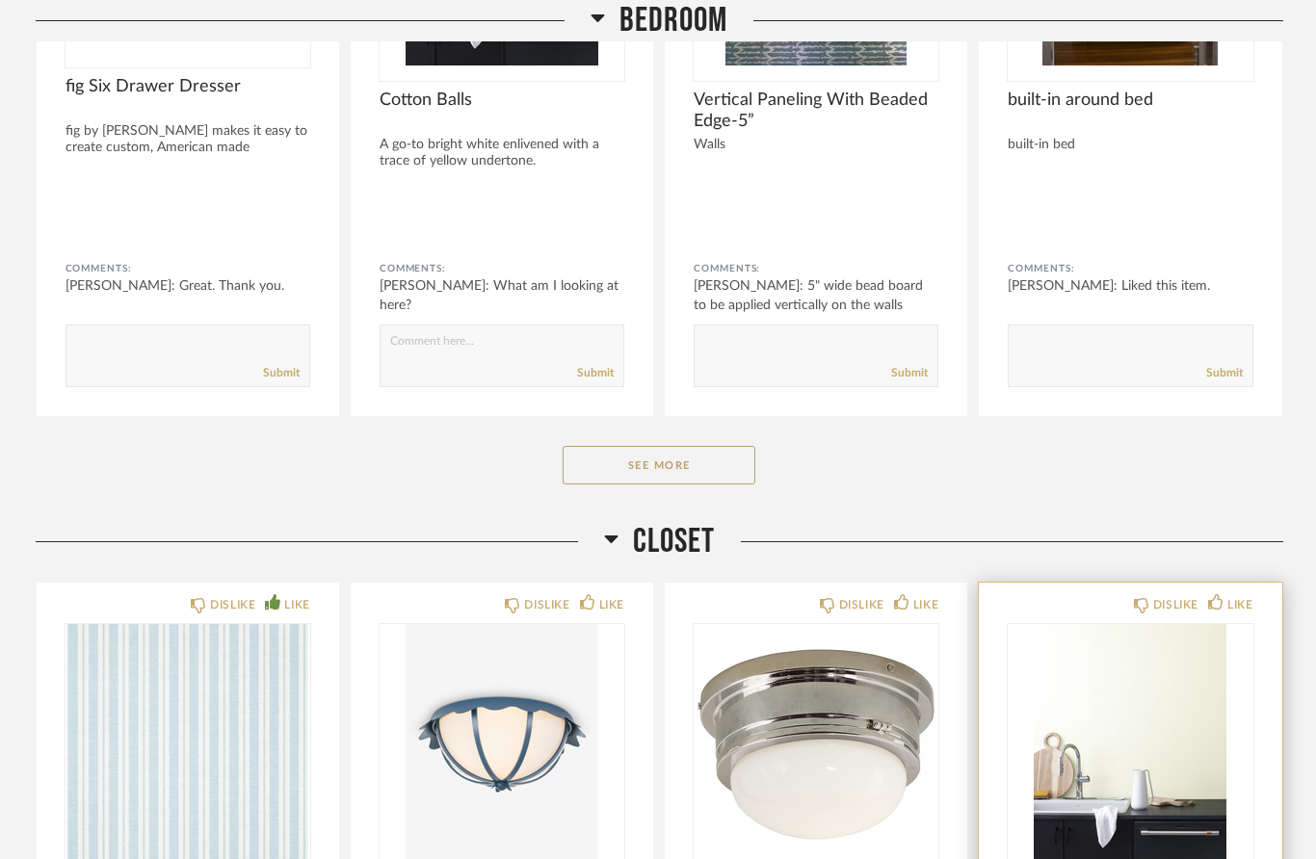
scroll to position [3303, 0]
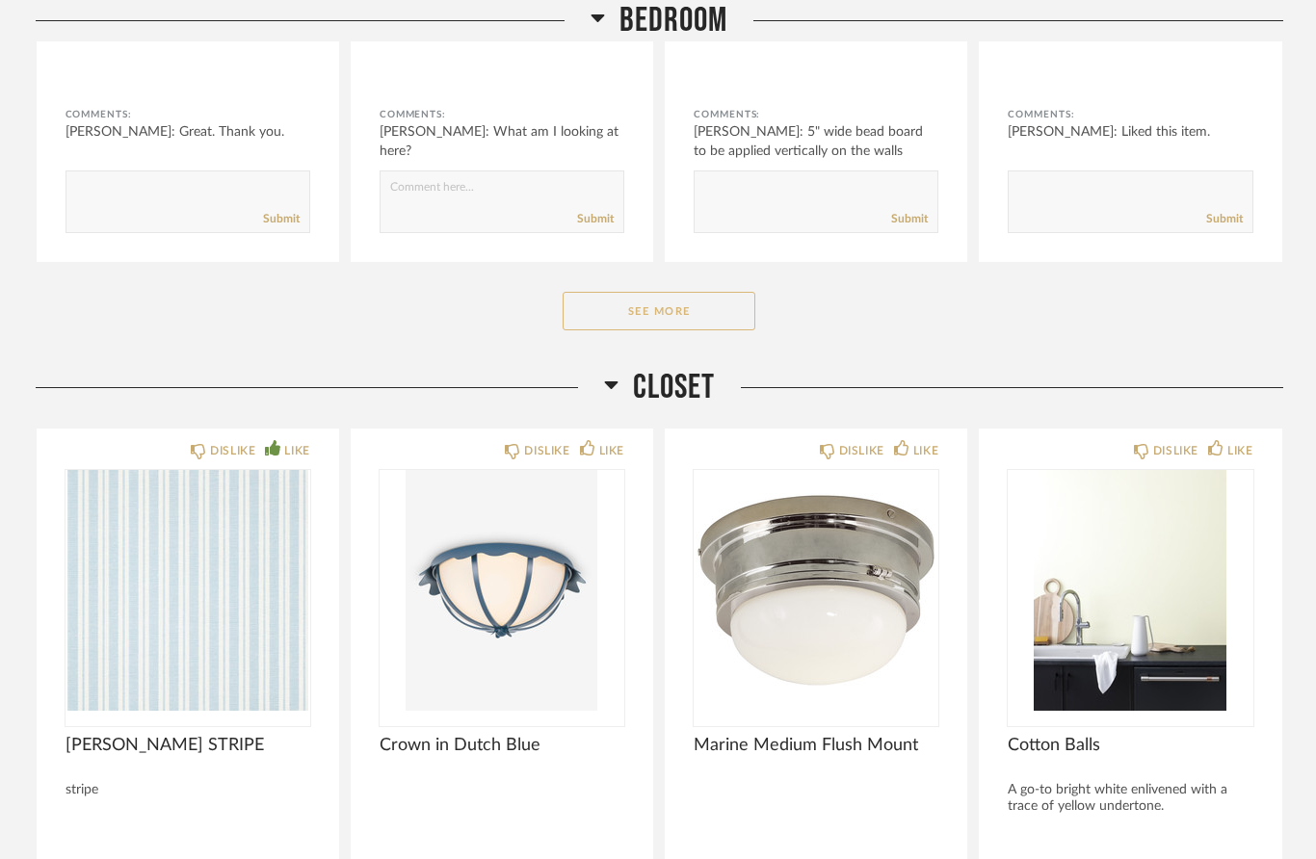
click at [665, 314] on button "See More" at bounding box center [659, 311] width 193 height 39
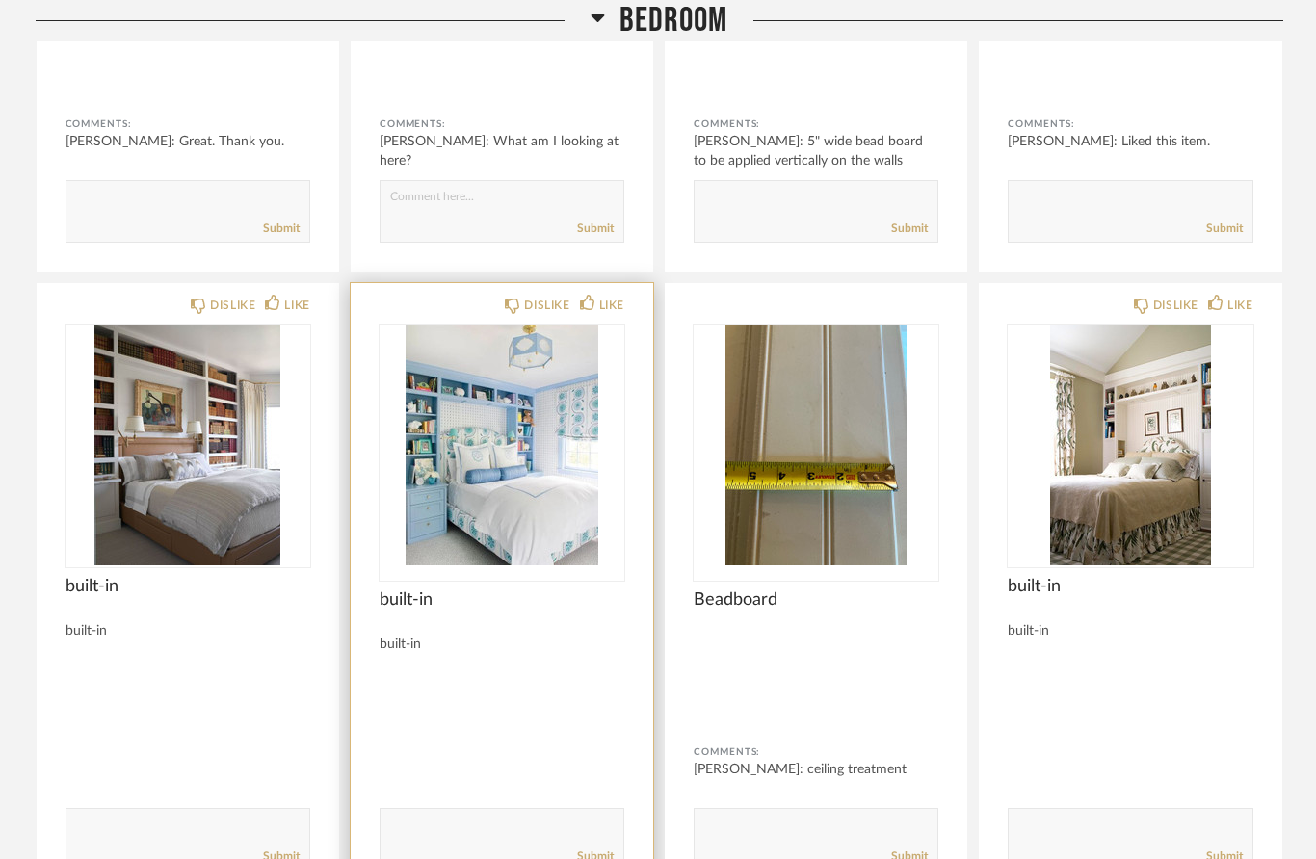
scroll to position [3299, 0]
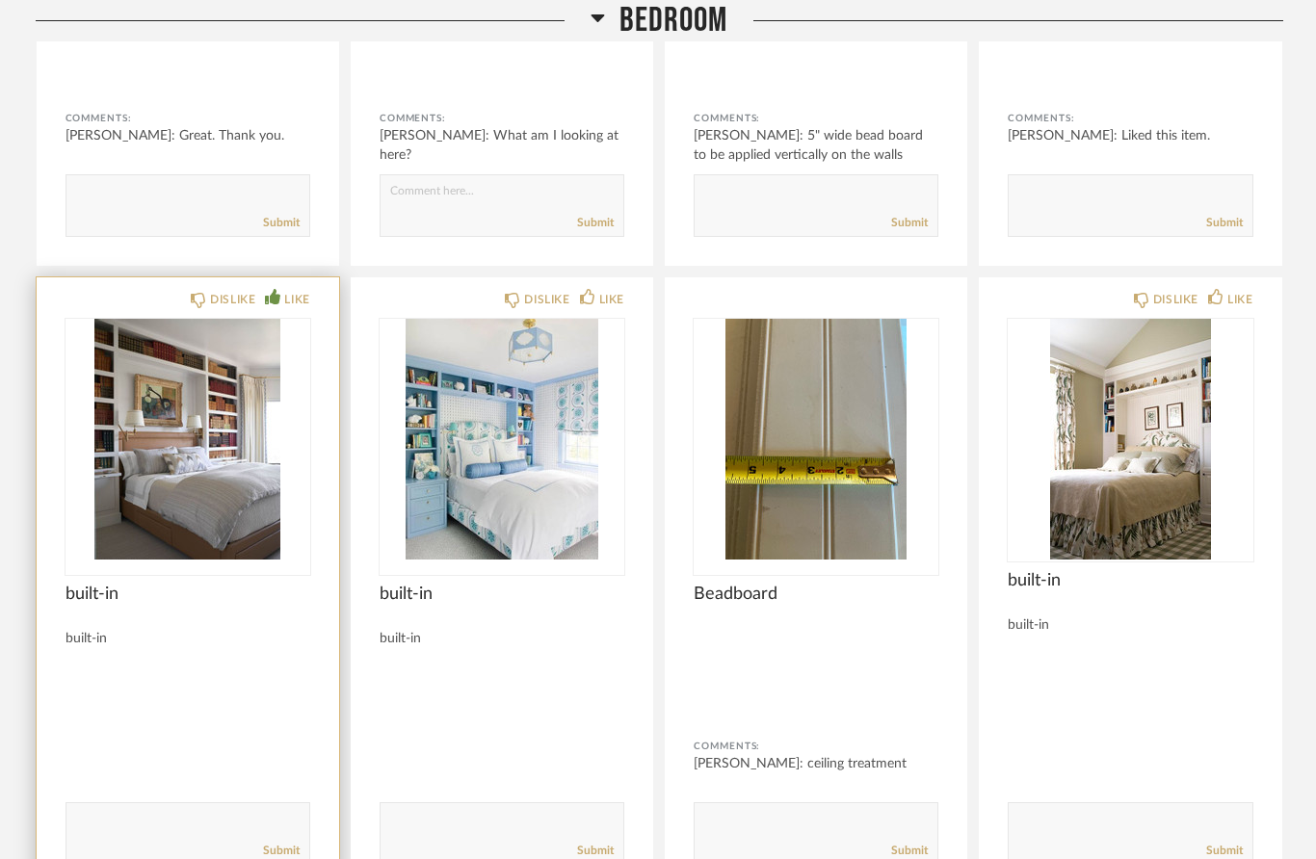
click at [293, 302] on div "LIKE" at bounding box center [296, 299] width 25 height 19
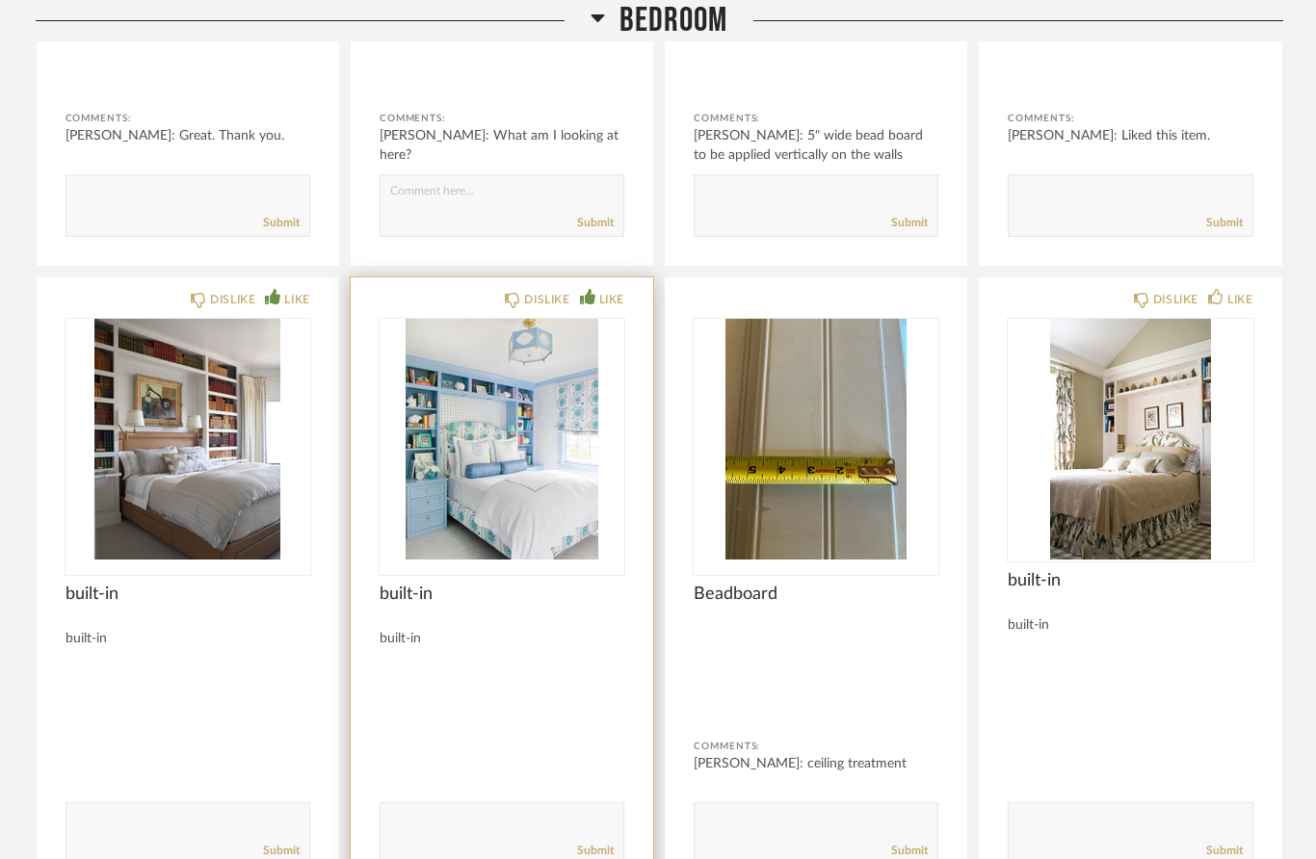
click at [613, 302] on div "LIKE" at bounding box center [611, 299] width 25 height 19
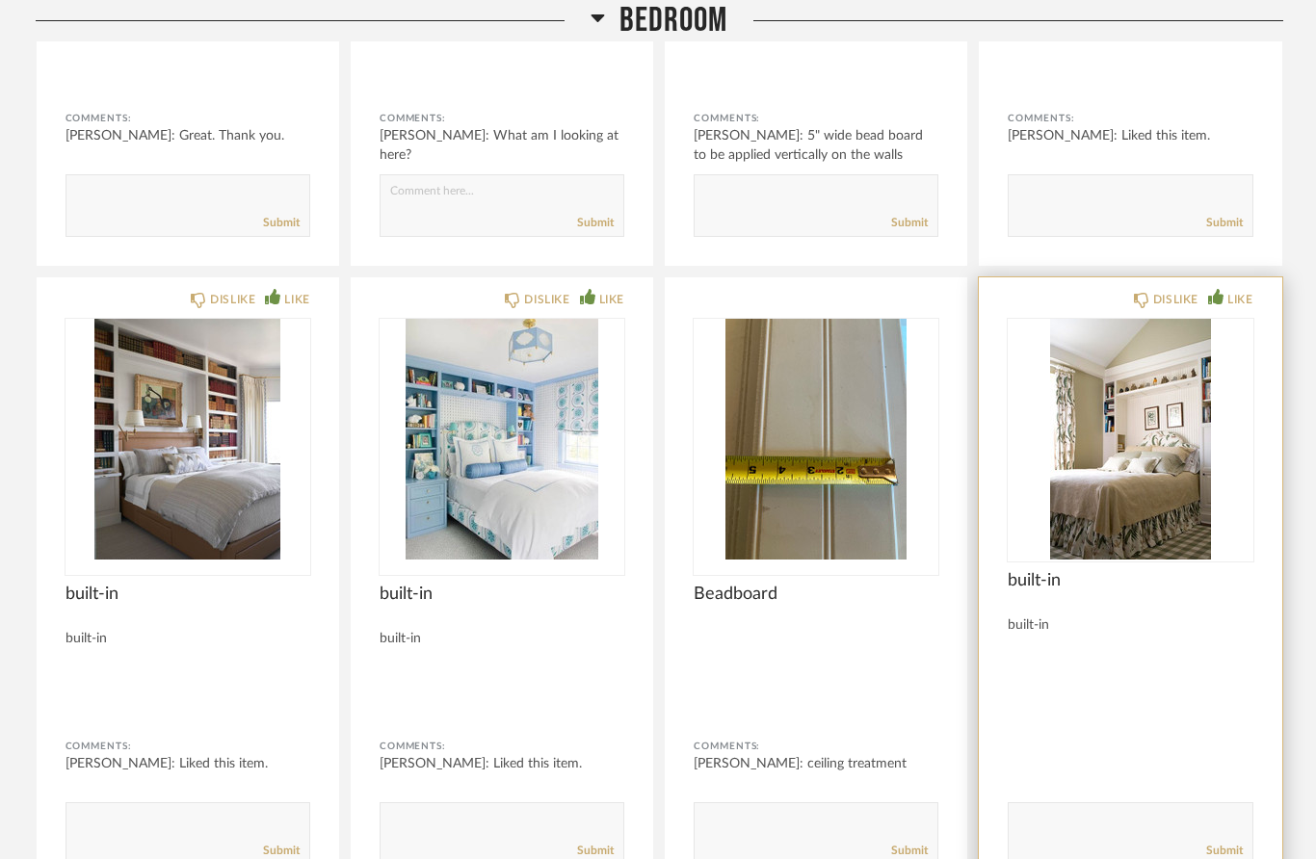
click at [1237, 305] on div "LIKE" at bounding box center [1240, 299] width 25 height 19
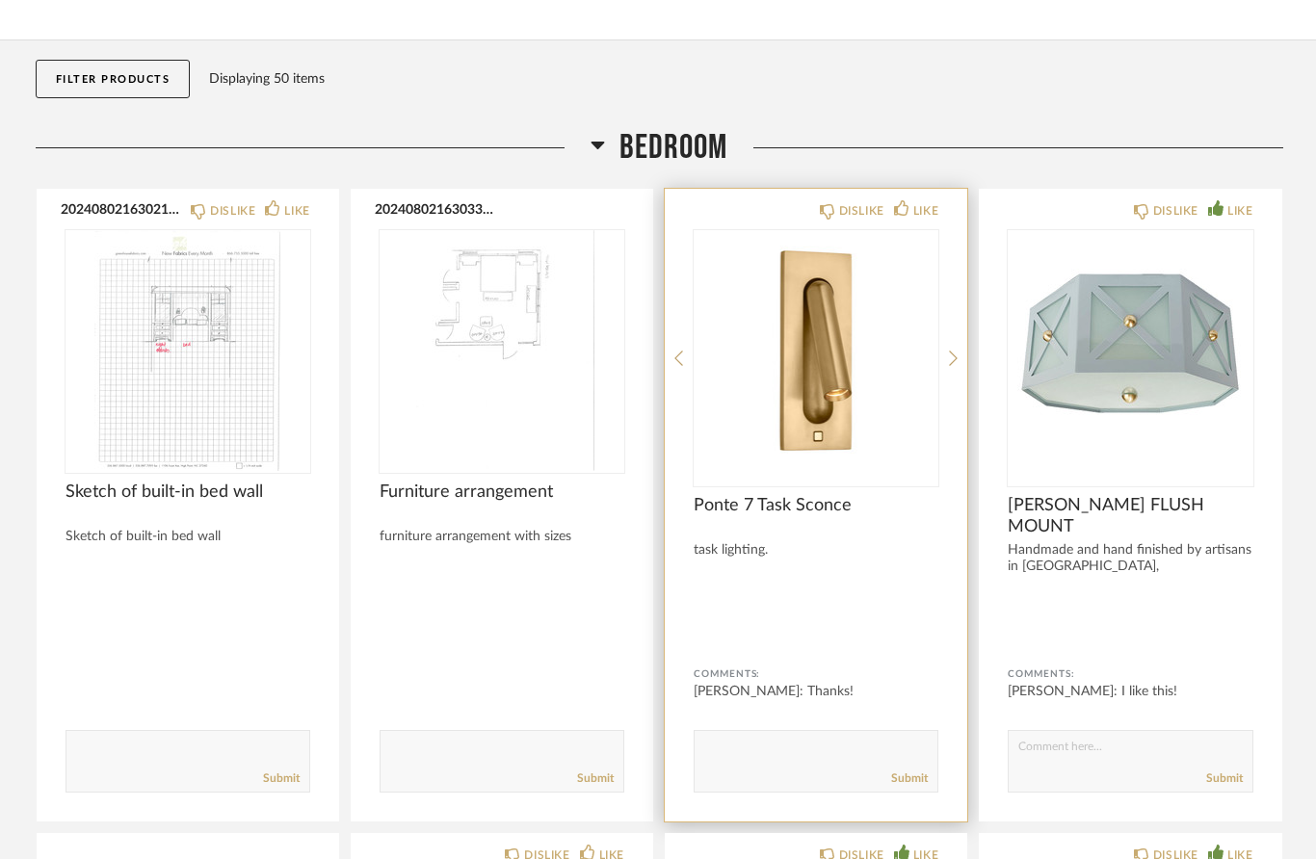
scroll to position [204, 0]
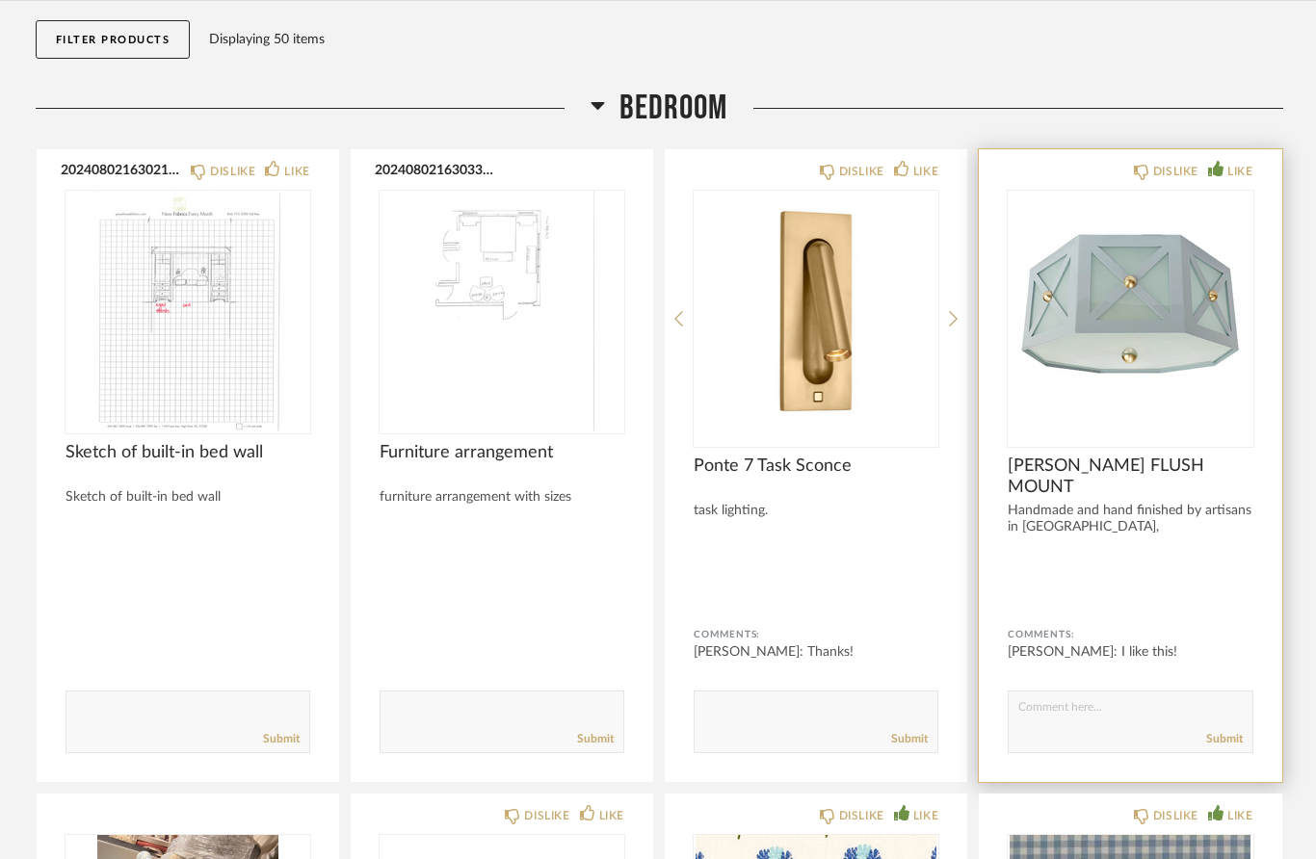
click at [1173, 393] on img "0" at bounding box center [1130, 311] width 245 height 241
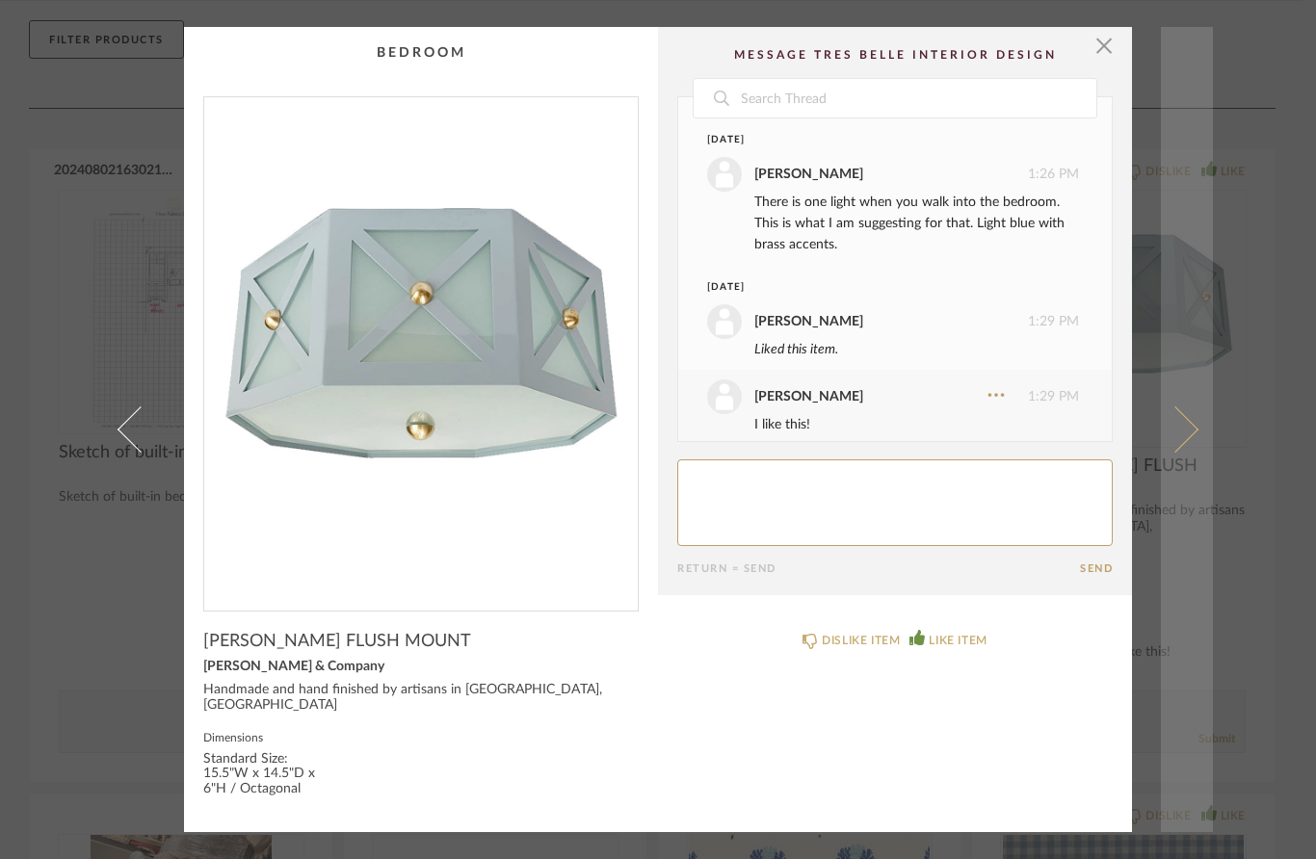
scroll to position [19, 0]
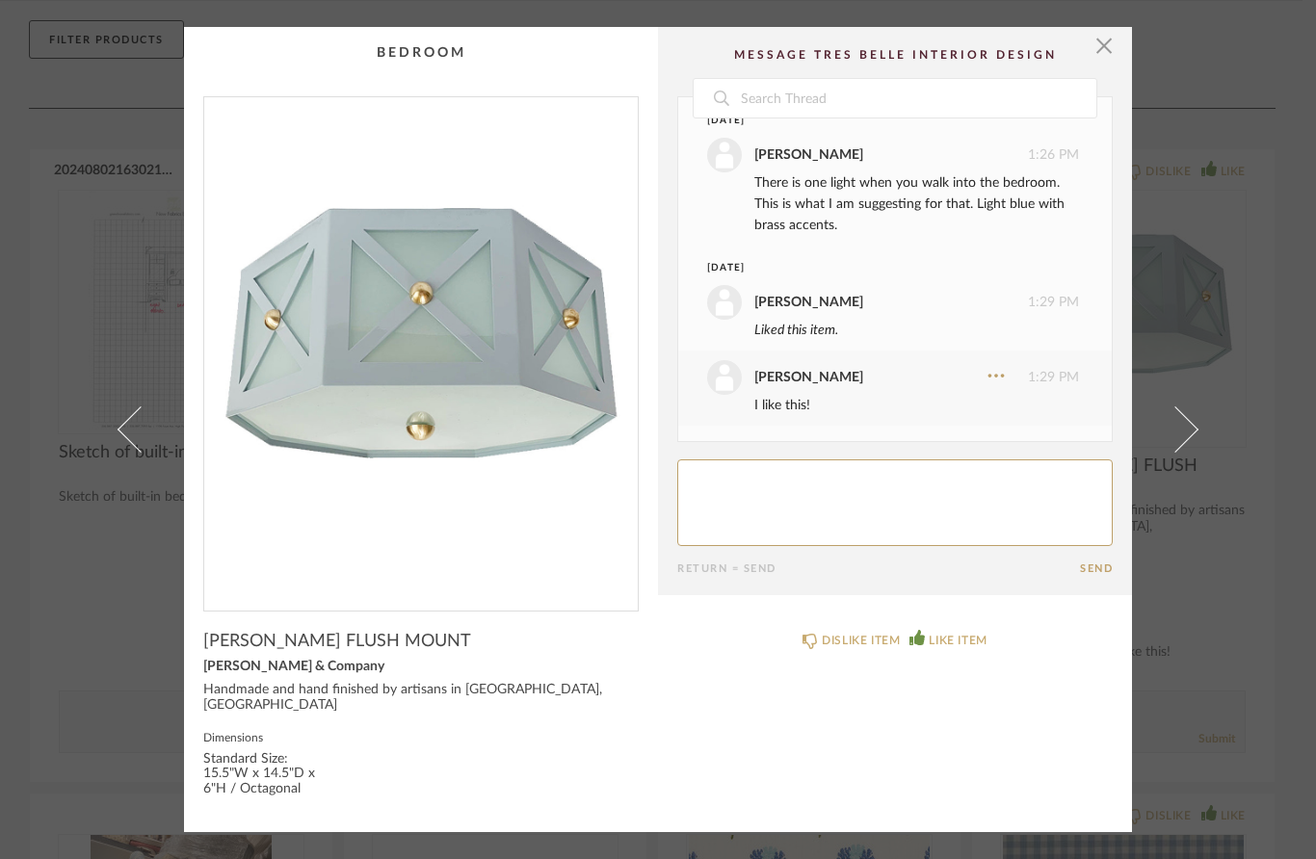
click at [1246, 363] on div "× Date [DATE] [PERSON_NAME] 1:26 PM There is one light when you walk into the b…" at bounding box center [658, 429] width 1316 height 859
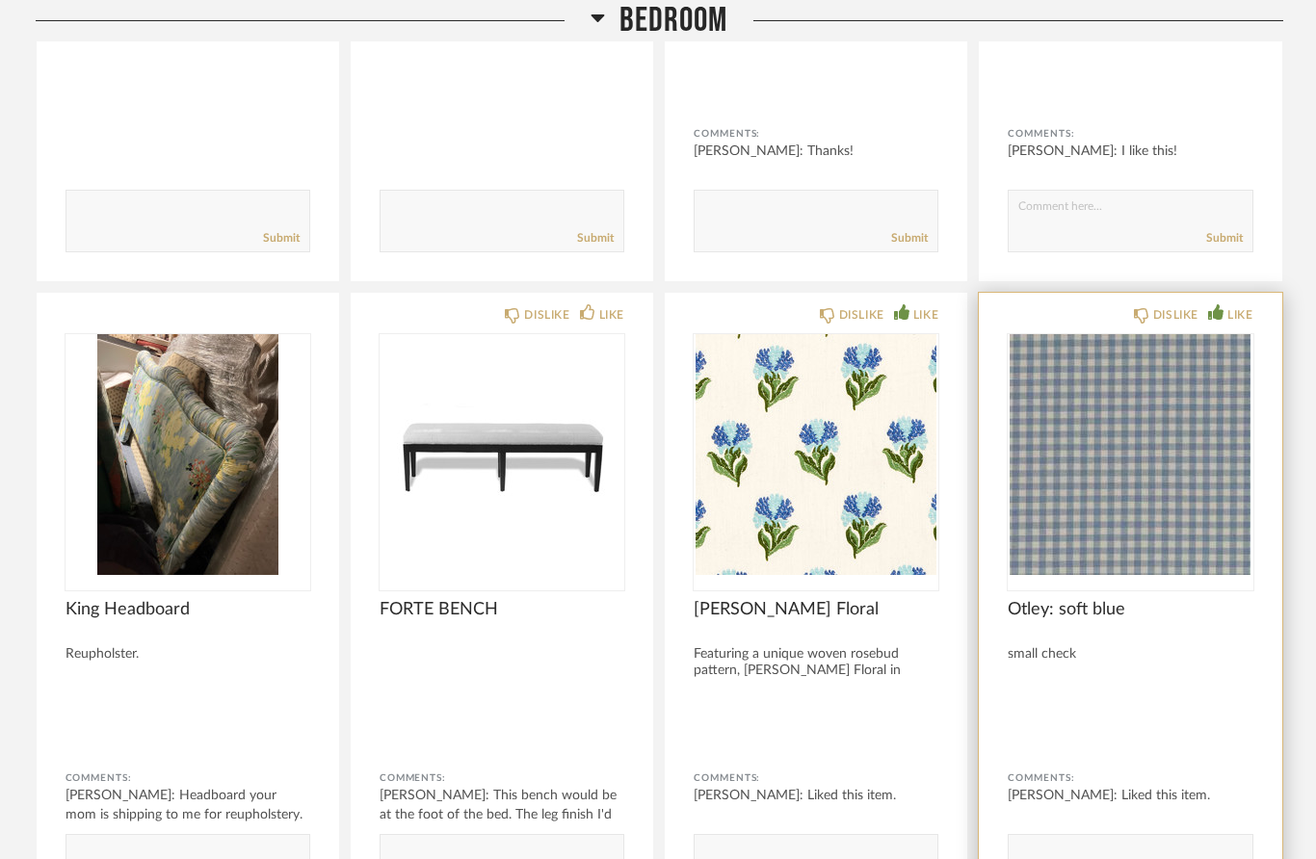
scroll to position [740, 0]
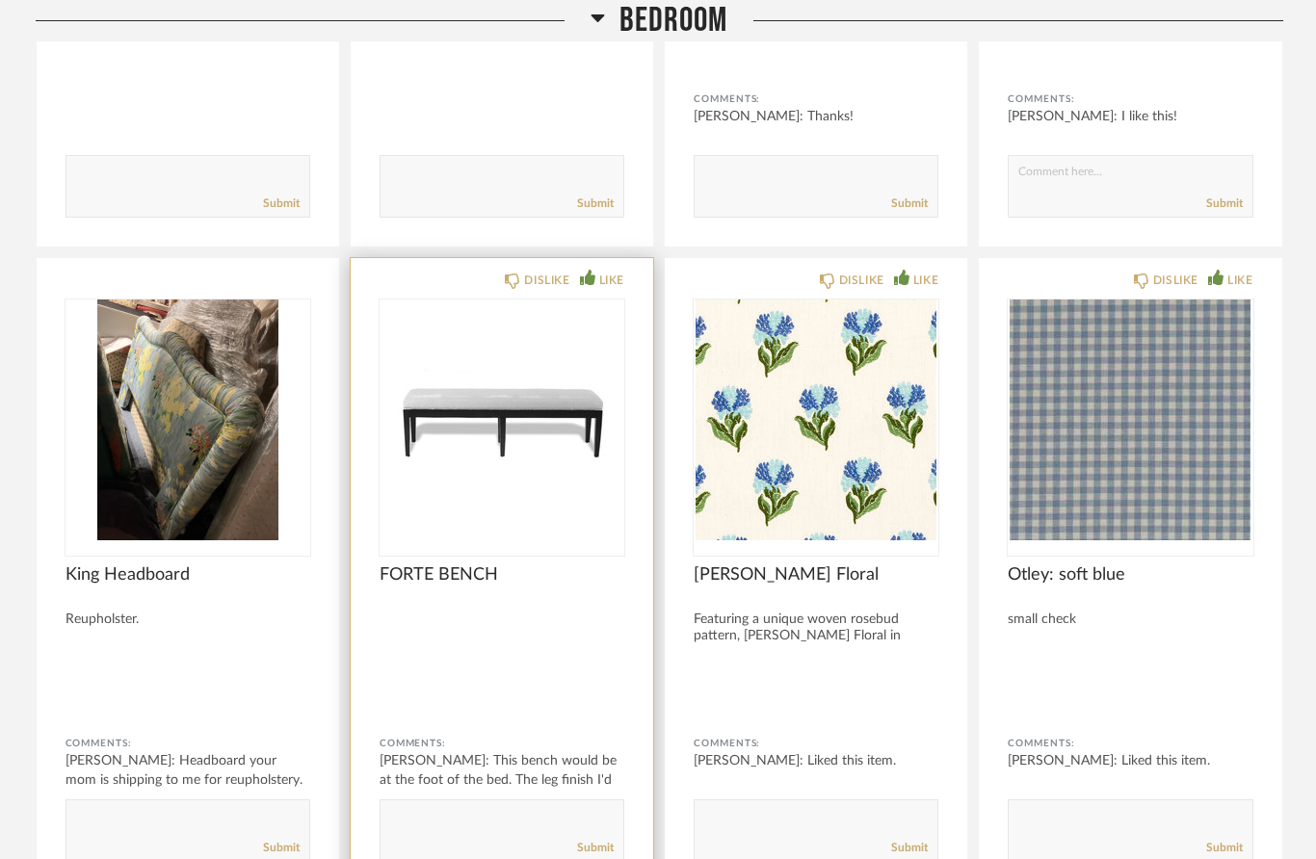
click at [622, 280] on div "LIKE" at bounding box center [611, 280] width 25 height 19
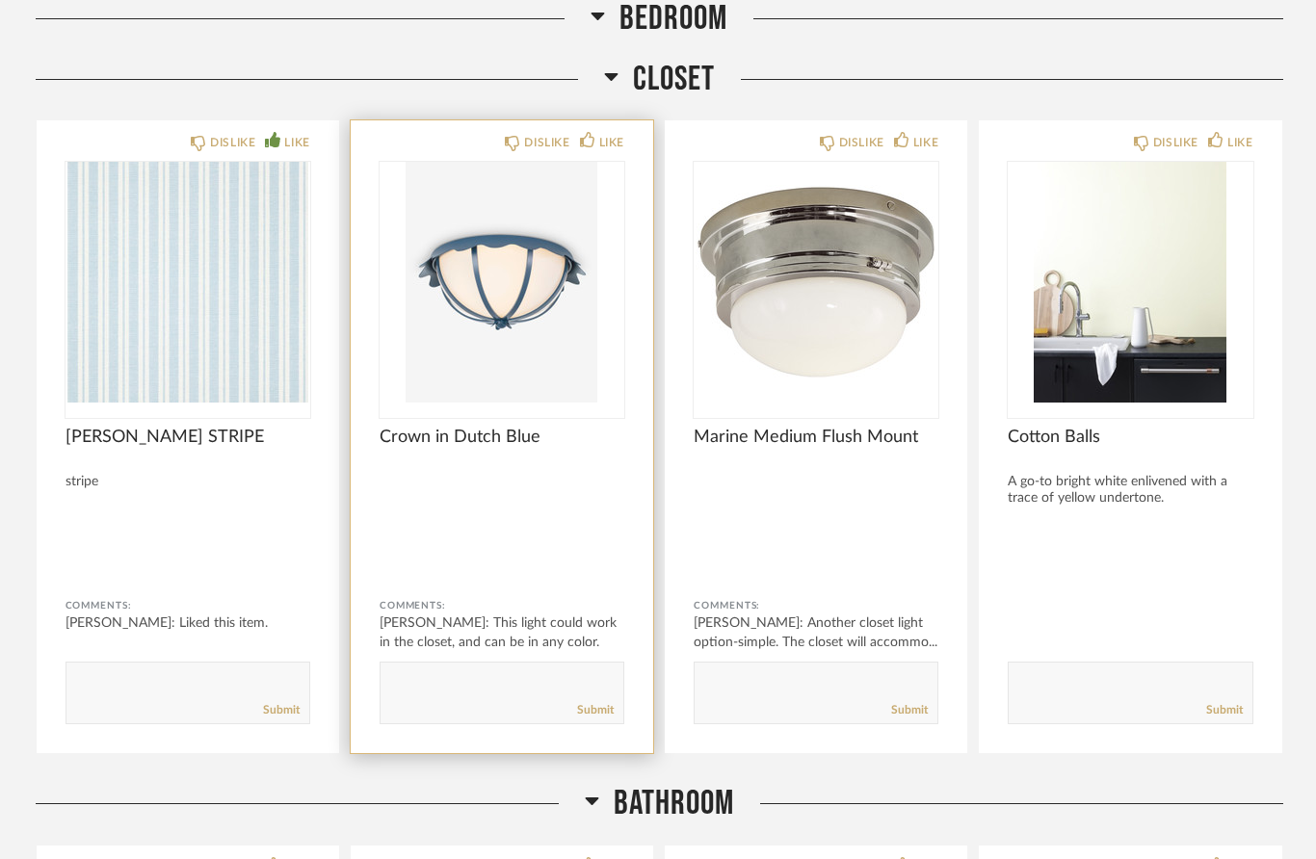
scroll to position [4209, 0]
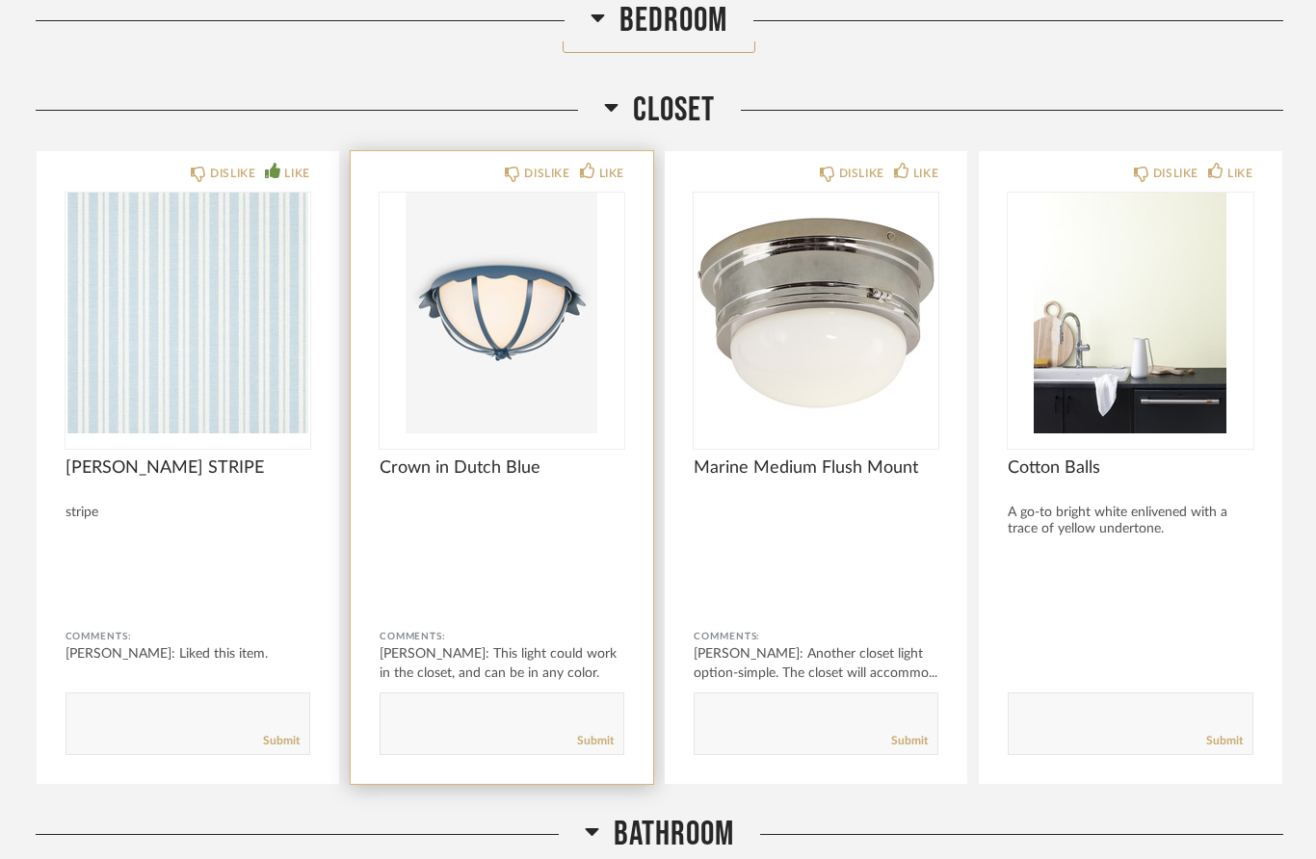
click at [497, 735] on div "Submit" at bounding box center [502, 741] width 243 height 26
click at [506, 720] on textarea at bounding box center [502, 715] width 243 height 26
type textarea "I like this better than the other one."
click at [599, 745] on link "Submit" at bounding box center [595, 741] width 37 height 16
drag, startPoint x: 826, startPoint y: 709, endPoint x: 826, endPoint y: 1046, distance: 337.2
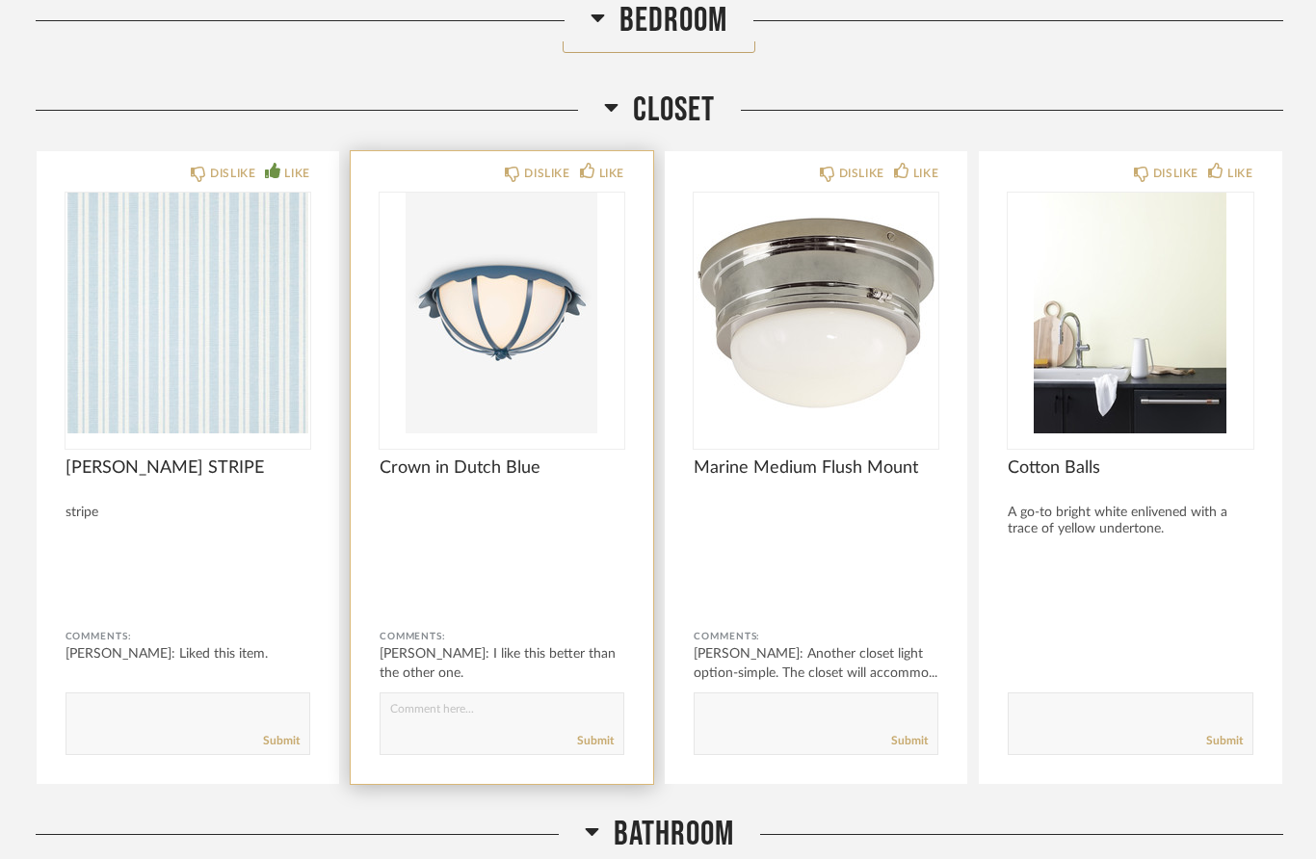
click at [826, 708] on div "Bedroom 20240802163021156.pdf DISLIKE LIKE Sketch of built-in bed wall Sketch o…" at bounding box center [660, 439] width 1248 height 8712
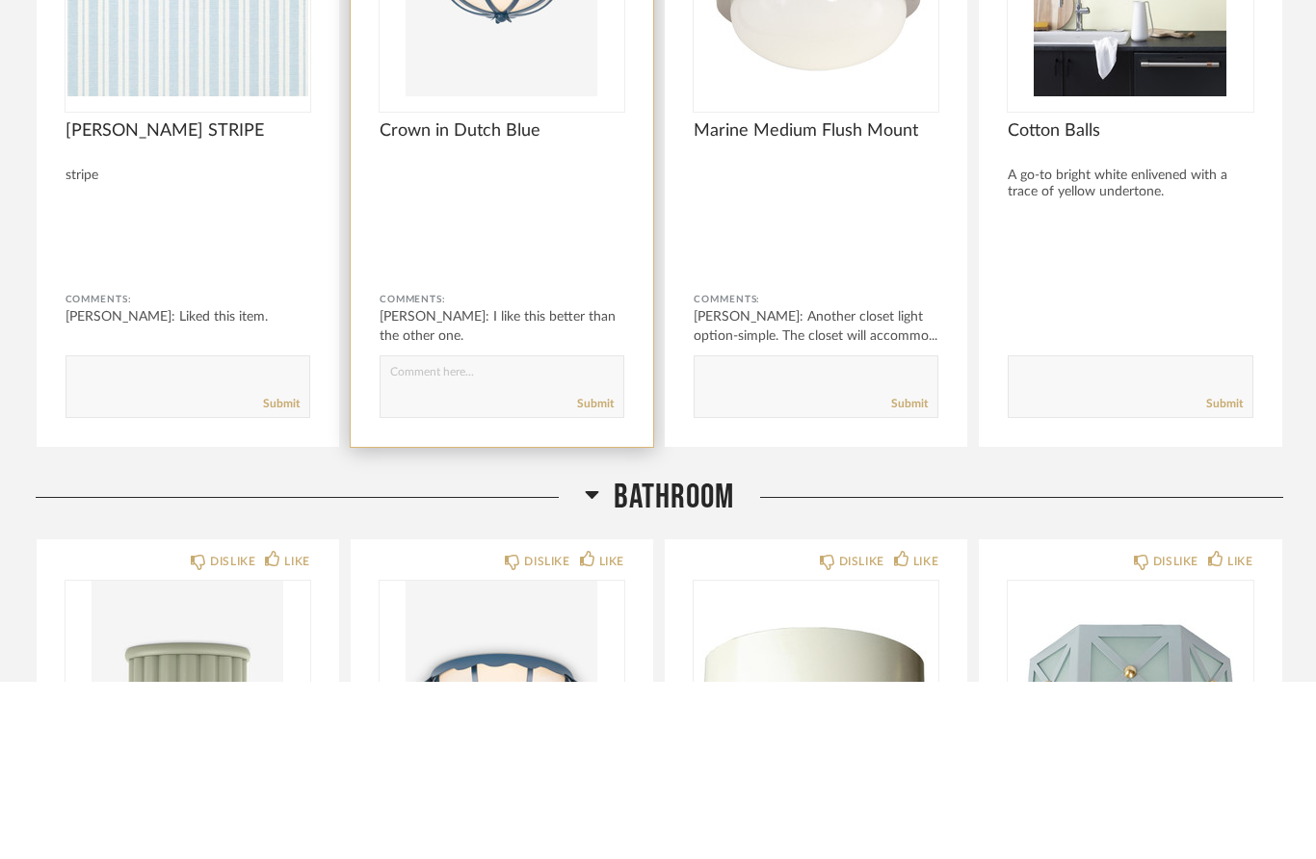
scroll to position [4389, 0]
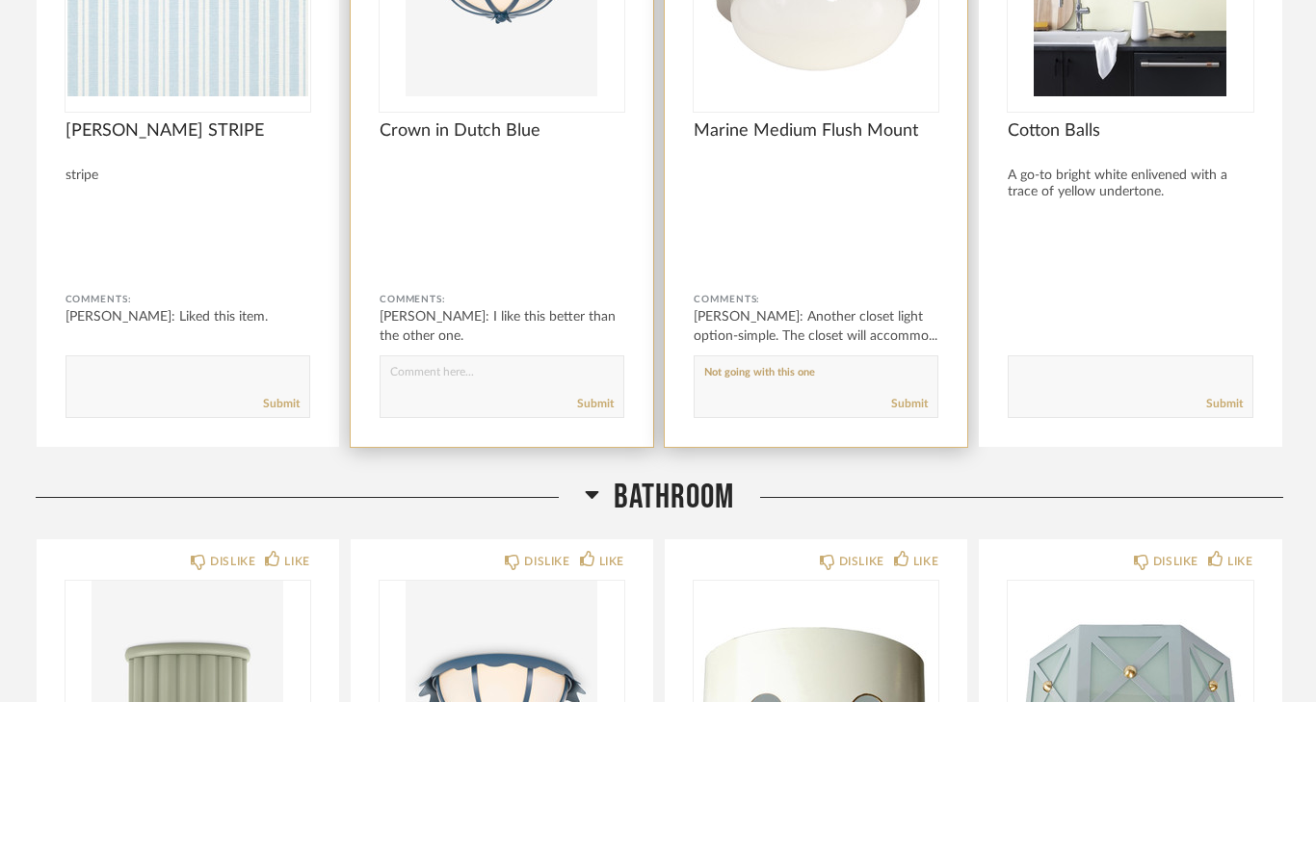
type textarea "Not going with this one"
click at [902, 553] on link "Submit" at bounding box center [909, 561] width 37 height 16
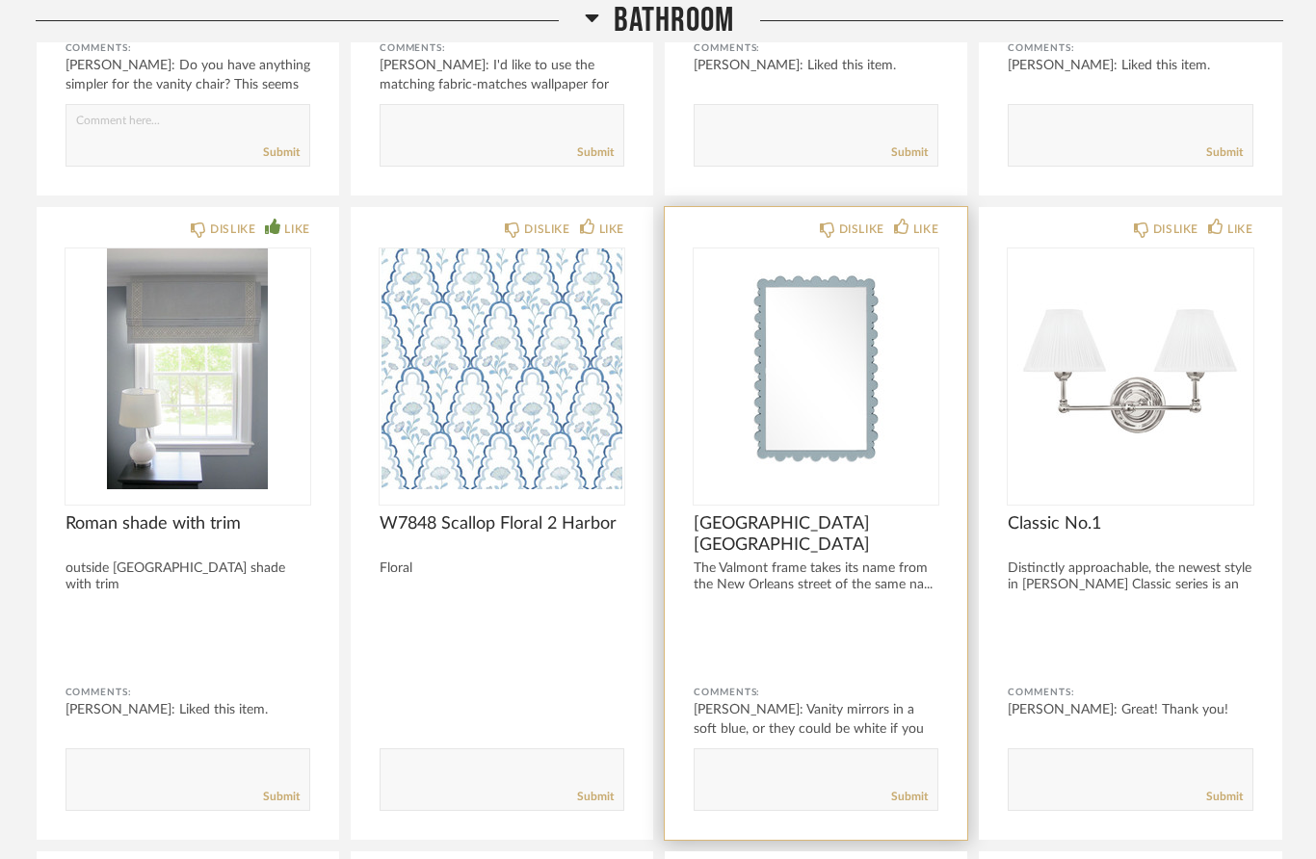
scroll to position [6159, 0]
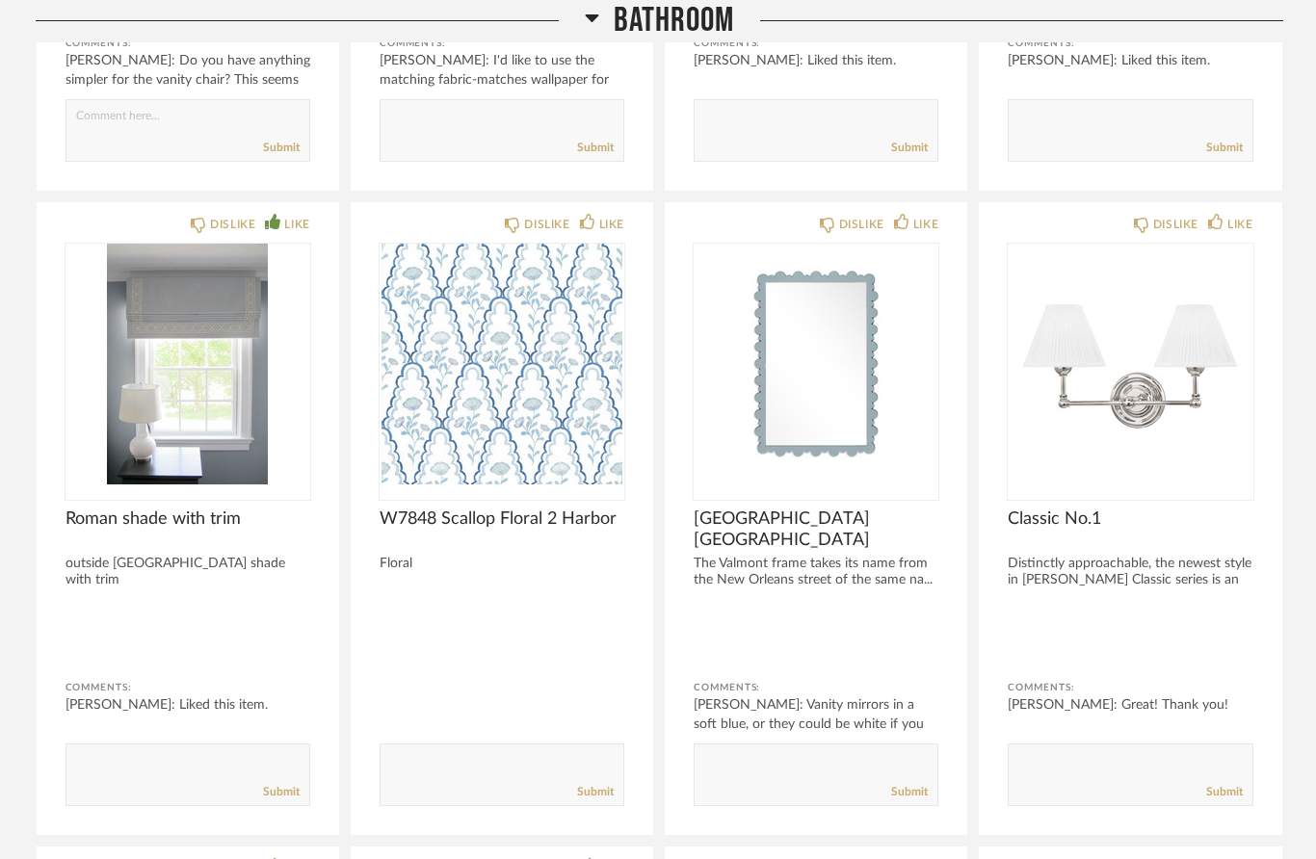
drag, startPoint x: 767, startPoint y: 777, endPoint x: 767, endPoint y: 1165, distance: 388.3
click at [767, 777] on div "DISLIKE LIKE CAPSE FLUSH With its three-dimensional scalloped collar and domed …" at bounding box center [660, 833] width 1248 height 3815
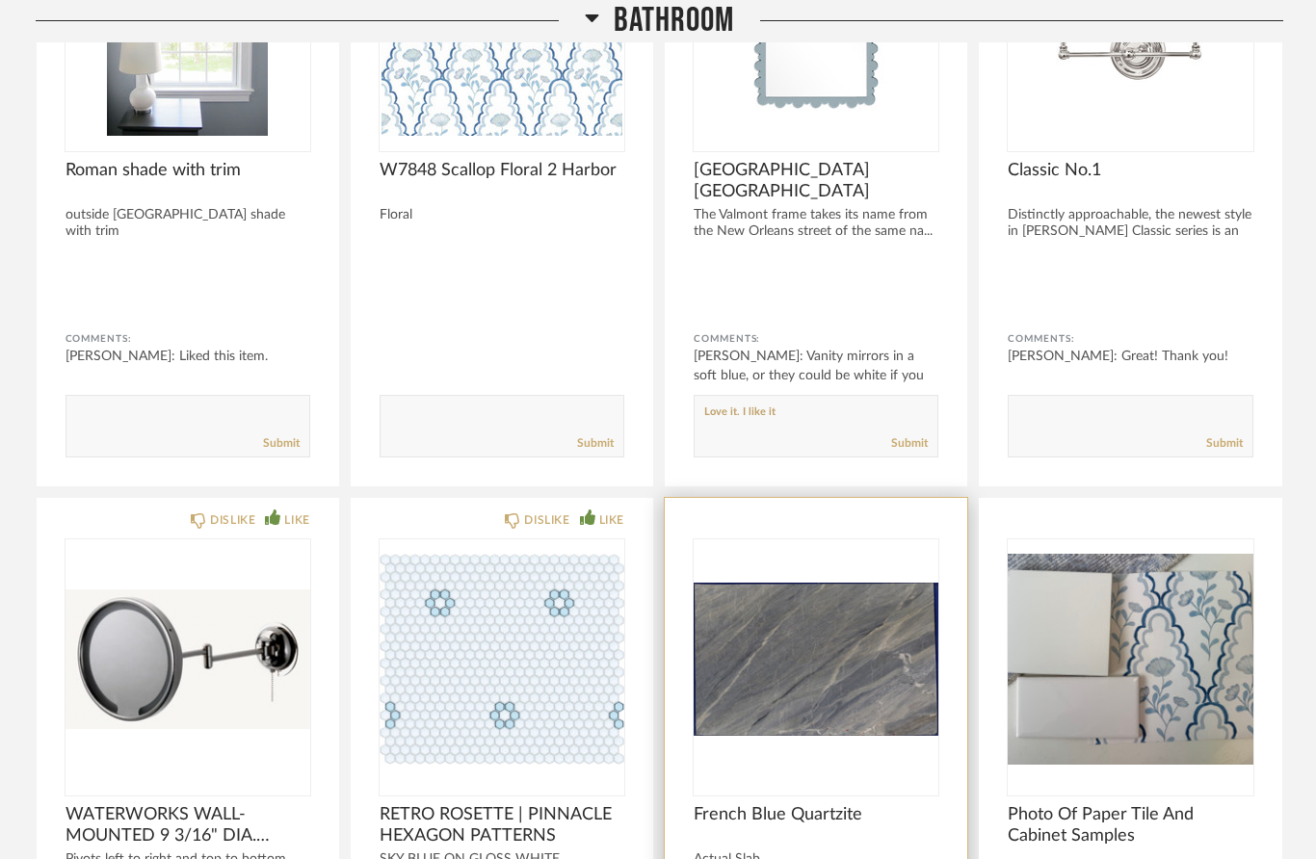
scroll to position [6432, 0]
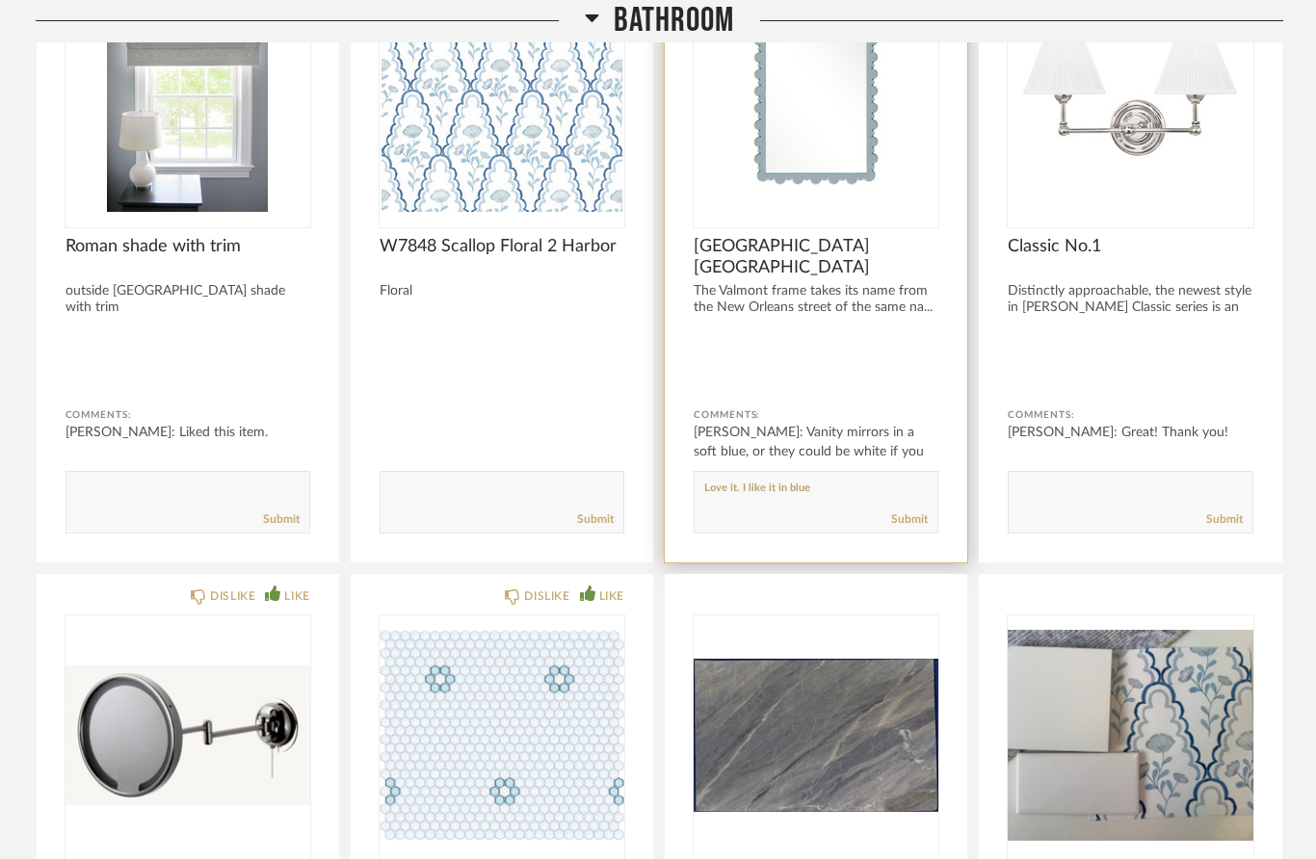
type textarea "Love it. I like it in blue"
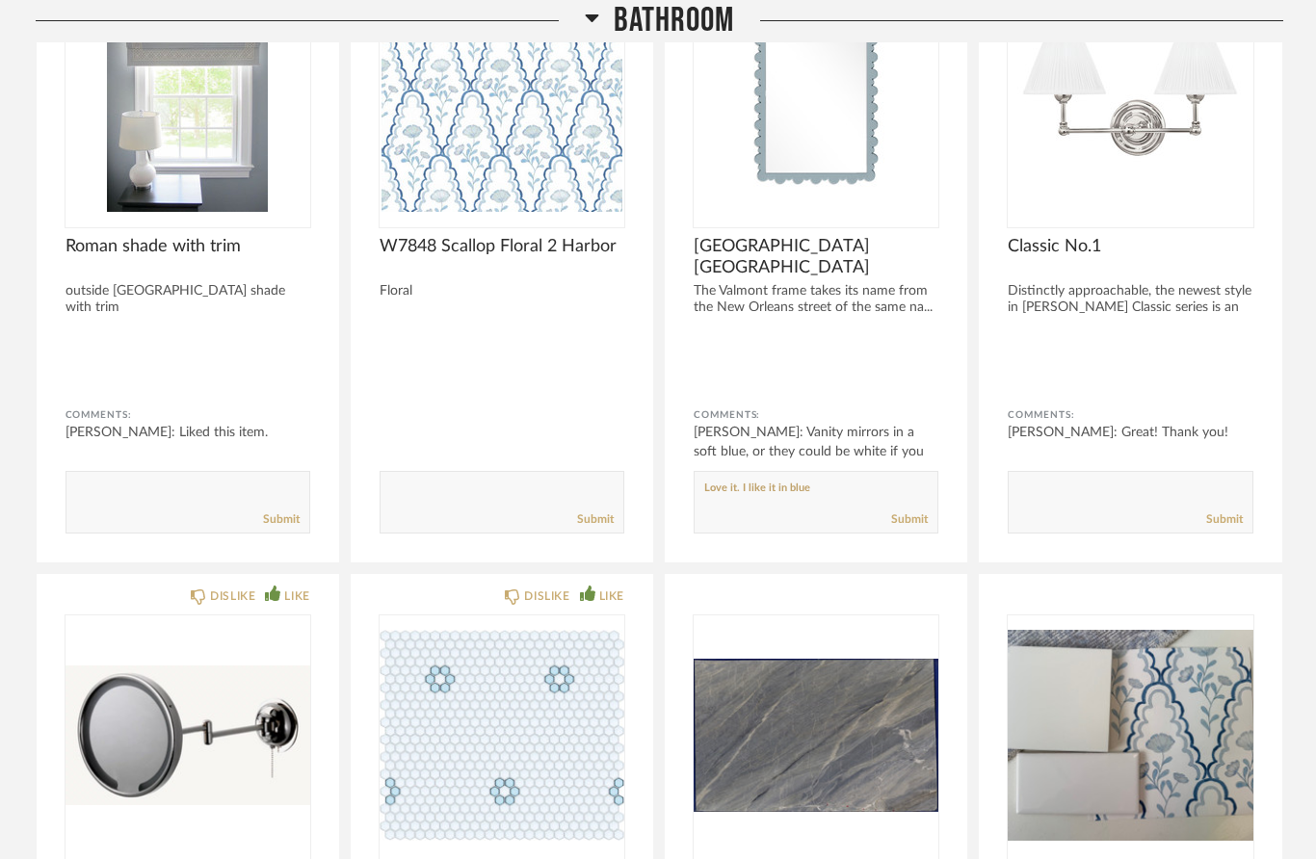
drag, startPoint x: 835, startPoint y: 494, endPoint x: -1, endPoint y: -6434, distance: 6978.3
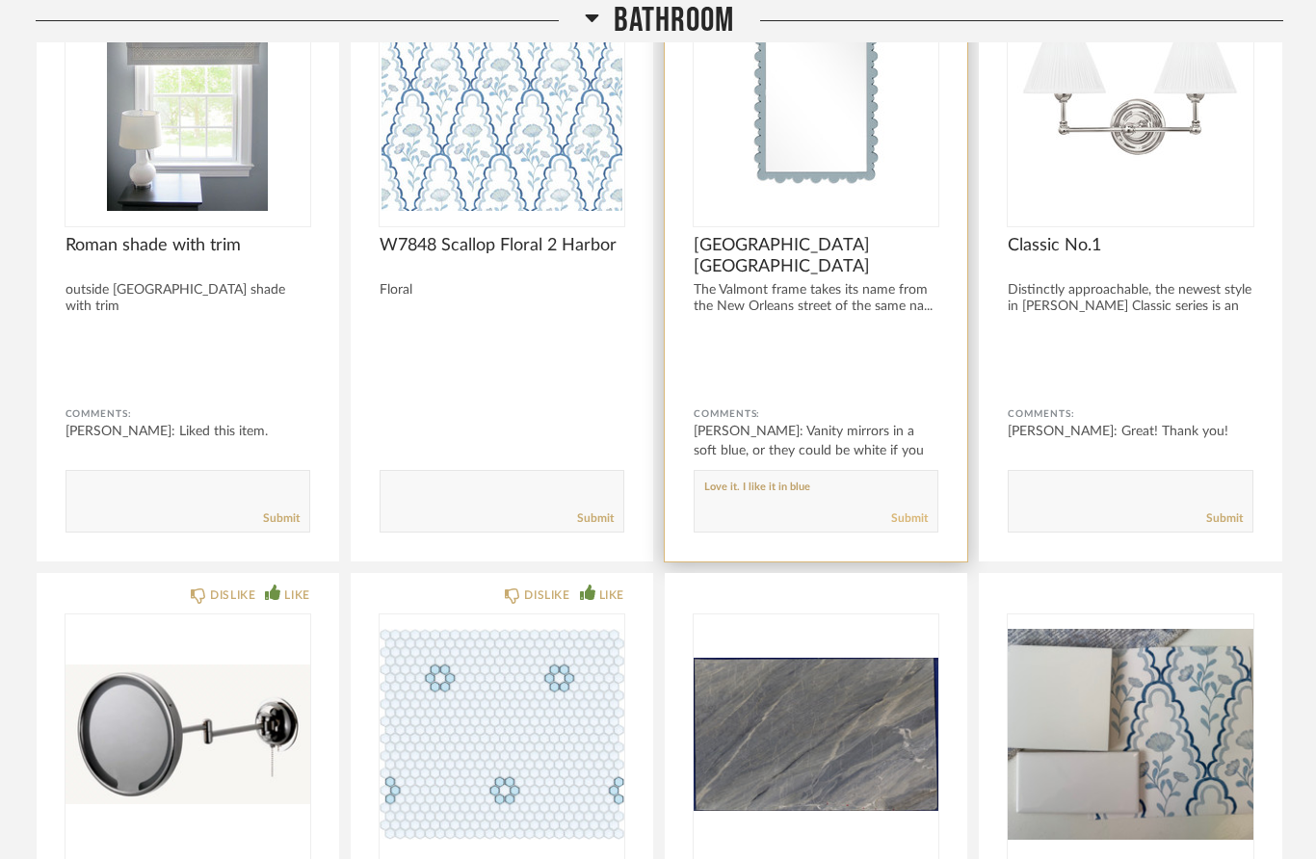
drag, startPoint x: -1, startPoint y: -6434, endPoint x: 901, endPoint y: 525, distance: 7017.1
click at [923, 519] on link "Submit" at bounding box center [909, 519] width 37 height 16
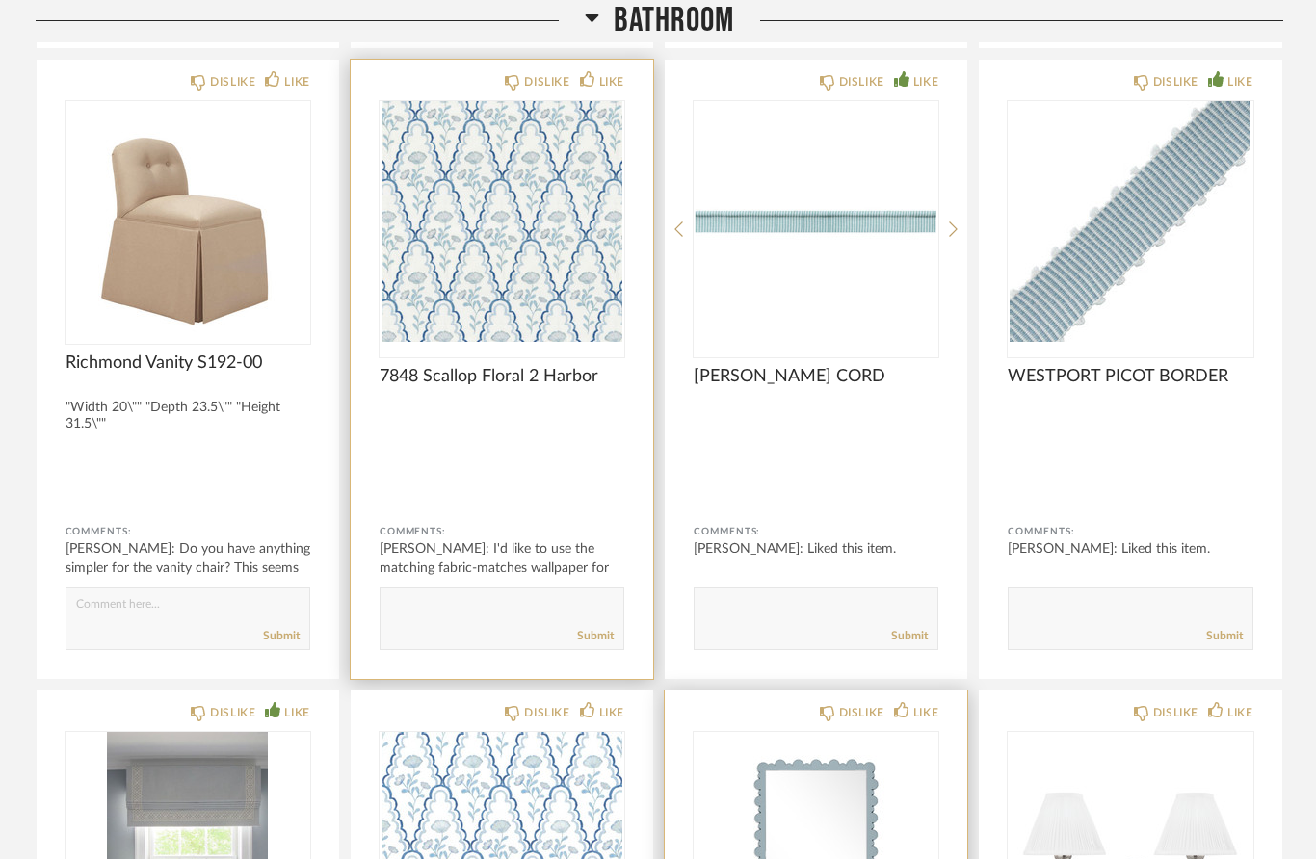
scroll to position [5658, 0]
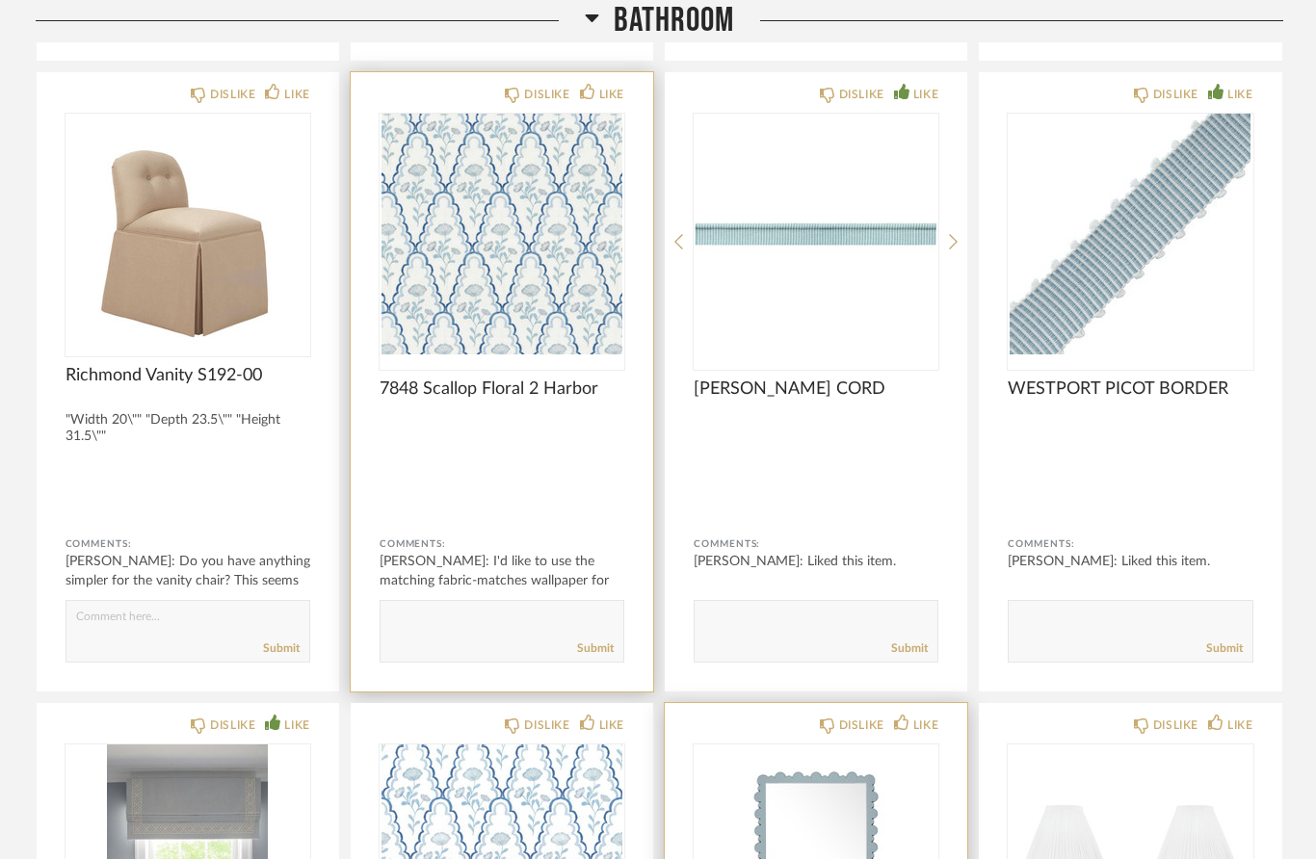
click at [516, 436] on div "7848 Scallop Floral 2 Harbor" at bounding box center [502, 412] width 245 height 66
click at [523, 312] on img "0" at bounding box center [502, 234] width 245 height 241
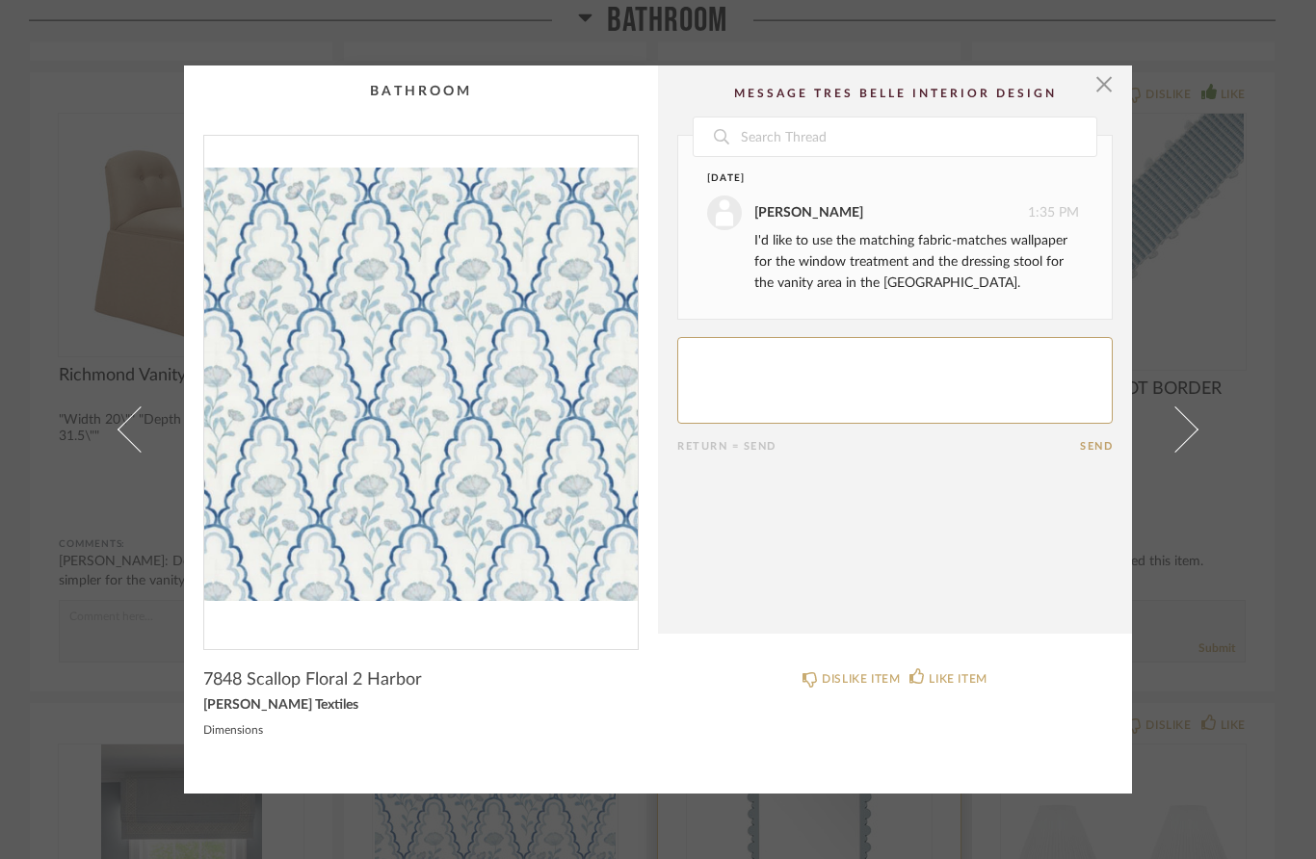
scroll to position [0, 0]
click at [1115, 80] on cpp-summary-comments "Date [DATE] [PERSON_NAME] 1:35 PM I'd like to use the matching fabric-matches w…" at bounding box center [895, 350] width 474 height 569
click at [1110, 84] on span "button" at bounding box center [1104, 85] width 39 height 39
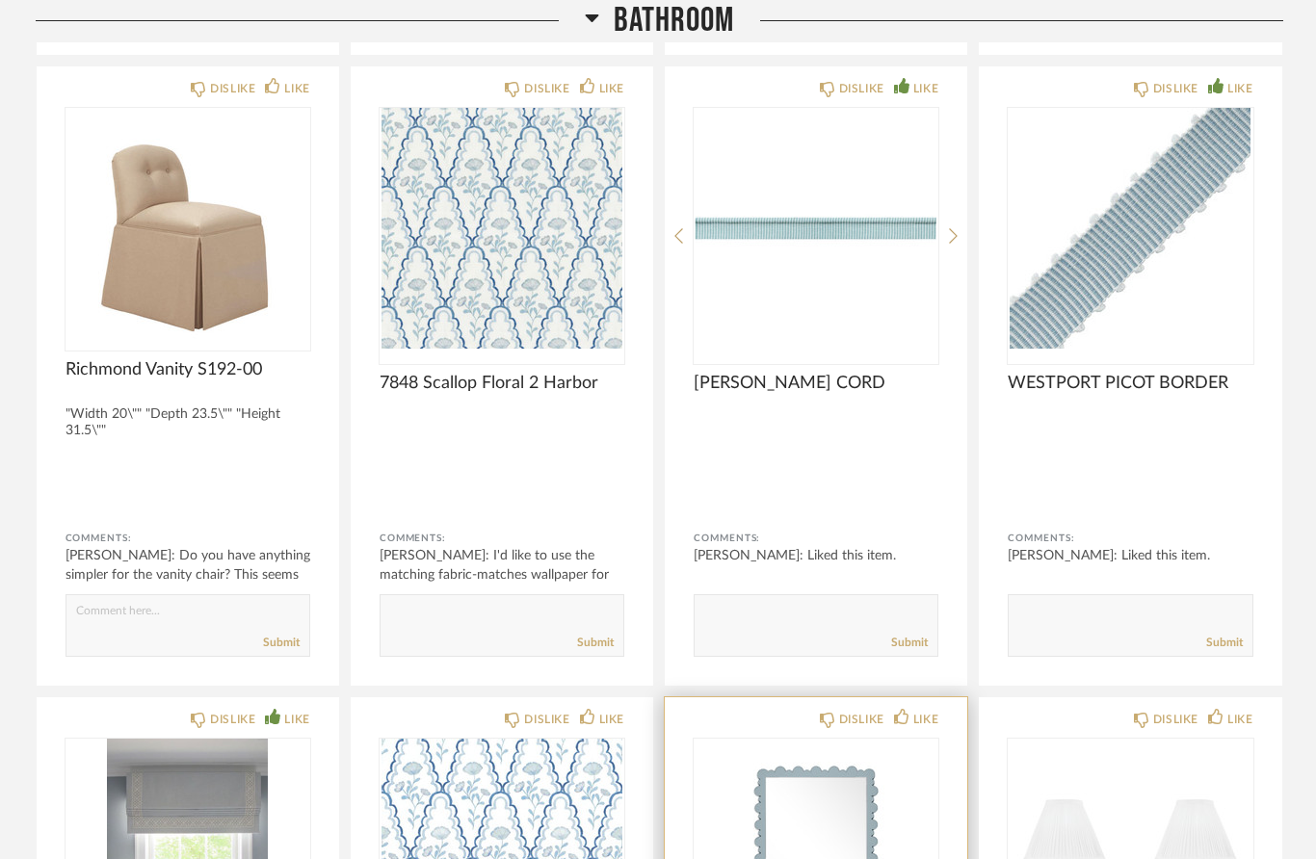
scroll to position [6012, 0]
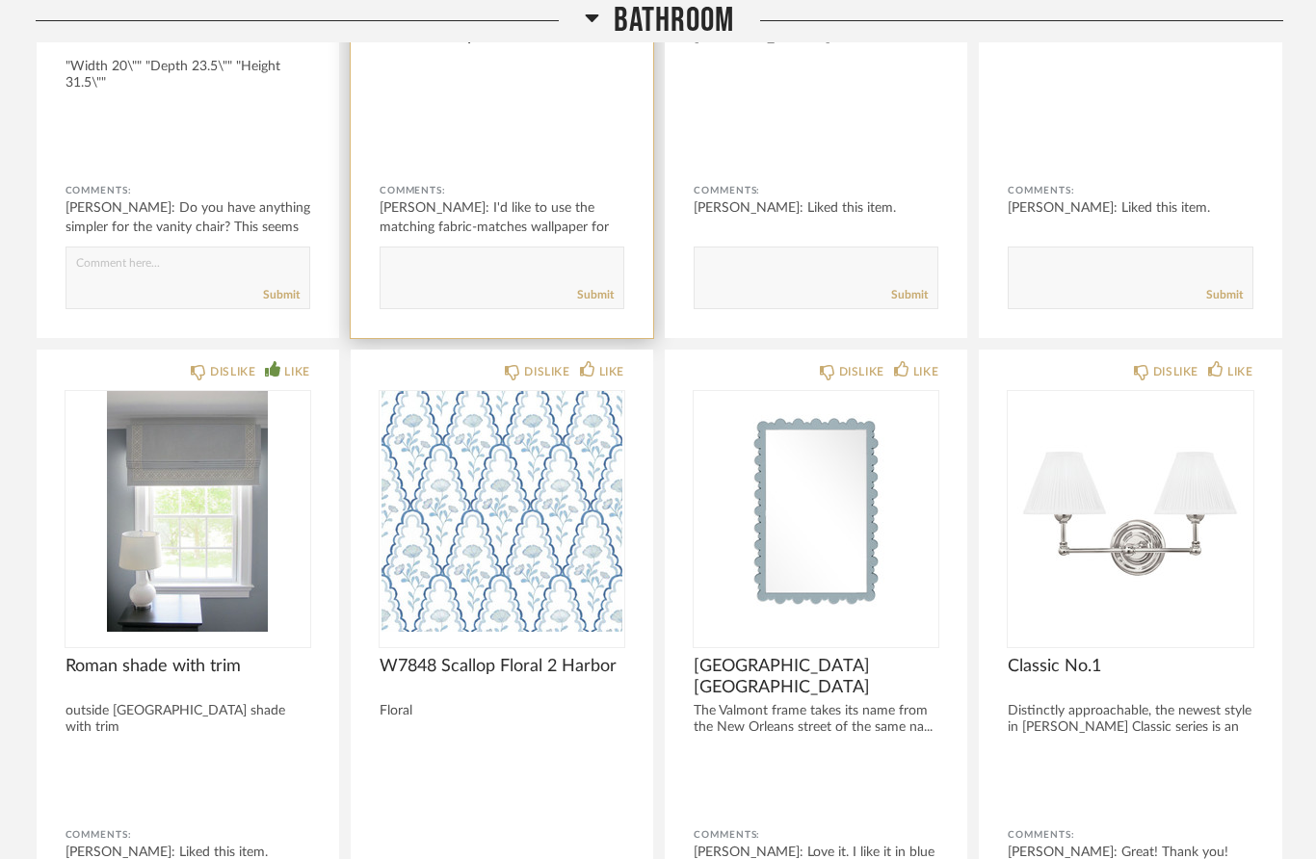
click at [460, 273] on textarea at bounding box center [502, 269] width 243 height 26
click at [568, 159] on div at bounding box center [502, 137] width 245 height 51
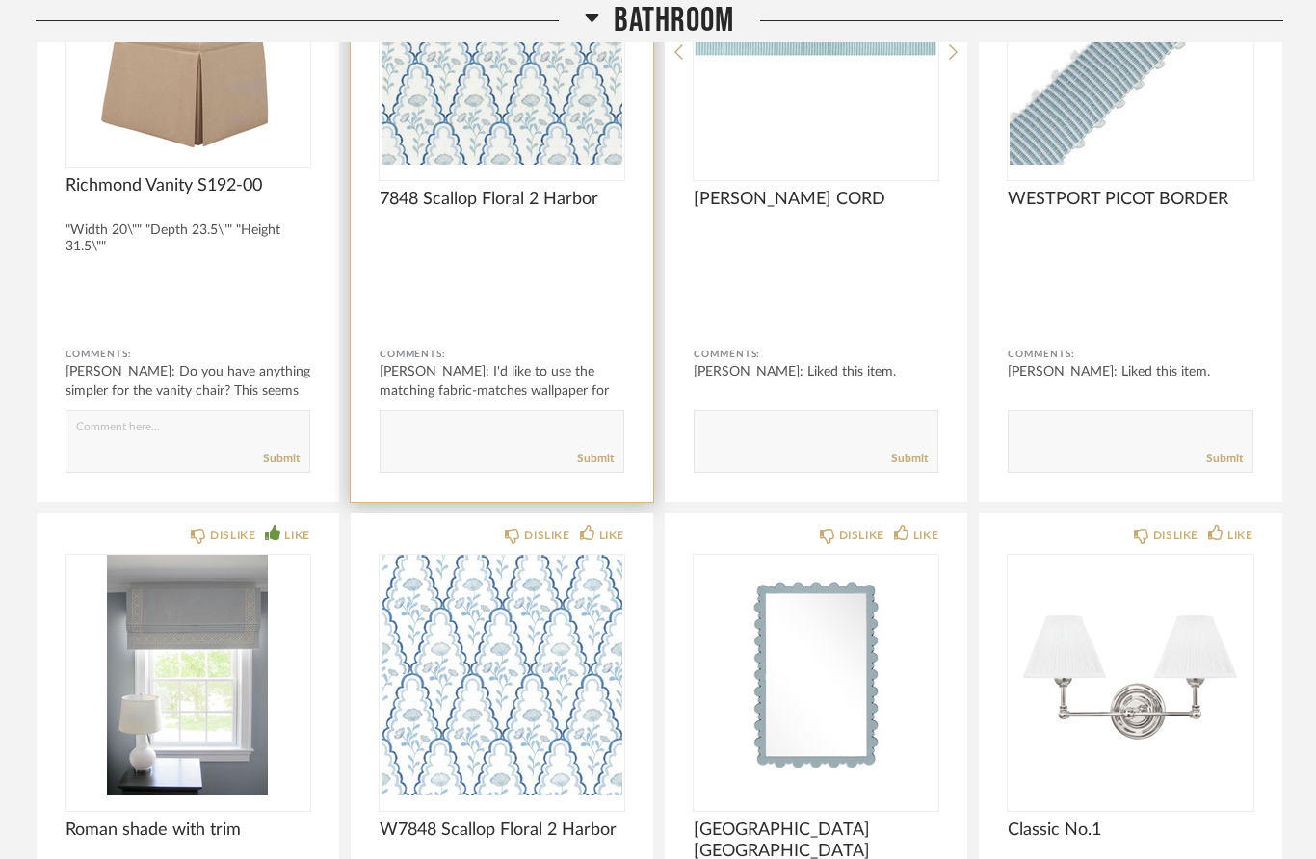
scroll to position [5847, 0]
click at [542, 121] on img "0" at bounding box center [502, 45] width 245 height 241
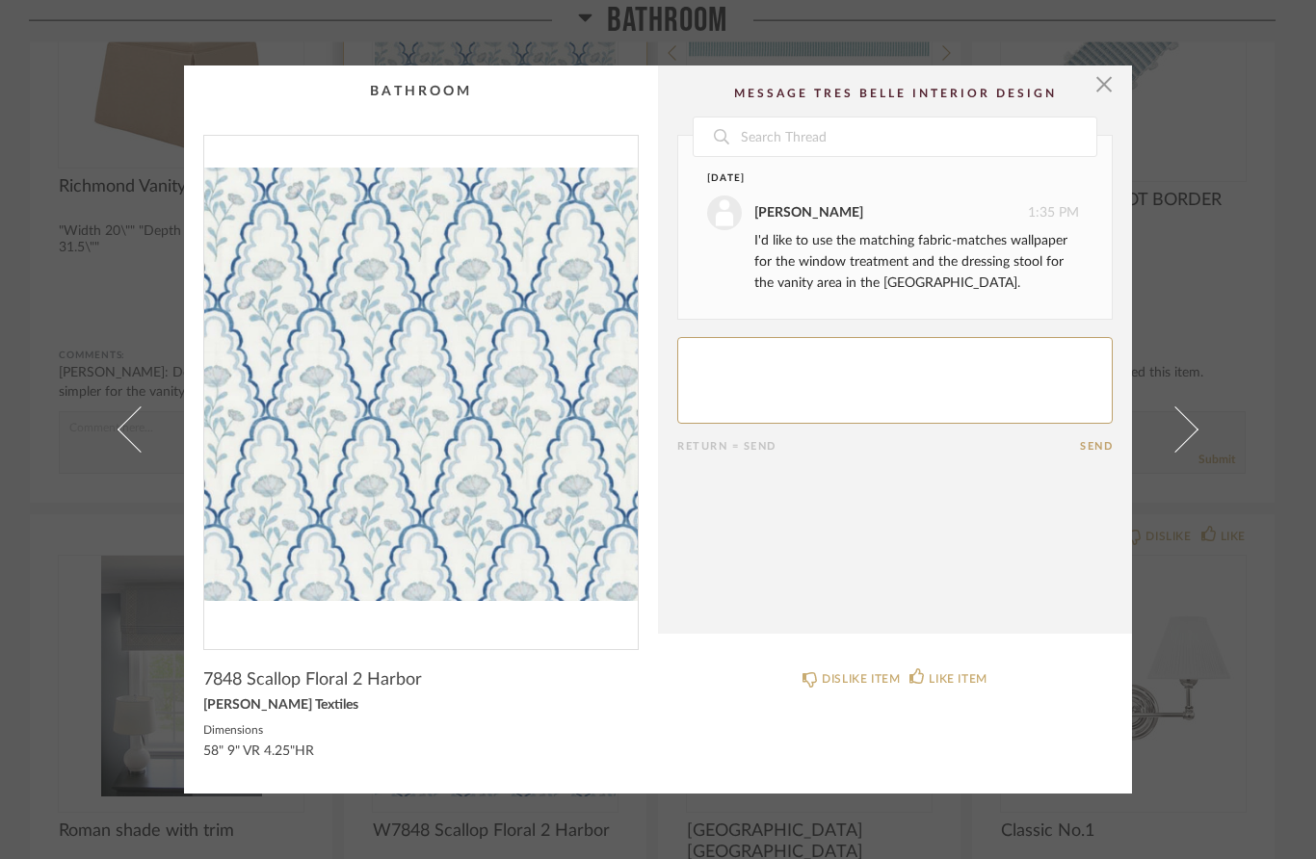
scroll to position [0, 0]
click at [862, 373] on textarea at bounding box center [895, 380] width 436 height 87
type textarea "I like the idea of matching fabric"
click at [1091, 441] on button "Send" at bounding box center [1096, 446] width 33 height 13
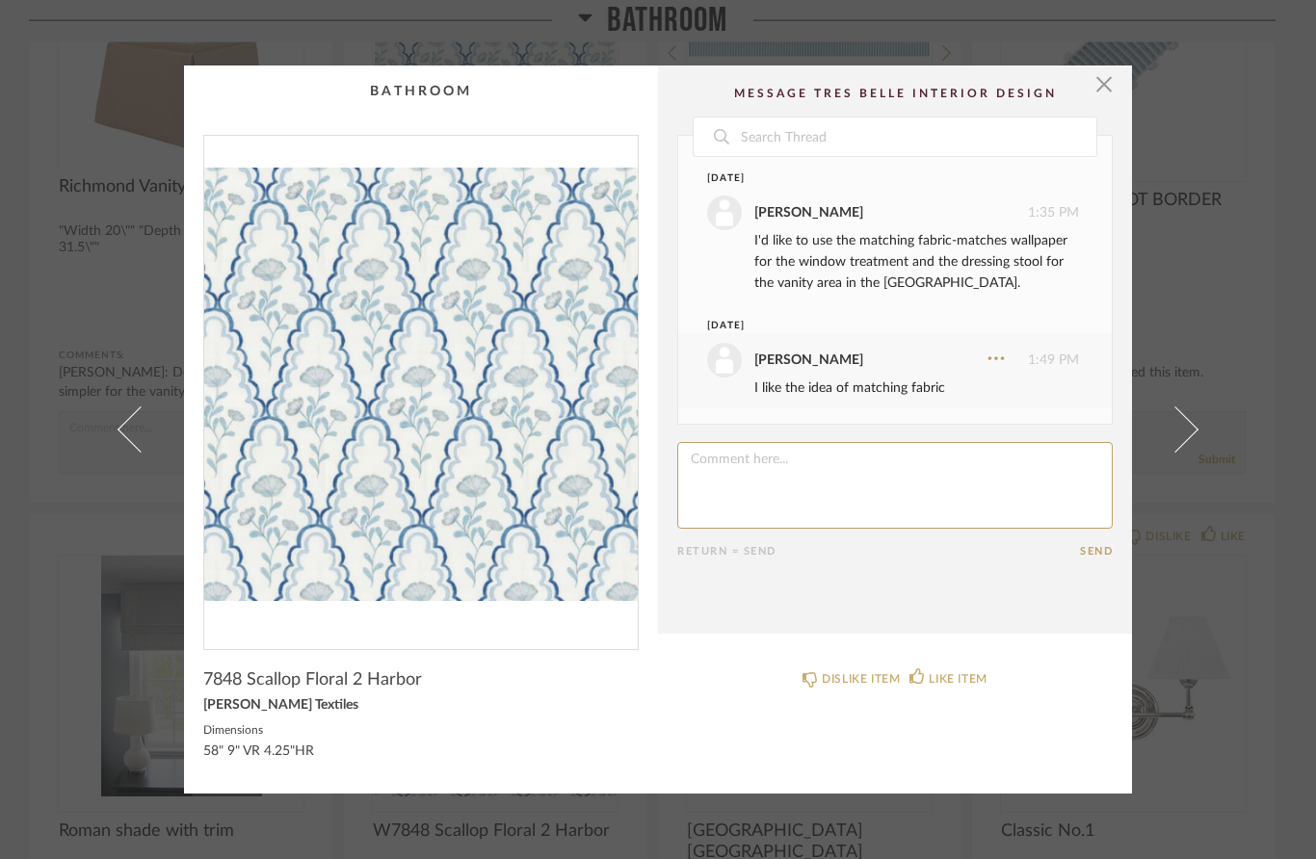
click at [1211, 289] on link at bounding box center [1187, 430] width 52 height 729
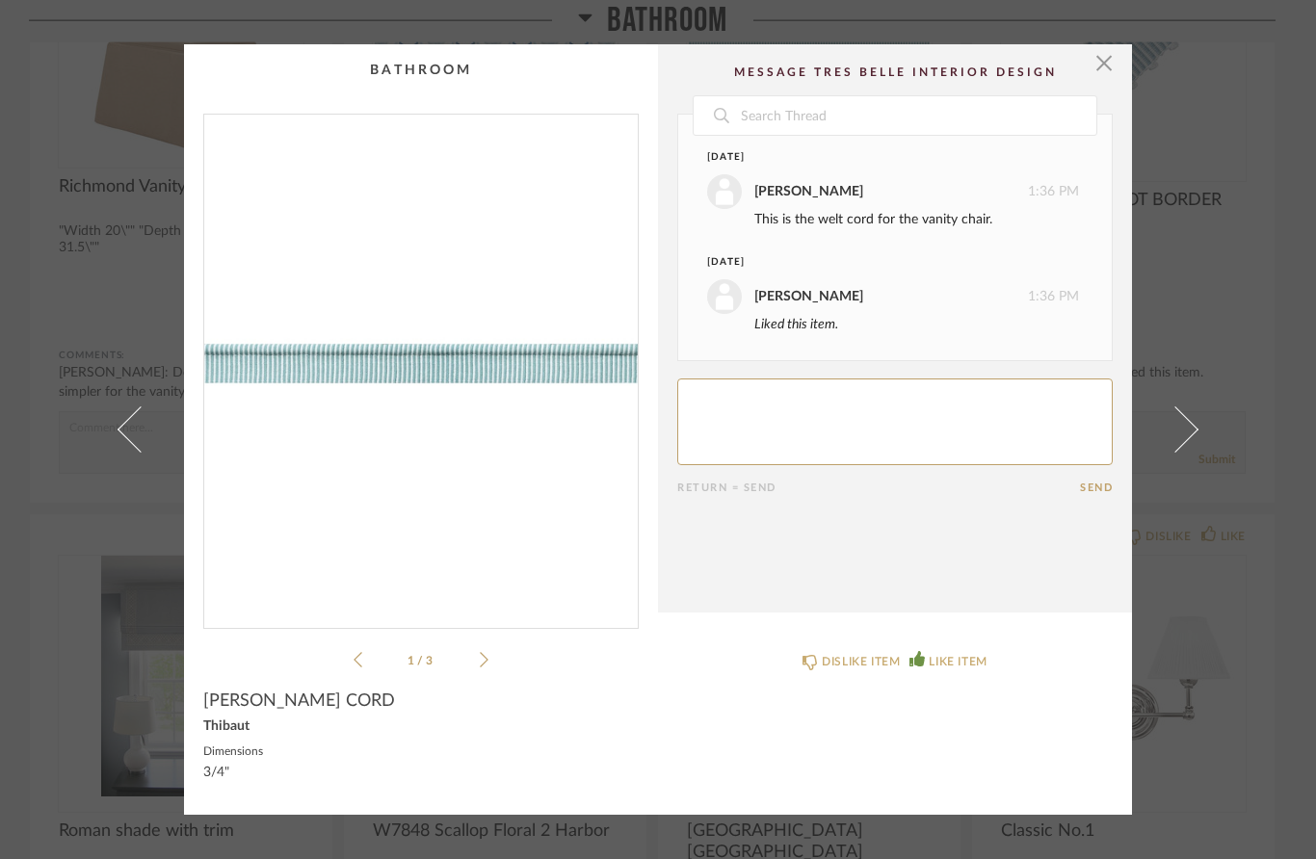
click at [1095, 62] on span "button" at bounding box center [1104, 63] width 39 height 39
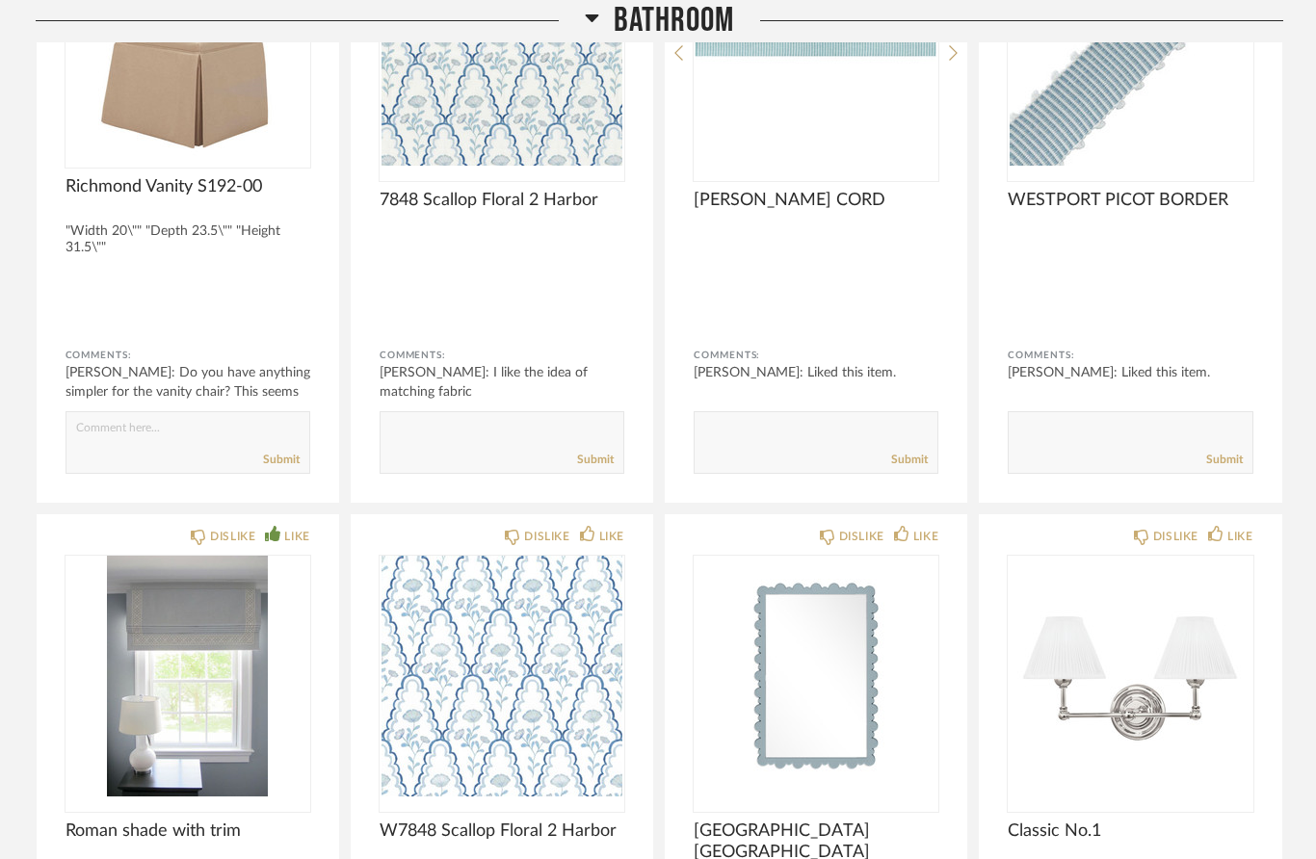
scroll to position [5666, 0]
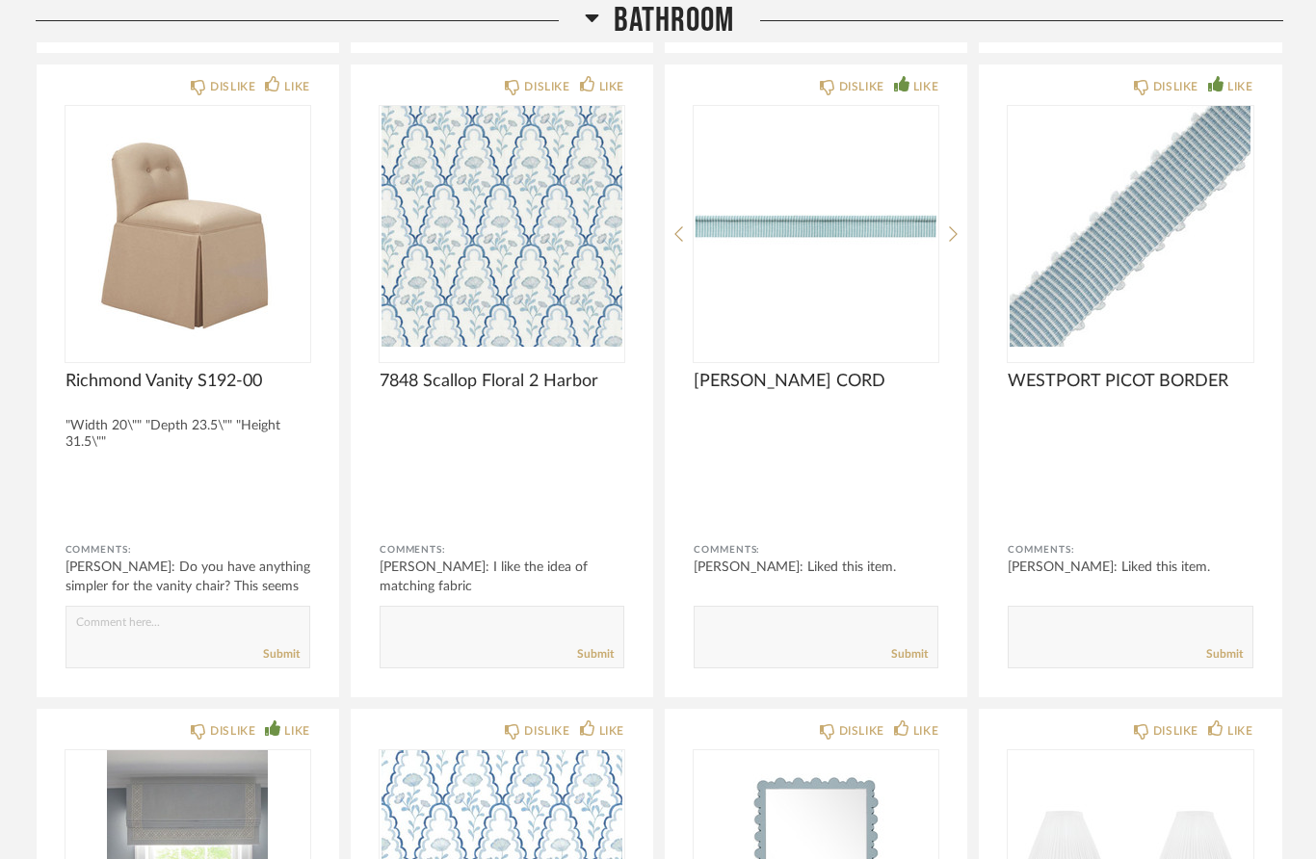
click at [171, 648] on div "Submit" at bounding box center [187, 655] width 243 height 26
click at [165, 632] on textarea at bounding box center [187, 629] width 243 height 26
type textarea "Nevermind, my mom has a vanity stool that will work and that we can cover with …"
click at [299, 662] on link "Submit" at bounding box center [281, 655] width 37 height 16
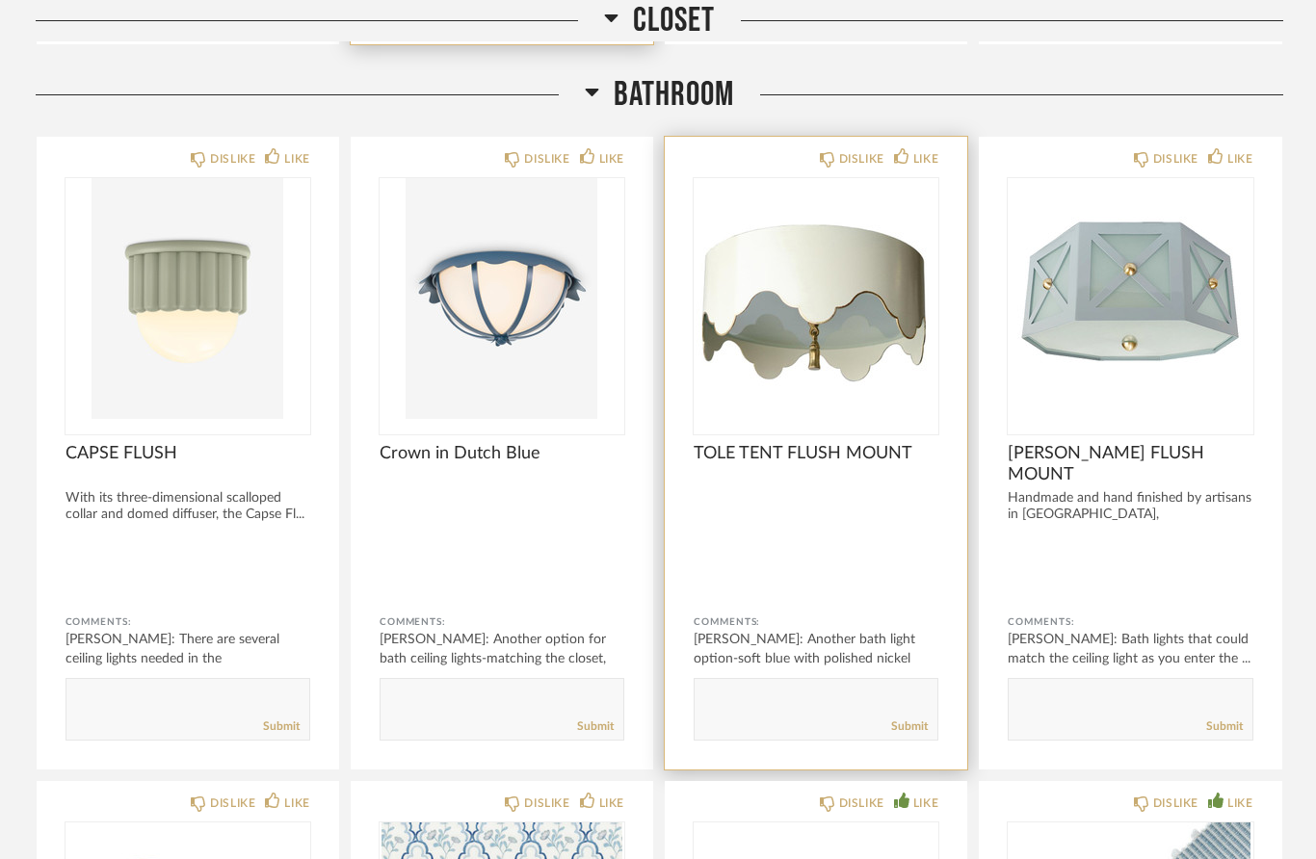
scroll to position [4950, 0]
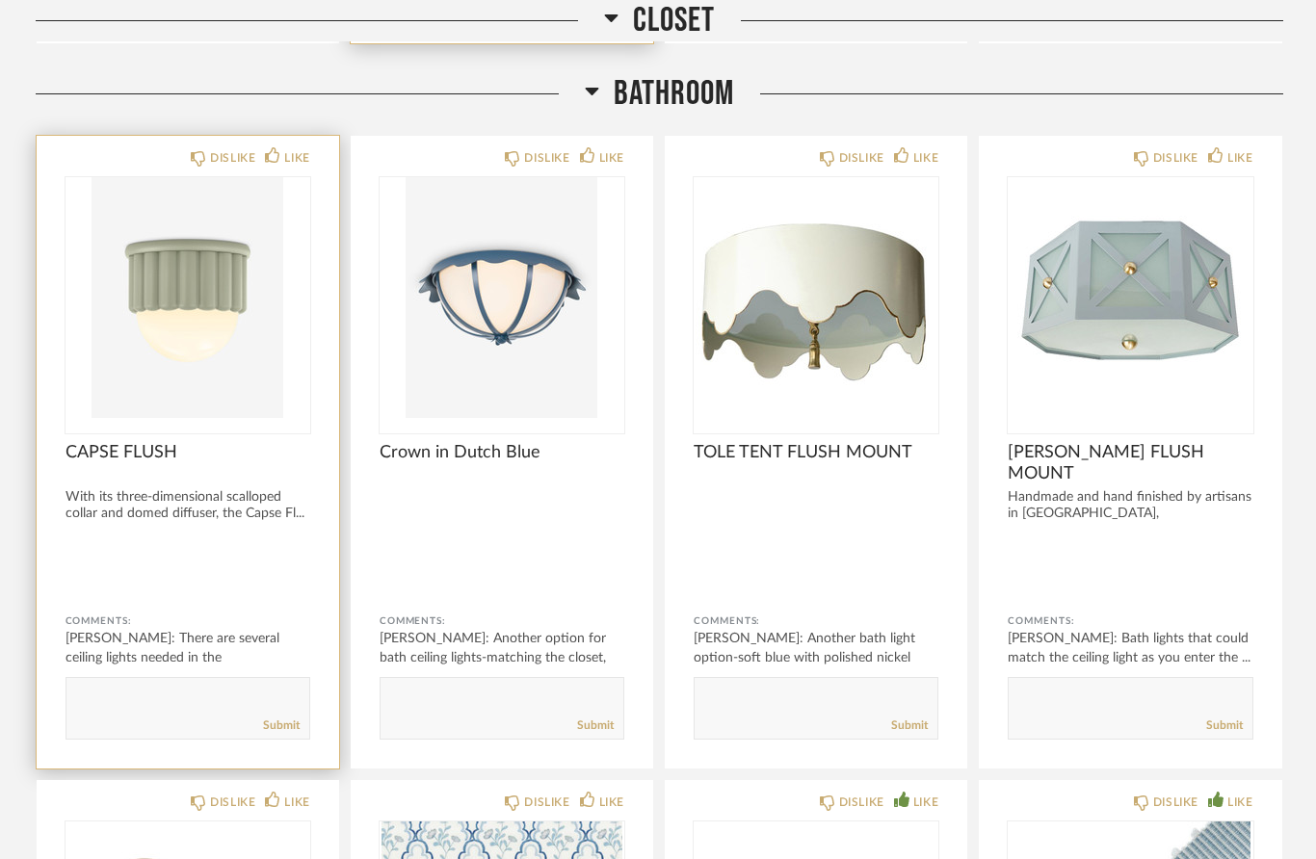
click at [258, 648] on div "[PERSON_NAME]: There are several ceiling lights needed in the [GEOGRAPHIC_DATA]…" at bounding box center [188, 658] width 245 height 58
click at [237, 416] on img "0" at bounding box center [188, 297] width 245 height 241
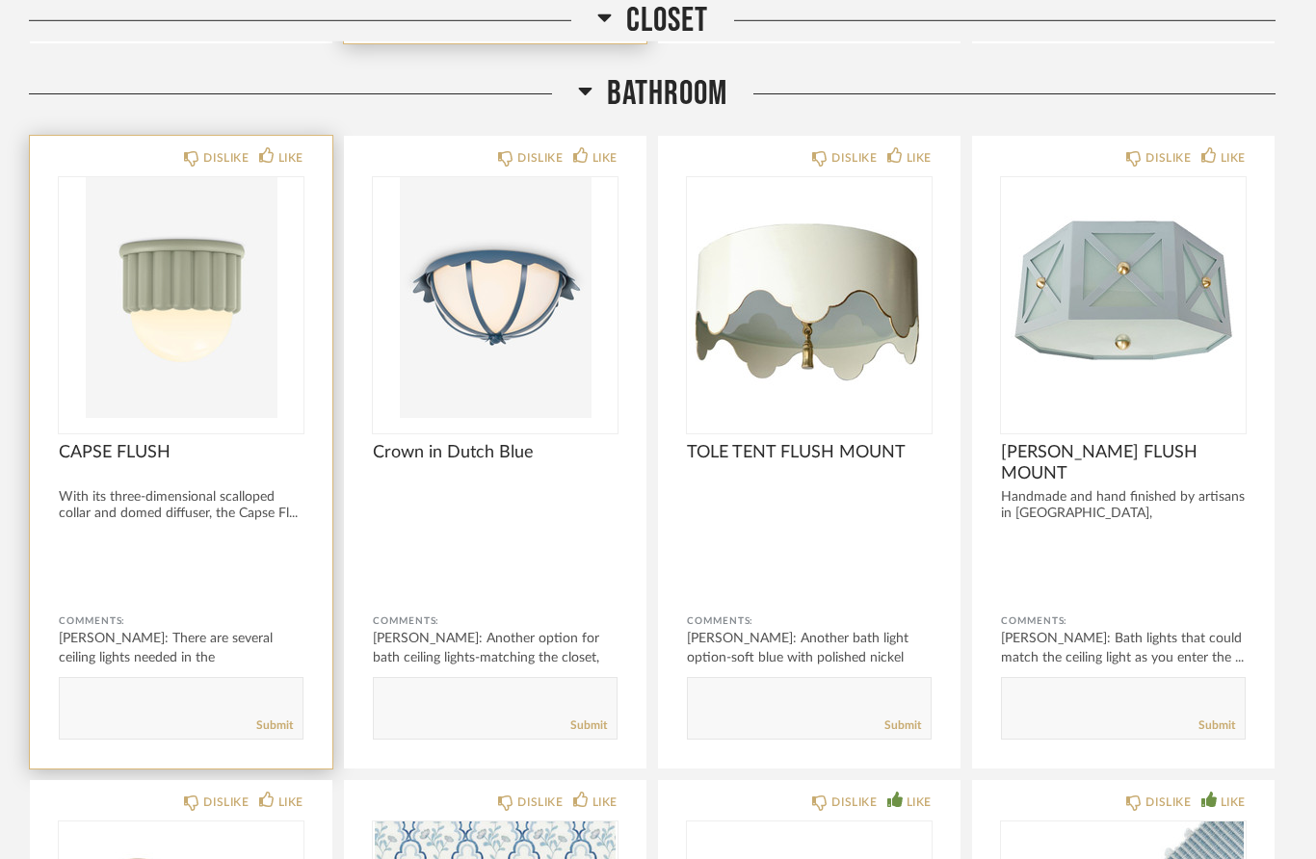
scroll to position [0, 0]
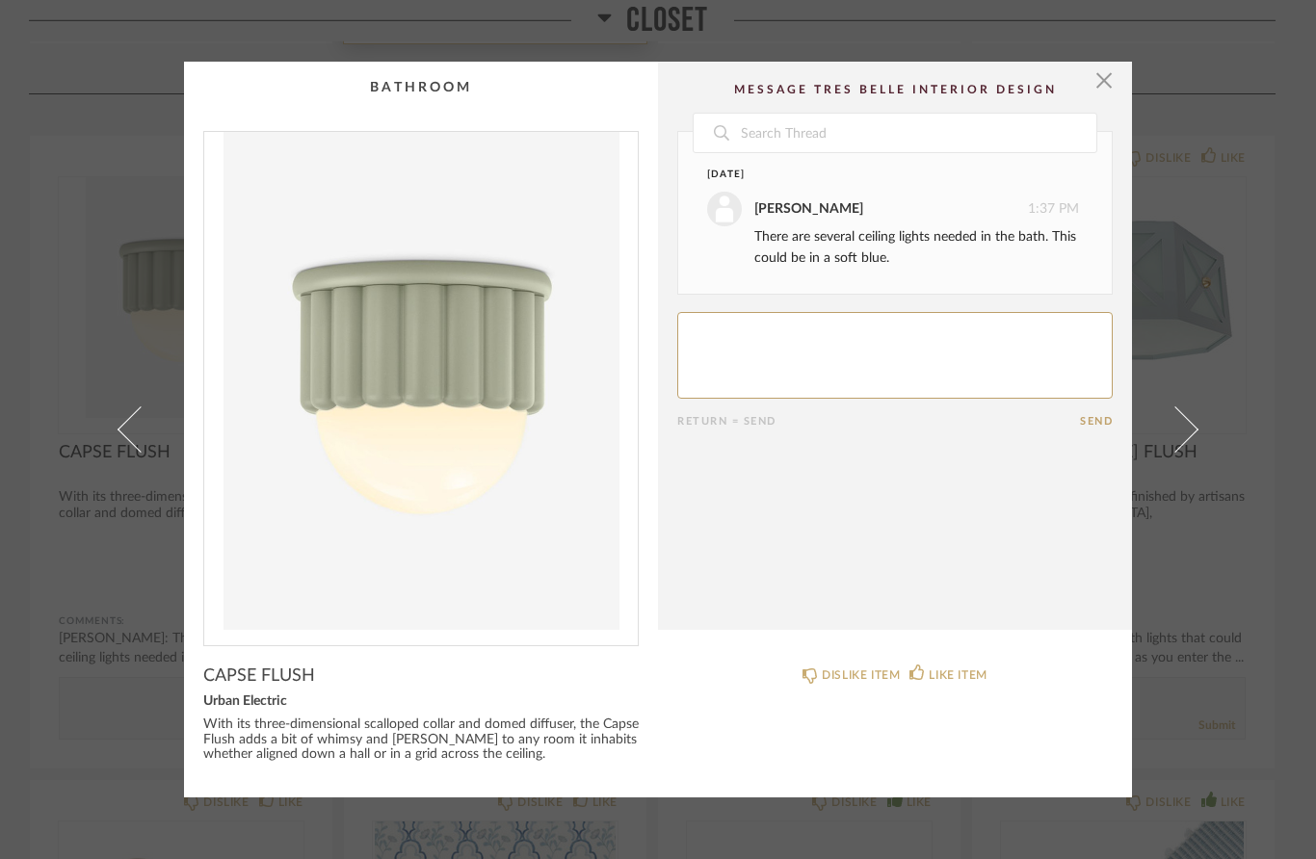
click at [1263, 492] on div "× Date [DATE] [PERSON_NAME] 1:37 PM There are several ceiling lights needed in …" at bounding box center [658, 429] width 1316 height 859
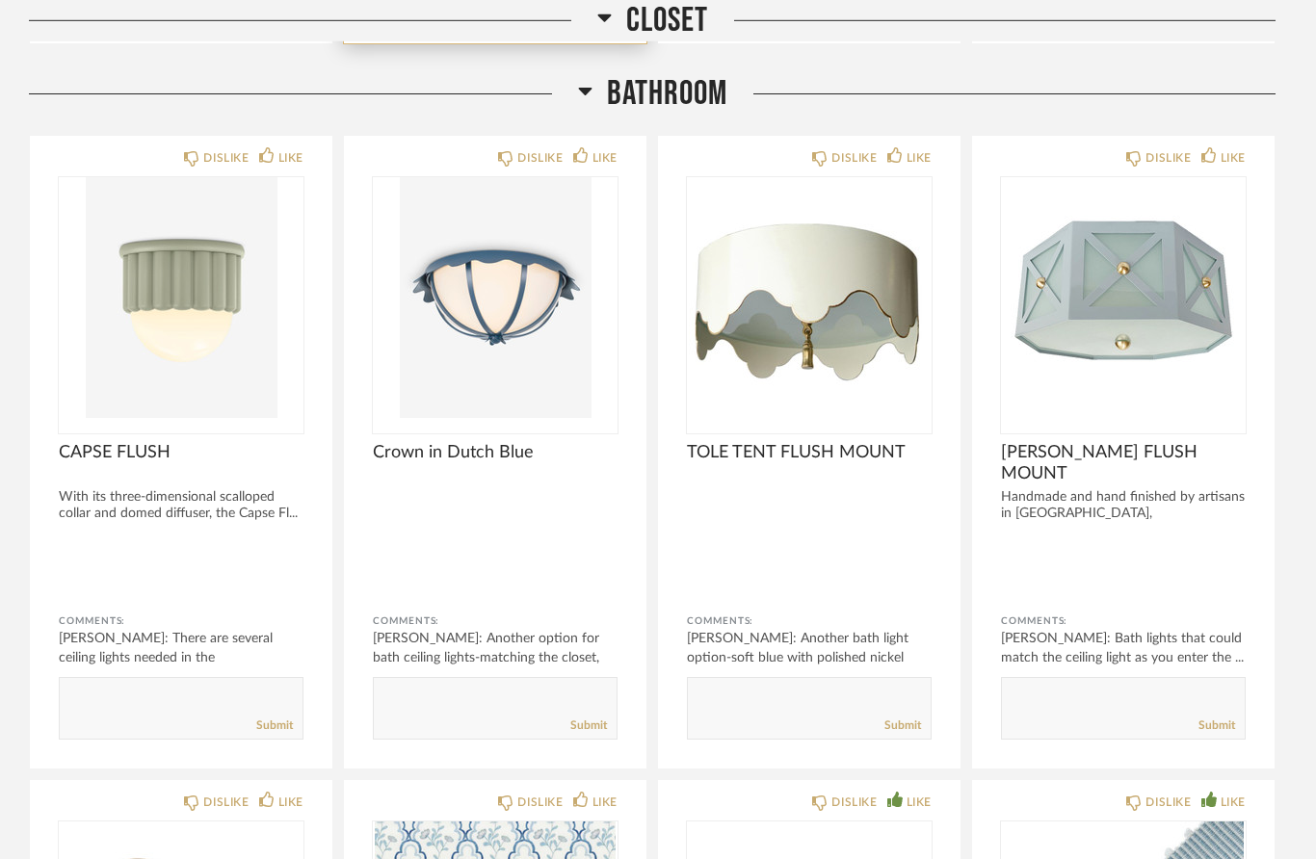
scroll to position [4950, 0]
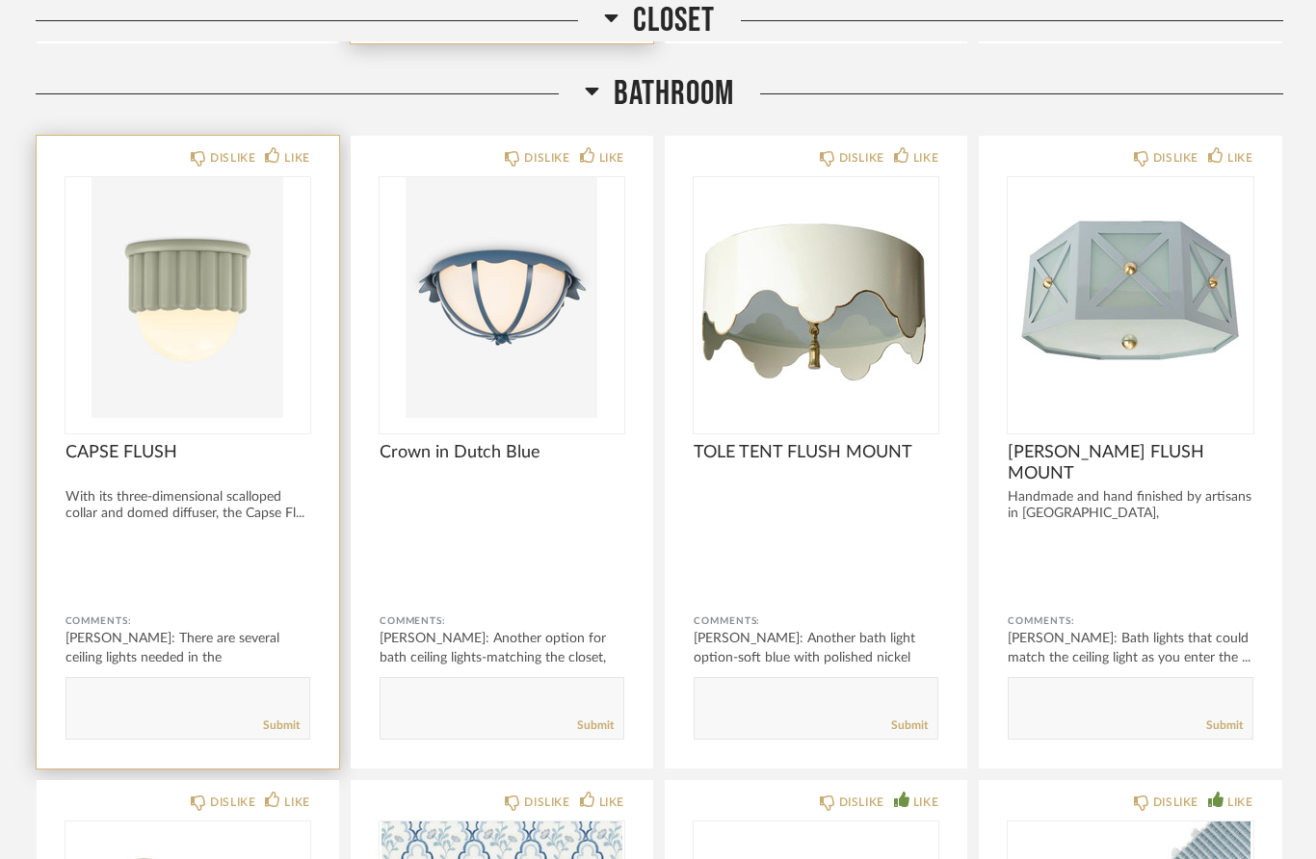
click at [182, 467] on div "CAPSE FLUSH" at bounding box center [188, 463] width 245 height 42
click at [209, 373] on img "0" at bounding box center [188, 297] width 245 height 241
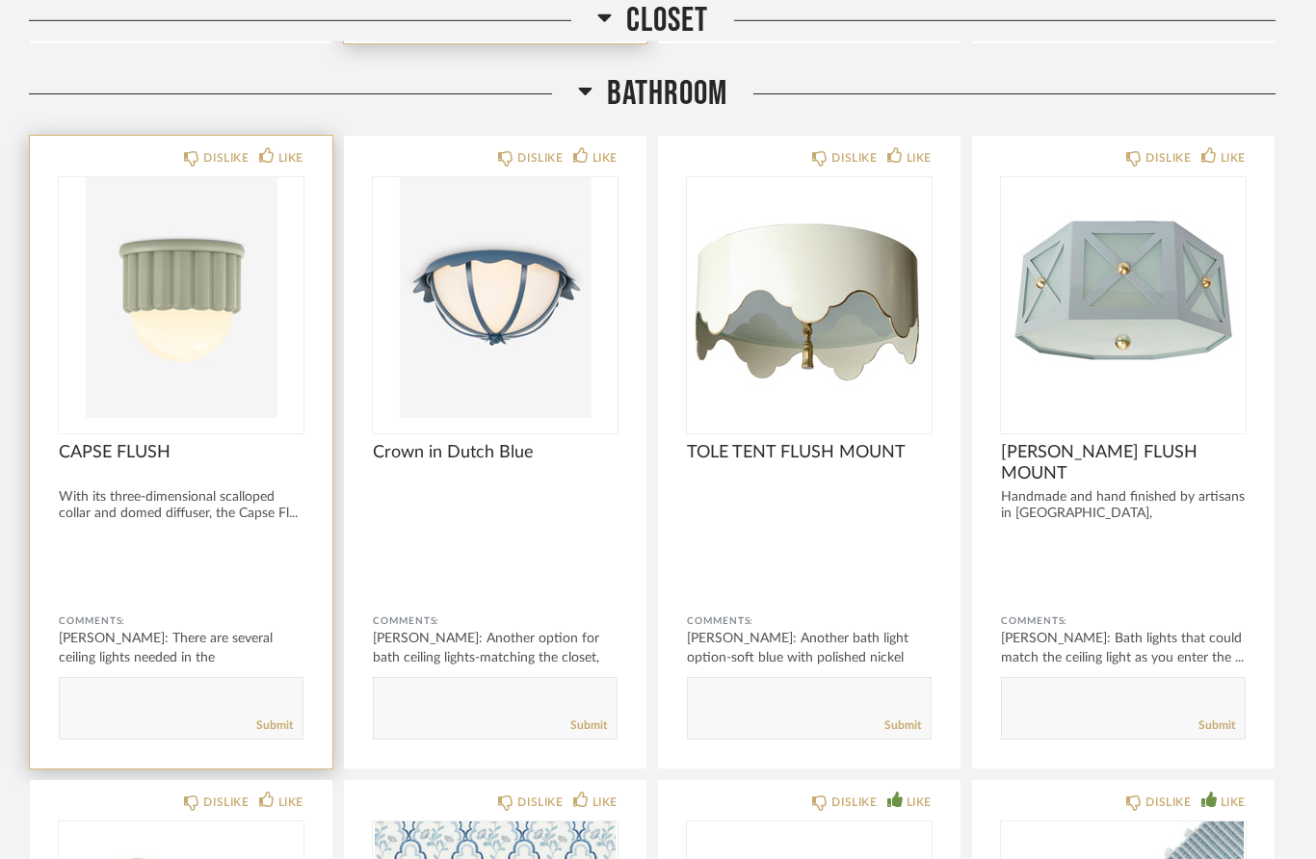
scroll to position [0, 0]
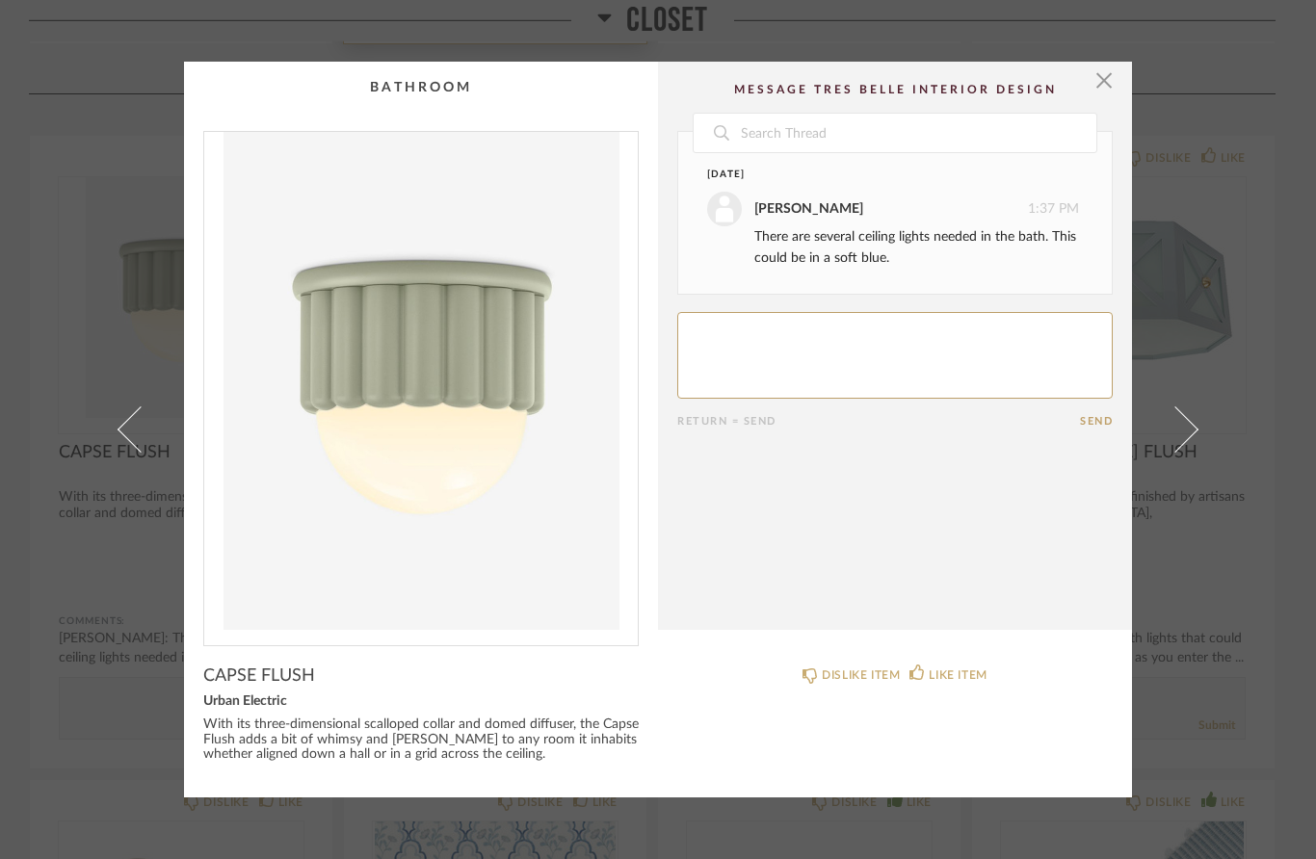
click at [926, 333] on textarea at bounding box center [895, 355] width 436 height 87
type textarea "I like this one the best. In a soft blue"
click at [1100, 413] on form "Return = Send Send" at bounding box center [895, 370] width 436 height 116
click at [1097, 422] on button "Send" at bounding box center [1096, 421] width 33 height 13
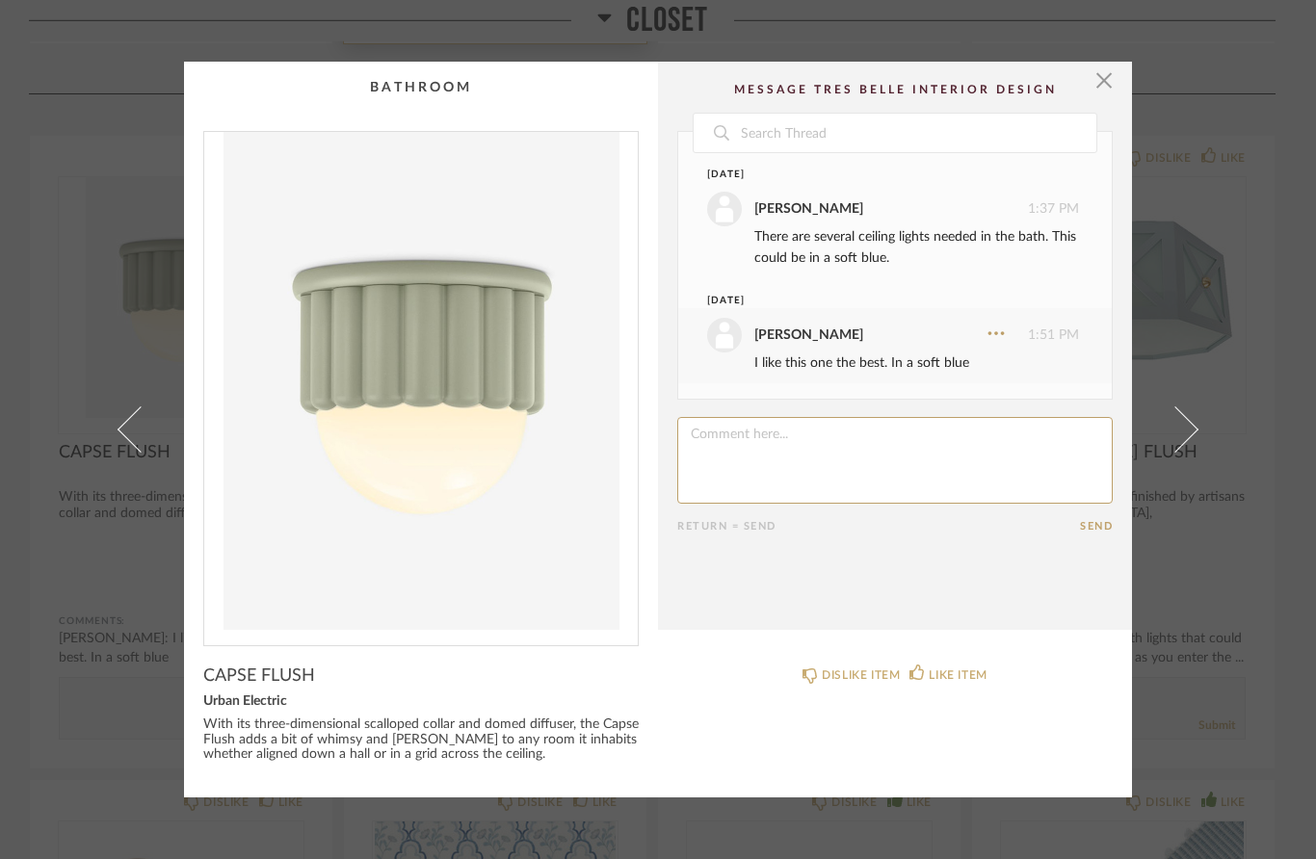
click at [1101, 89] on span "button" at bounding box center [1104, 81] width 39 height 39
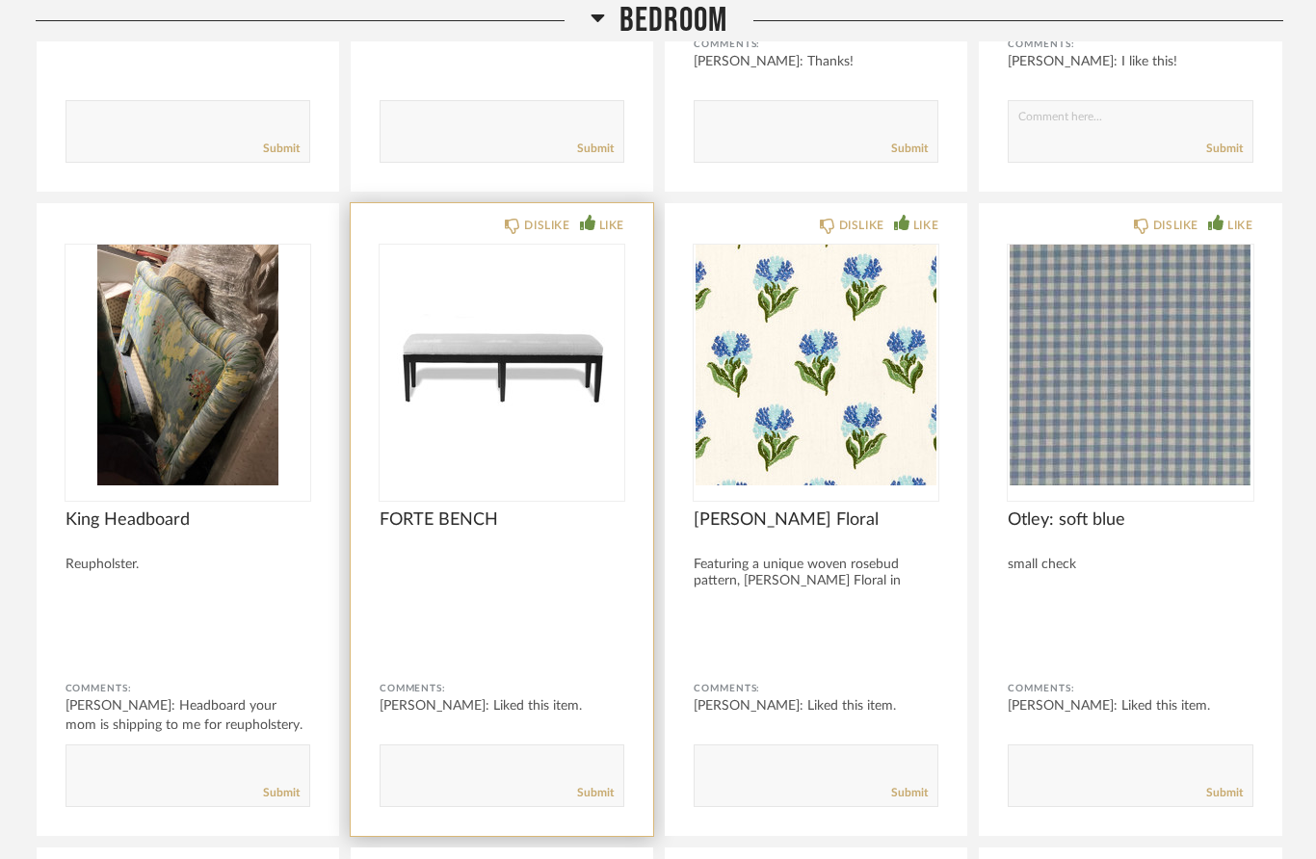
scroll to position [806, 0]
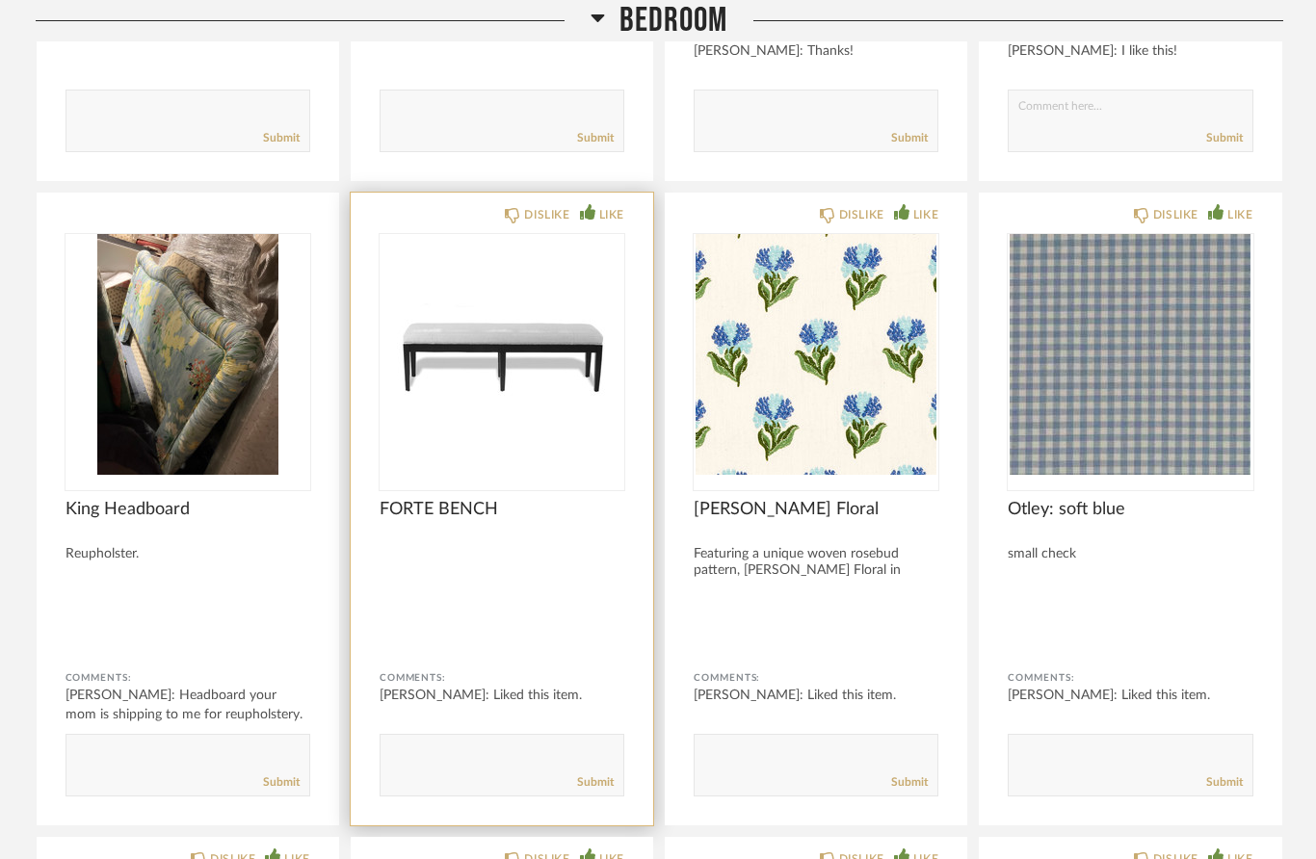
click at [502, 408] on img "0" at bounding box center [502, 354] width 245 height 241
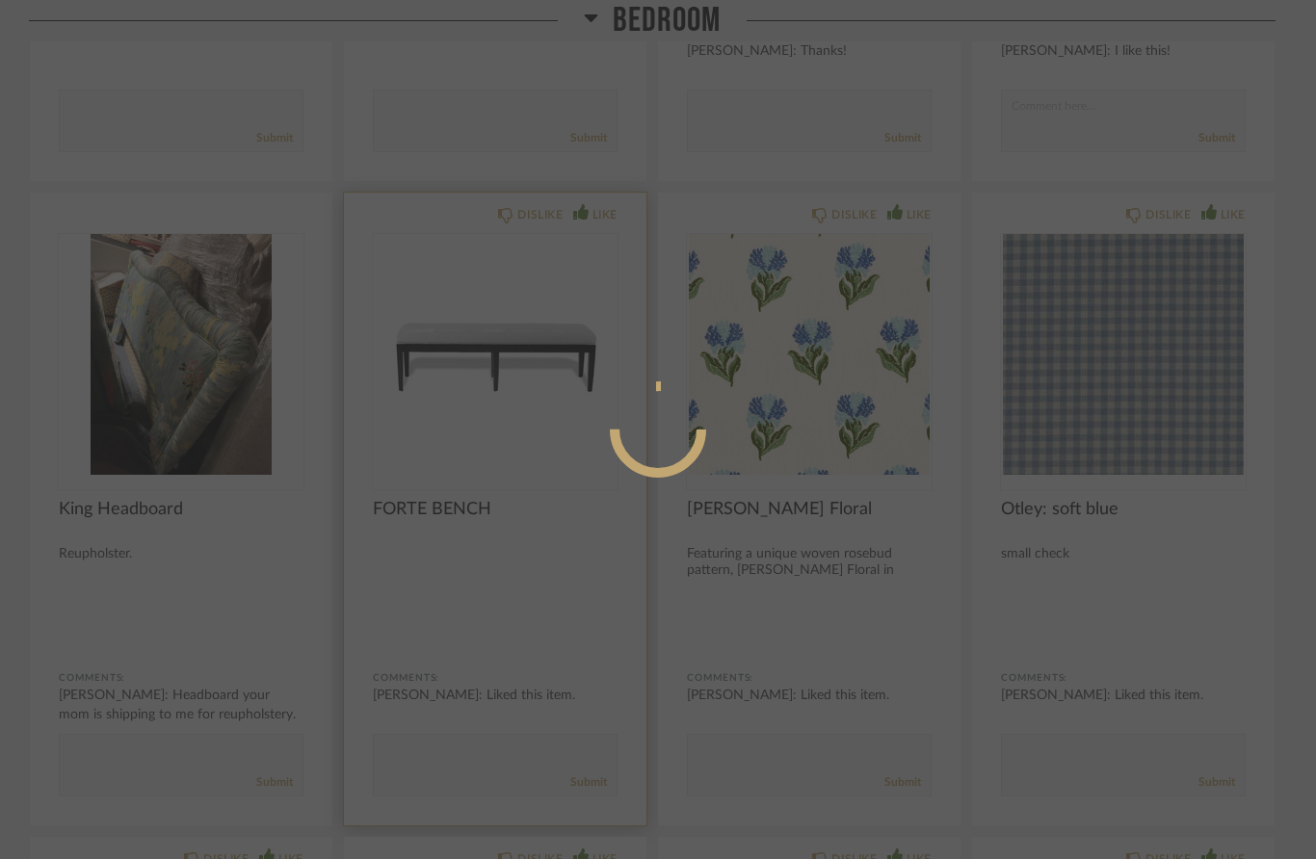
scroll to position [0, 0]
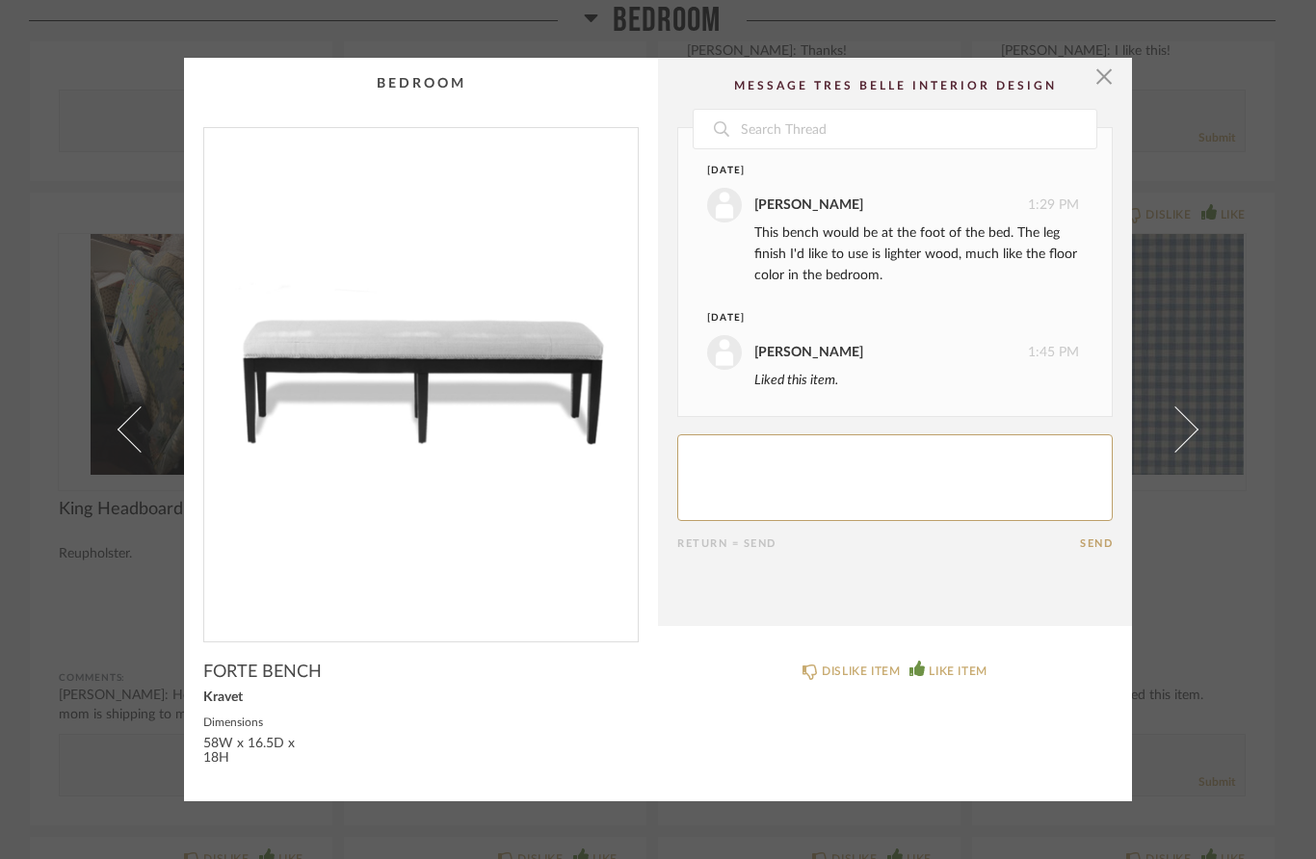
click at [827, 458] on textarea at bounding box center [895, 478] width 436 height 87
type textarea "Definitely in the lighter wood"
drag, startPoint x: 827, startPoint y: 453, endPoint x: 1089, endPoint y: 547, distance: 278.6
click at [1089, 547] on button "Send" at bounding box center [1096, 544] width 33 height 13
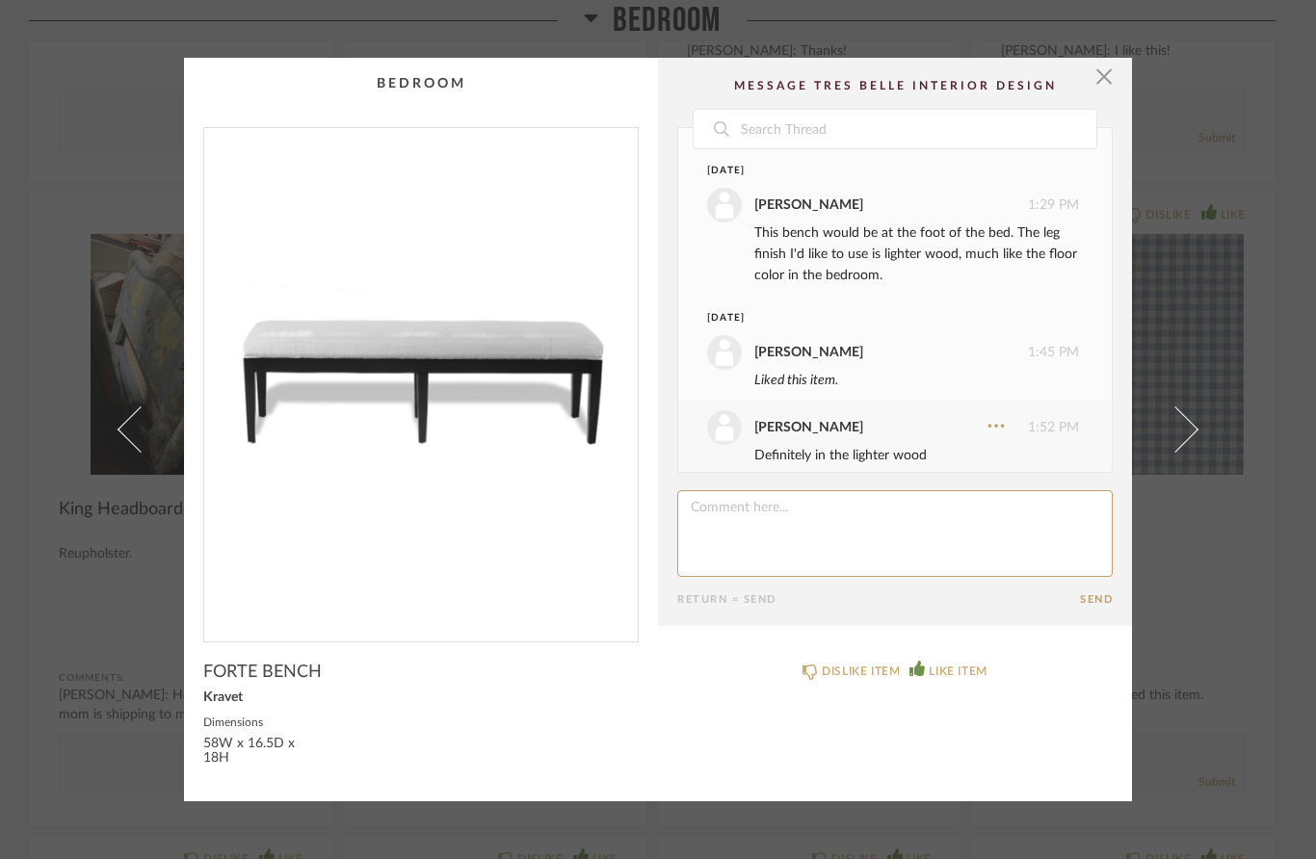
scroll to position [19, 0]
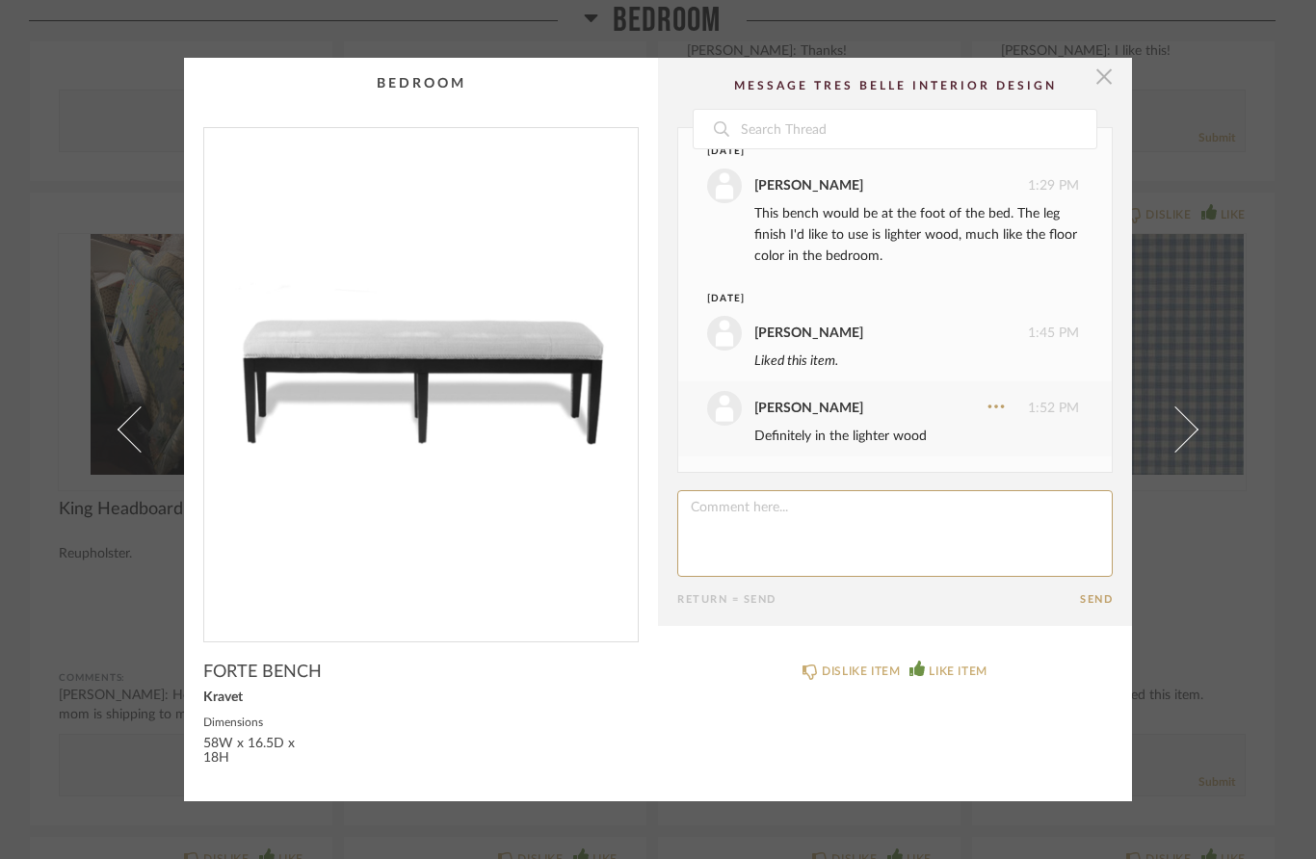
drag, startPoint x: 1089, startPoint y: 547, endPoint x: 1104, endPoint y: 81, distance: 466.6
click at [1104, 81] on span "button" at bounding box center [1104, 77] width 39 height 39
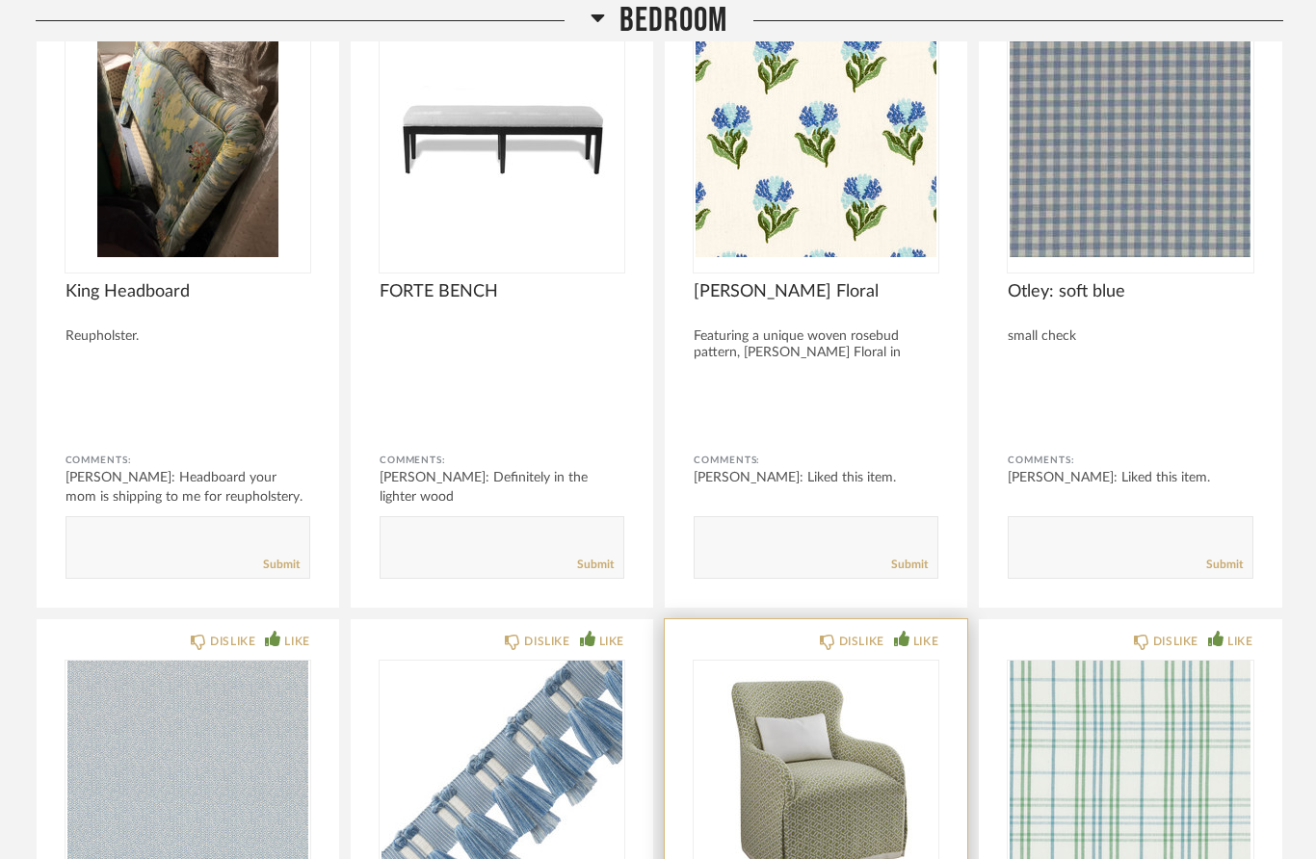
scroll to position [1065, 0]
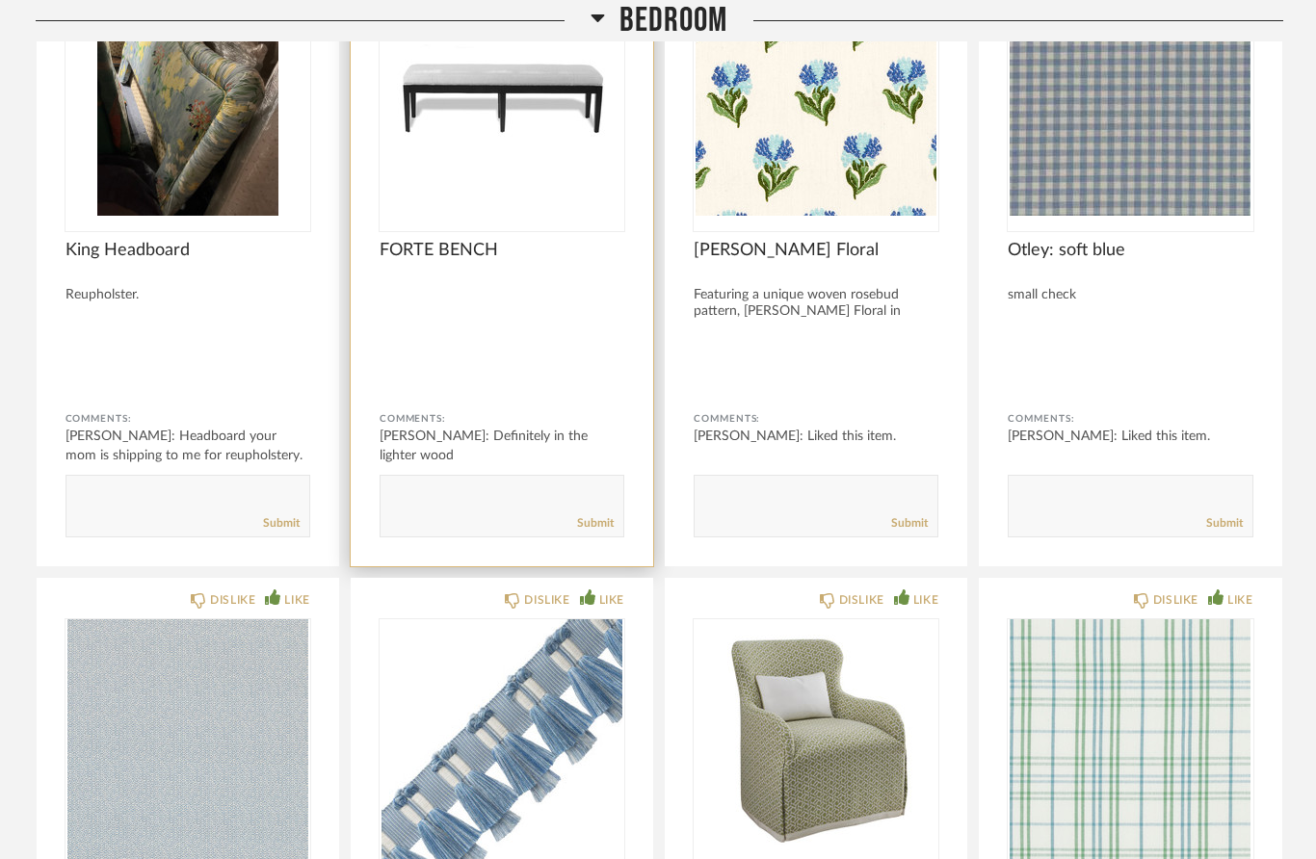
click at [472, 139] on img "0" at bounding box center [502, 95] width 245 height 241
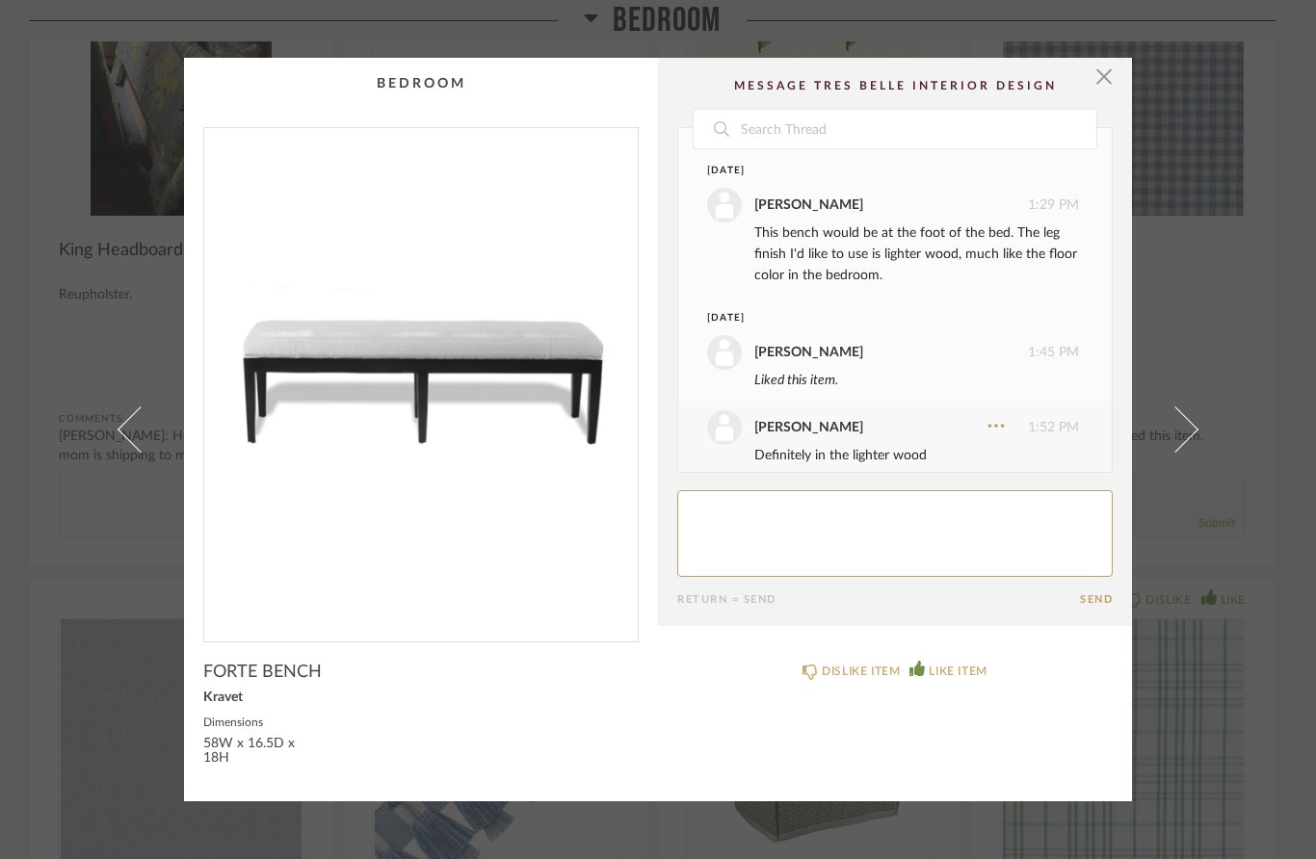
scroll to position [19, 0]
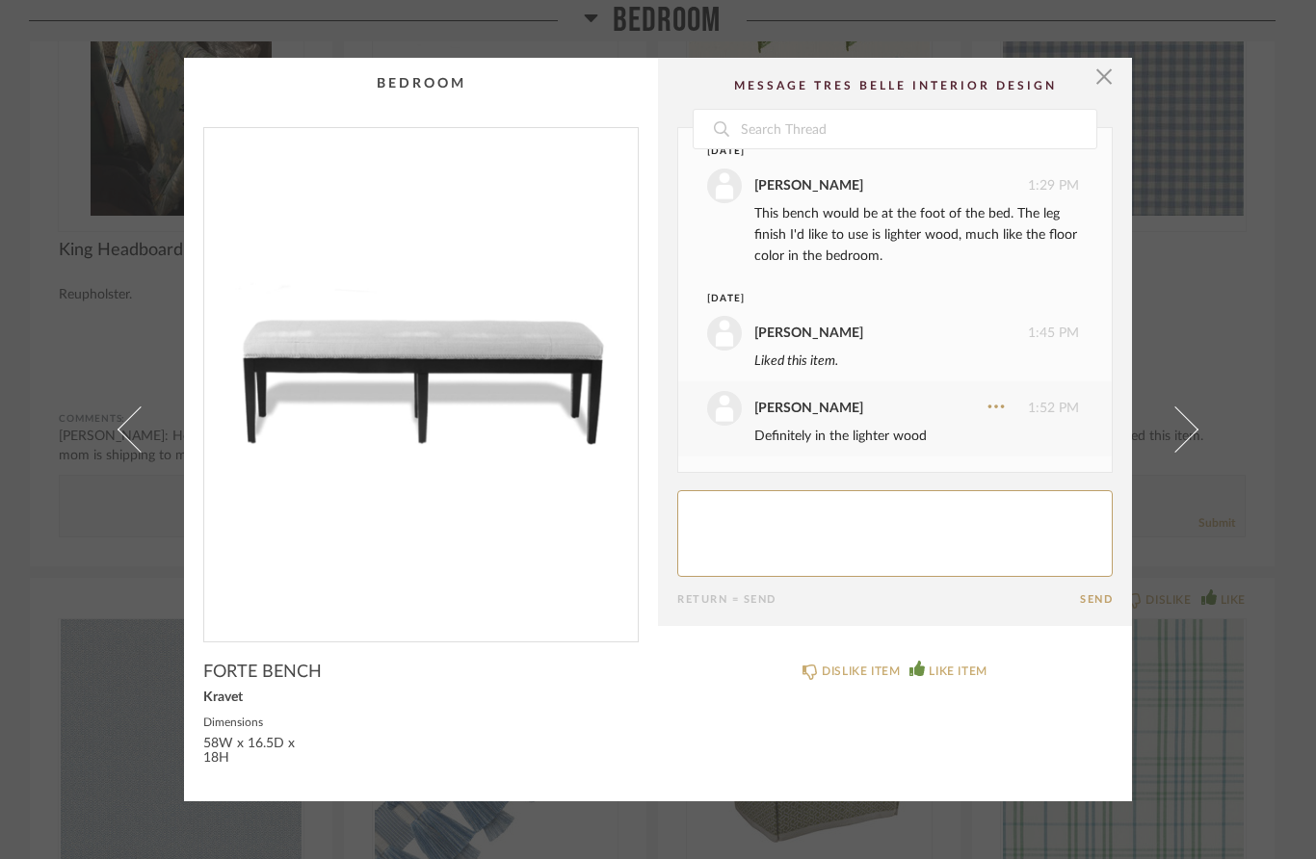
click at [1115, 81] on cpp-summary-comments "Date [DATE] [PERSON_NAME] 1:29 PM This bench would be at the foot of the bed. T…" at bounding box center [895, 342] width 474 height 569
click at [1113, 85] on span "button" at bounding box center [1104, 77] width 39 height 39
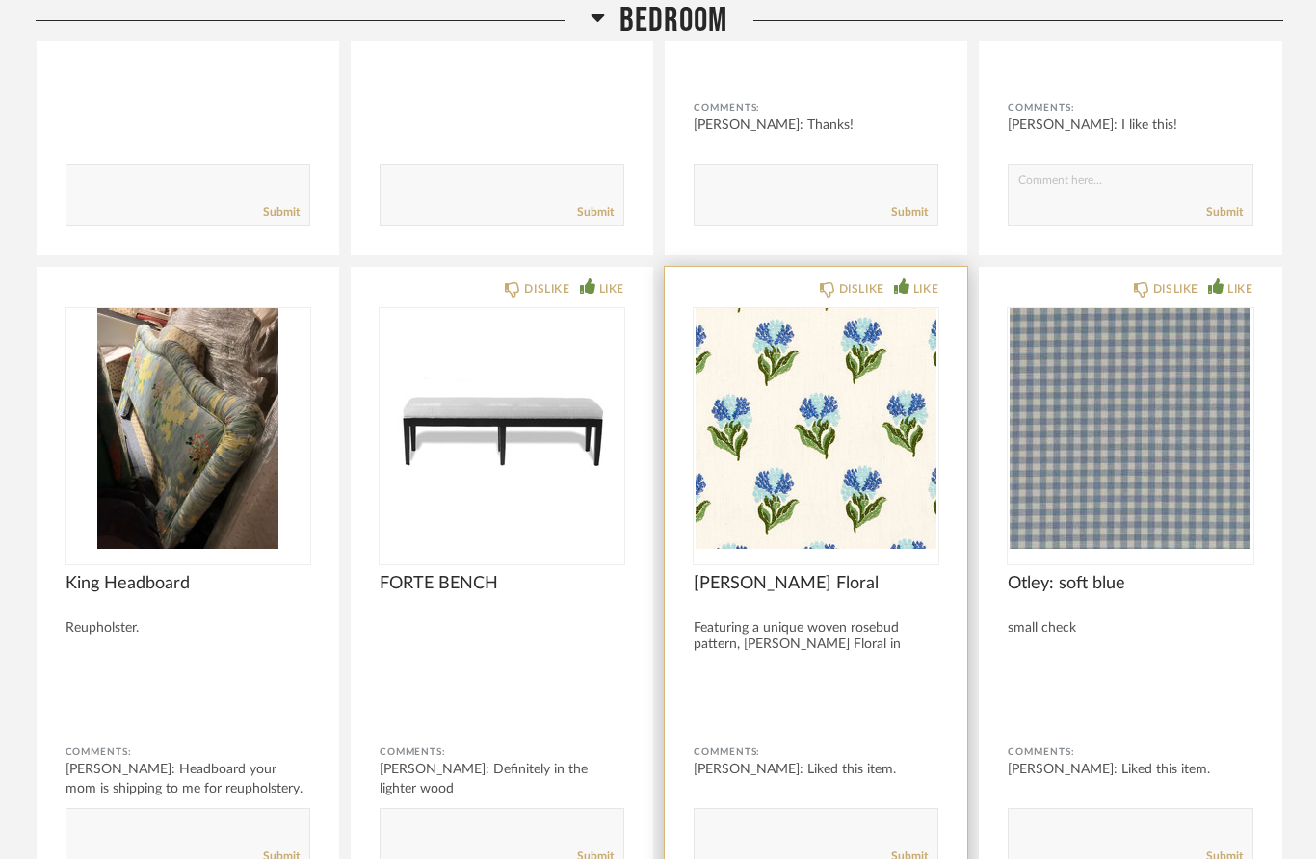
scroll to position [755, 0]
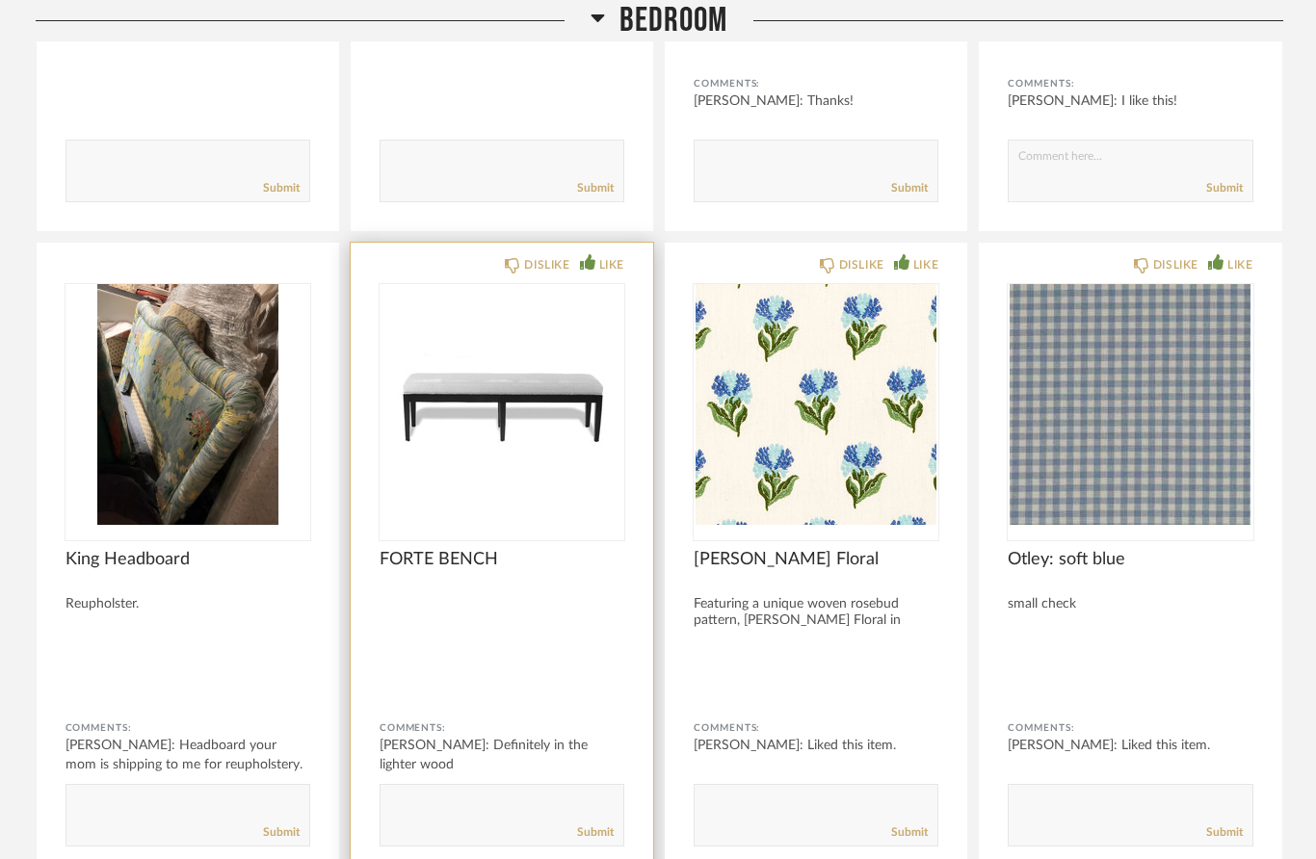
click at [489, 836] on div "Submit" at bounding box center [502, 833] width 243 height 26
click at [504, 795] on form "Submit" at bounding box center [502, 815] width 245 height 63
click at [435, 806] on textarea at bounding box center [502, 807] width 243 height 26
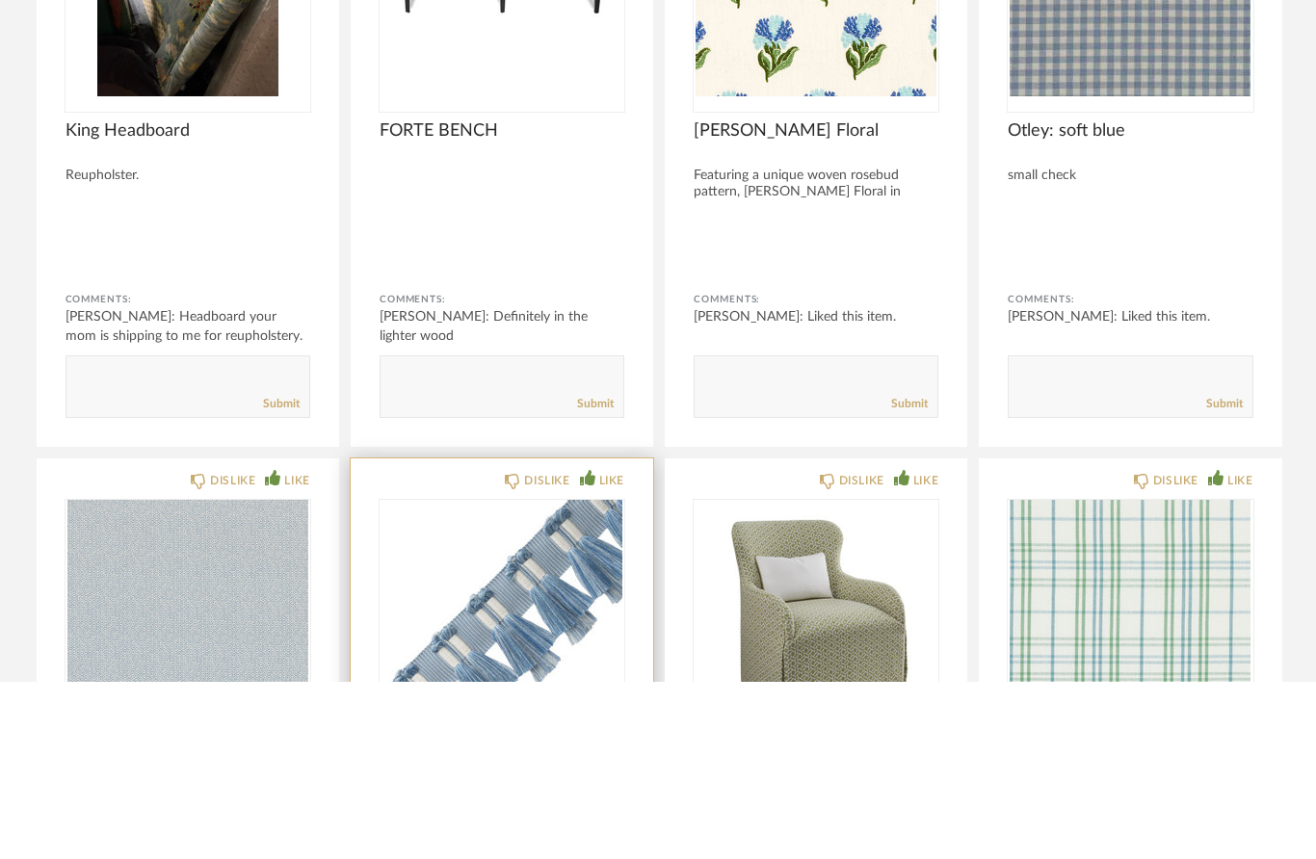
scroll to position [1027, 0]
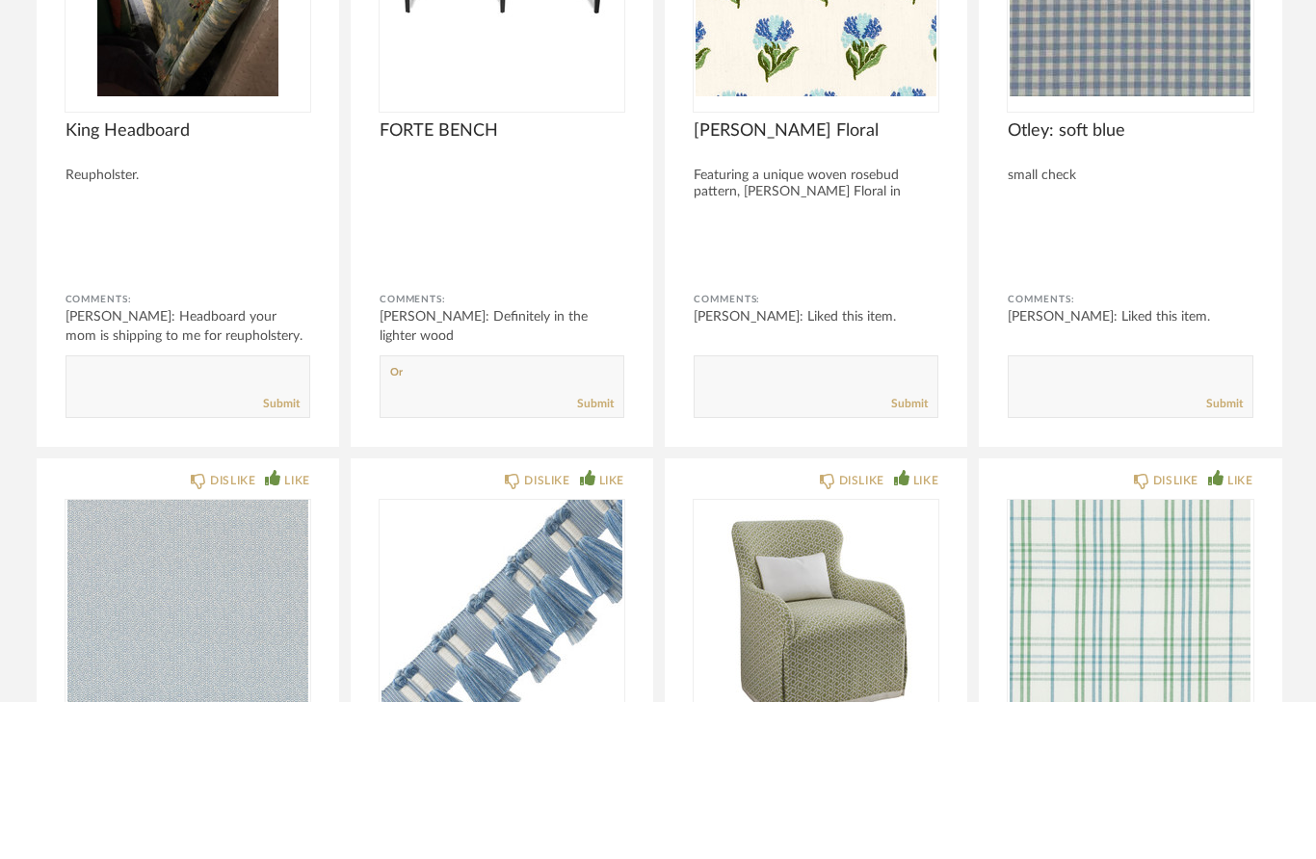
type textarea "O"
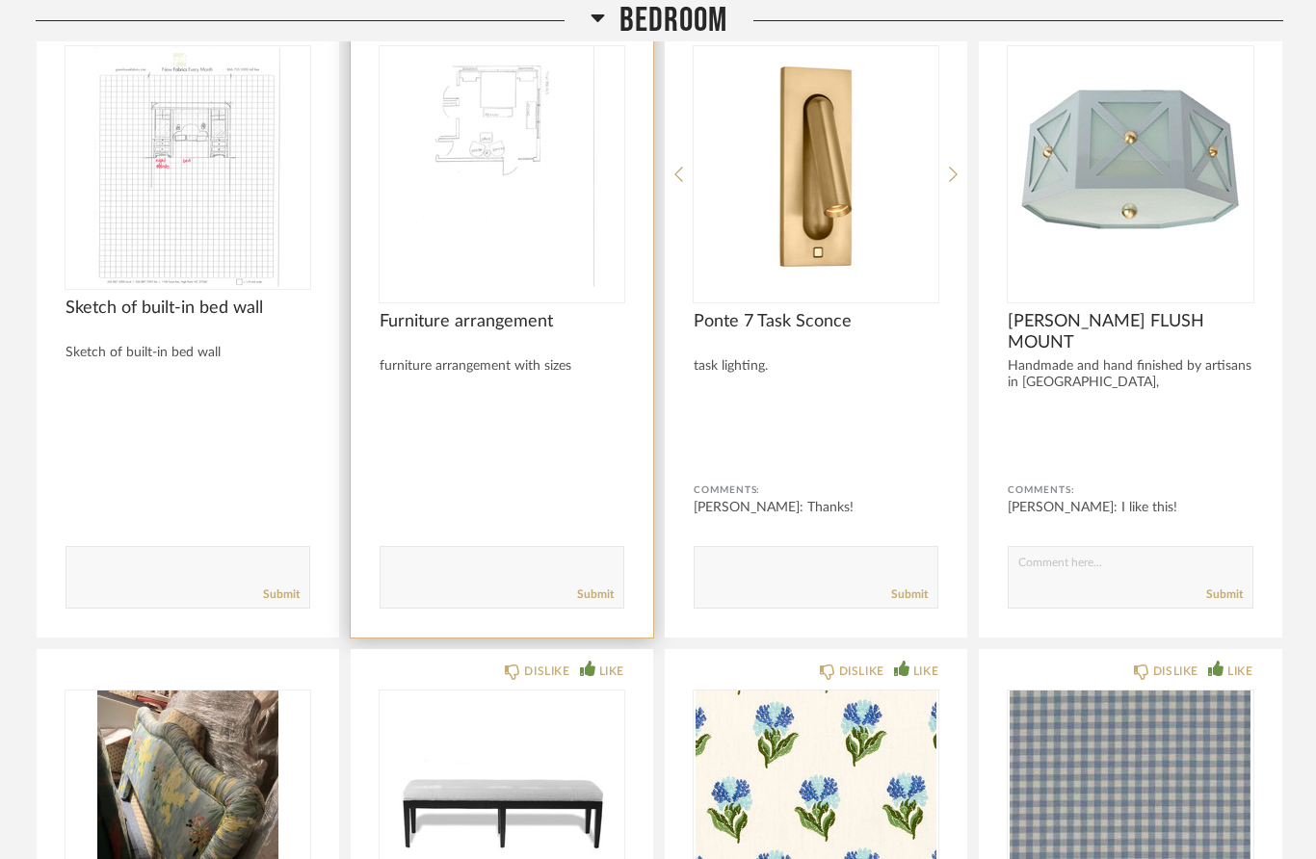
scroll to position [0, 0]
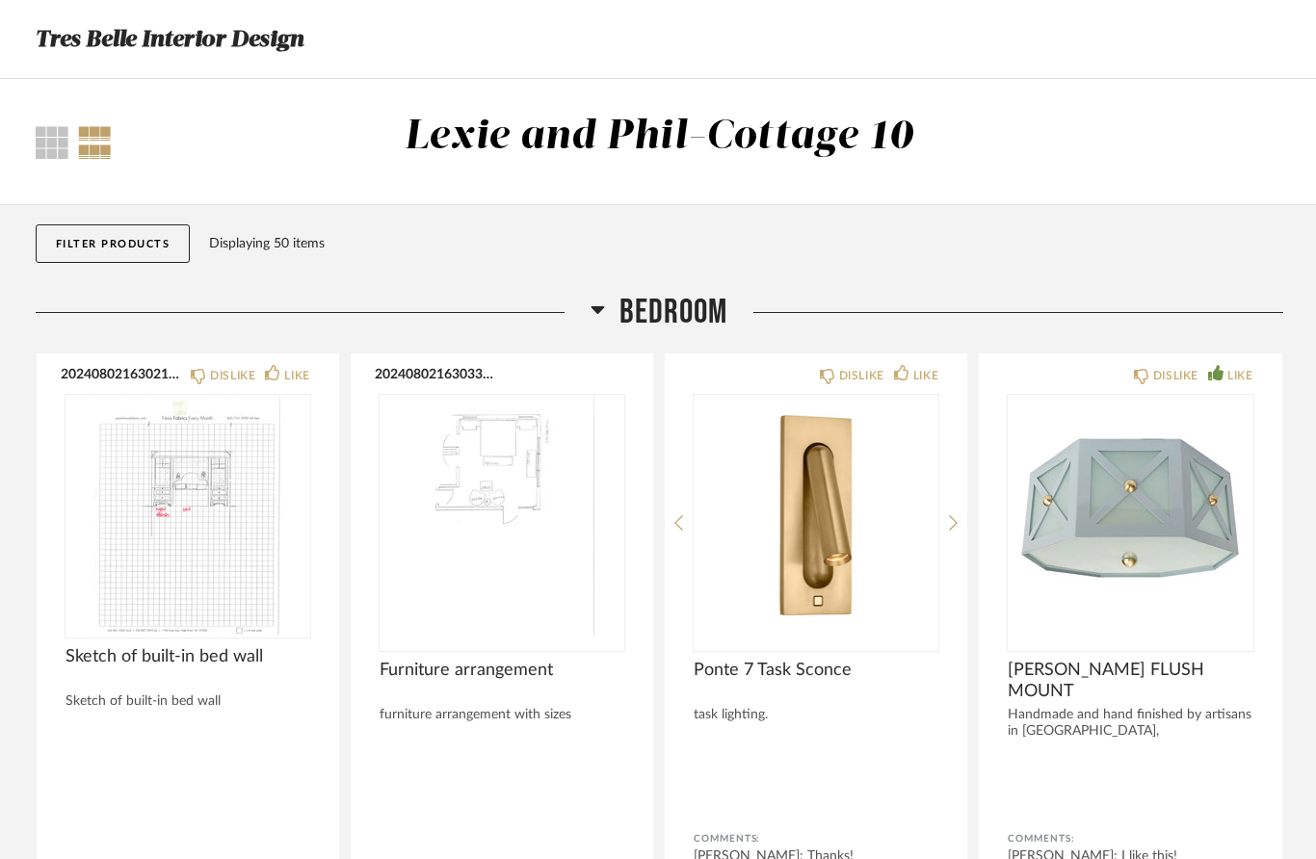
click at [458, 136] on div "Lexie and Phil-Cottage 10" at bounding box center [659, 137] width 509 height 40
click at [196, 27] on h3 "Tres Belle Interior Design" at bounding box center [170, 39] width 268 height 37
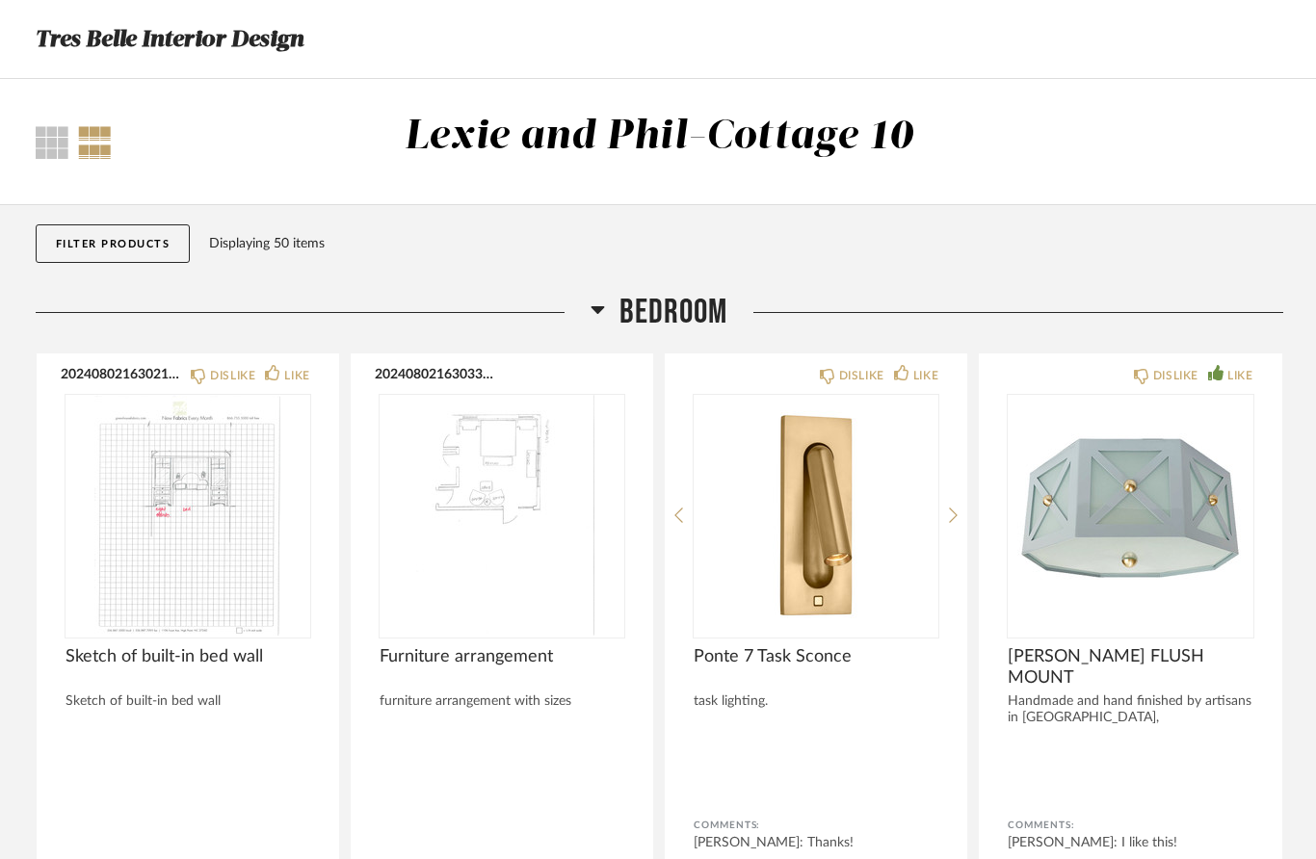
click at [786, 116] on div "Lexie and Phil-Cottage 10" at bounding box center [658, 142] width 851 height 59
click at [172, 243] on button "Filter Products" at bounding box center [113, 244] width 155 height 39
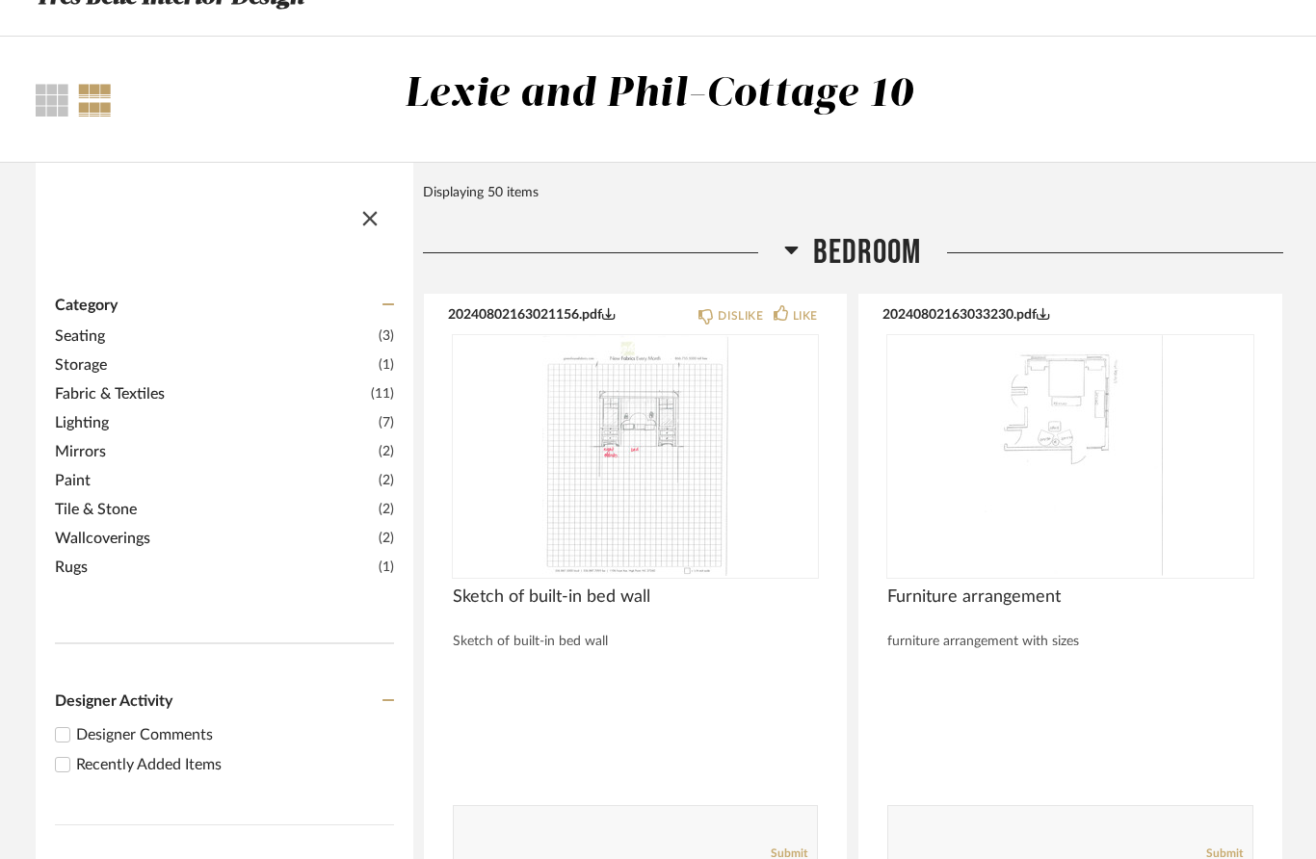
scroll to position [135, 0]
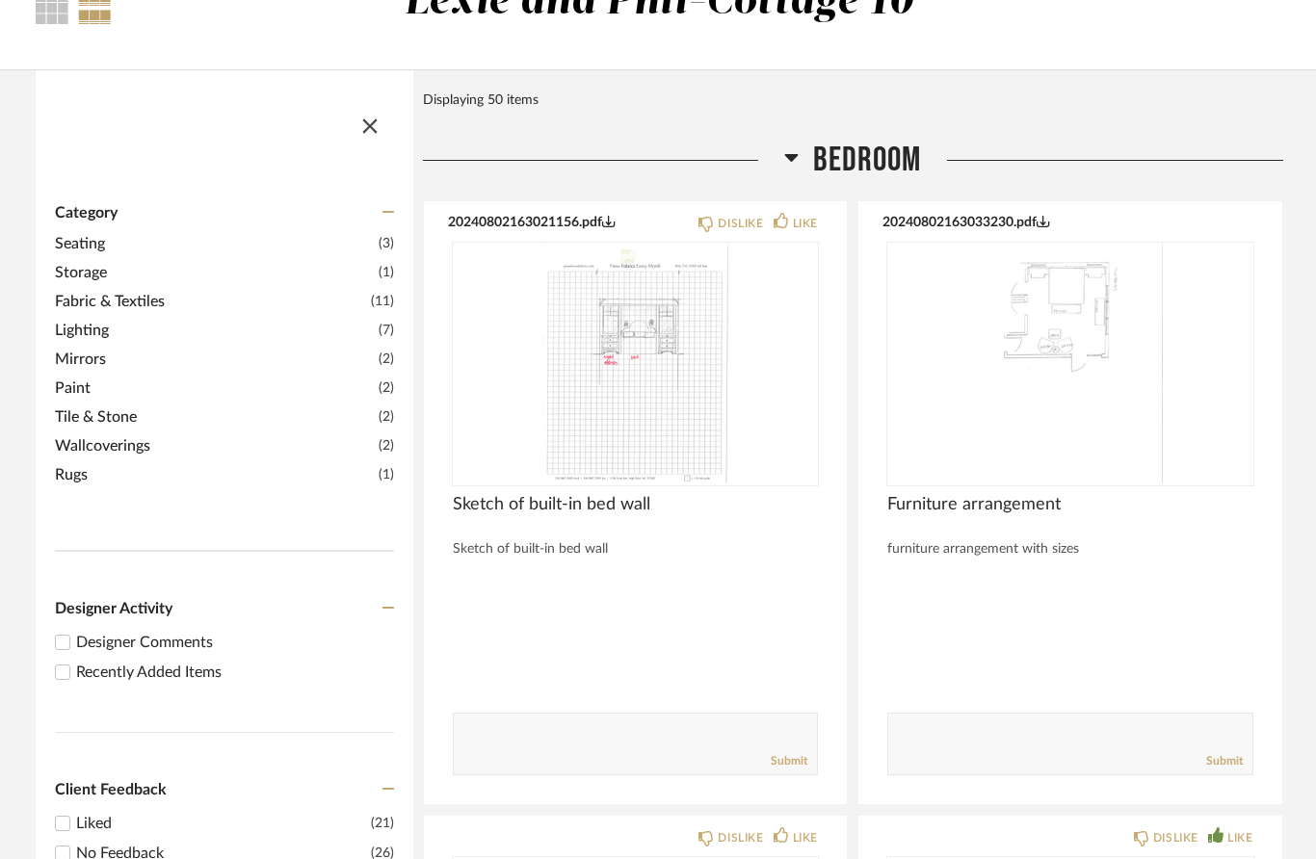
click at [198, 648] on div "Designer Comments" at bounding box center [235, 642] width 318 height 23
click at [74, 648] on input "Designer Comments" at bounding box center [62, 642] width 23 height 23
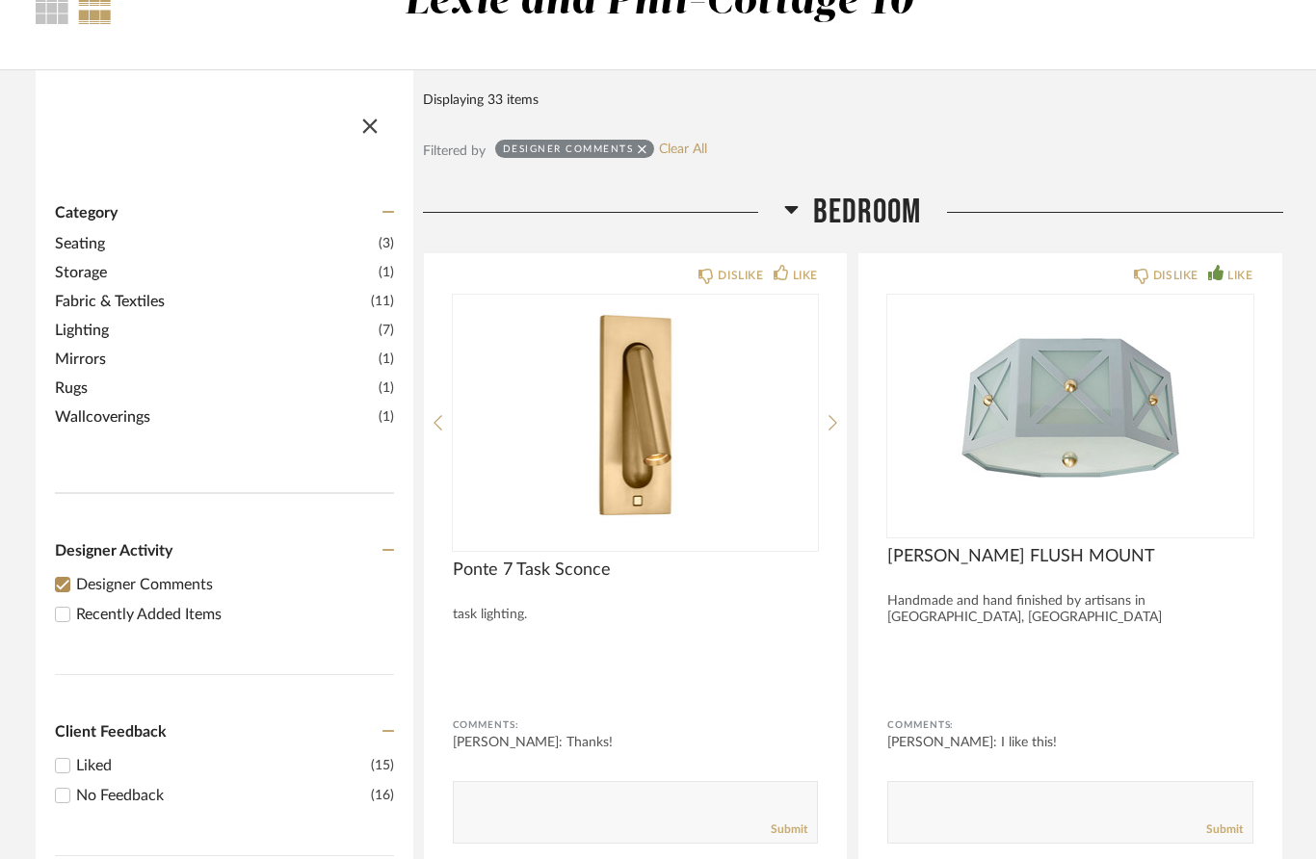
click at [489, 200] on div "Bedroom" at bounding box center [853, 212] width 860 height 41
click at [369, 128] on span "button" at bounding box center [370, 122] width 46 height 46
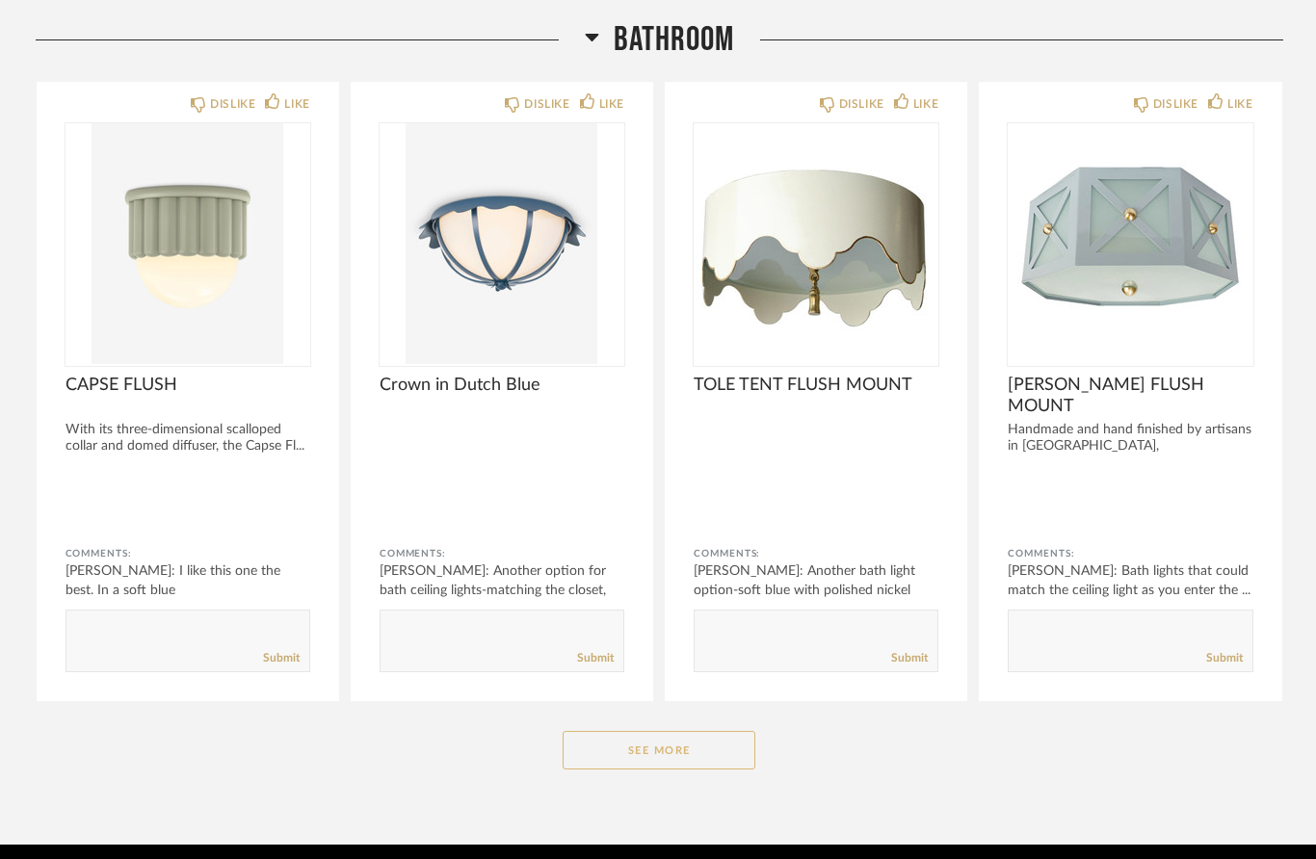
scroll to position [1817, 0]
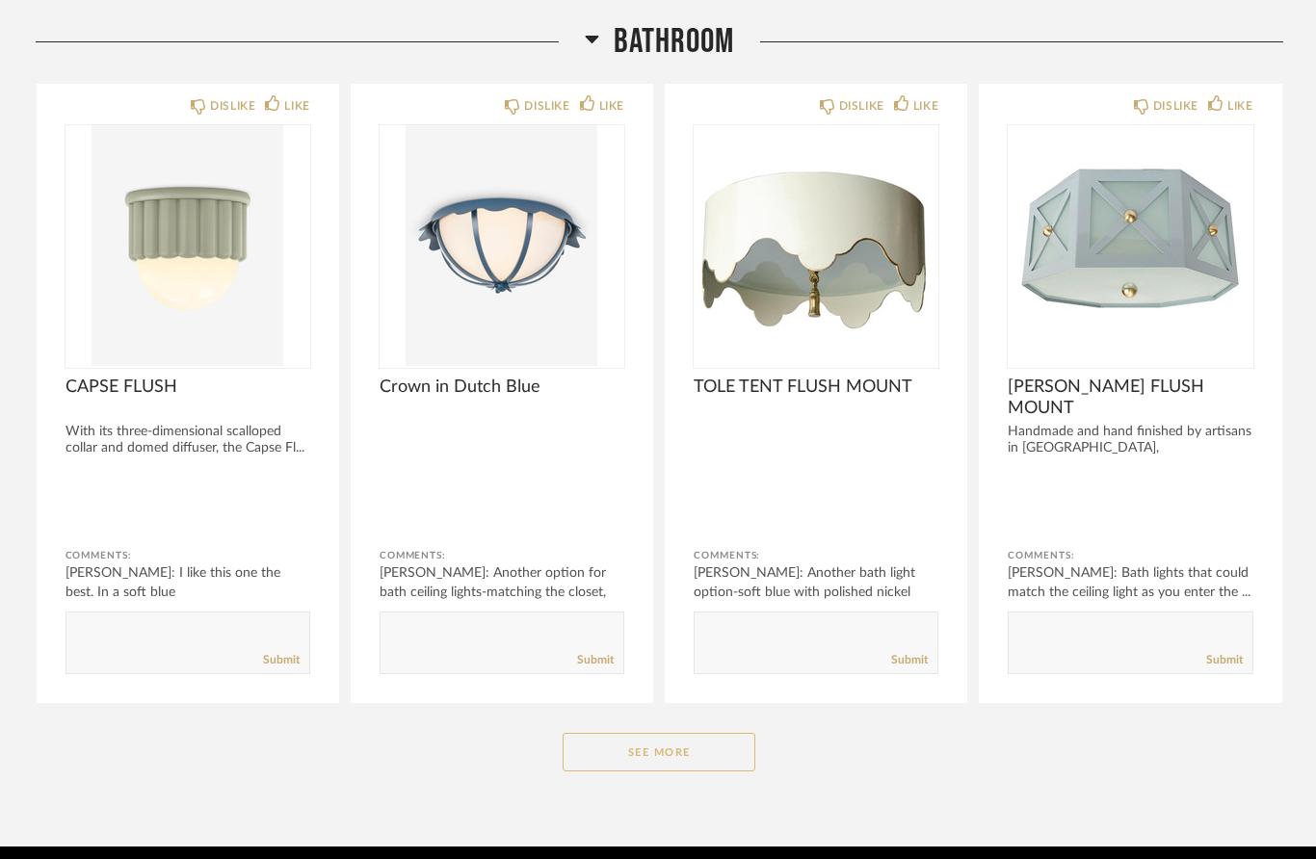
click at [670, 756] on button "See More" at bounding box center [659, 752] width 193 height 39
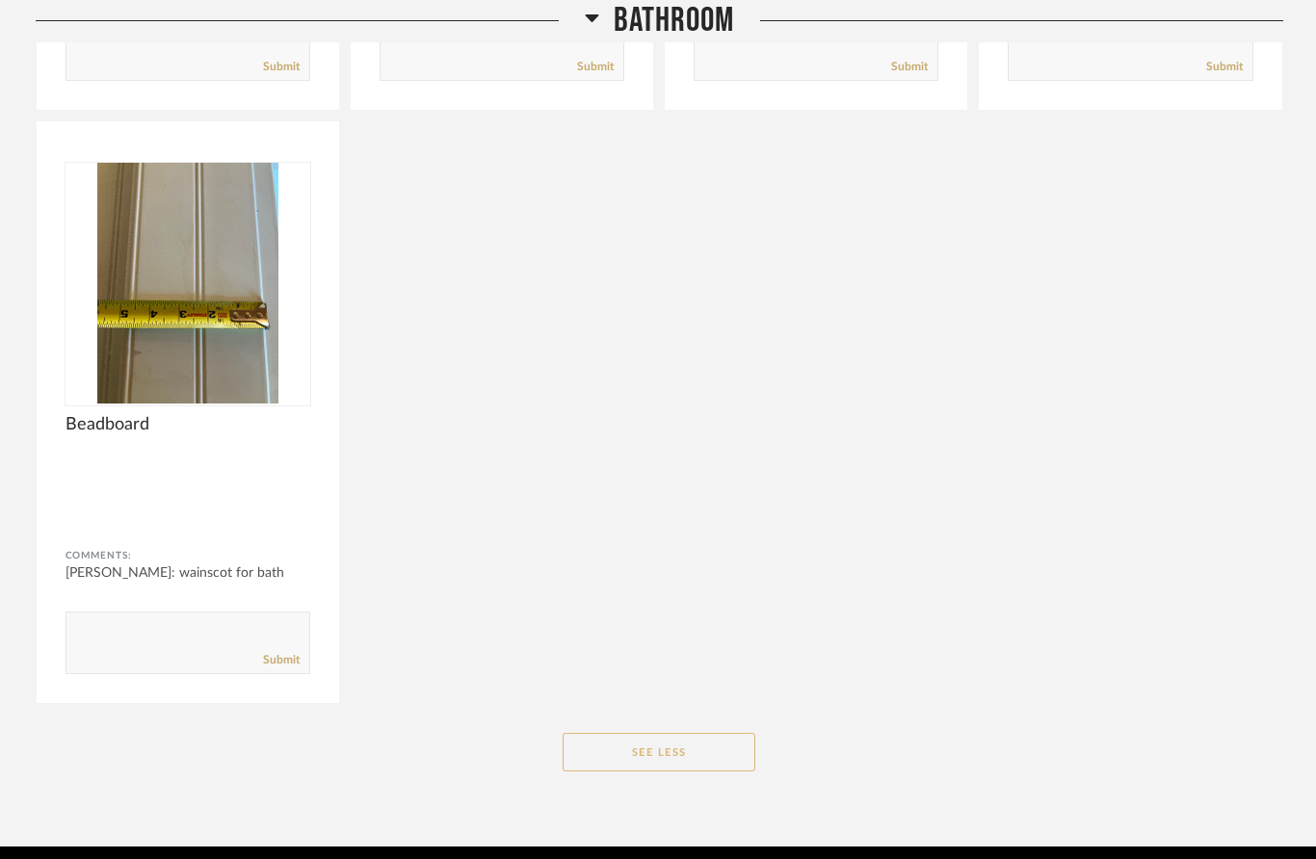
click at [685, 758] on button "See Less" at bounding box center [659, 752] width 193 height 39
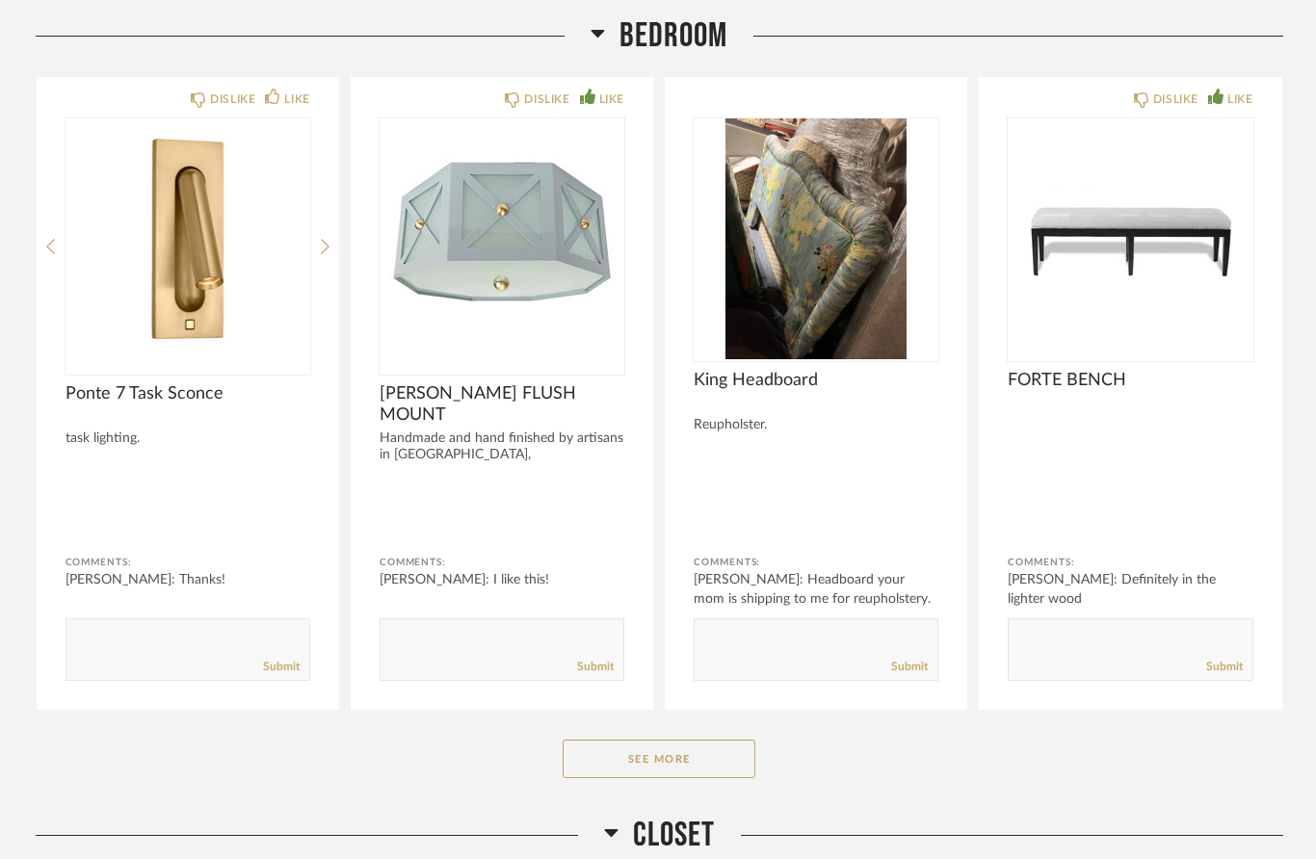
scroll to position [0, 0]
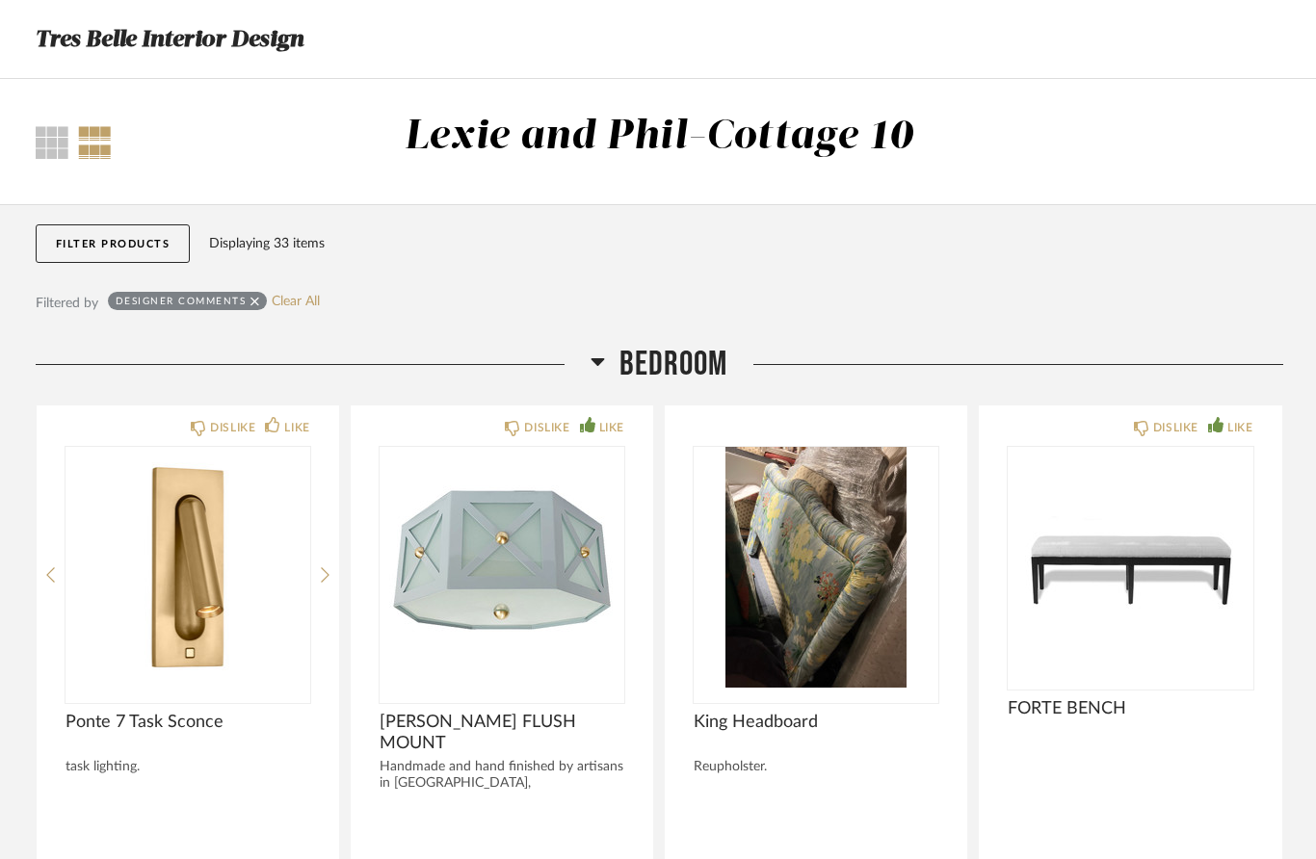
click at [156, 246] on button "Filter Products" at bounding box center [113, 244] width 155 height 39
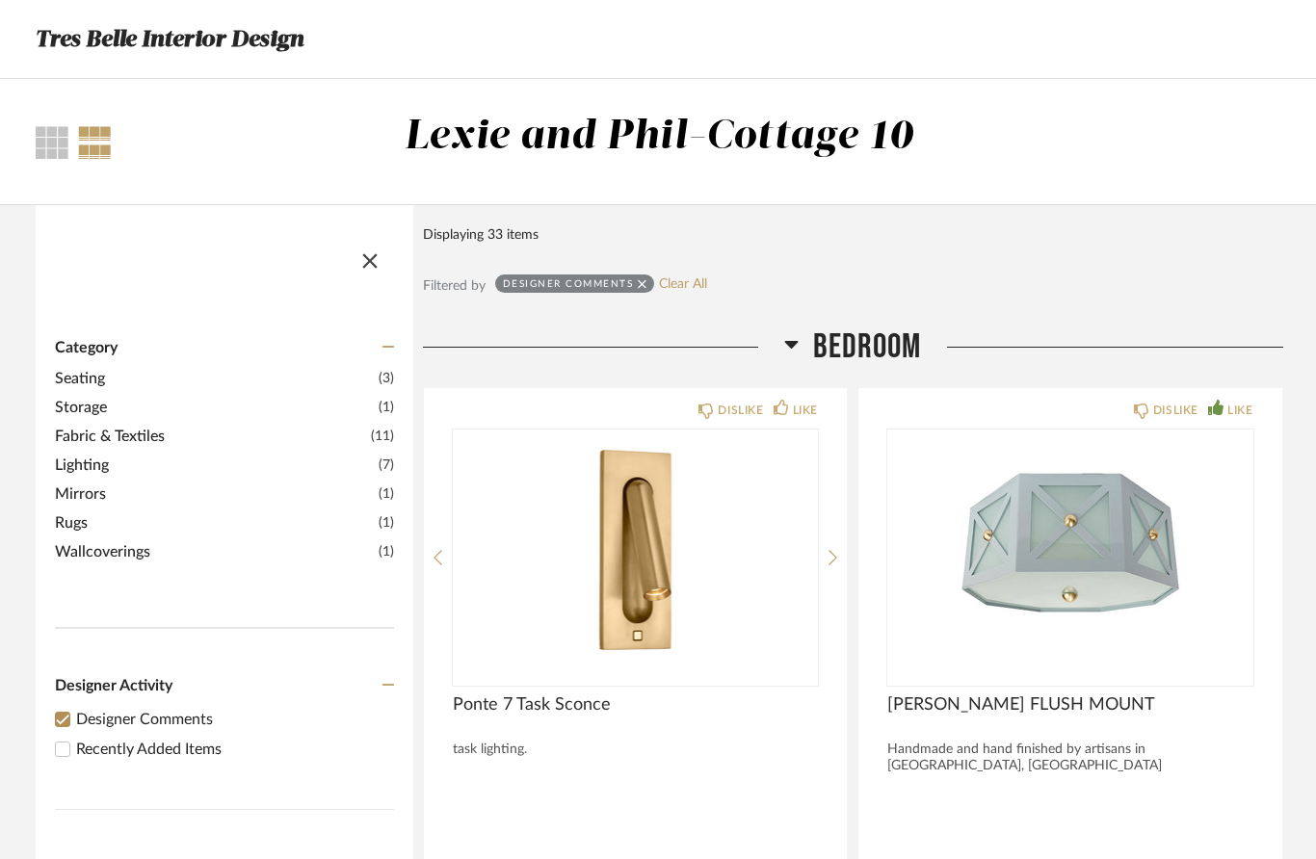
click at [535, 233] on div "Displaying 33 items" at bounding box center [848, 235] width 851 height 21
click at [363, 255] on span "button" at bounding box center [370, 257] width 46 height 46
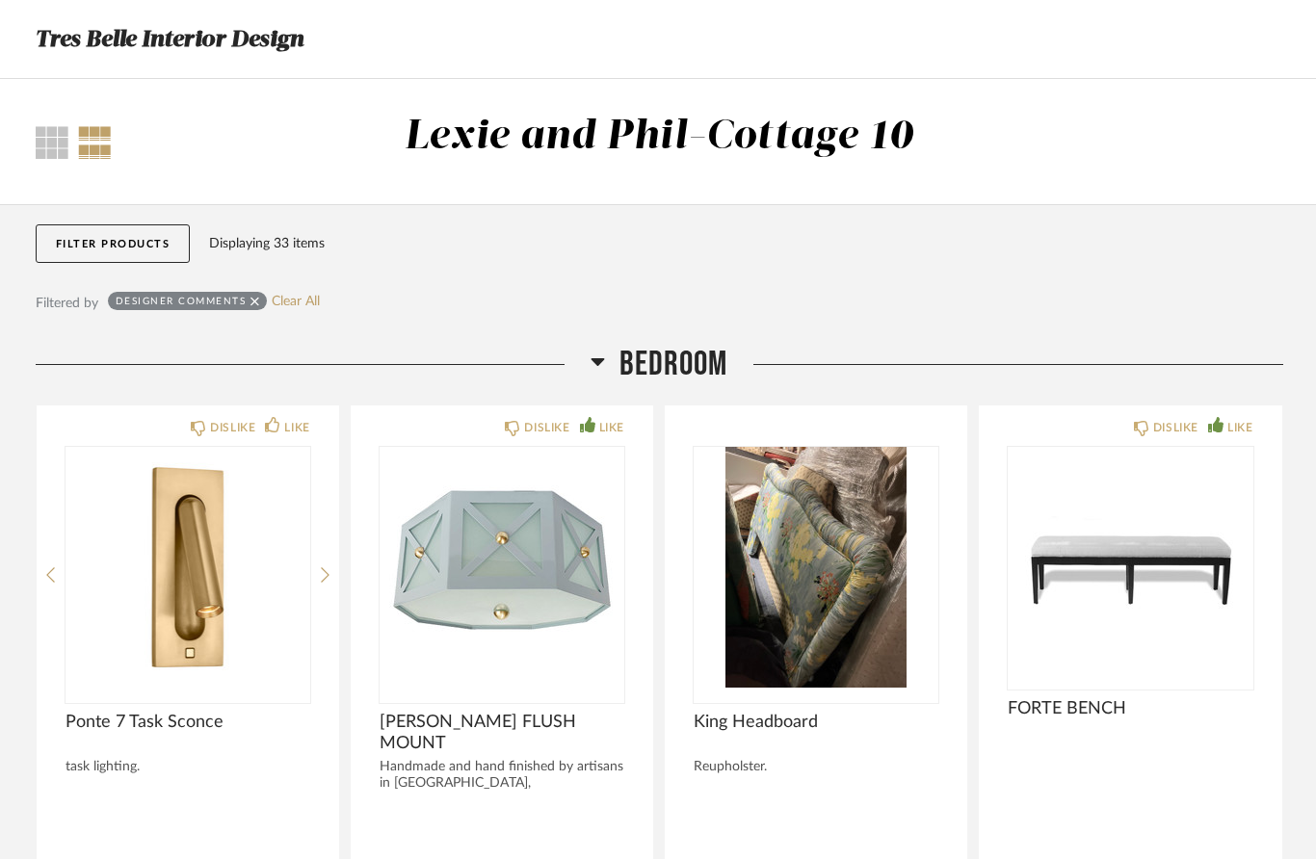
click at [255, 303] on icon at bounding box center [255, 301] width 9 height 9
checkbox input "false"
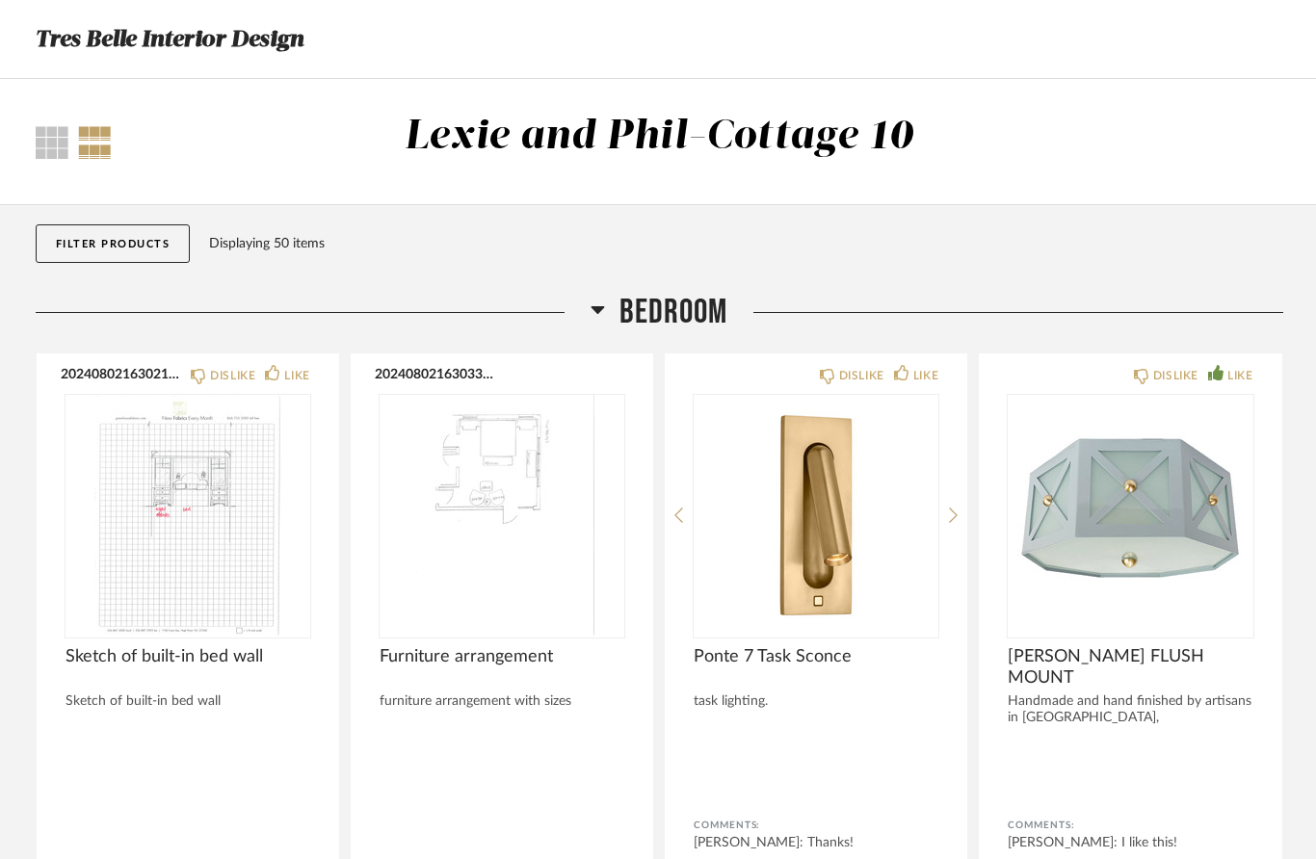
click at [165, 242] on button "Filter Products" at bounding box center [113, 244] width 155 height 39
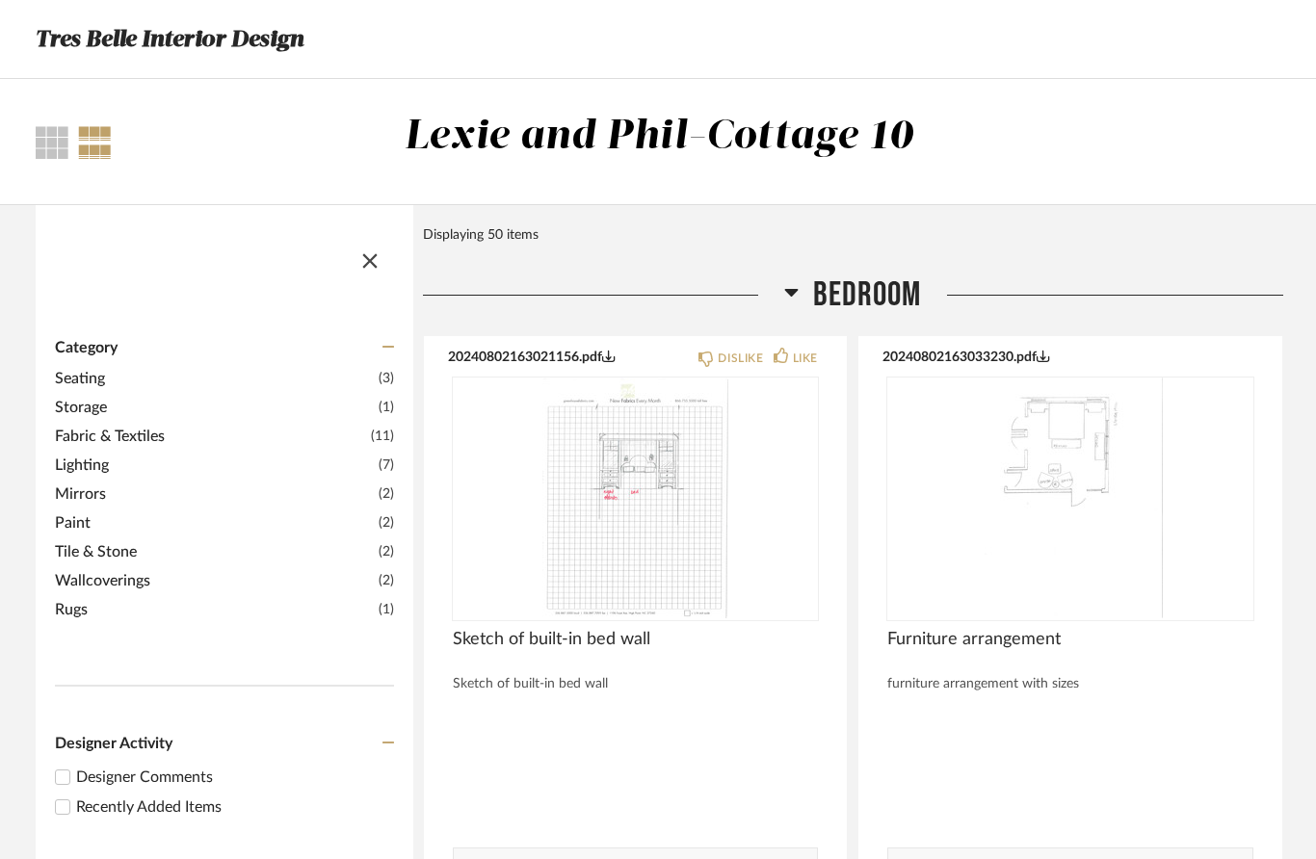
click at [659, 221] on div "Filter Products Displaying 50 items" at bounding box center [853, 239] width 860 height 69
click at [886, 189] on div "Thumbnail View Full View Lexie and Phil-Cottage 10" at bounding box center [658, 142] width 1316 height 126
click at [365, 265] on span "button" at bounding box center [370, 257] width 46 height 46
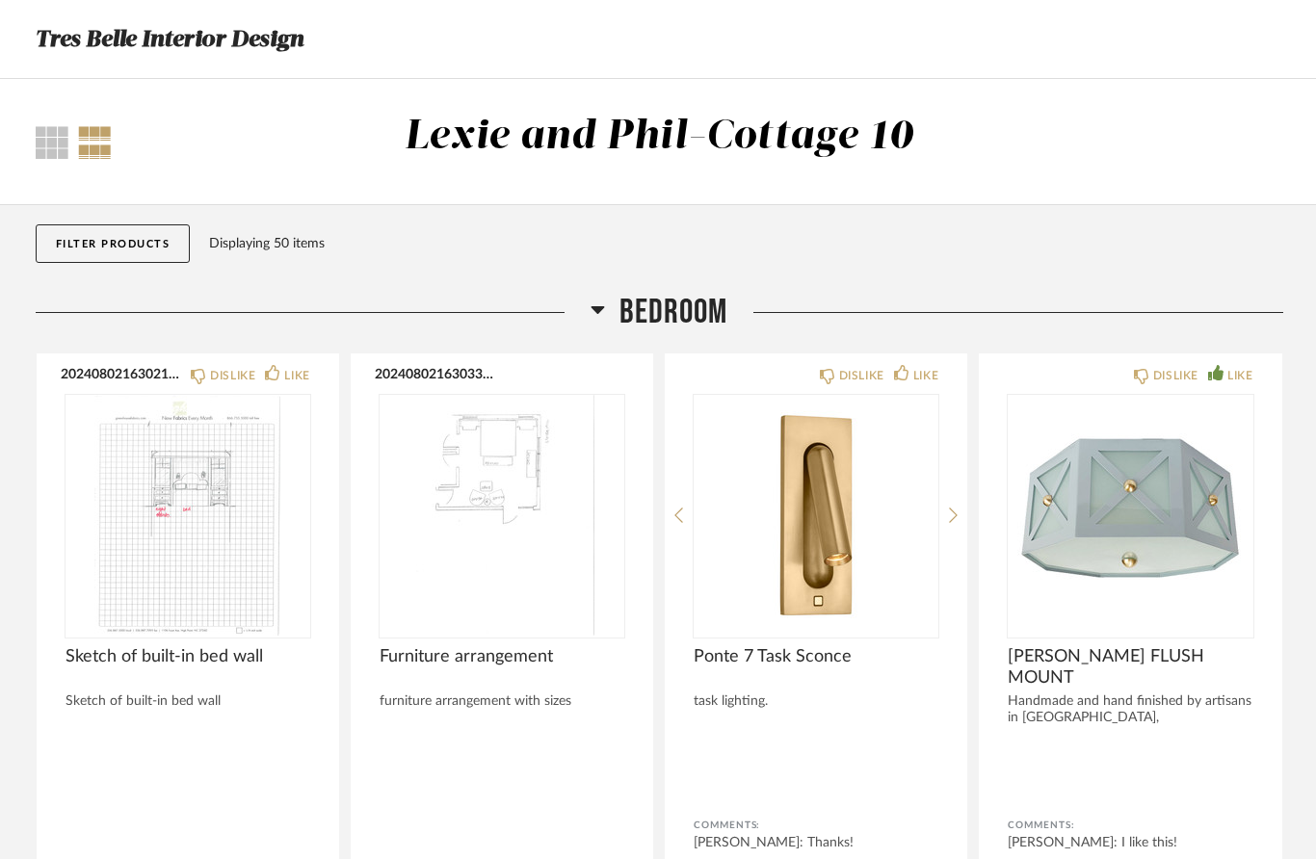
click at [236, 15] on div "Tres Belle Interior Design" at bounding box center [659, 39] width 1304 height 78
click at [223, 31] on h3 "Tres Belle Interior Design" at bounding box center [170, 39] width 268 height 37
